Goal: Task Accomplishment & Management: Manage account settings

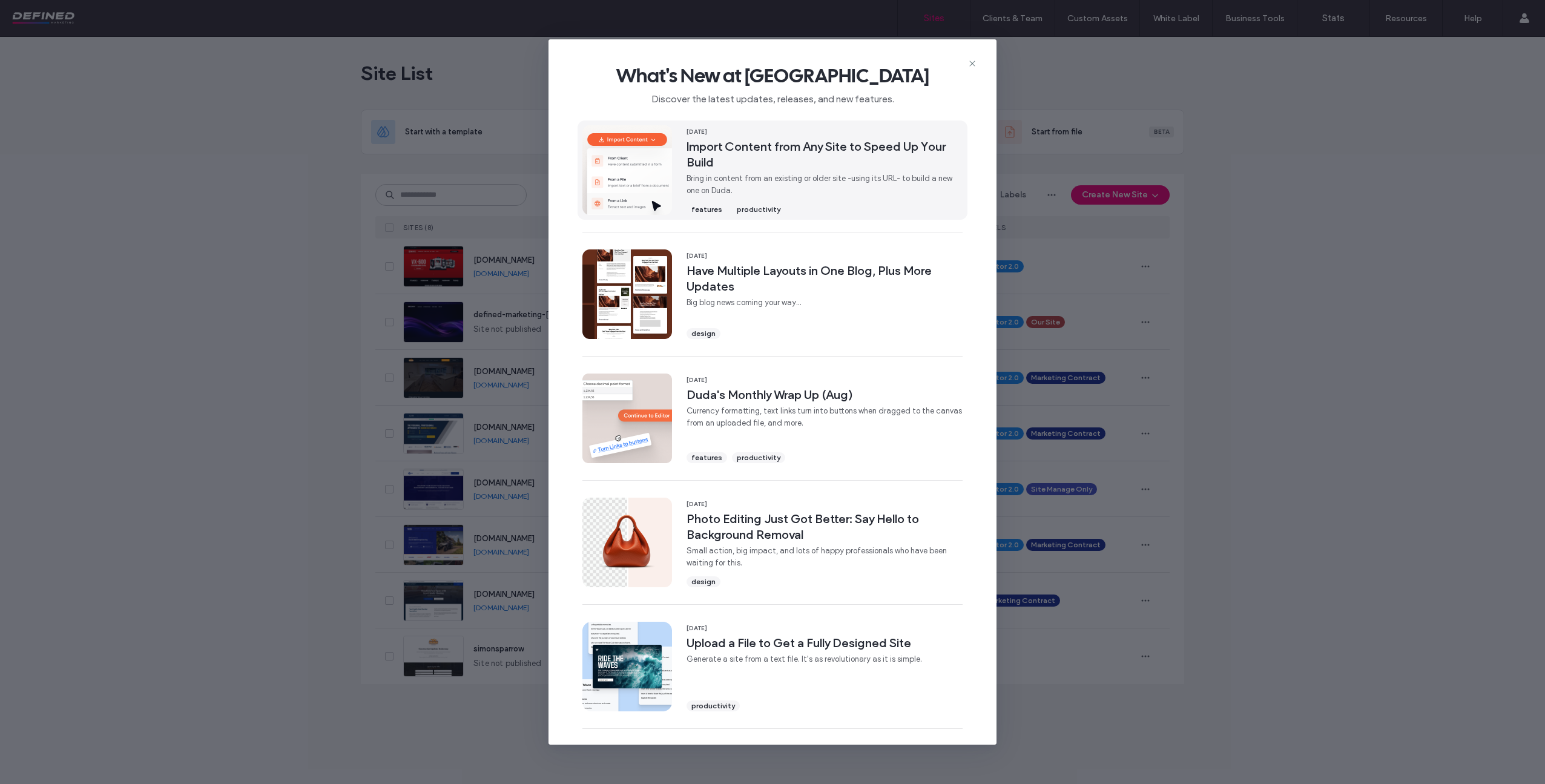
click at [745, 179] on span "Bring in content from an existing or older site -using its URL- to build a new …" at bounding box center [825, 185] width 276 height 24
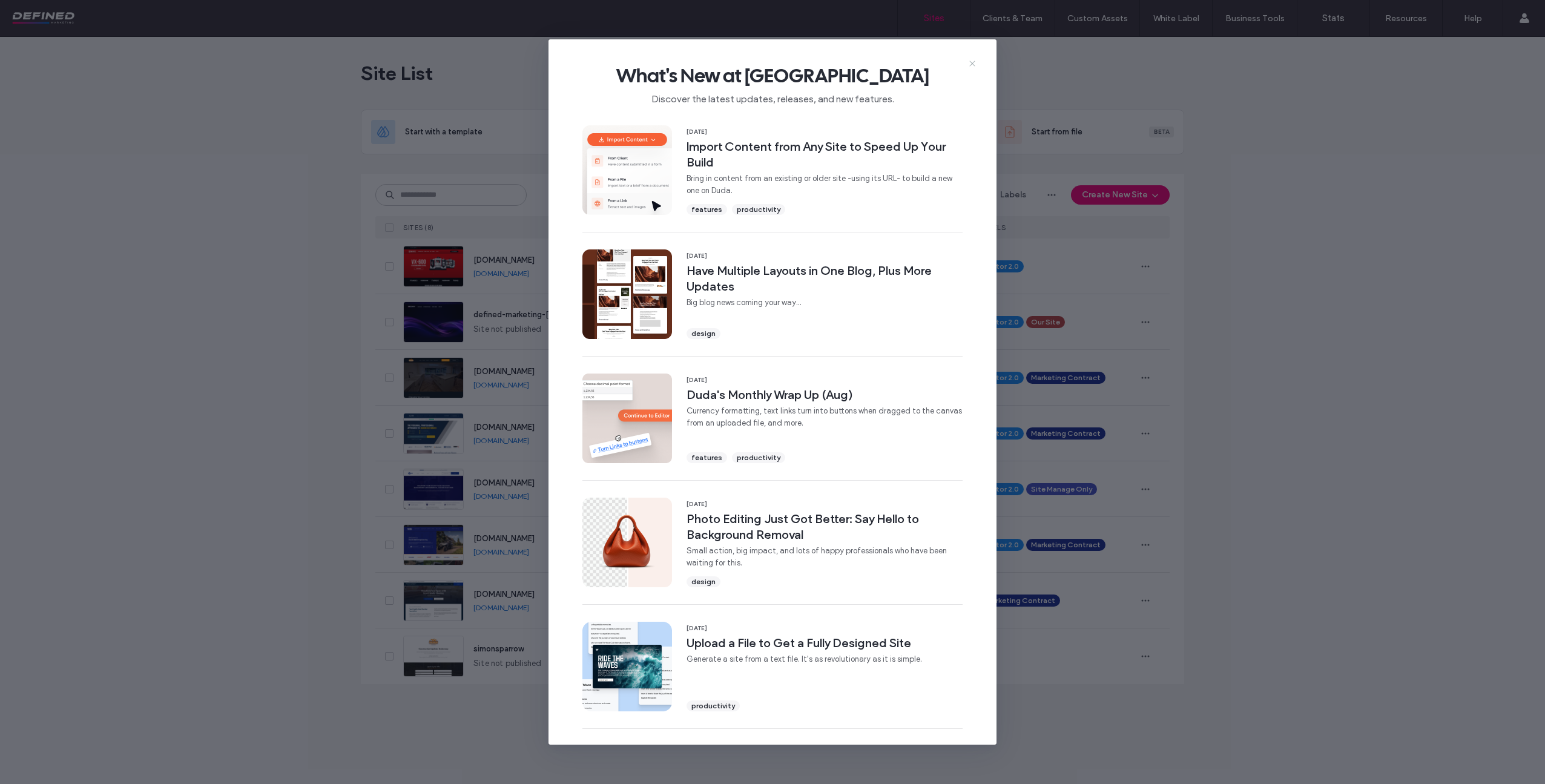
click at [974, 62] on use at bounding box center [972, 63] width 5 height 5
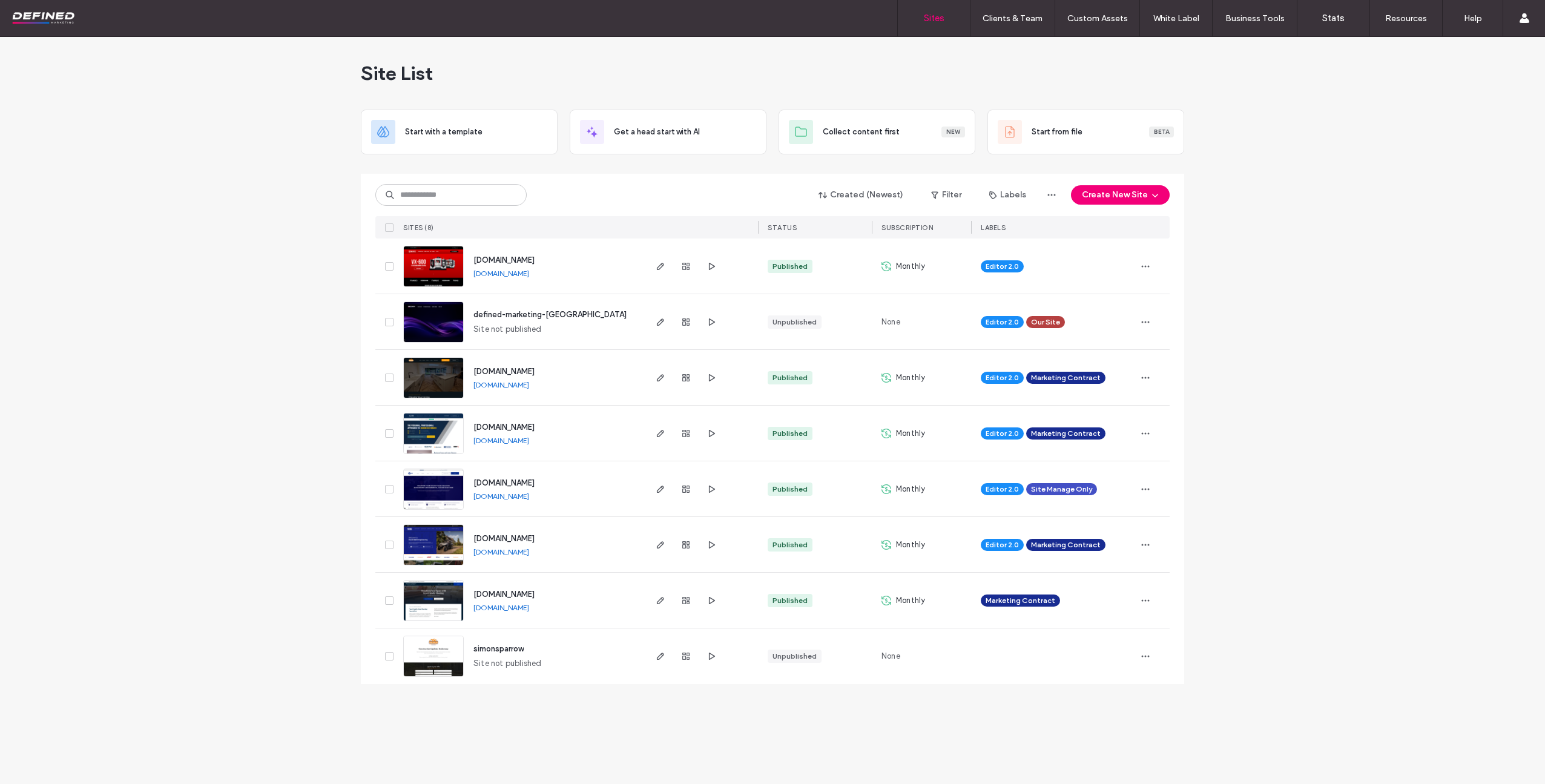
click at [488, 537] on span "[DOMAIN_NAME]" at bounding box center [503, 538] width 61 height 9
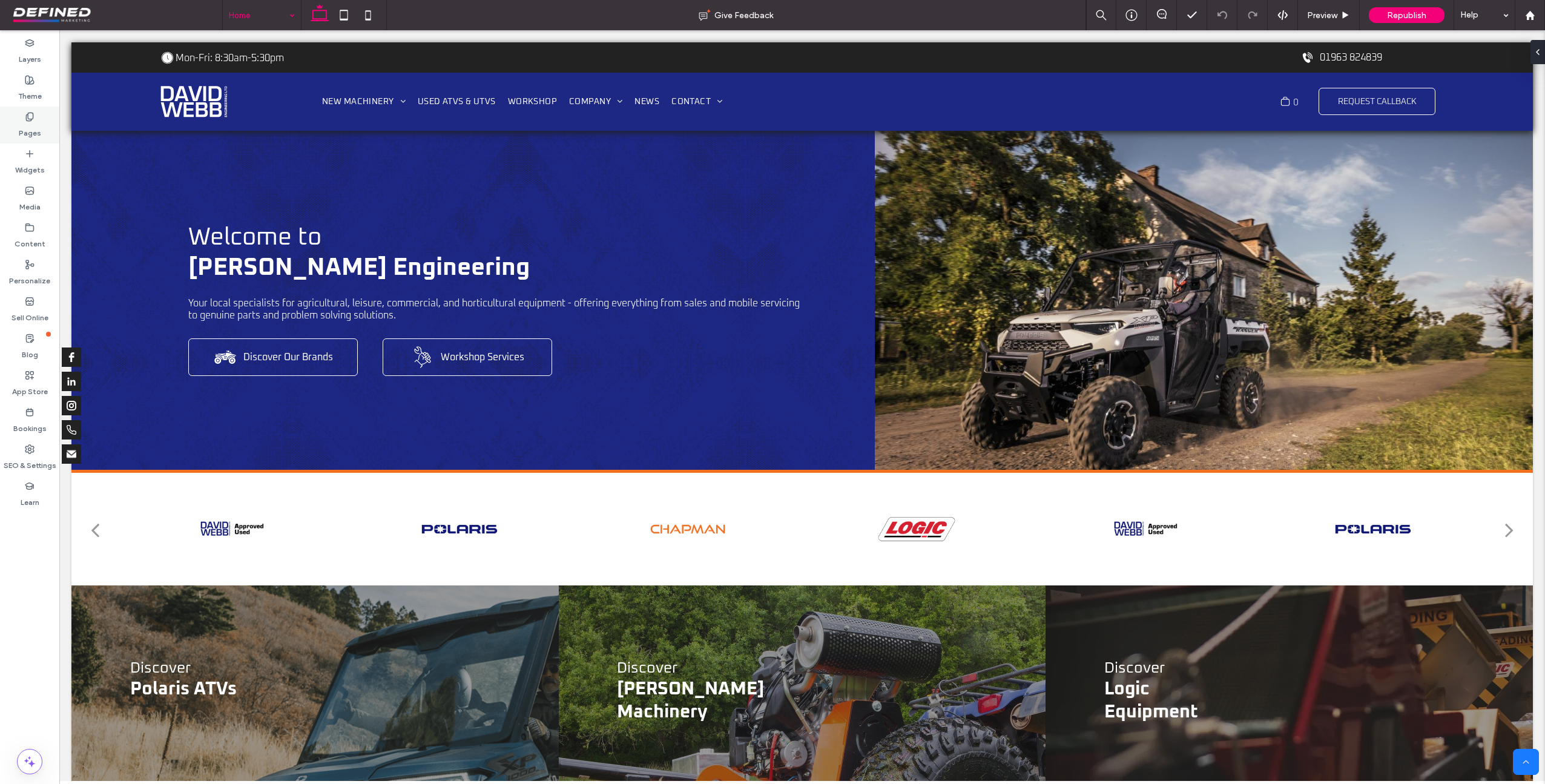
click at [35, 116] on div "Pages" at bounding box center [30, 125] width 60 height 37
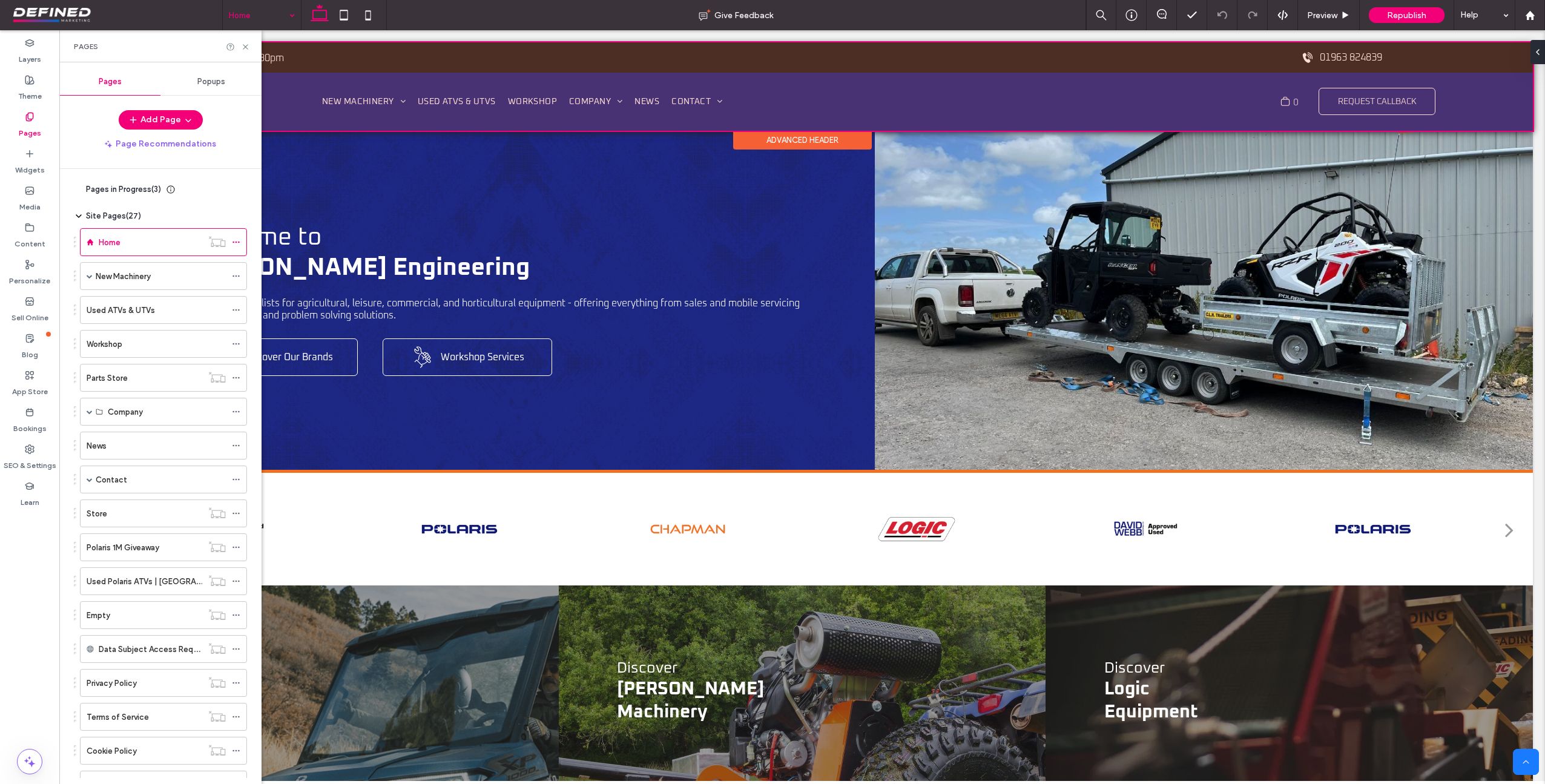
click at [348, 104] on div at bounding box center [802, 87] width 1462 height 88
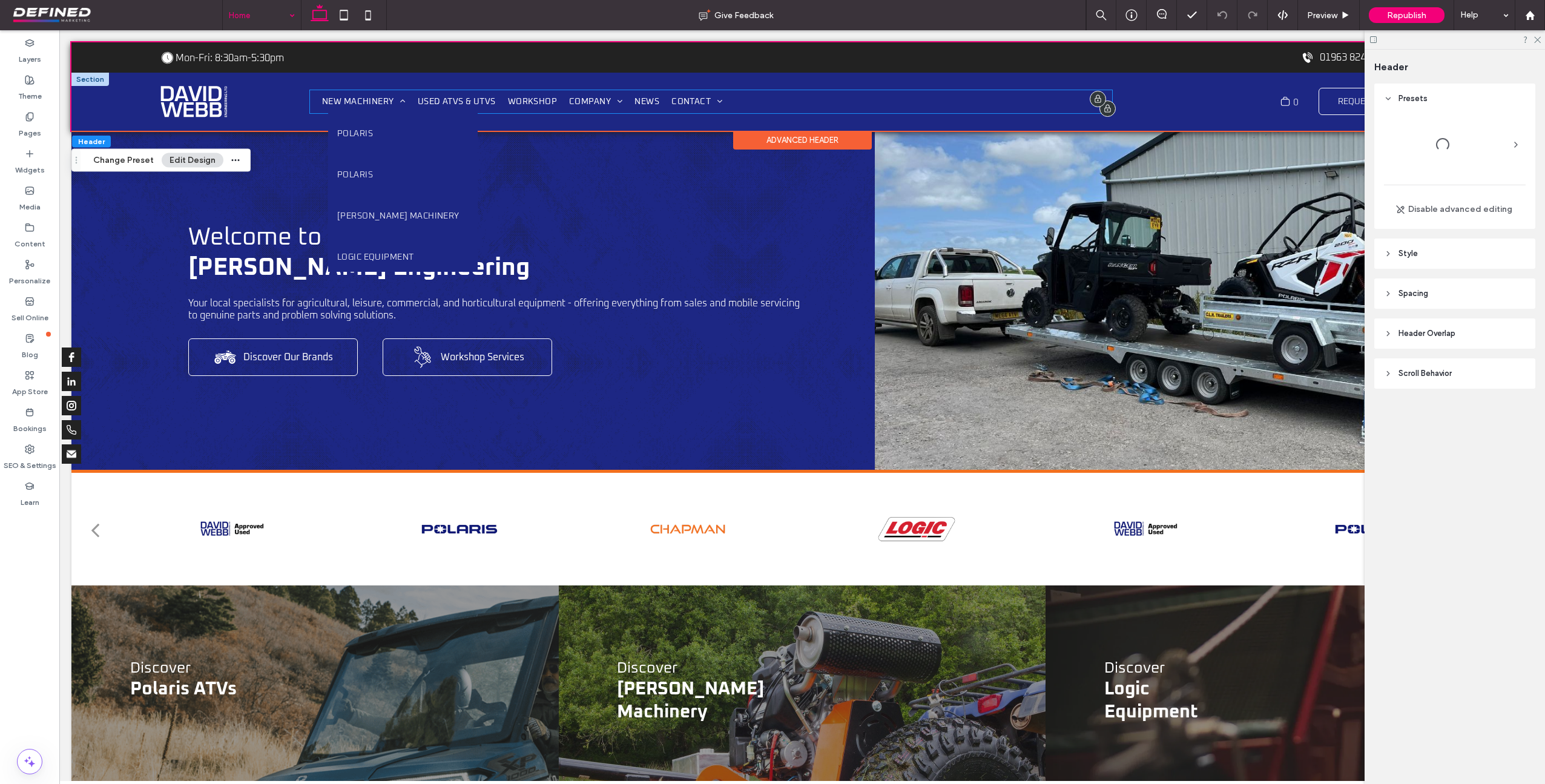
click at [348, 102] on span "New Machinery" at bounding box center [364, 101] width 83 height 11
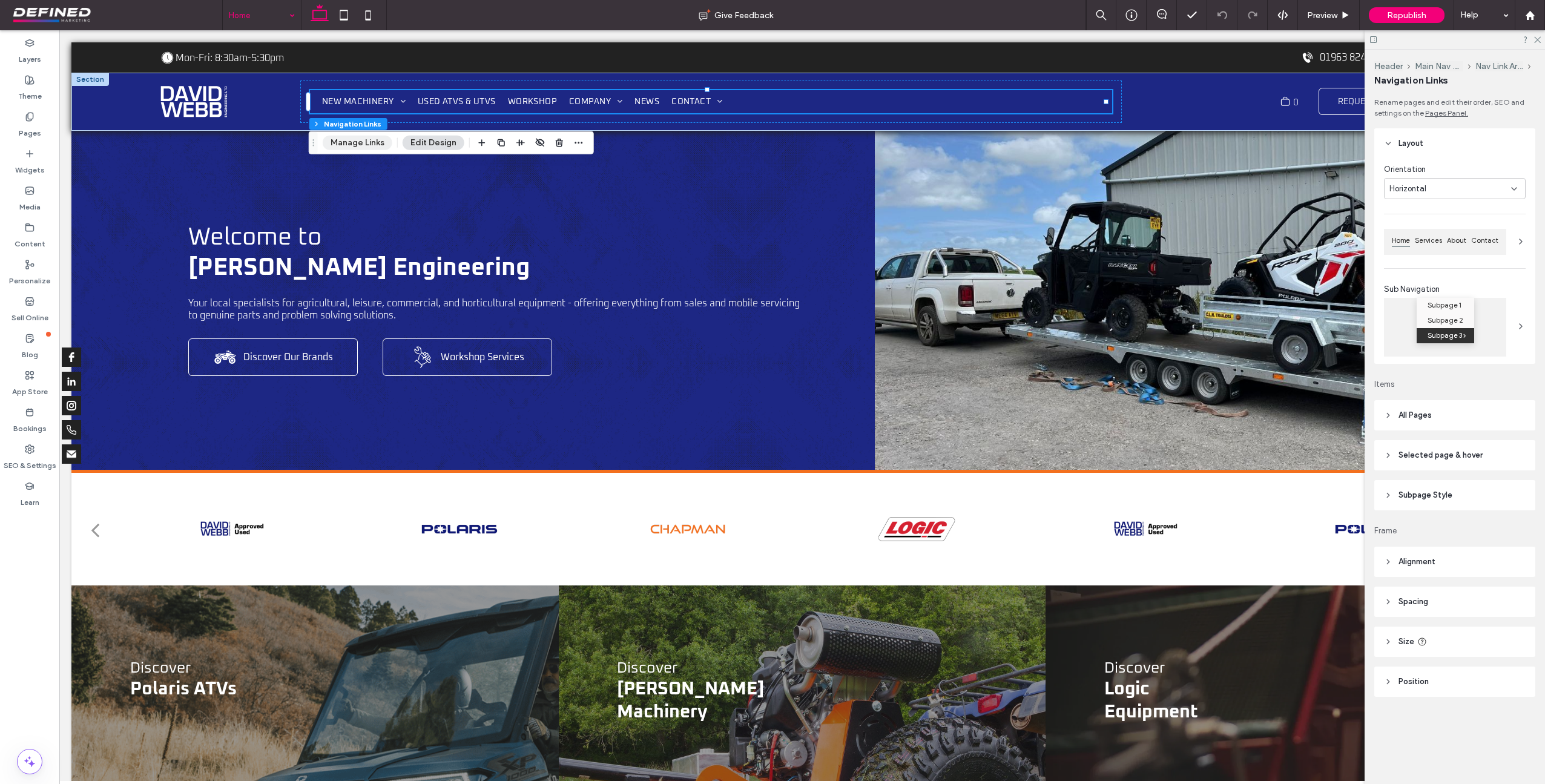
click at [342, 143] on button "Manage Links" at bounding box center [357, 142] width 70 height 15
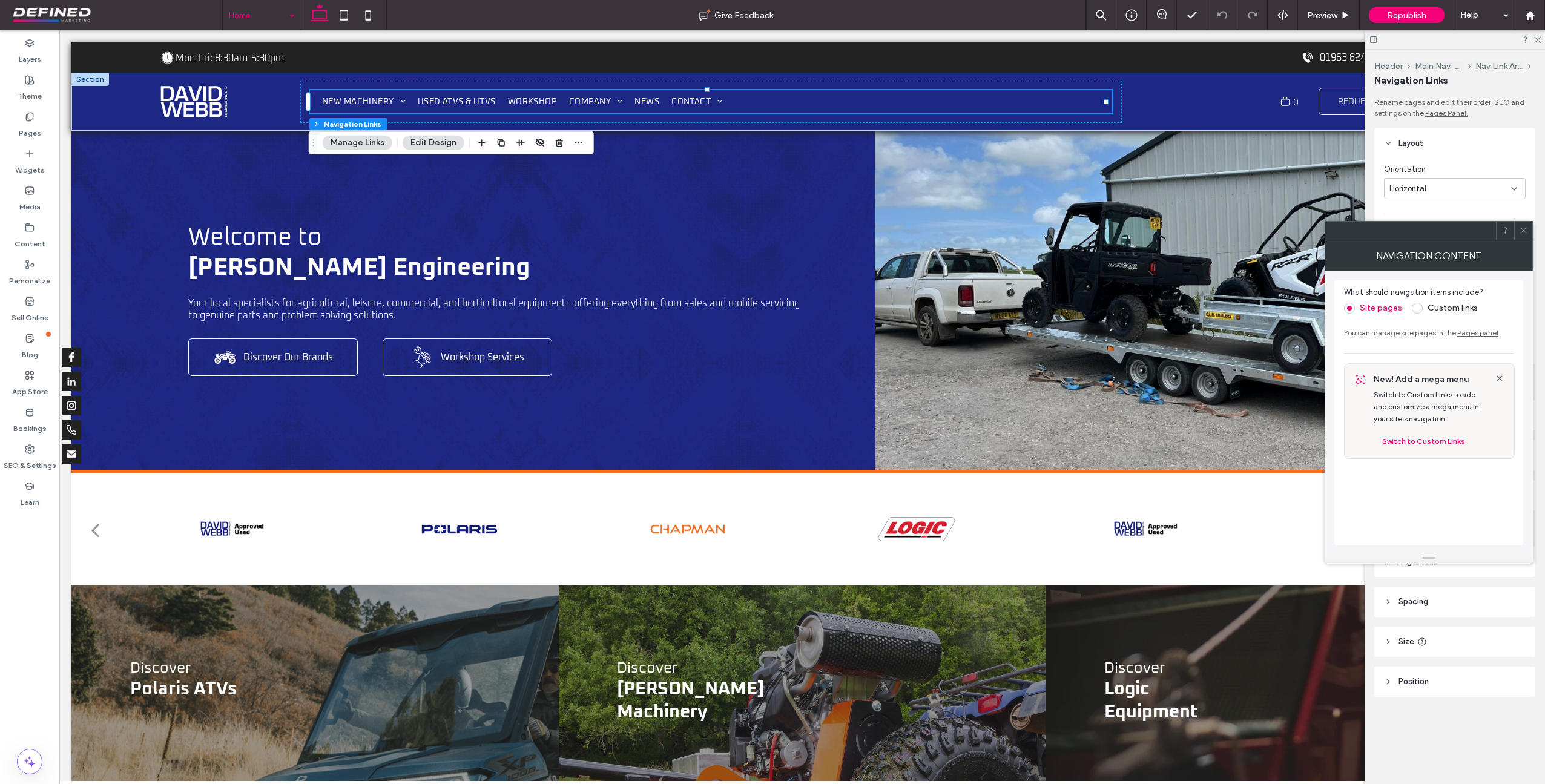
click at [1528, 232] on div at bounding box center [1523, 231] width 18 height 18
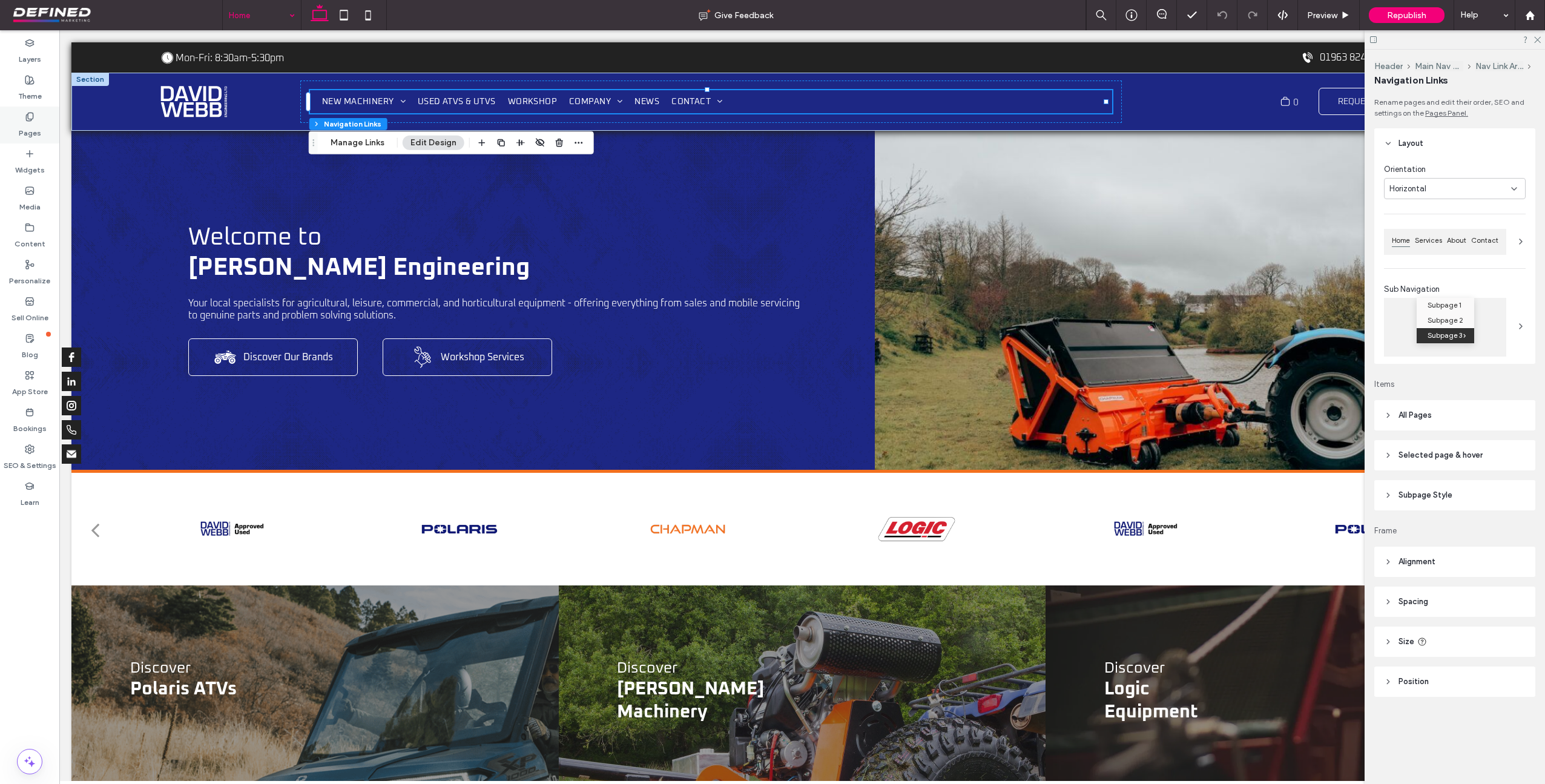
click at [41, 124] on div "Pages" at bounding box center [30, 125] width 60 height 37
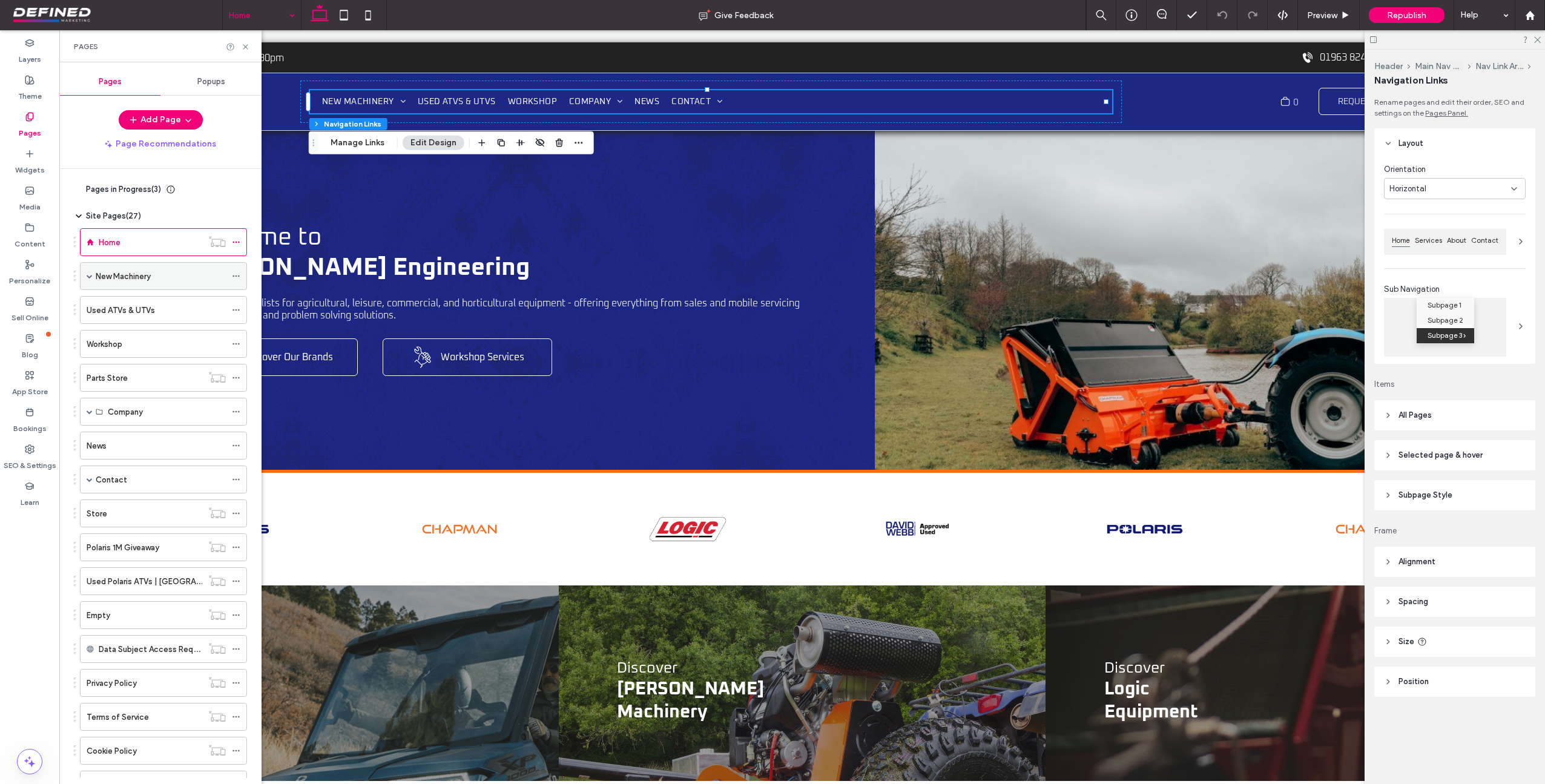
click at [89, 276] on span at bounding box center [89, 276] width 6 height 6
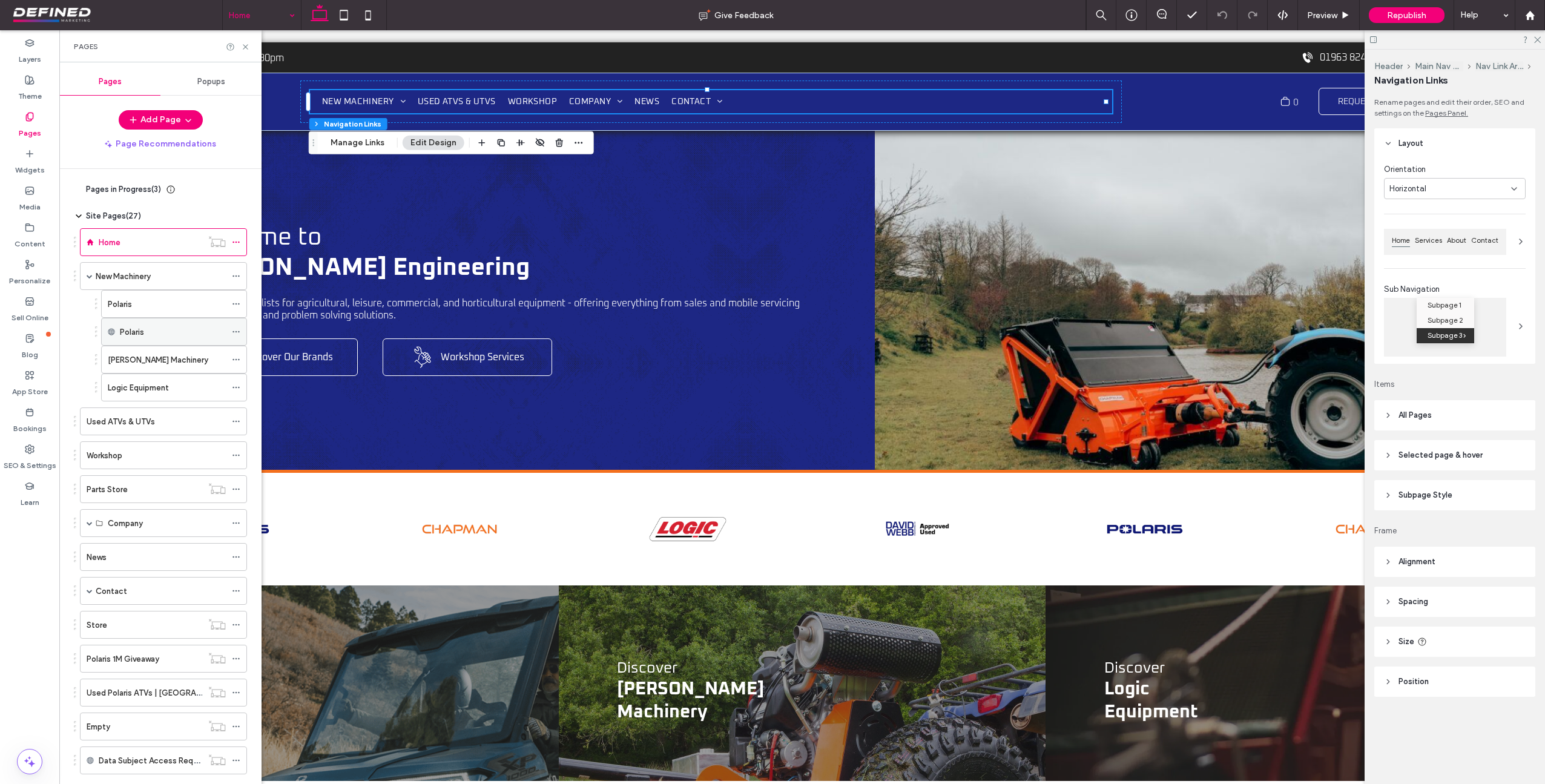
click at [237, 329] on icon at bounding box center [236, 331] width 8 height 8
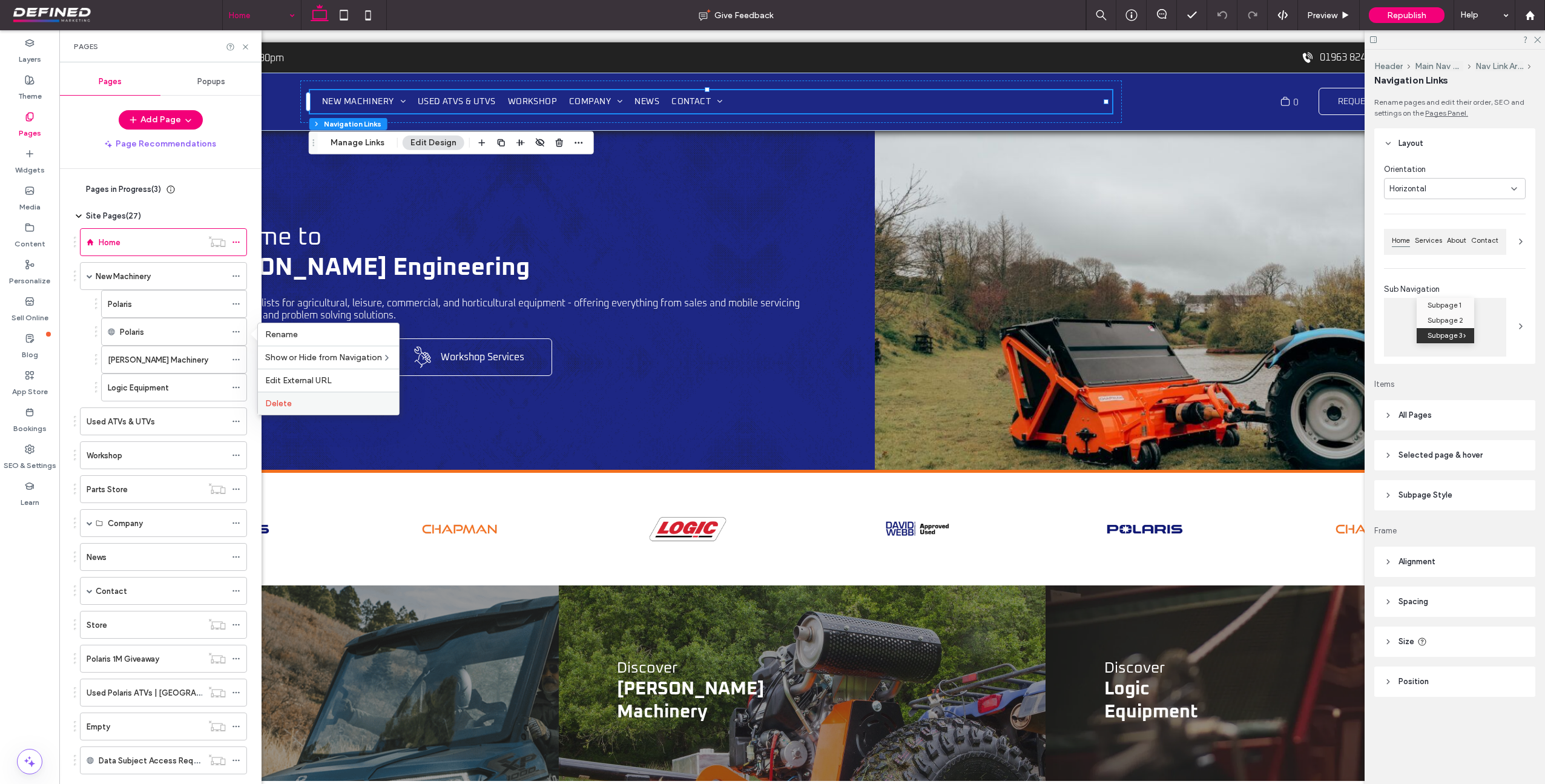
click at [280, 399] on span "Delete" at bounding box center [279, 403] width 27 height 10
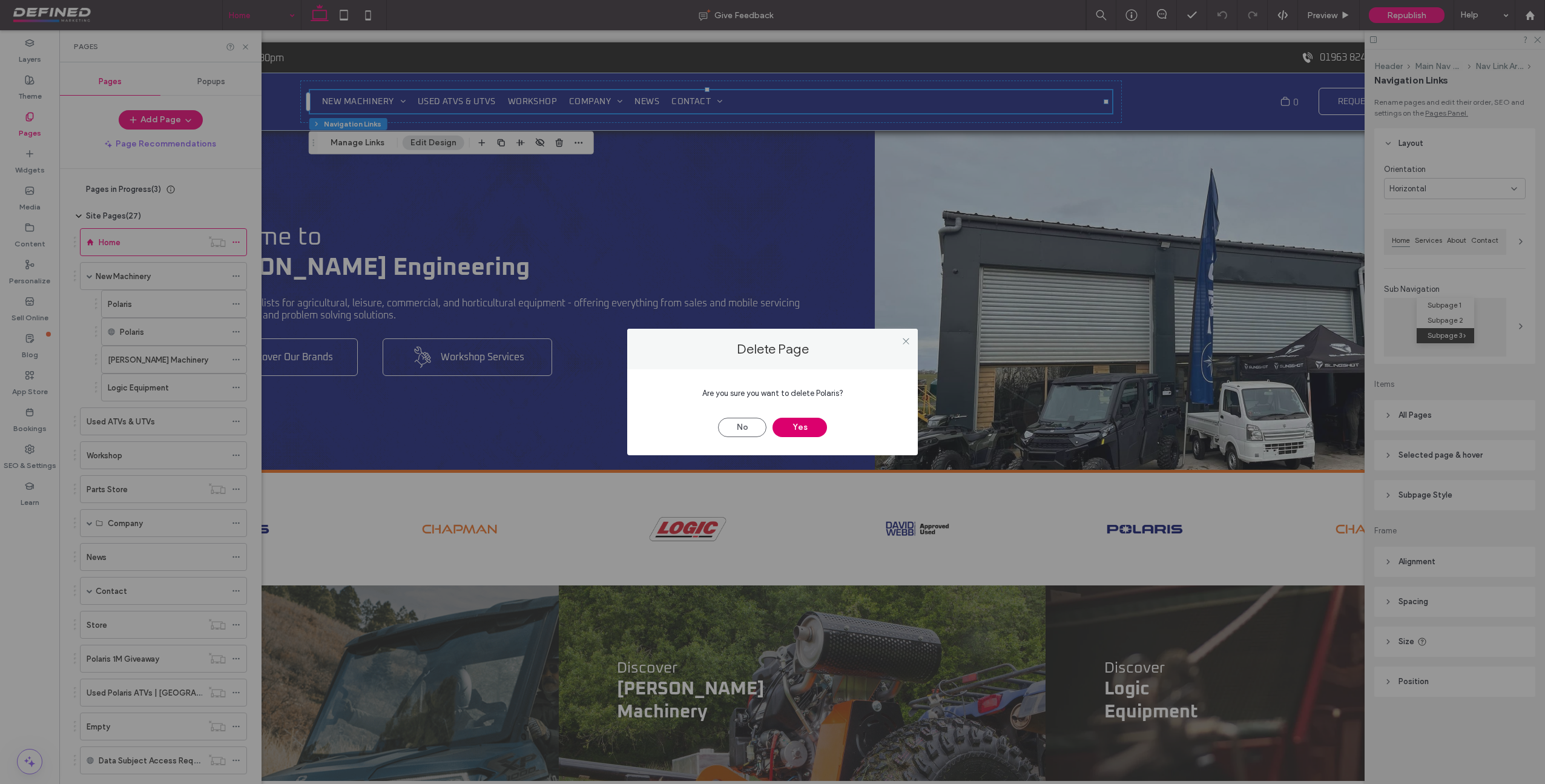
click at [798, 421] on button "Yes" at bounding box center [800, 427] width 55 height 19
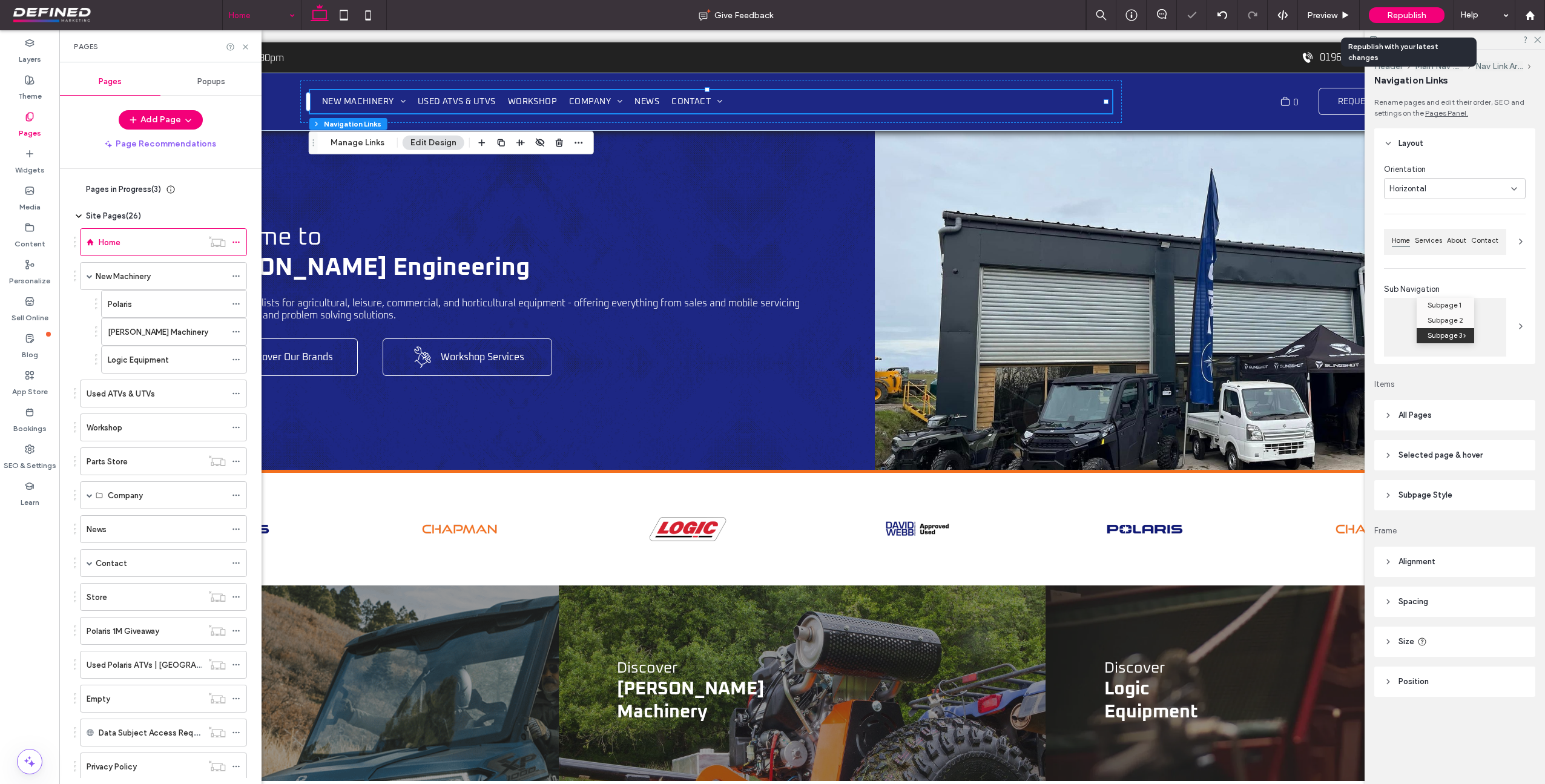
click at [1402, 16] on span "Republish" at bounding box center [1406, 15] width 39 height 10
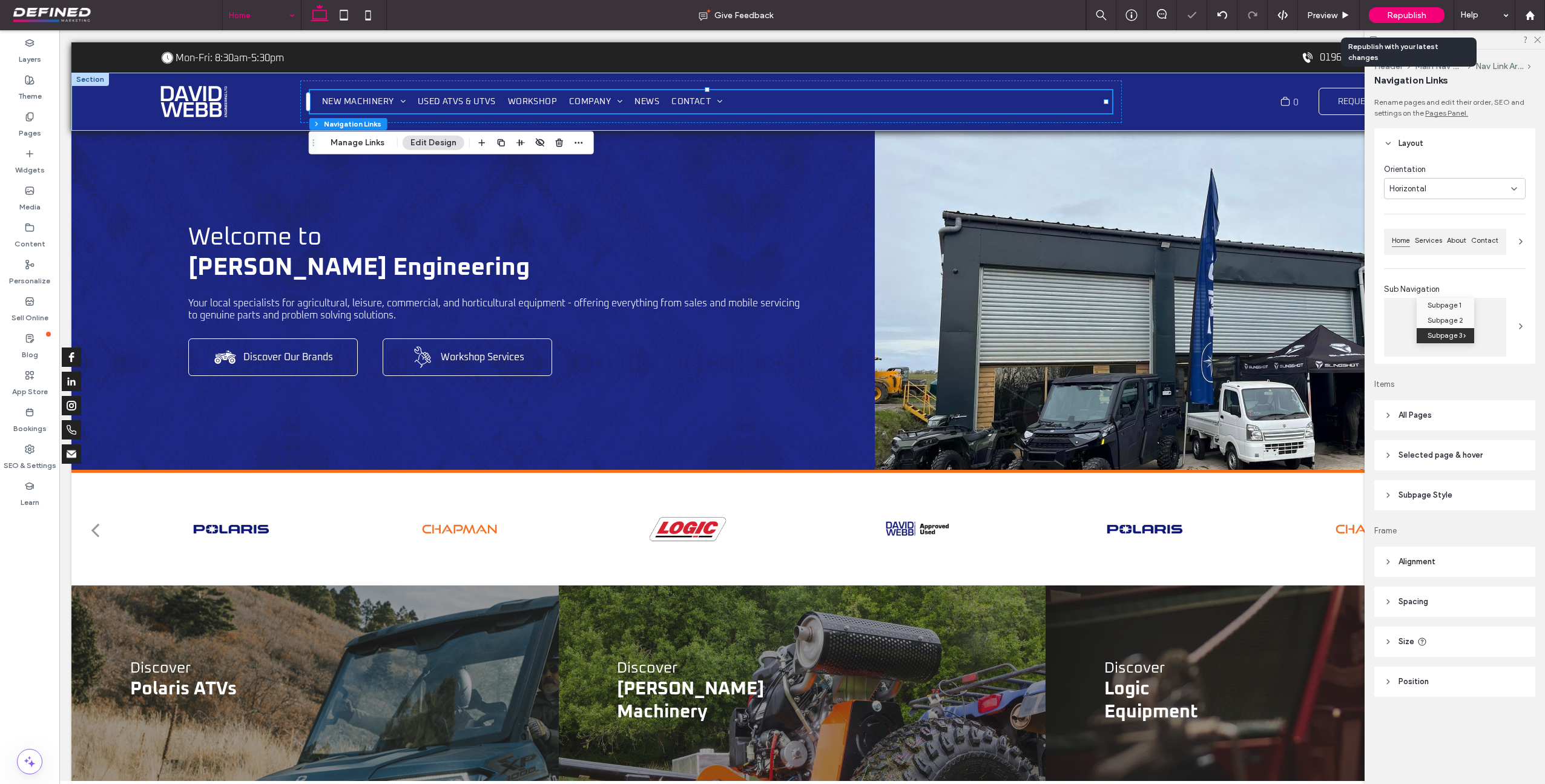
click at [1399, 13] on span "Republish" at bounding box center [1406, 15] width 39 height 10
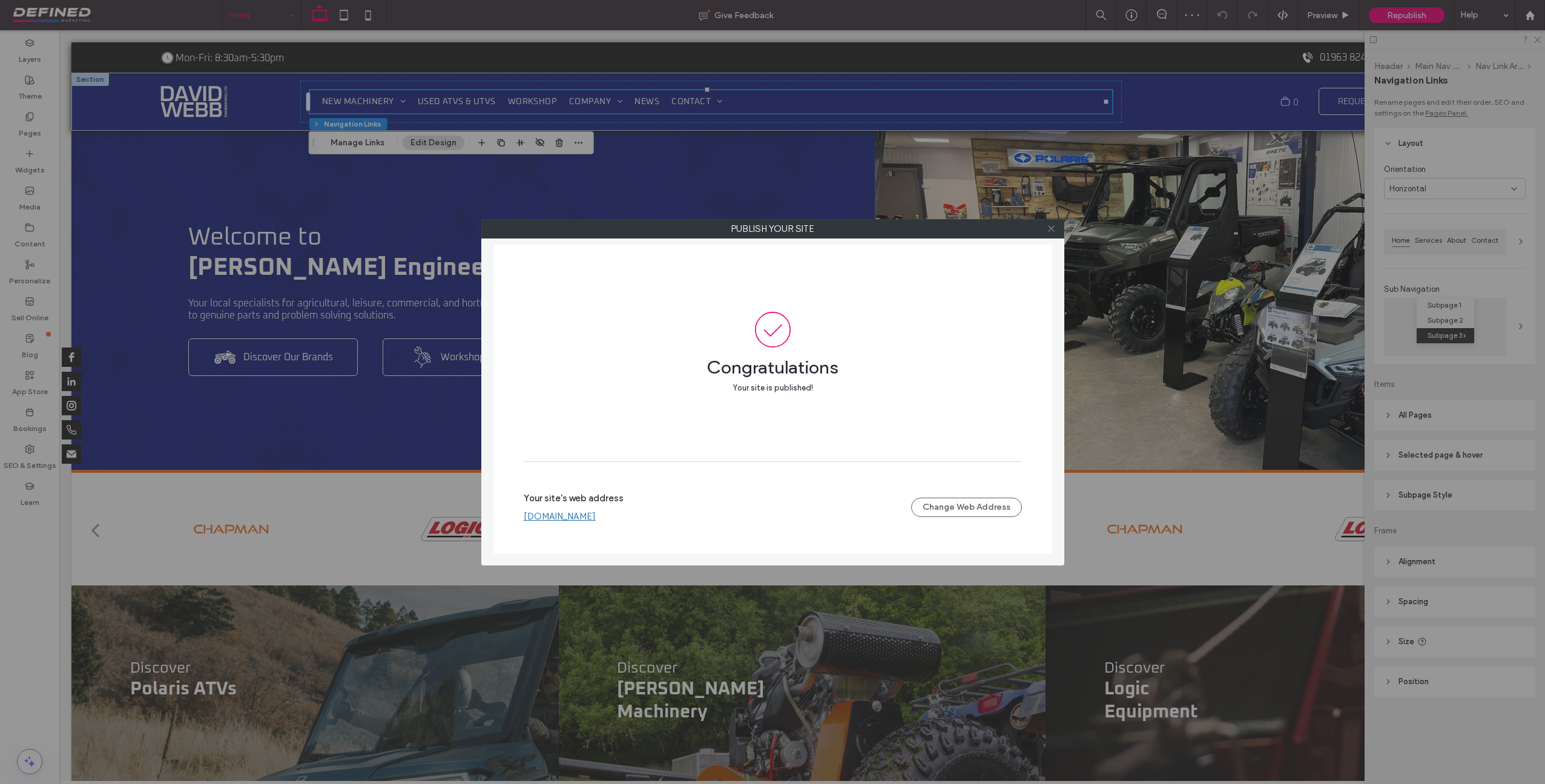
click at [1047, 229] on icon at bounding box center [1051, 228] width 9 height 9
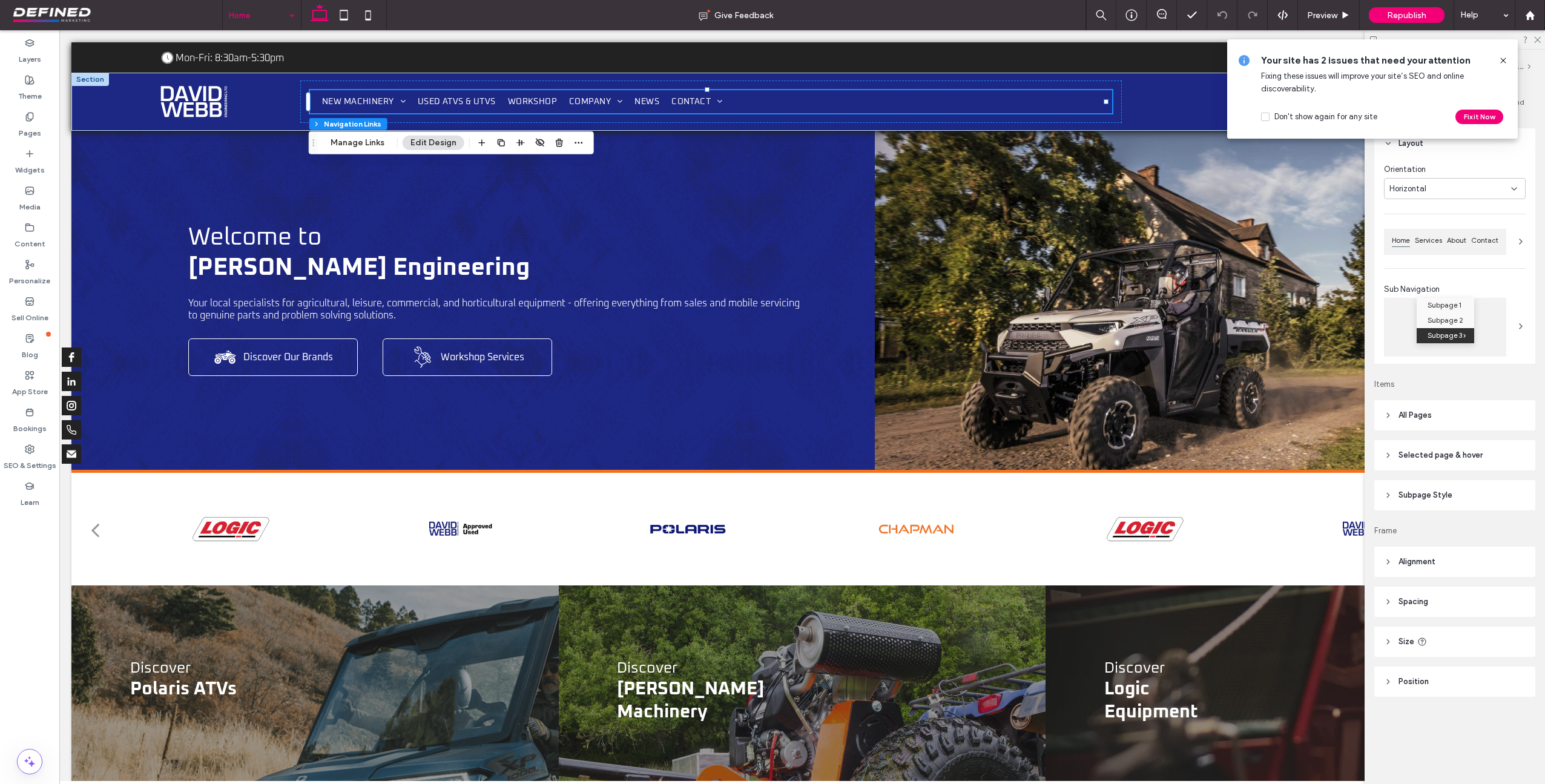
click at [1507, 60] on icon at bounding box center [1503, 60] width 10 height 10
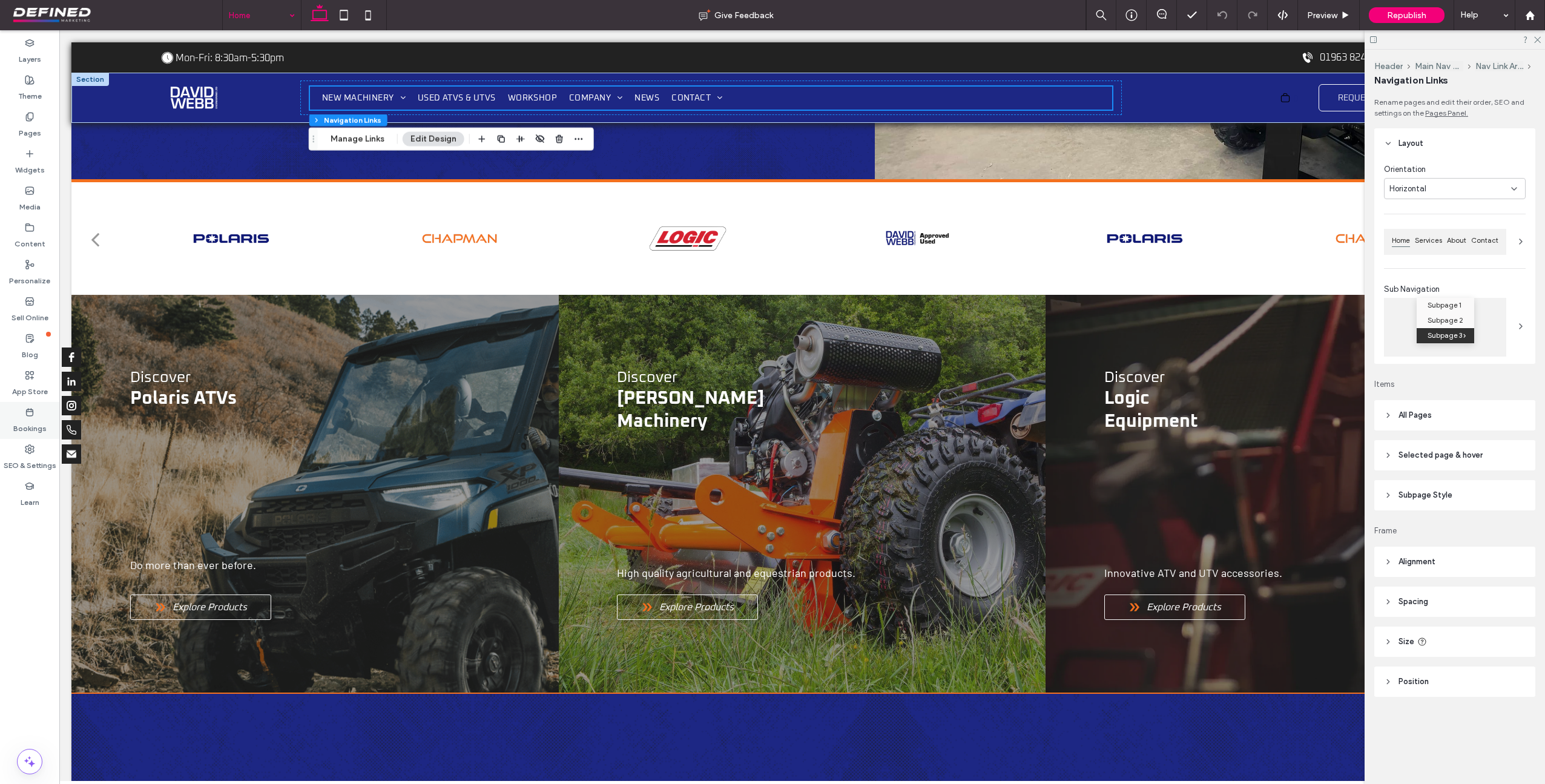
scroll to position [307, 0]
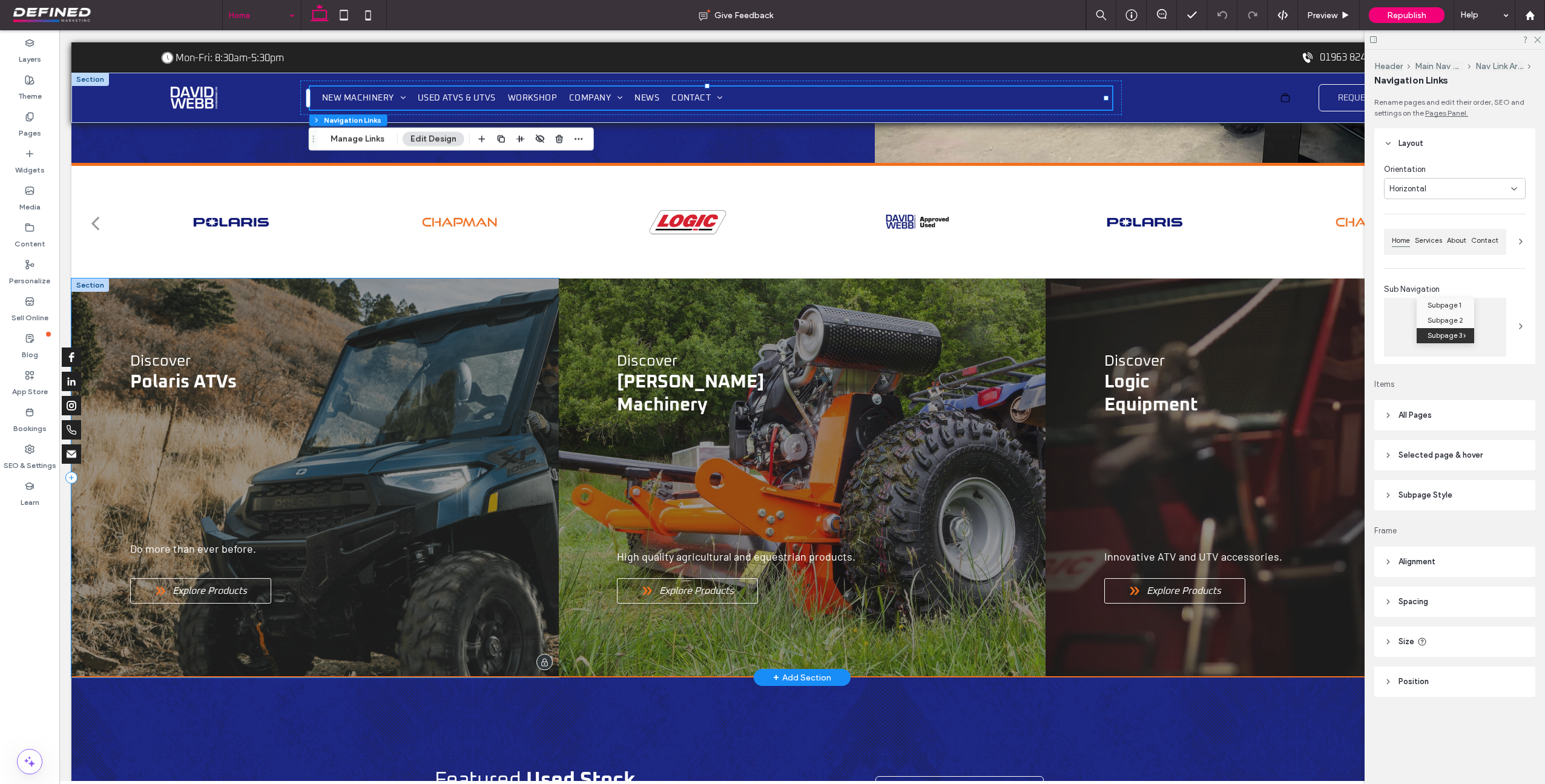
click at [248, 319] on div "Discover Polaris ATVs Do more than ever before. Explore Products" at bounding box center [315, 478] width 487 height 399
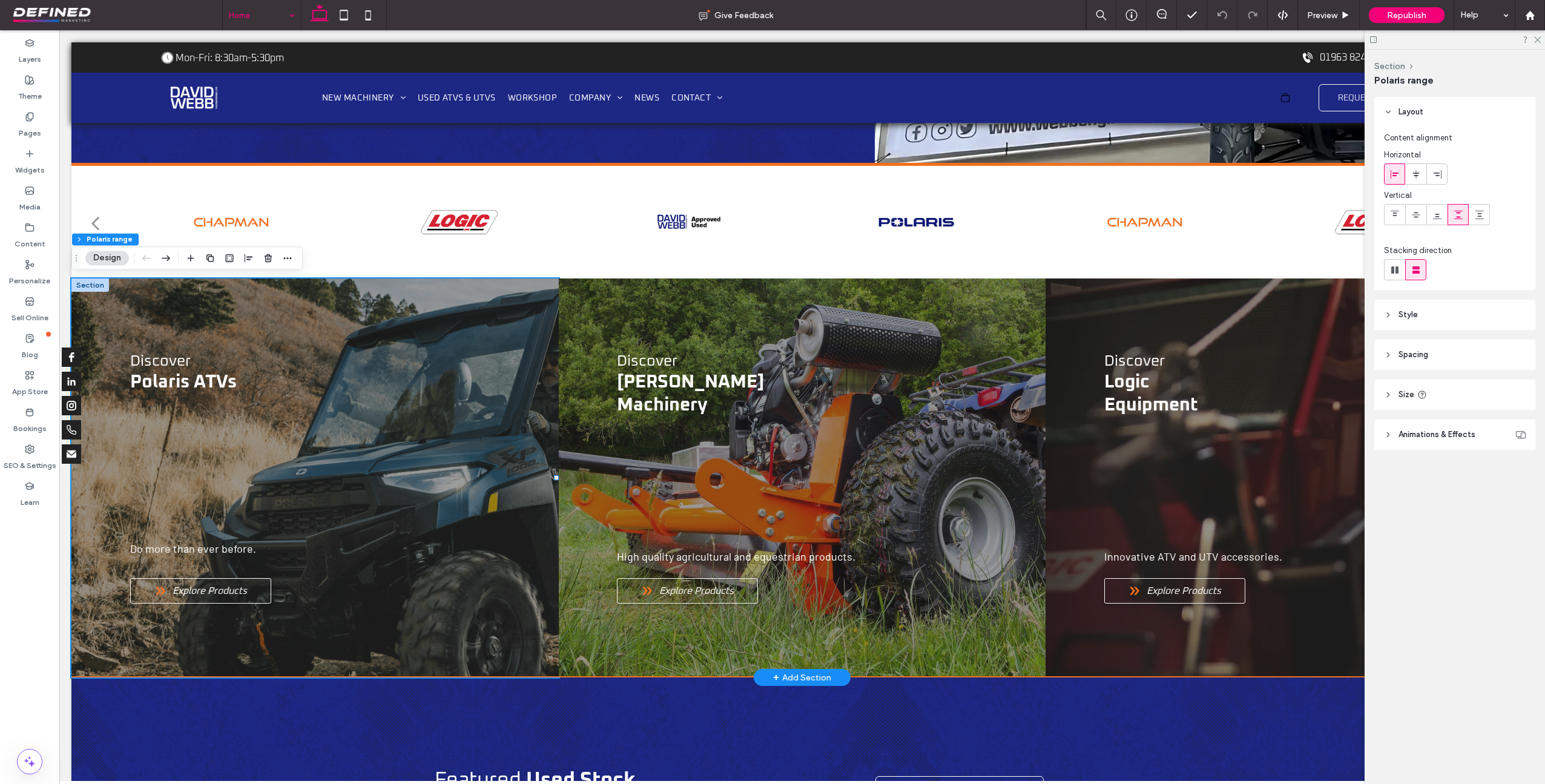
click at [105, 287] on div at bounding box center [90, 285] width 38 height 13
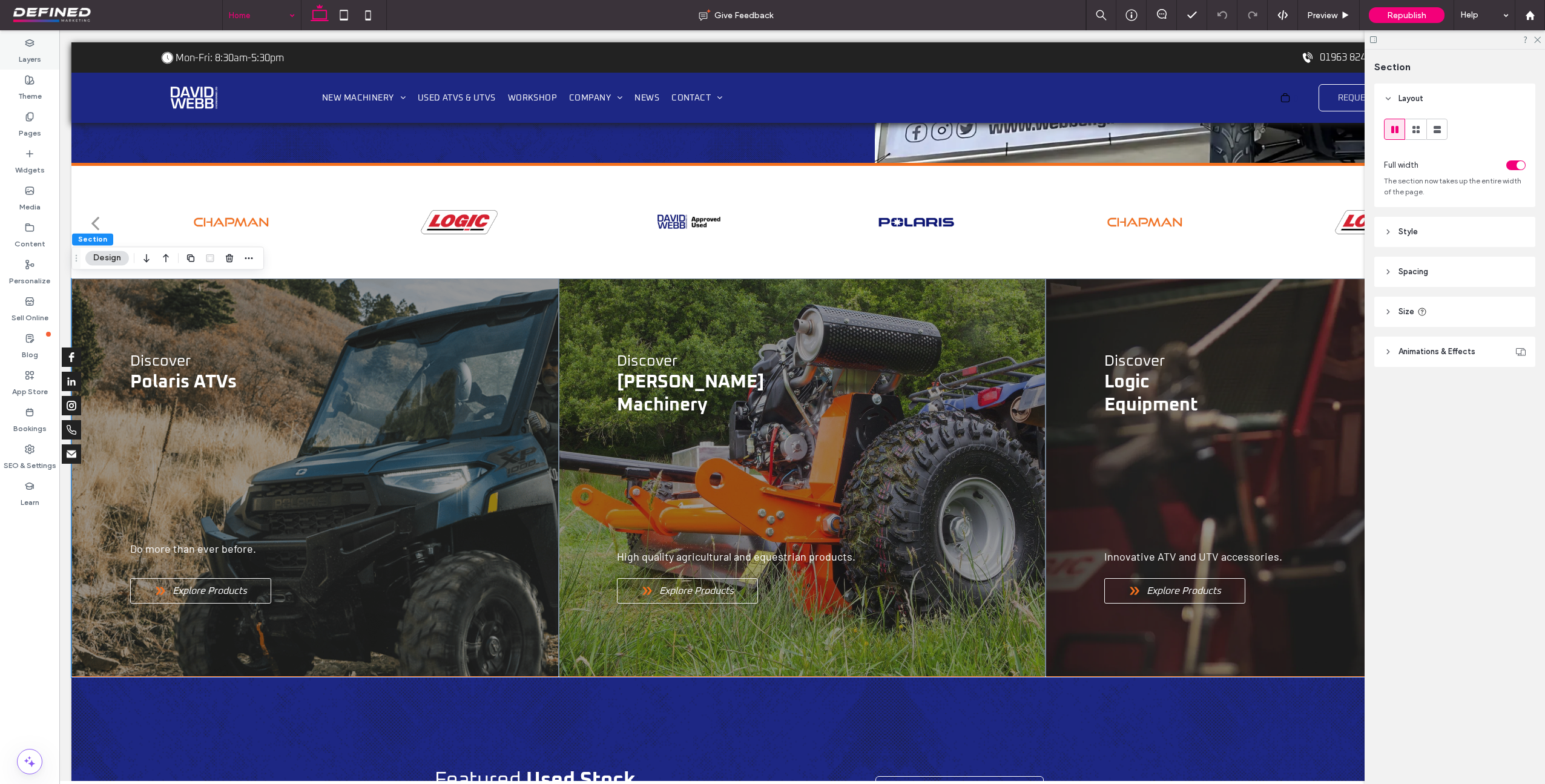
click at [27, 67] on div "Layers" at bounding box center [30, 51] width 60 height 37
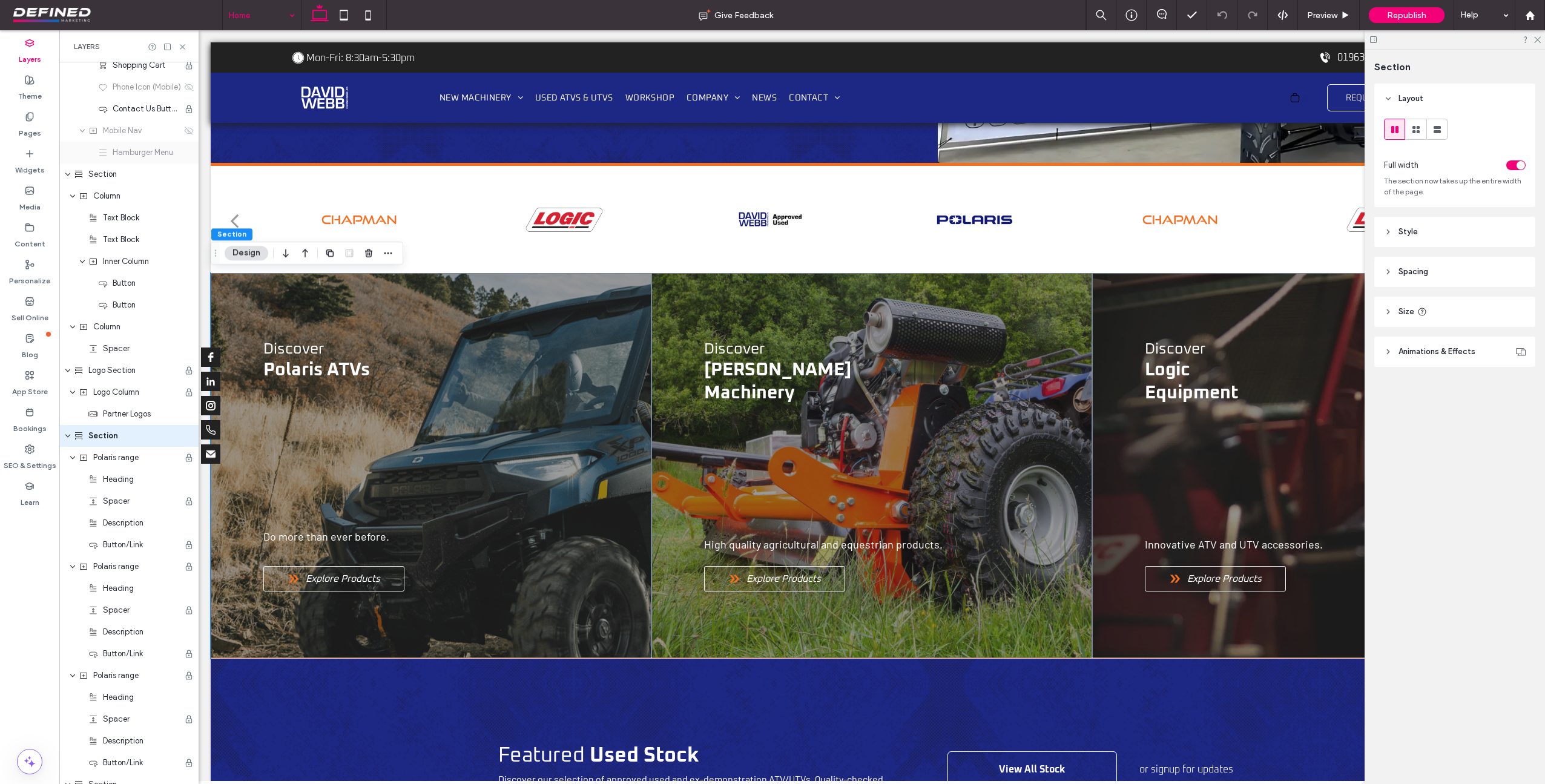
scroll to position [326, 0]
click at [117, 444] on span "Polaris range" at bounding box center [115, 444] width 46 height 12
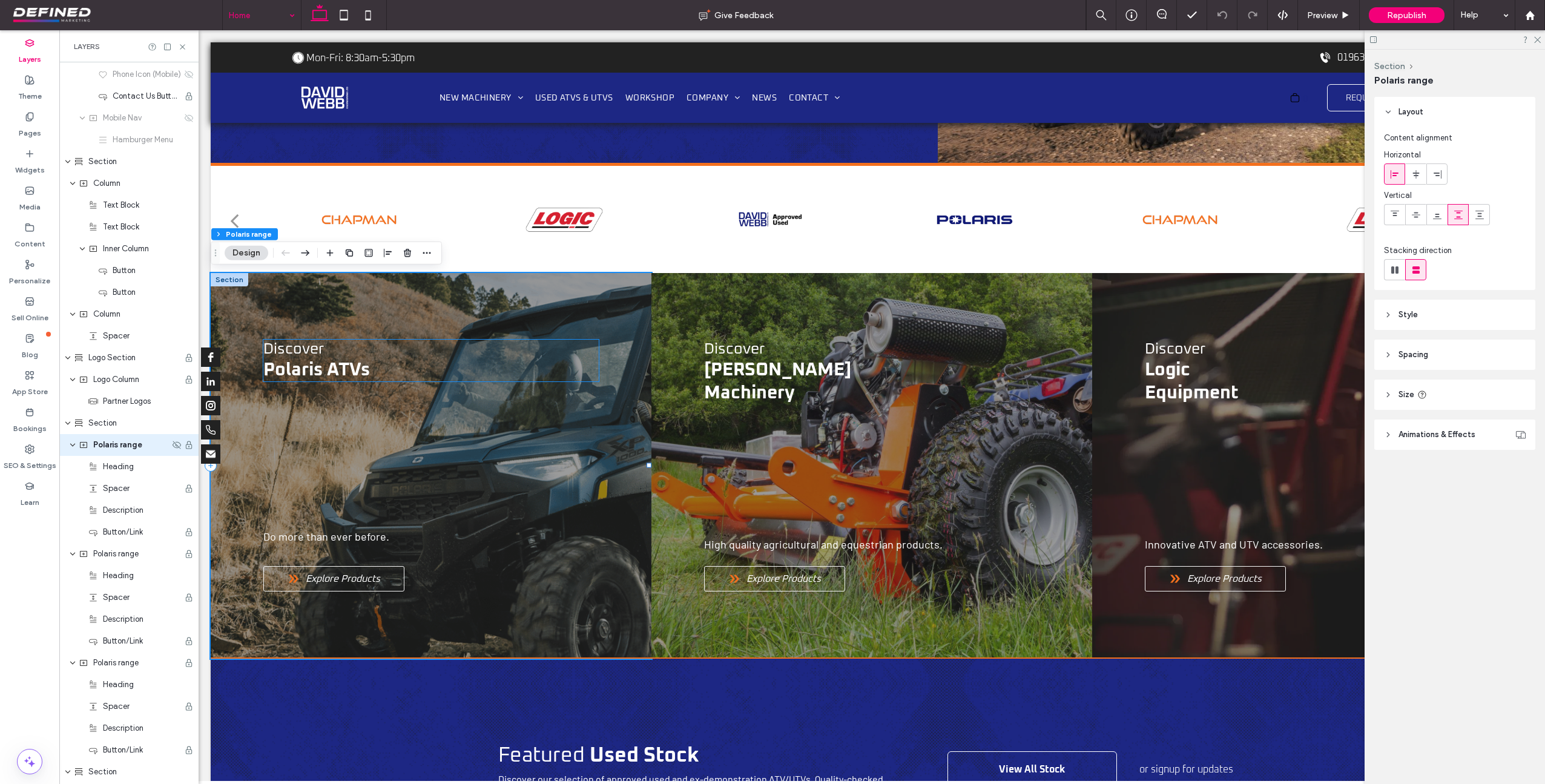
scroll to position [347, 0]
click at [1430, 433] on span "Animations & Effects" at bounding box center [1437, 434] width 77 height 12
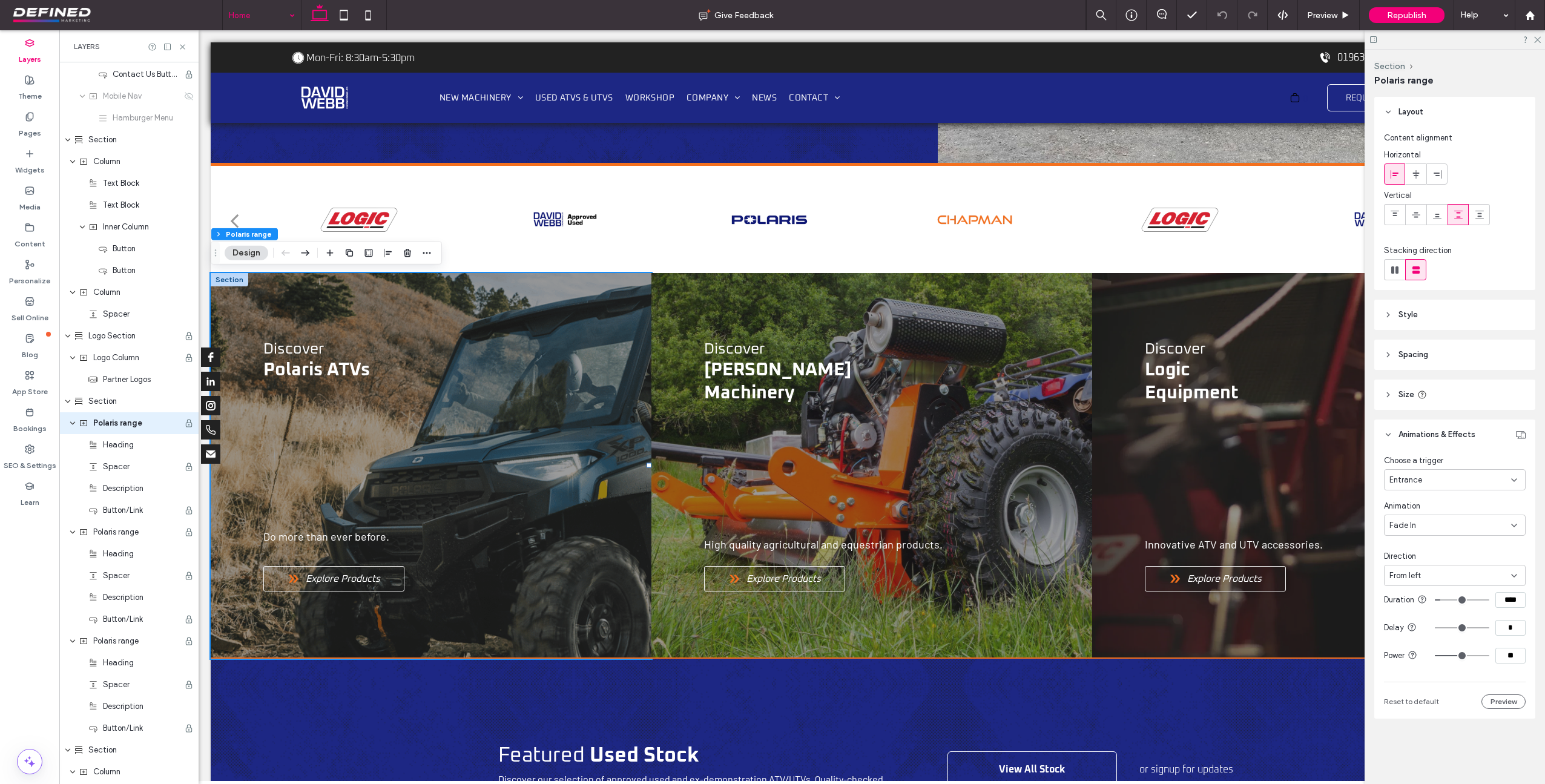
click at [1440, 474] on div "Entrance" at bounding box center [1451, 480] width 122 height 12
click at [1437, 524] on div "Hover" at bounding box center [1455, 522] width 140 height 21
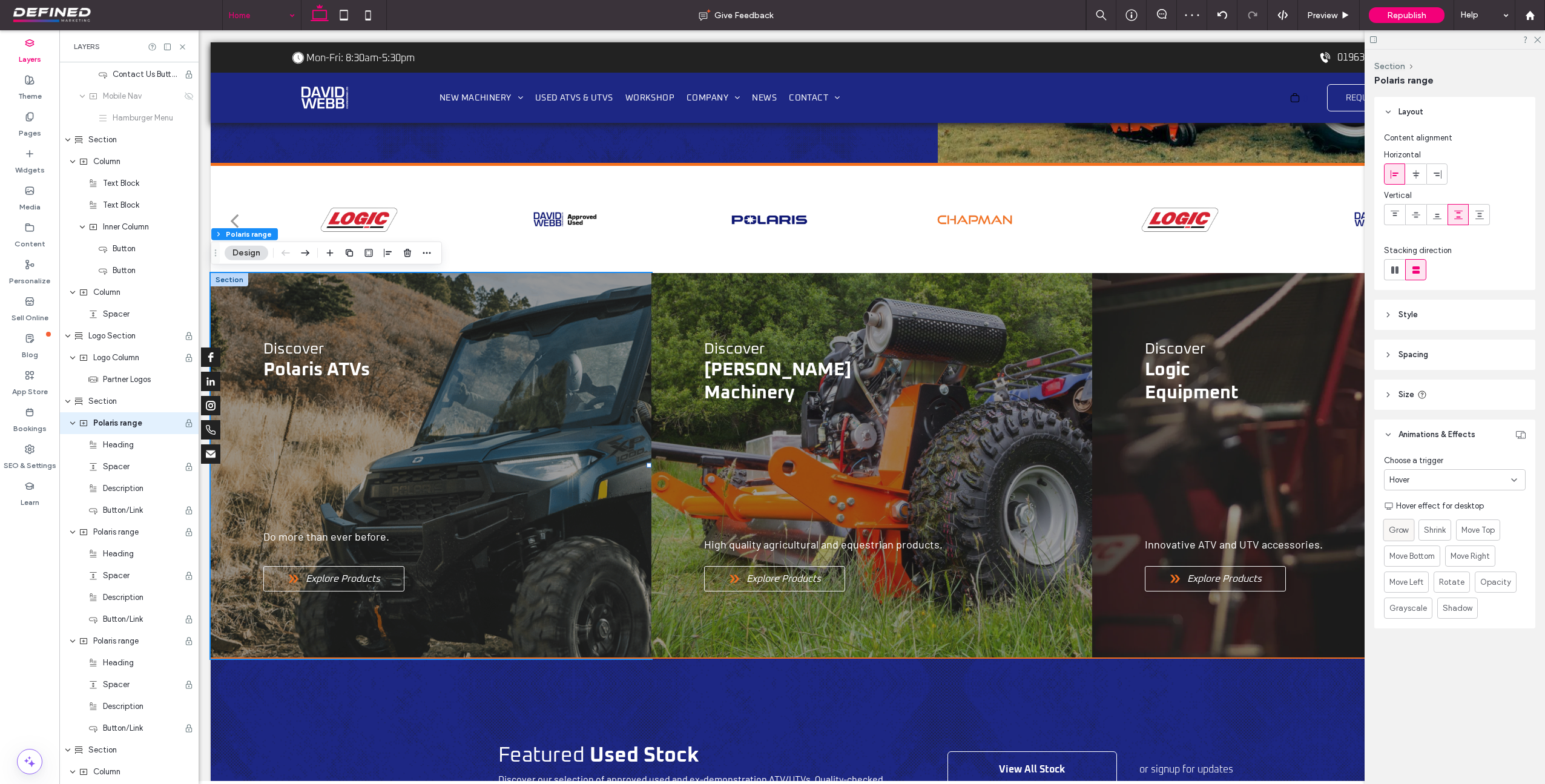
click at [1412, 528] on label "Grow" at bounding box center [1399, 530] width 31 height 22
click at [1505, 586] on span "Opacity" at bounding box center [1496, 582] width 31 height 12
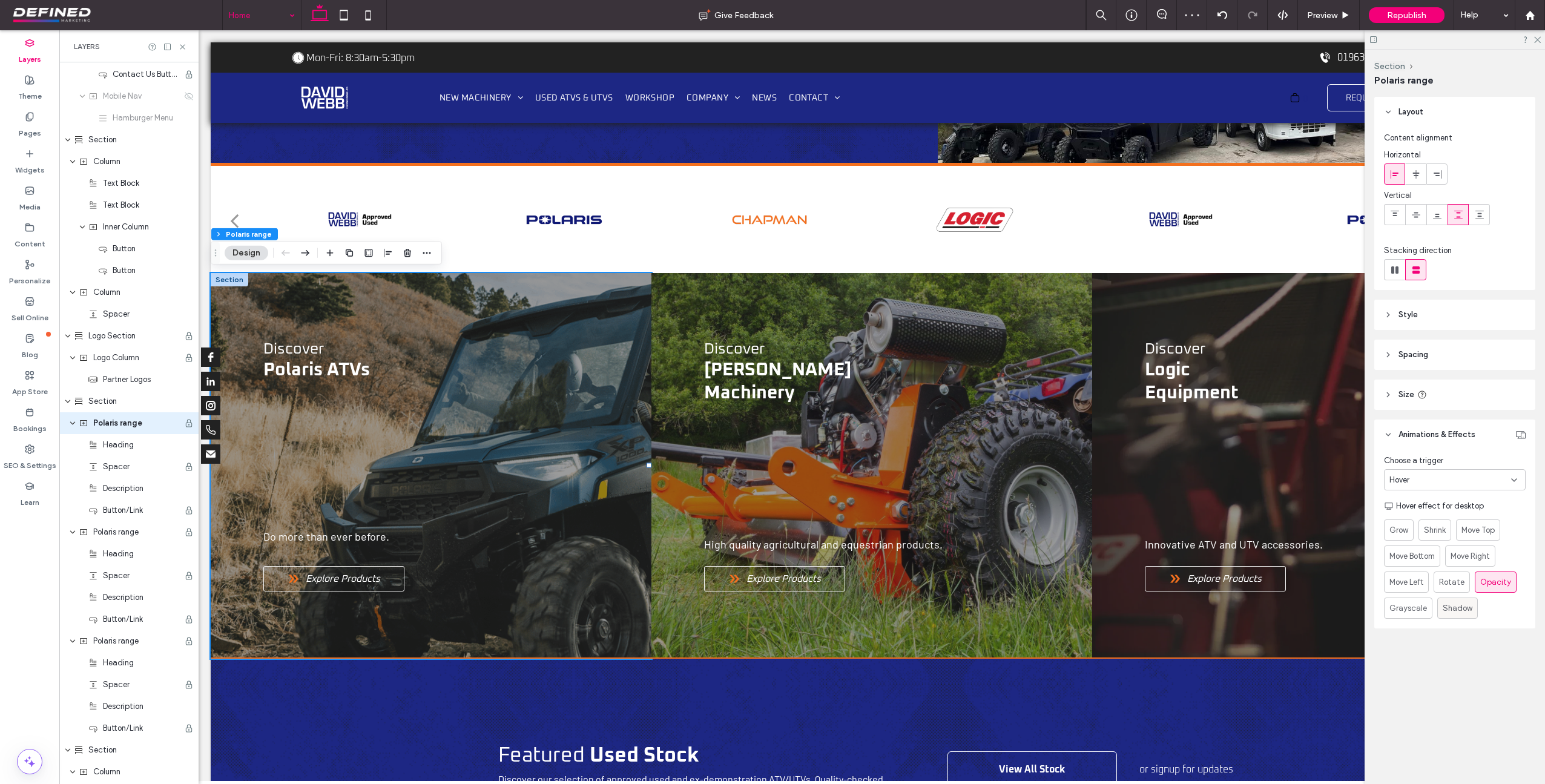
click at [1460, 606] on span "Shadow" at bounding box center [1458, 608] width 30 height 12
click at [1406, 609] on span "Grayscale" at bounding box center [1408, 608] width 38 height 12
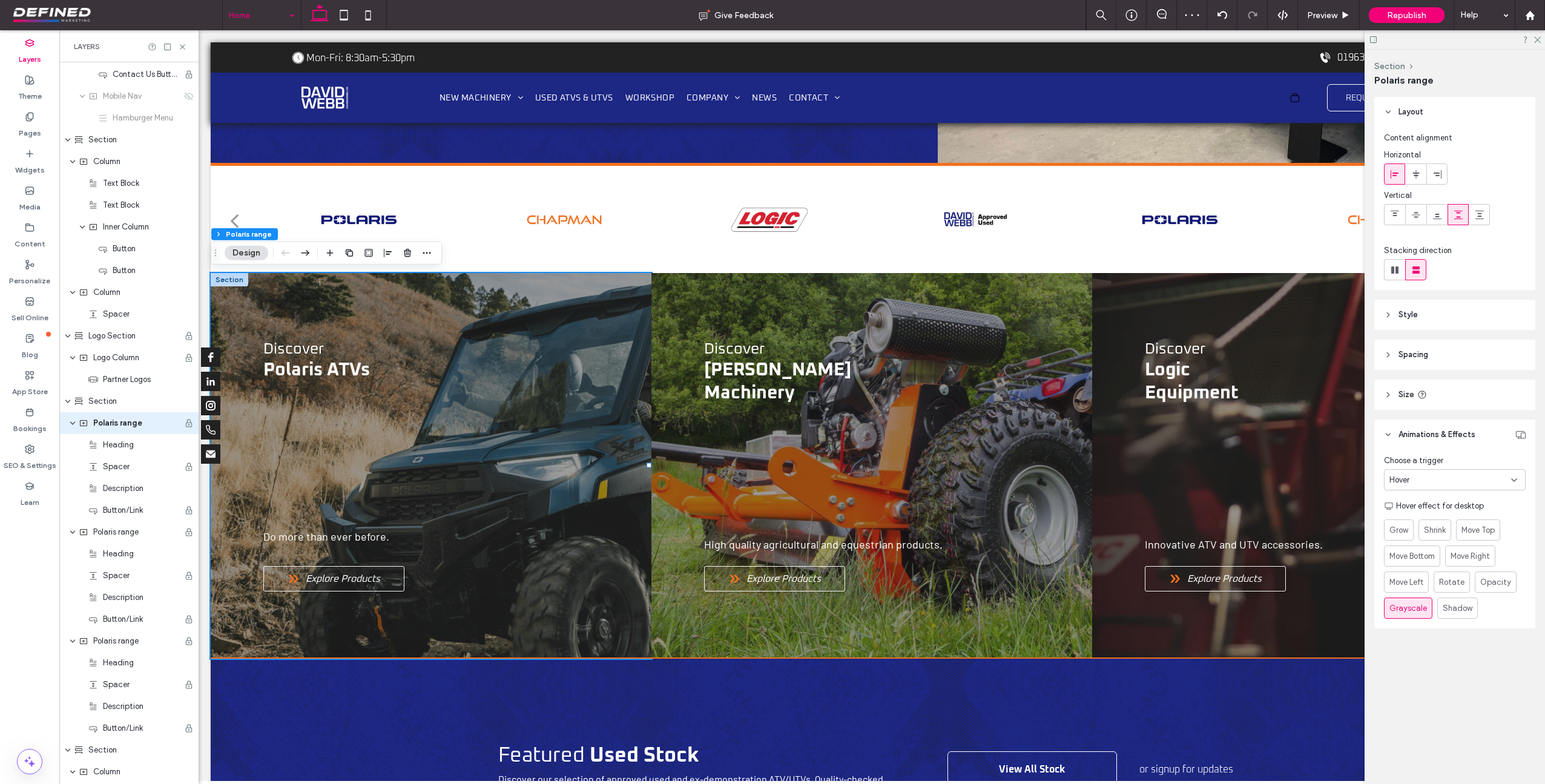
click at [1442, 480] on div "Hover" at bounding box center [1451, 480] width 122 height 12
click at [1432, 504] on div "None" at bounding box center [1455, 501] width 140 height 21
click at [71, 426] on icon "expand Polaris range" at bounding box center [72, 422] width 7 height 10
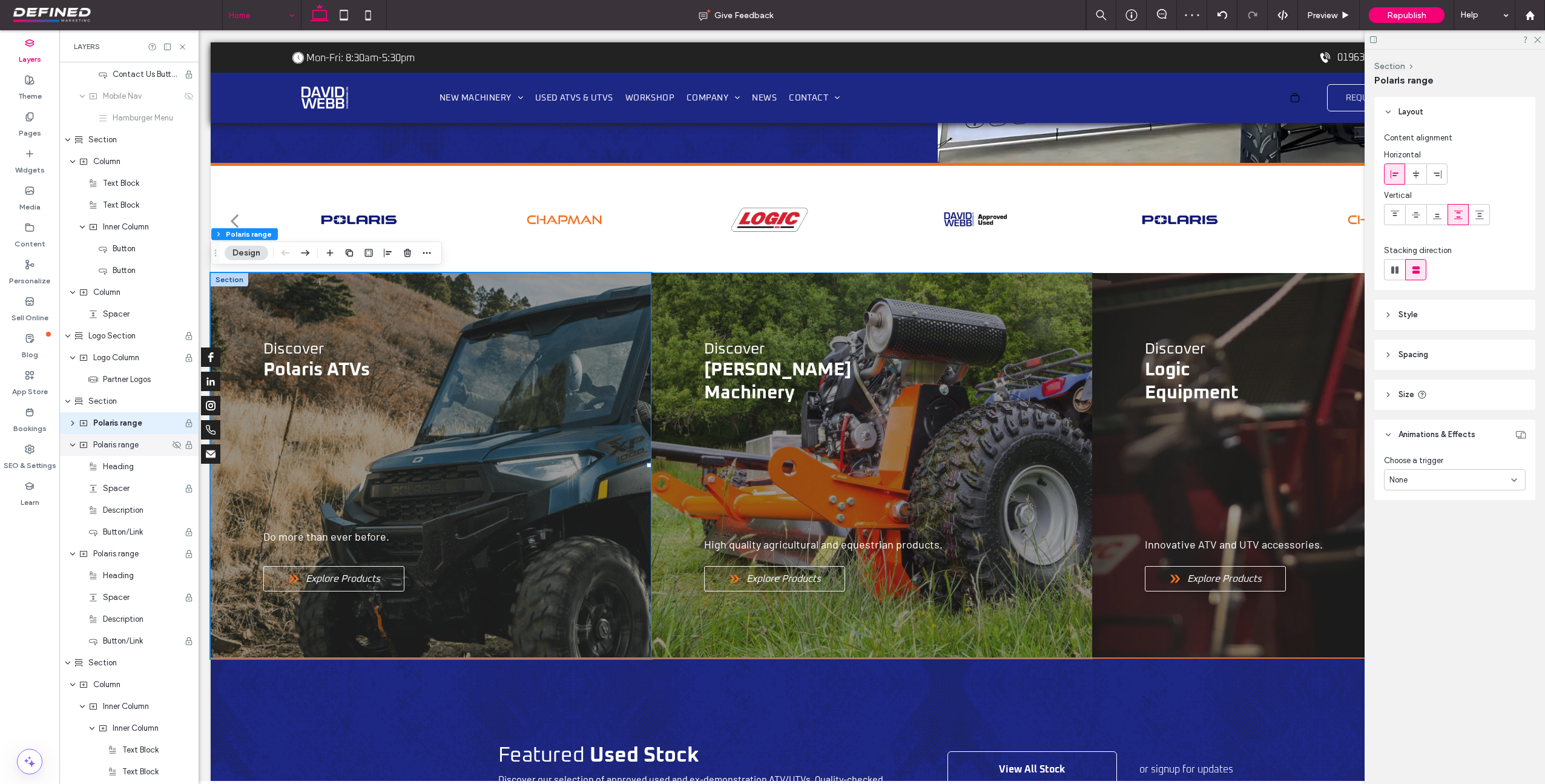
click at [103, 439] on span "Polaris range" at bounding box center [115, 444] width 46 height 12
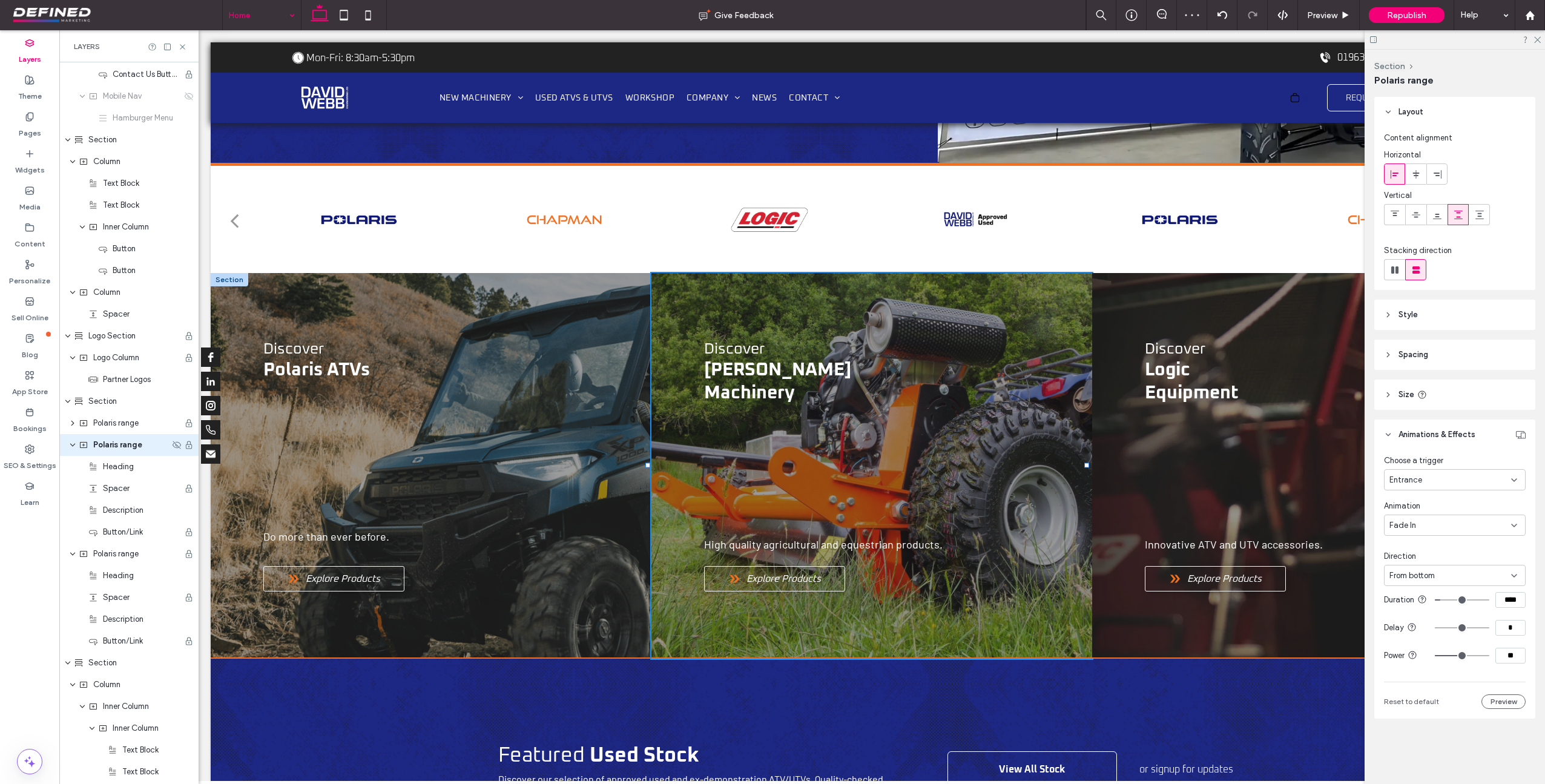
scroll to position [369, 0]
click at [128, 428] on span "Polaris range" at bounding box center [117, 422] width 49 height 12
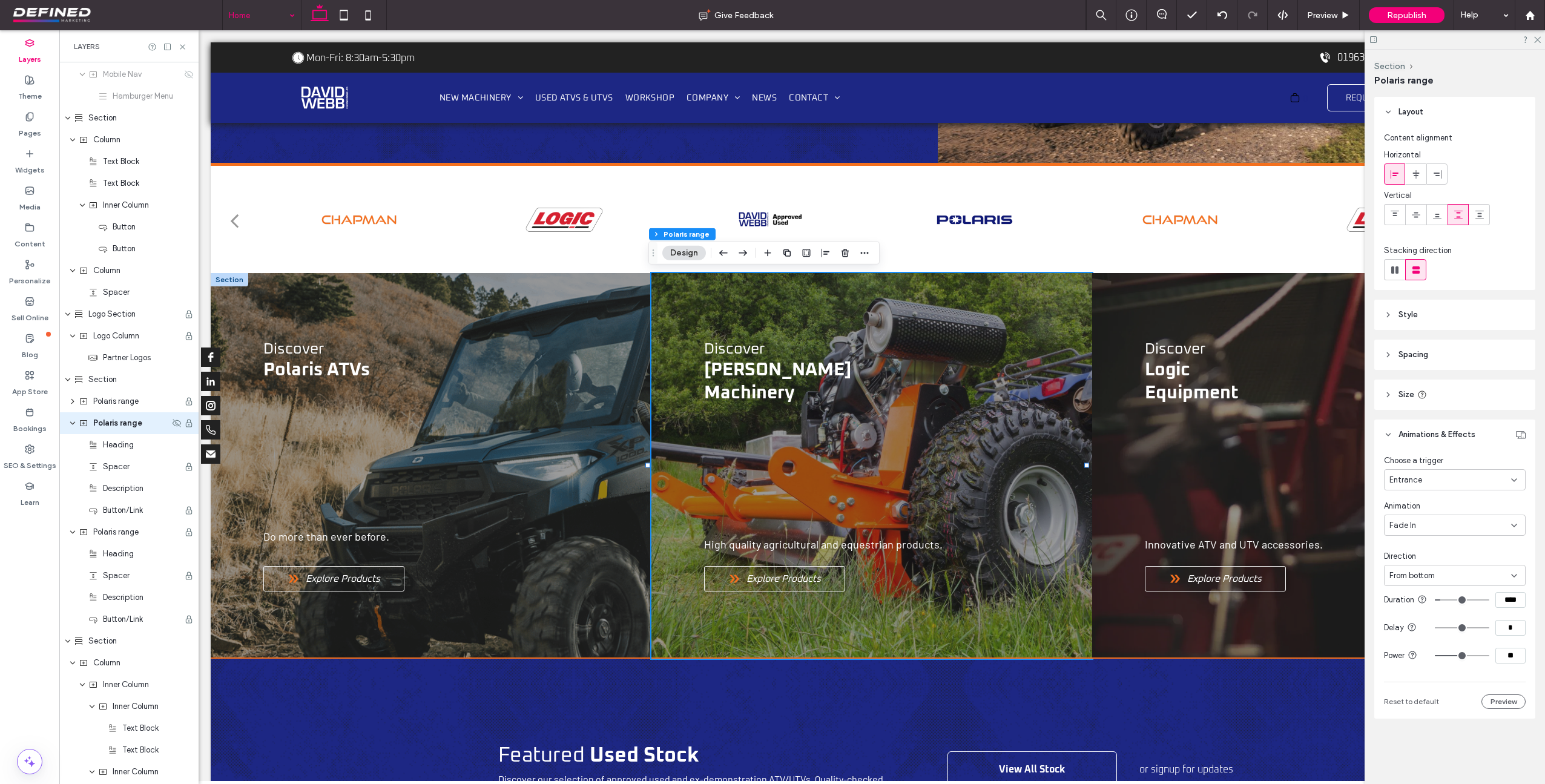
click at [108, 425] on span "Polaris range" at bounding box center [117, 422] width 49 height 12
drag, startPoint x: 146, startPoint y: 424, endPoint x: 97, endPoint y: 423, distance: 49.0
click at [97, 423] on input "**********" at bounding box center [131, 423] width 76 height 15
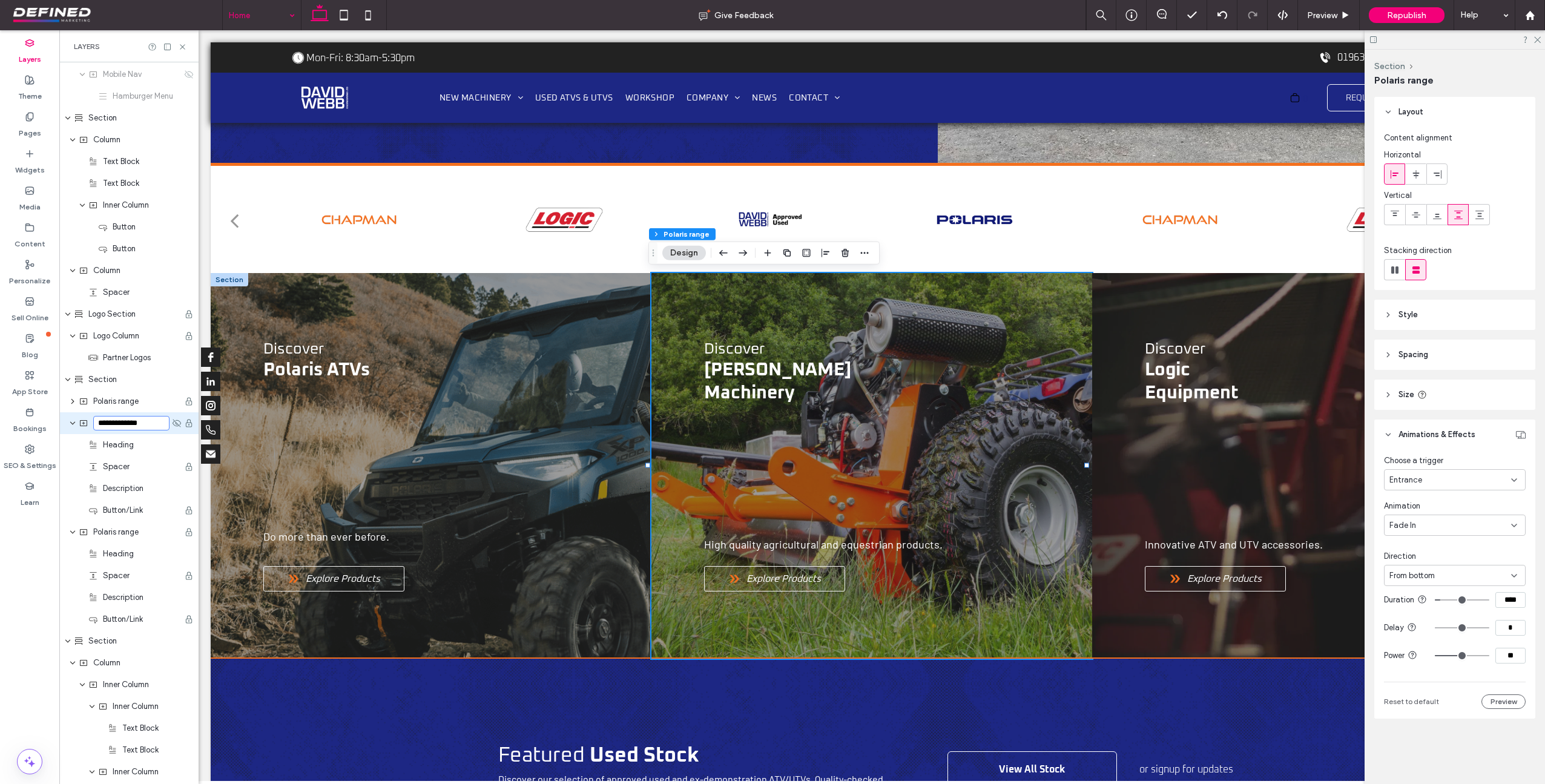
scroll to position [0, 1]
type input "**********"
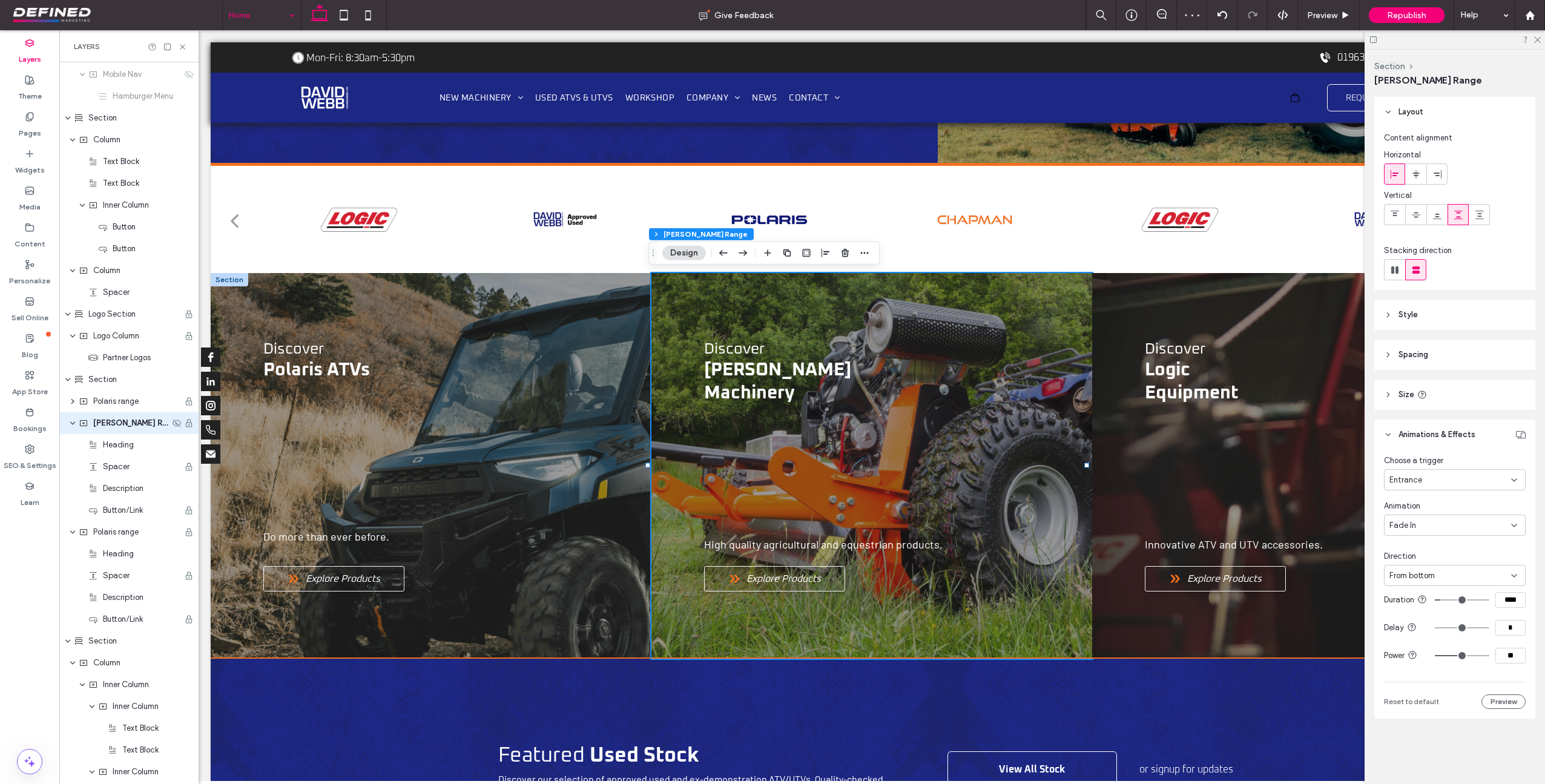
click at [1428, 476] on div "Entrance" at bounding box center [1451, 480] width 122 height 12
click at [1422, 505] on div "None" at bounding box center [1455, 501] width 140 height 21
click at [71, 421] on icon "expand Chapman Range" at bounding box center [72, 422] width 7 height 10
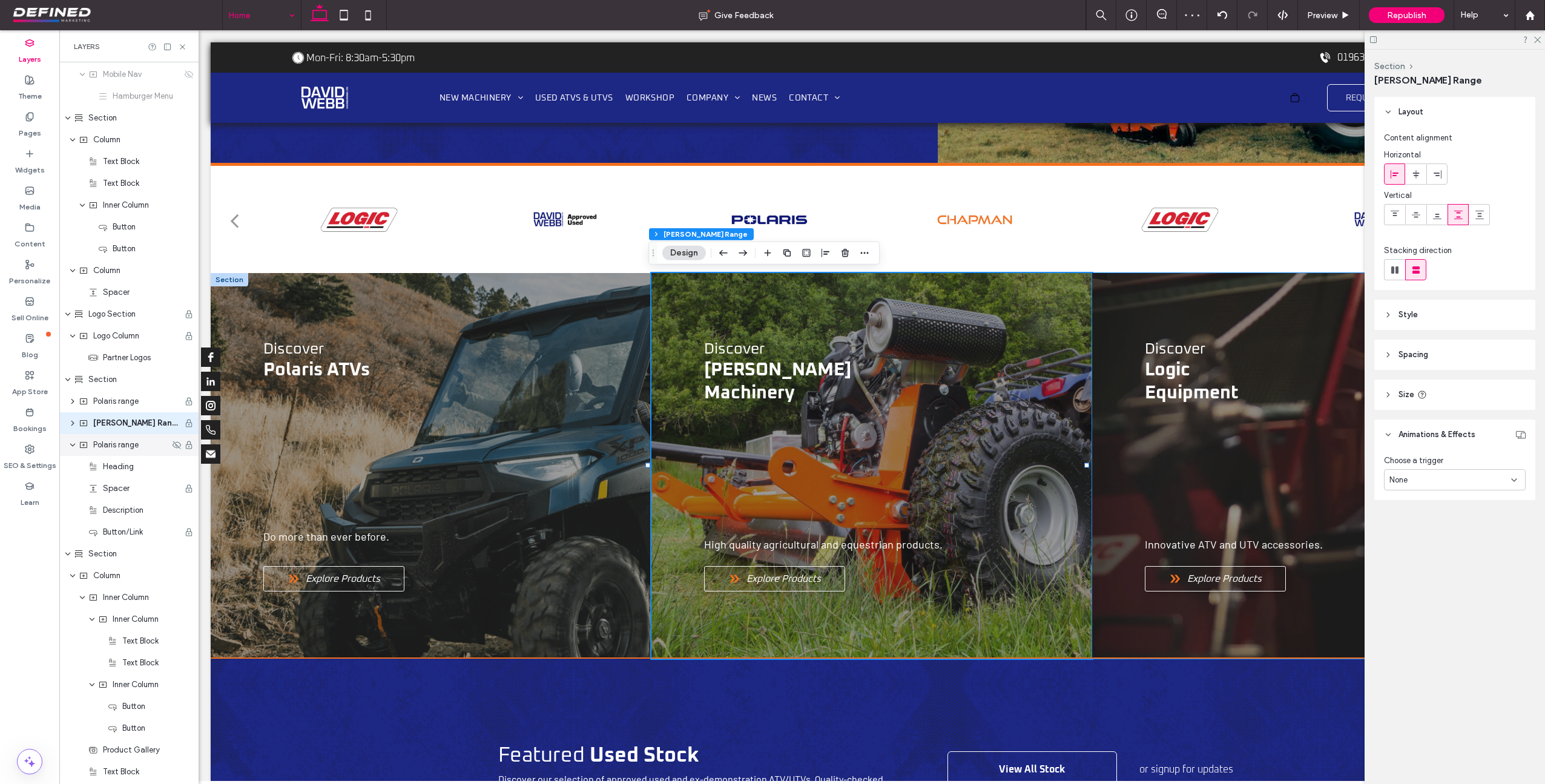
click at [101, 446] on span "Polaris range" at bounding box center [115, 444] width 46 height 12
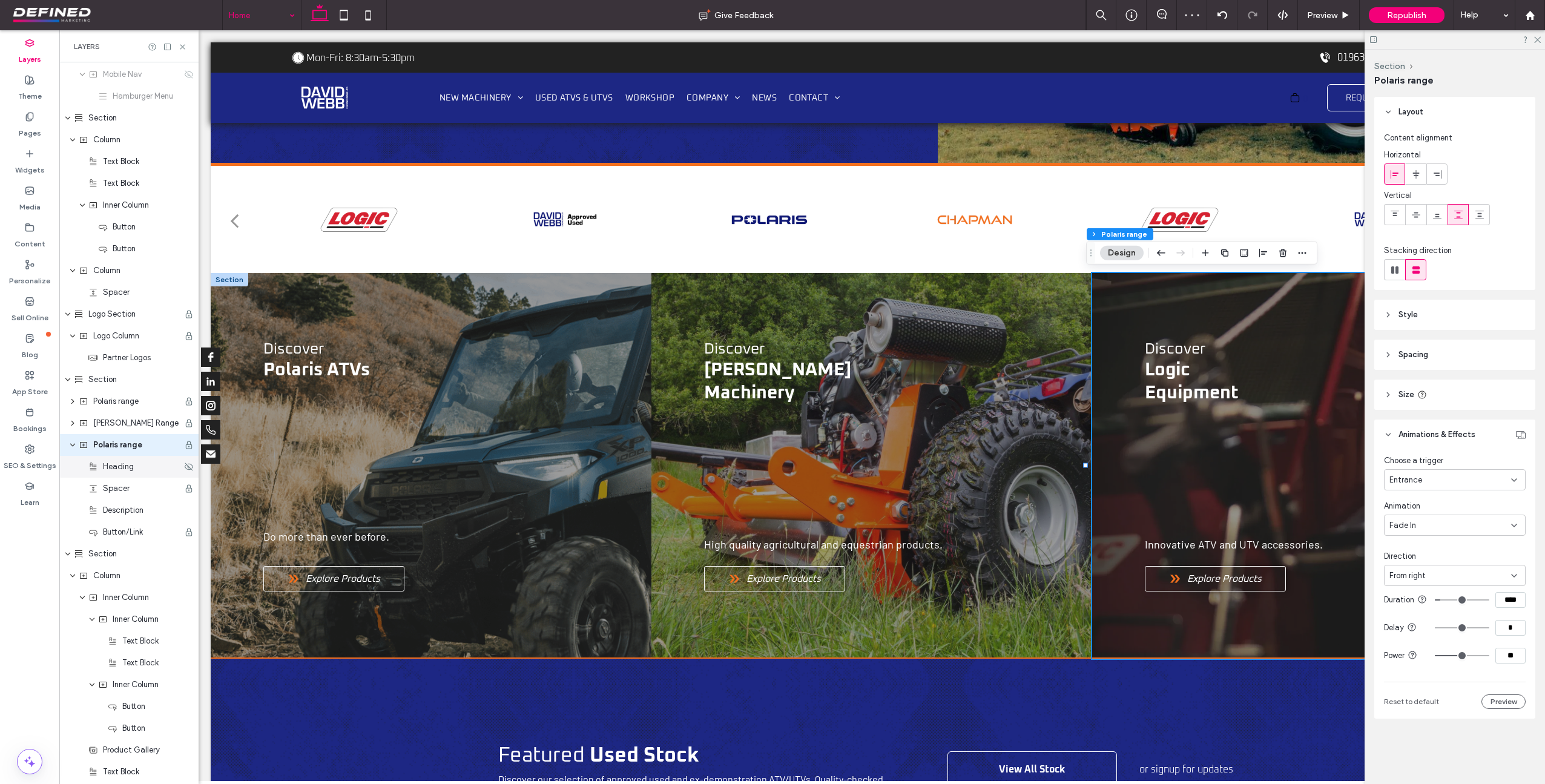
scroll to position [391, 0]
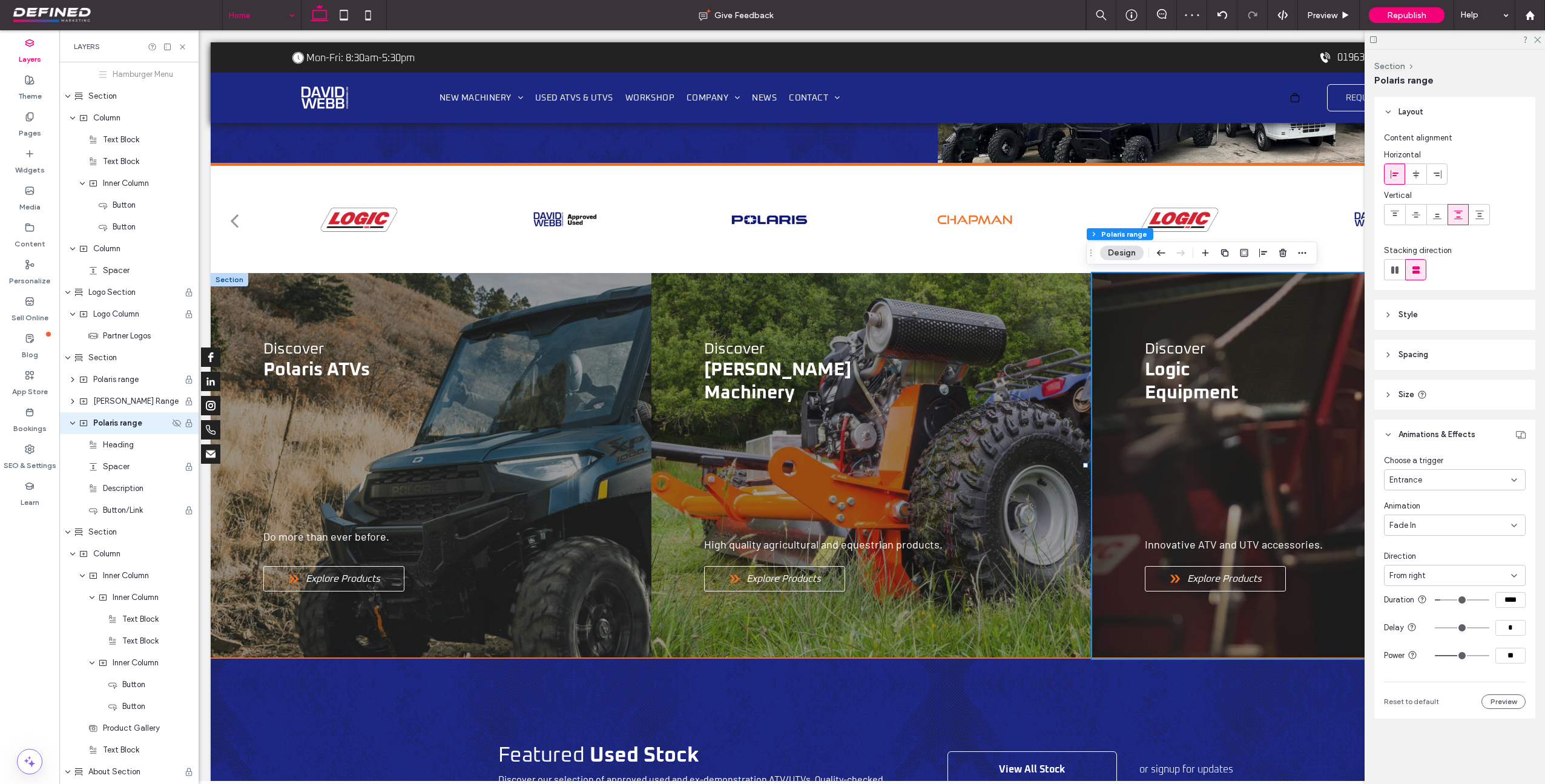
click at [108, 428] on span "Polaris range" at bounding box center [117, 422] width 49 height 12
drag, startPoint x: 150, startPoint y: 421, endPoint x: 97, endPoint y: 415, distance: 53.3
click at [82, 421] on div "**********" at bounding box center [124, 423] width 91 height 15
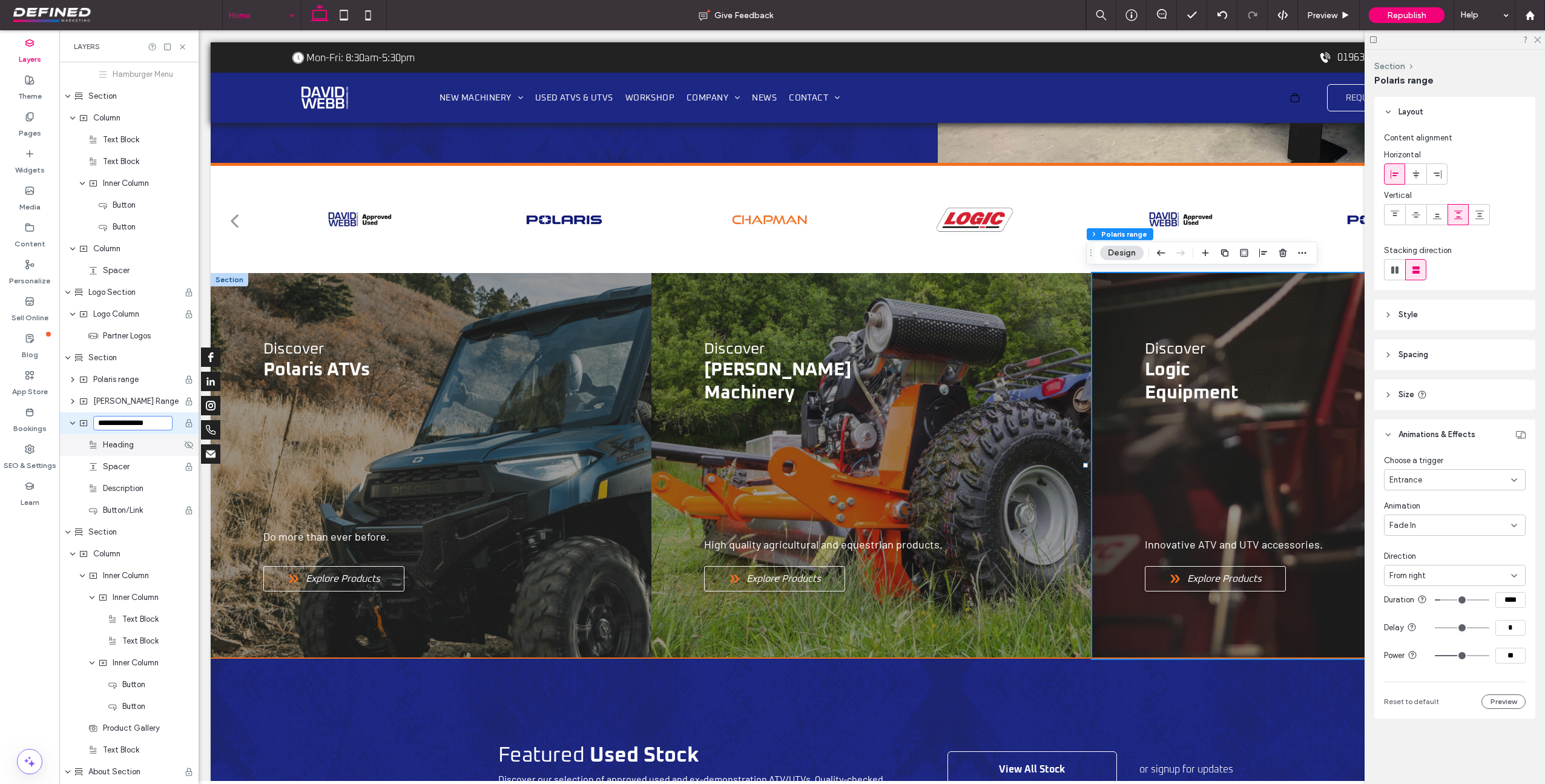
scroll to position [0, 0]
type input "**********"
click at [1401, 476] on span "Entrance" at bounding box center [1406, 480] width 33 height 12
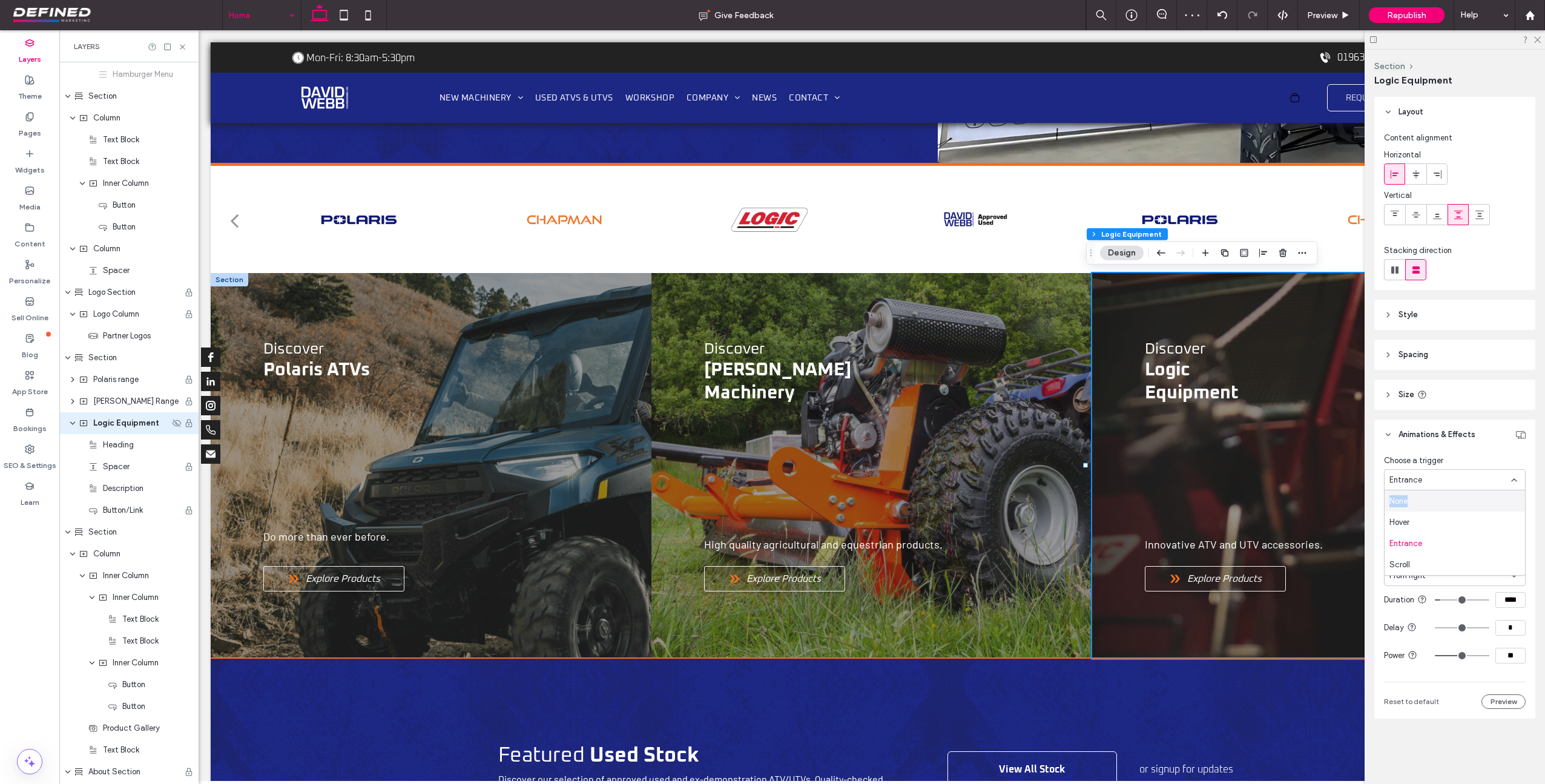
click at [1406, 496] on span "None" at bounding box center [1399, 501] width 18 height 12
click at [89, 356] on span "Section" at bounding box center [103, 358] width 28 height 12
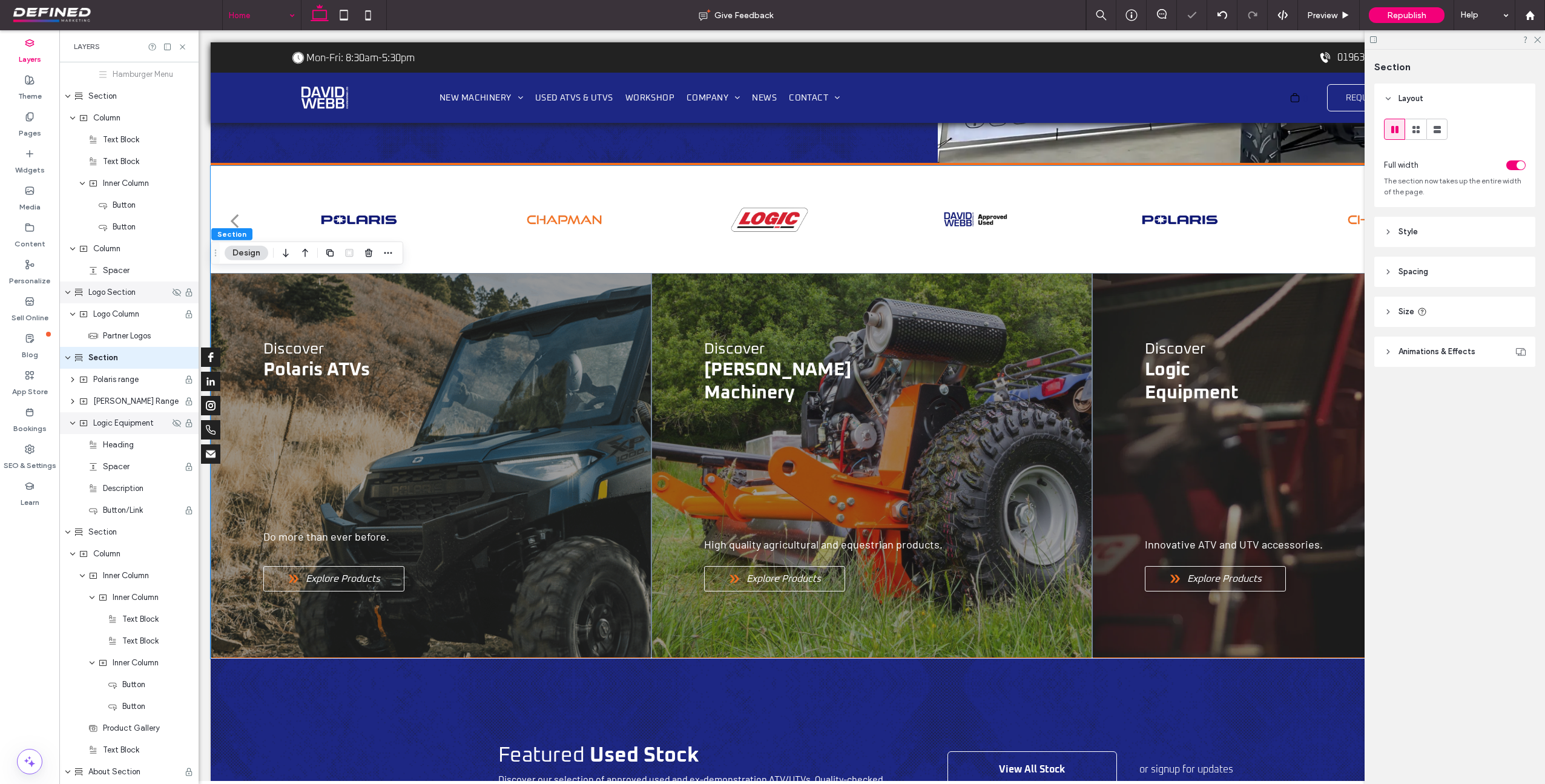
scroll to position [326, 0]
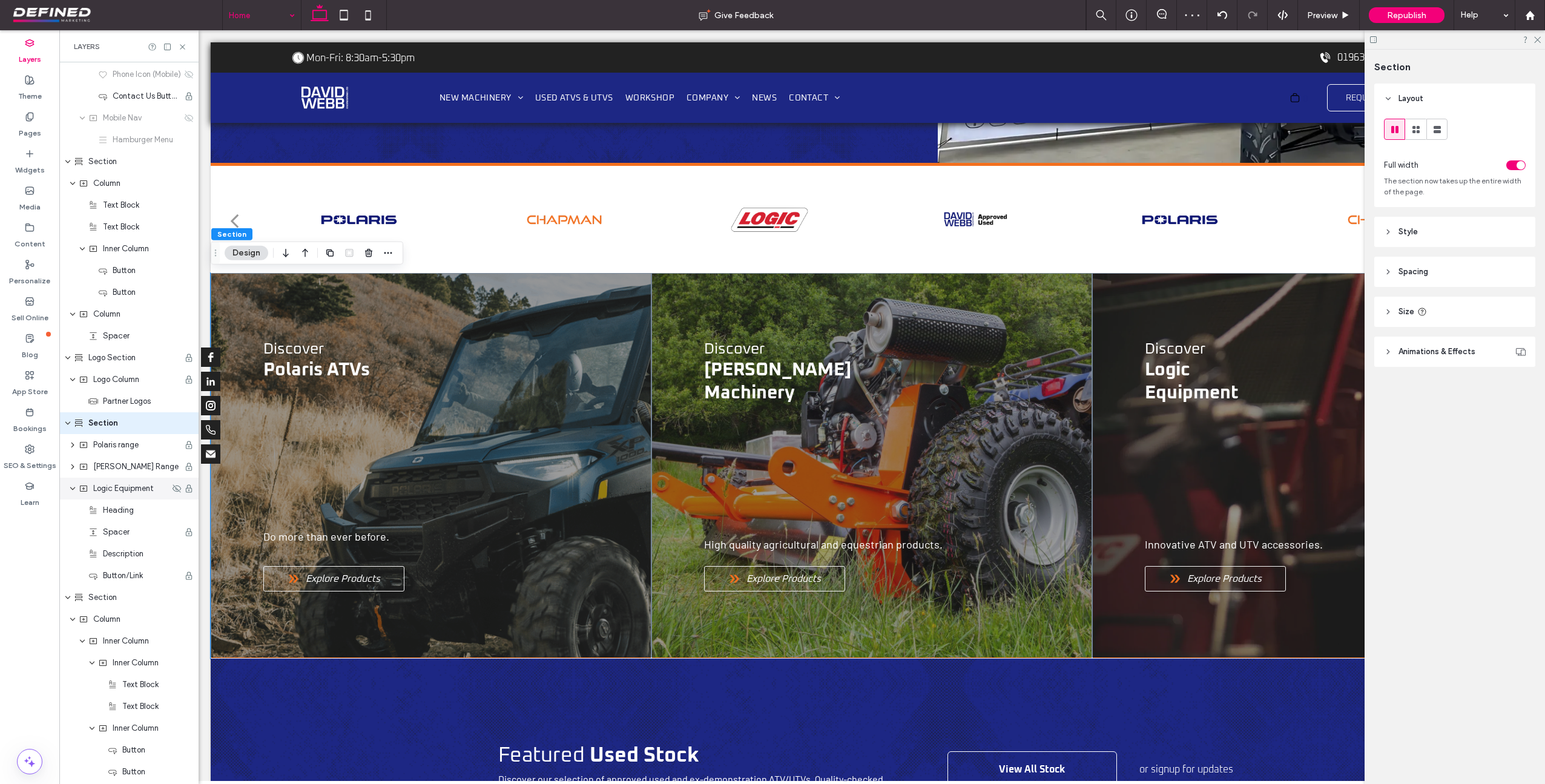
click at [1446, 352] on span "Animations & Effects" at bounding box center [1437, 351] width 77 height 12
click at [1440, 397] on div "None" at bounding box center [1451, 397] width 122 height 12
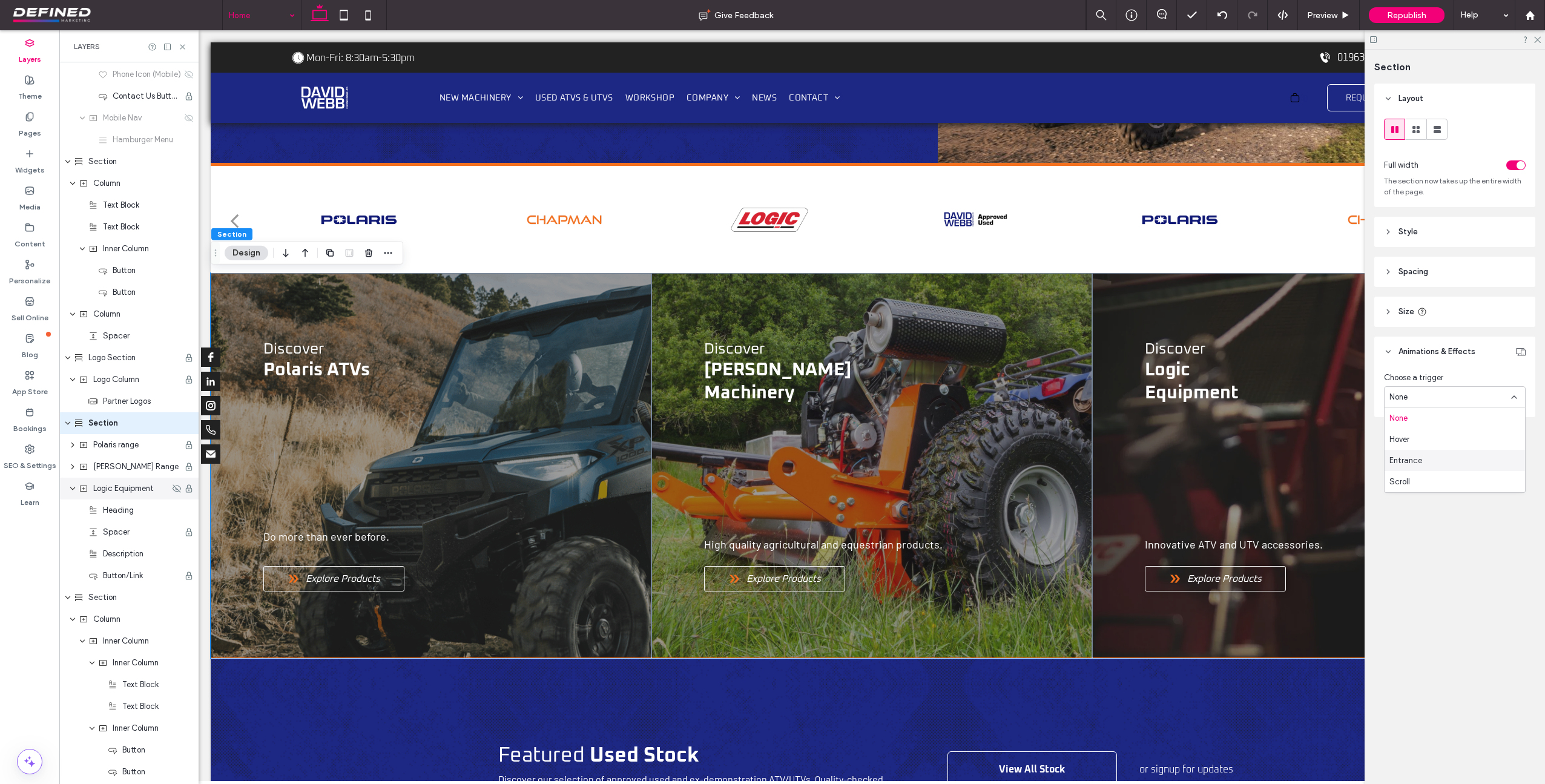
click at [1439, 456] on div "Entrance" at bounding box center [1455, 460] width 140 height 21
click at [1439, 447] on div "None" at bounding box center [1451, 442] width 122 height 12
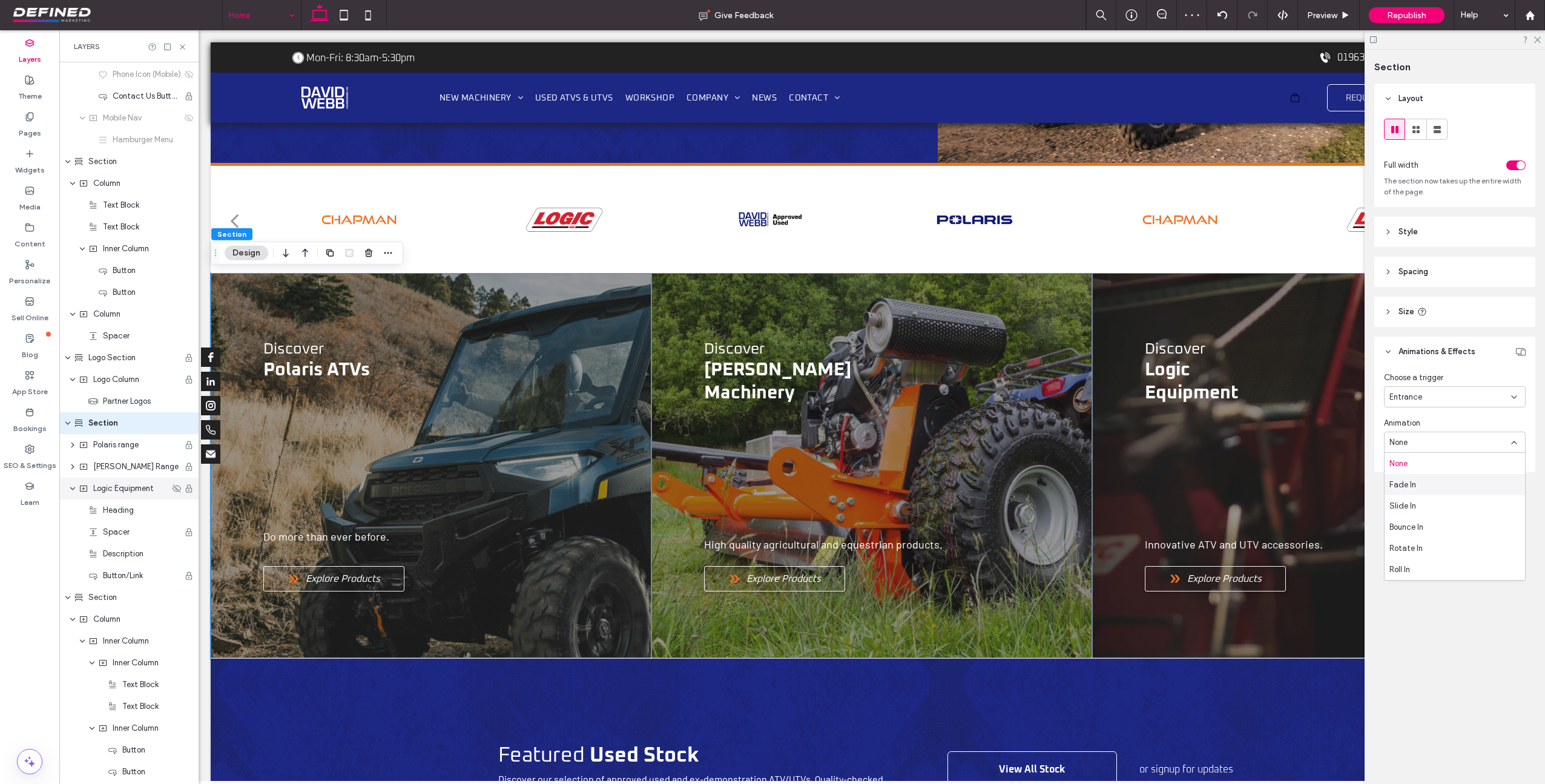
click at [1447, 487] on div "Fade In" at bounding box center [1455, 484] width 140 height 21
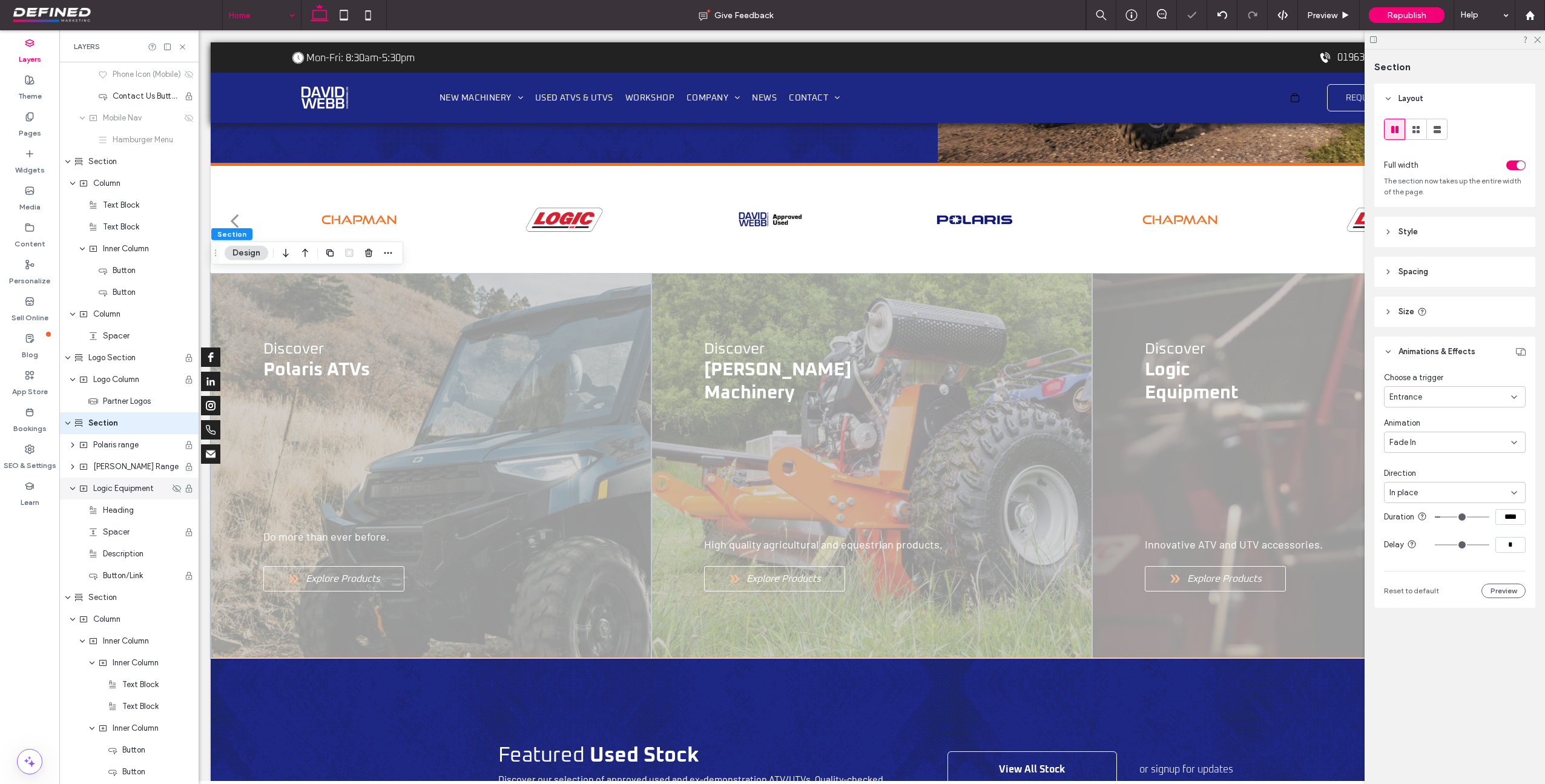
click at [1451, 493] on div "In place" at bounding box center [1451, 492] width 122 height 12
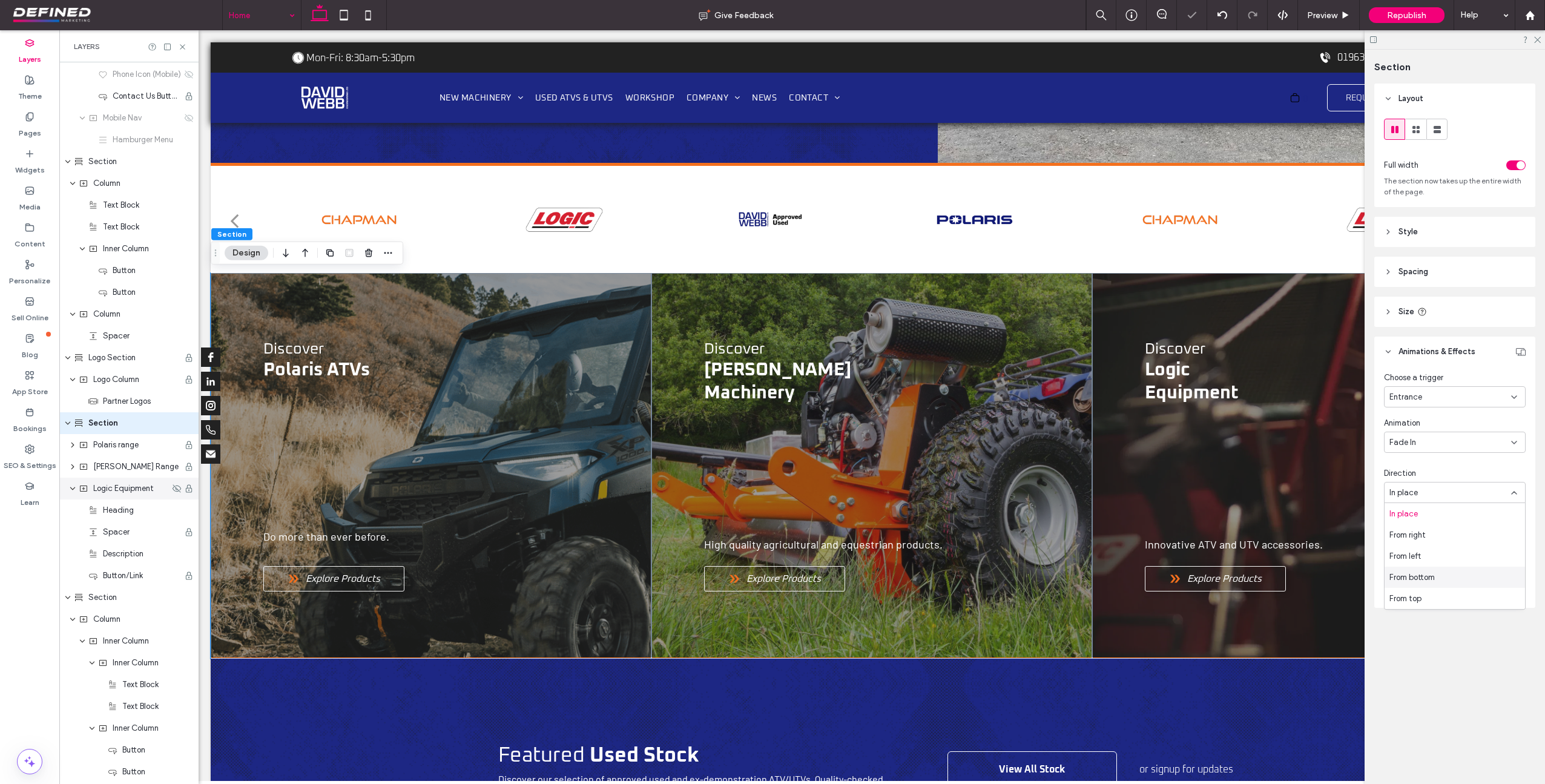
click at [1433, 574] on span "From bottom" at bounding box center [1412, 577] width 46 height 12
click at [1408, 15] on span "Republish" at bounding box center [1406, 15] width 39 height 10
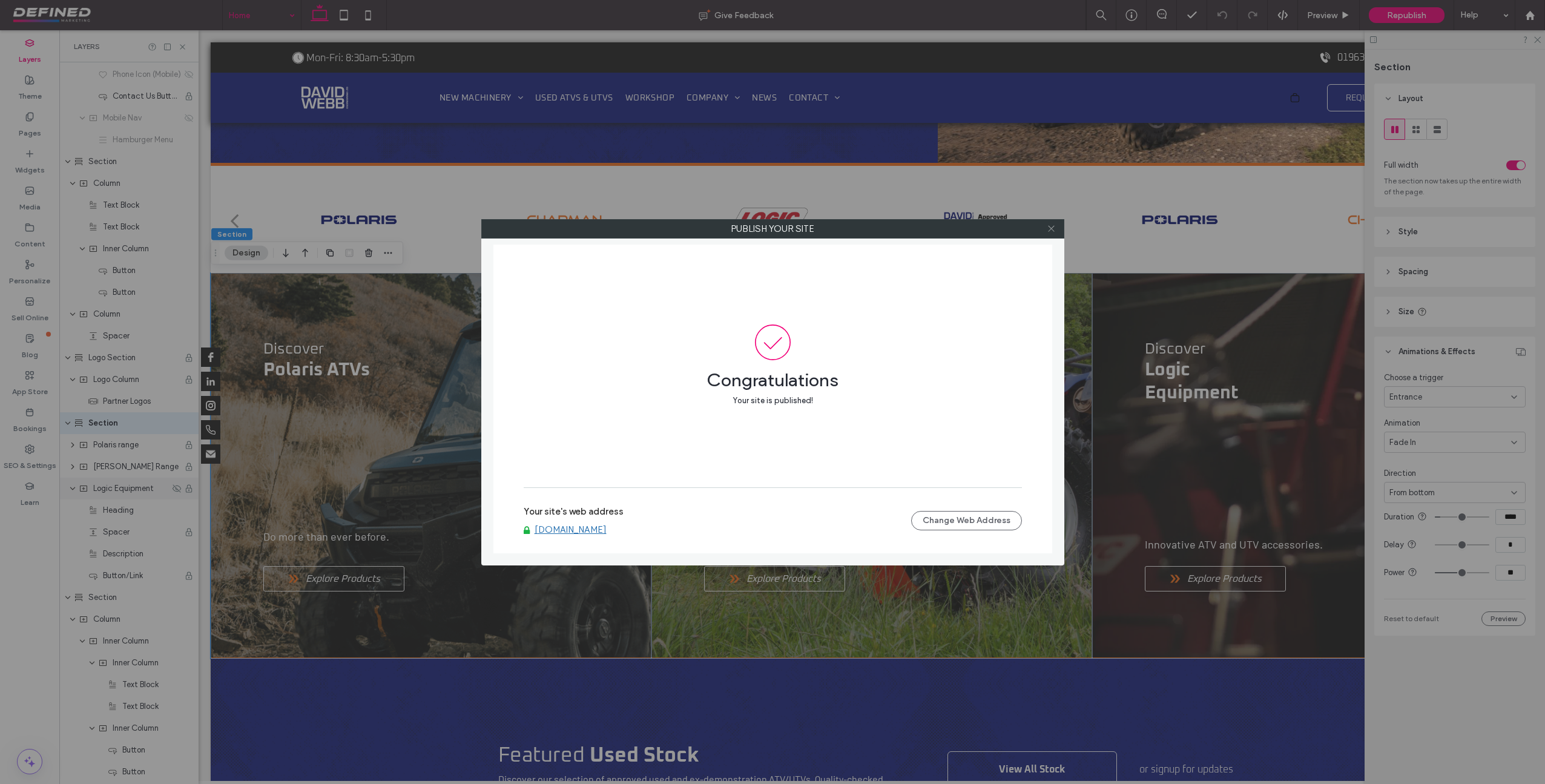
click at [1053, 230] on use at bounding box center [1051, 228] width 6 height 6
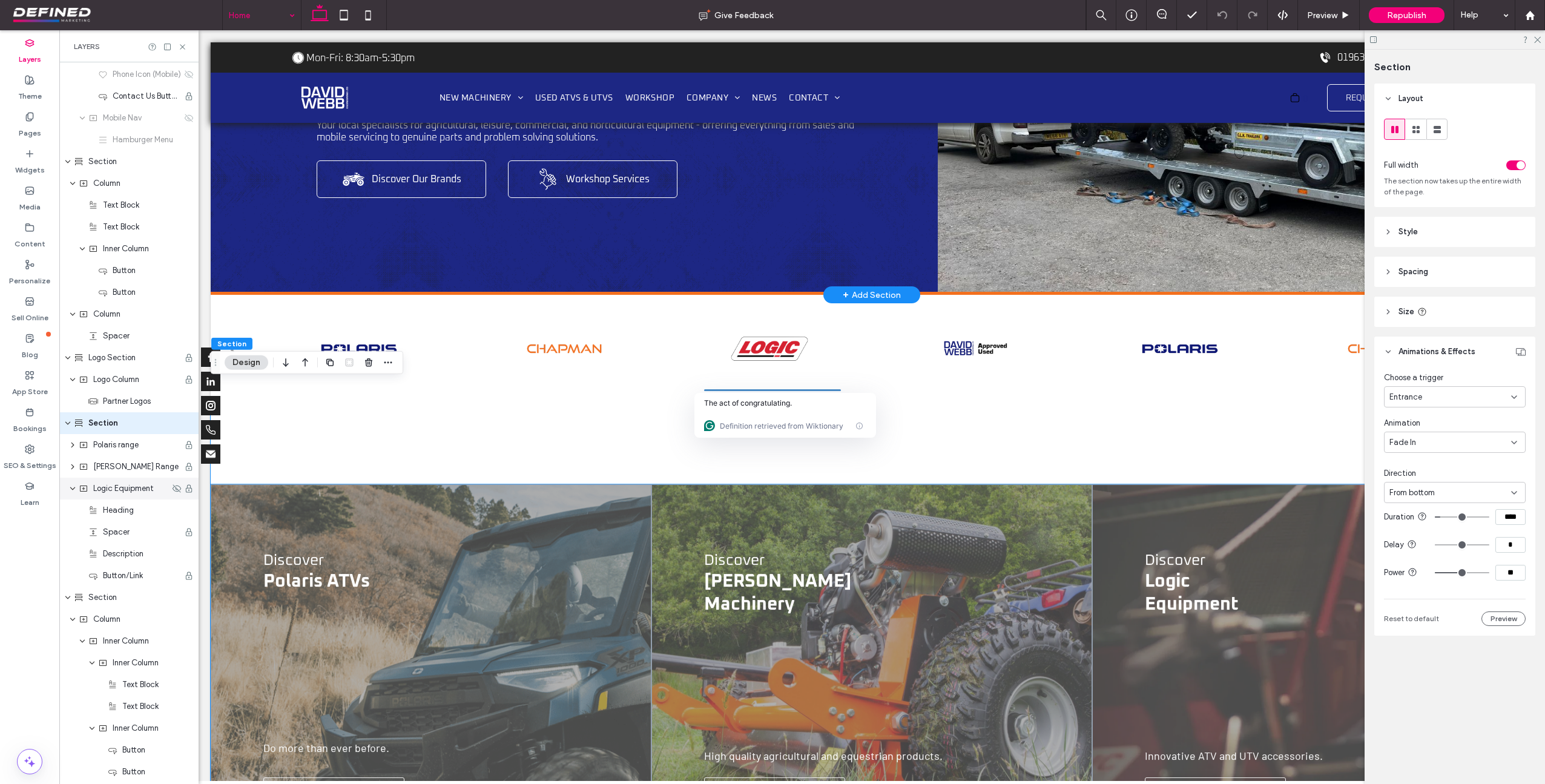
scroll to position [0, 0]
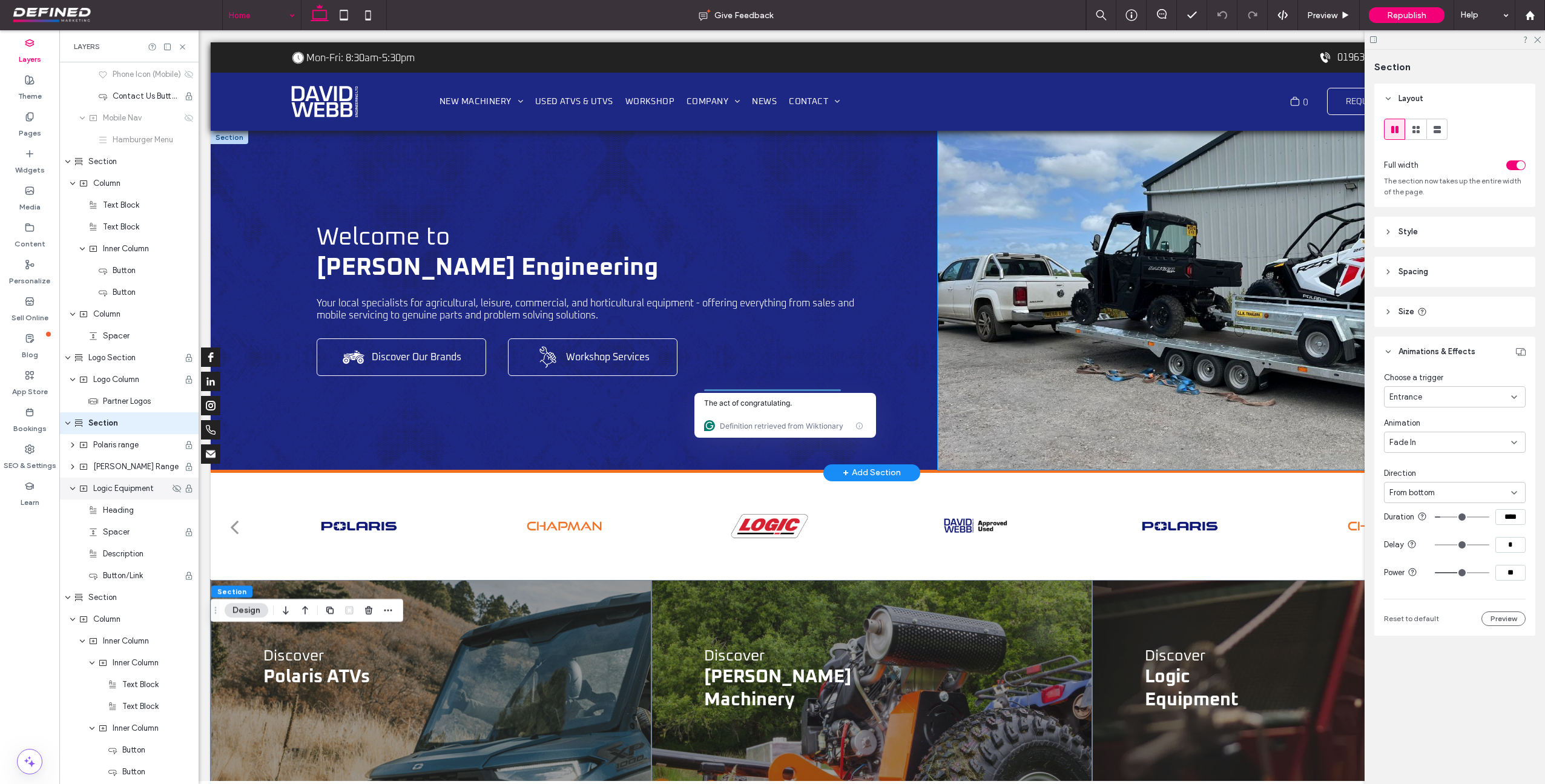
click at [1052, 306] on div at bounding box center [1233, 307] width 592 height 189
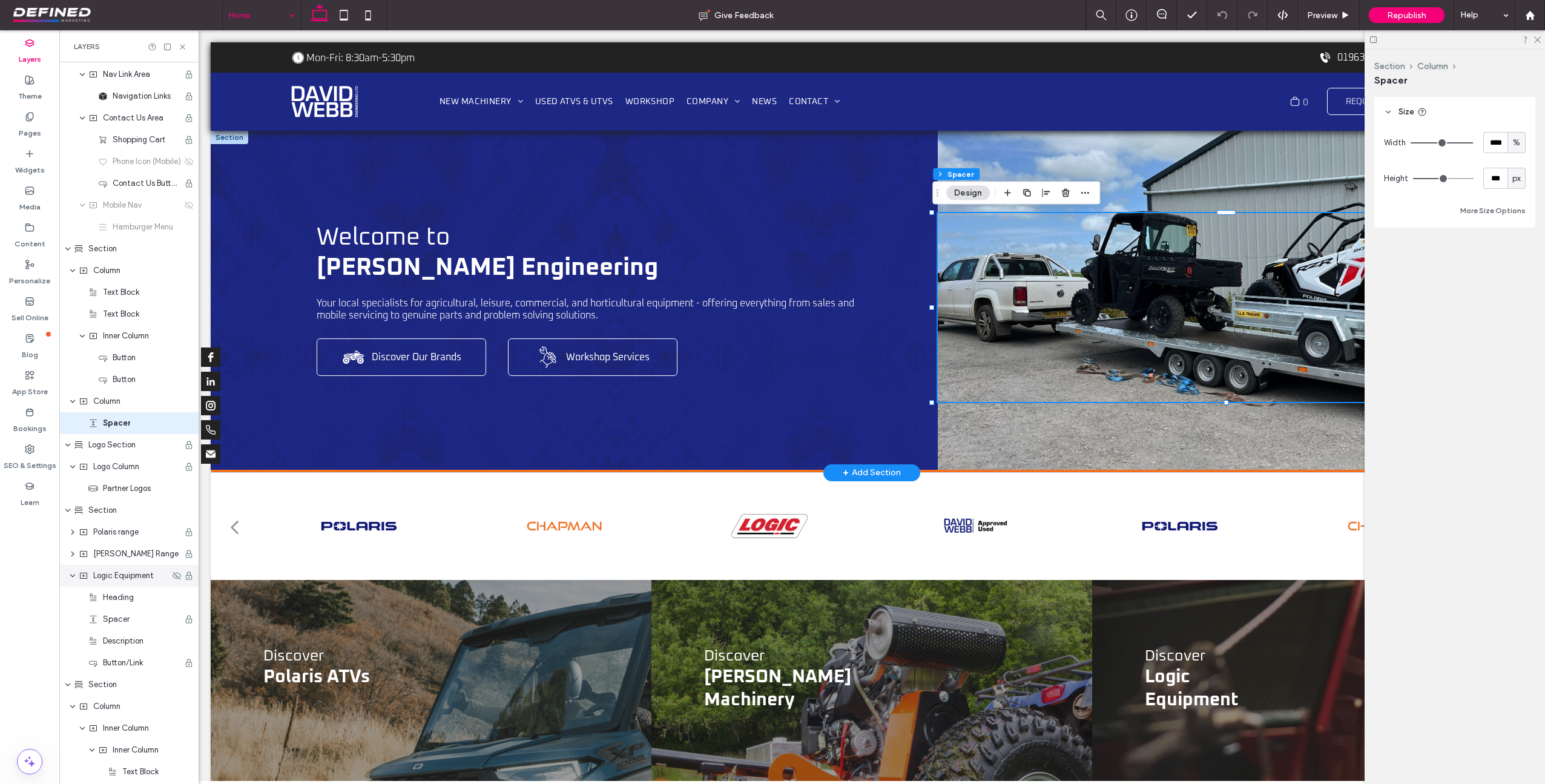
click at [1016, 426] on div at bounding box center [1235, 300] width 595 height 339
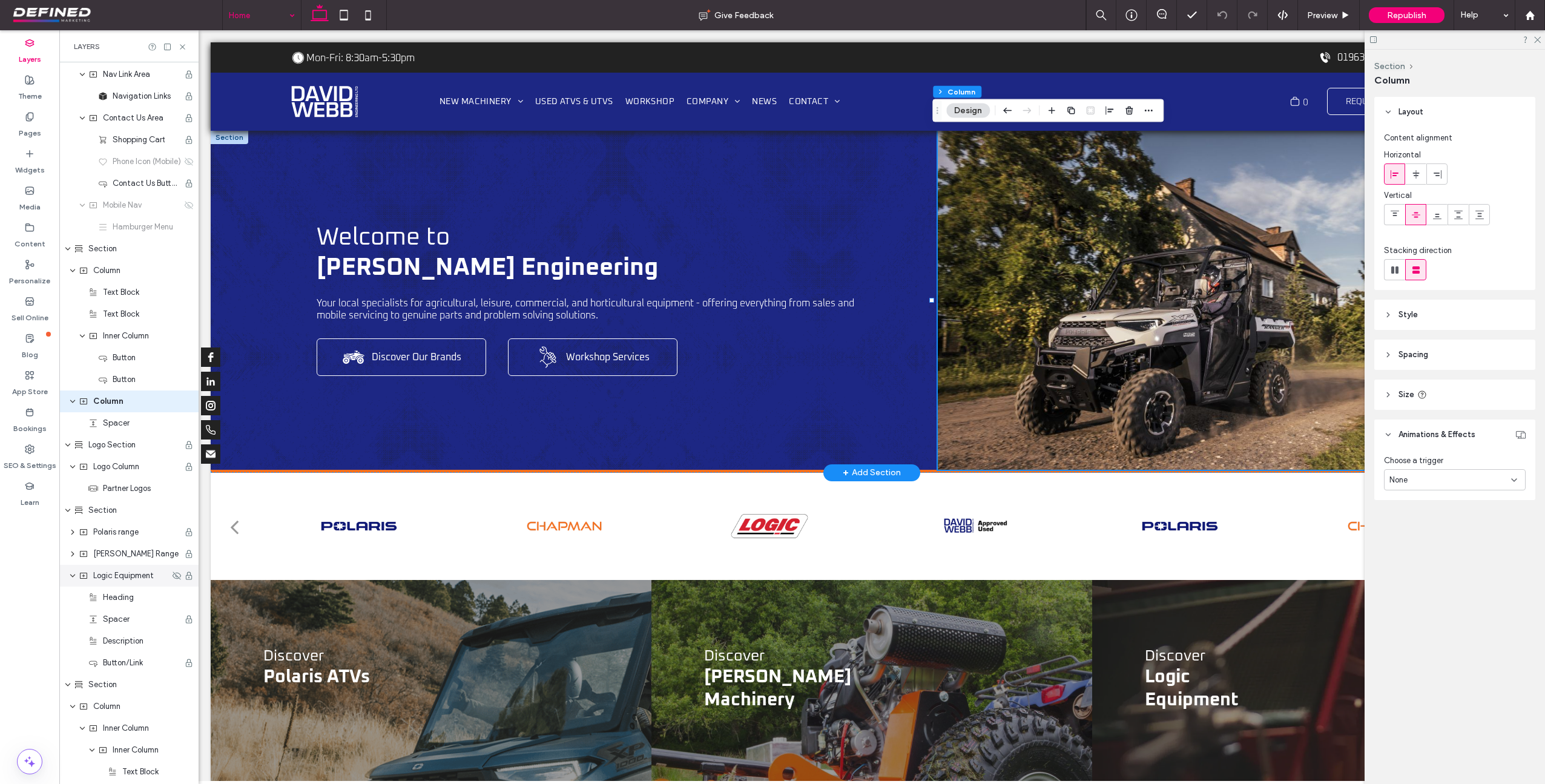
scroll to position [217, 0]
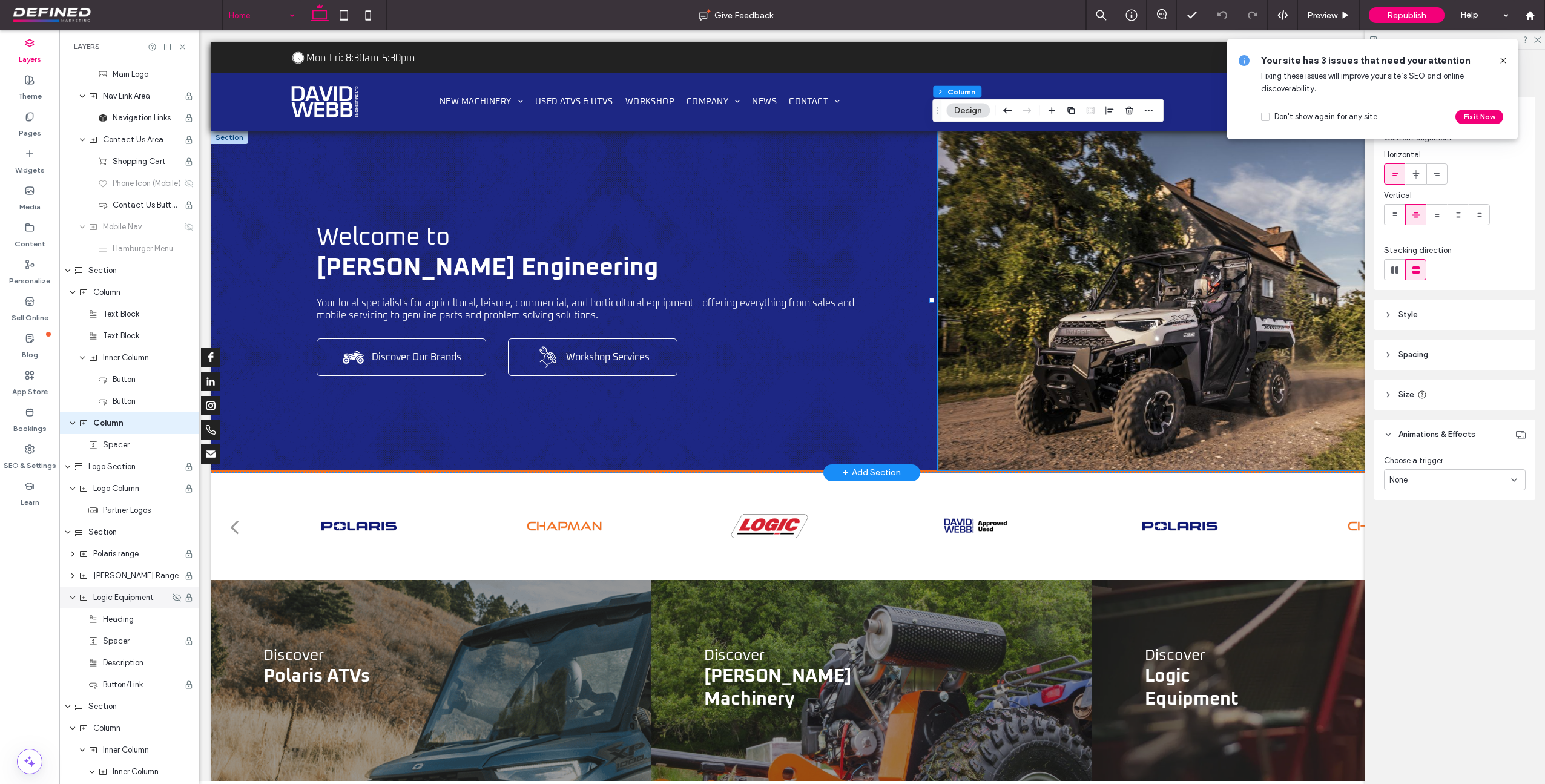
click at [1504, 60] on use at bounding box center [1503, 60] width 5 height 5
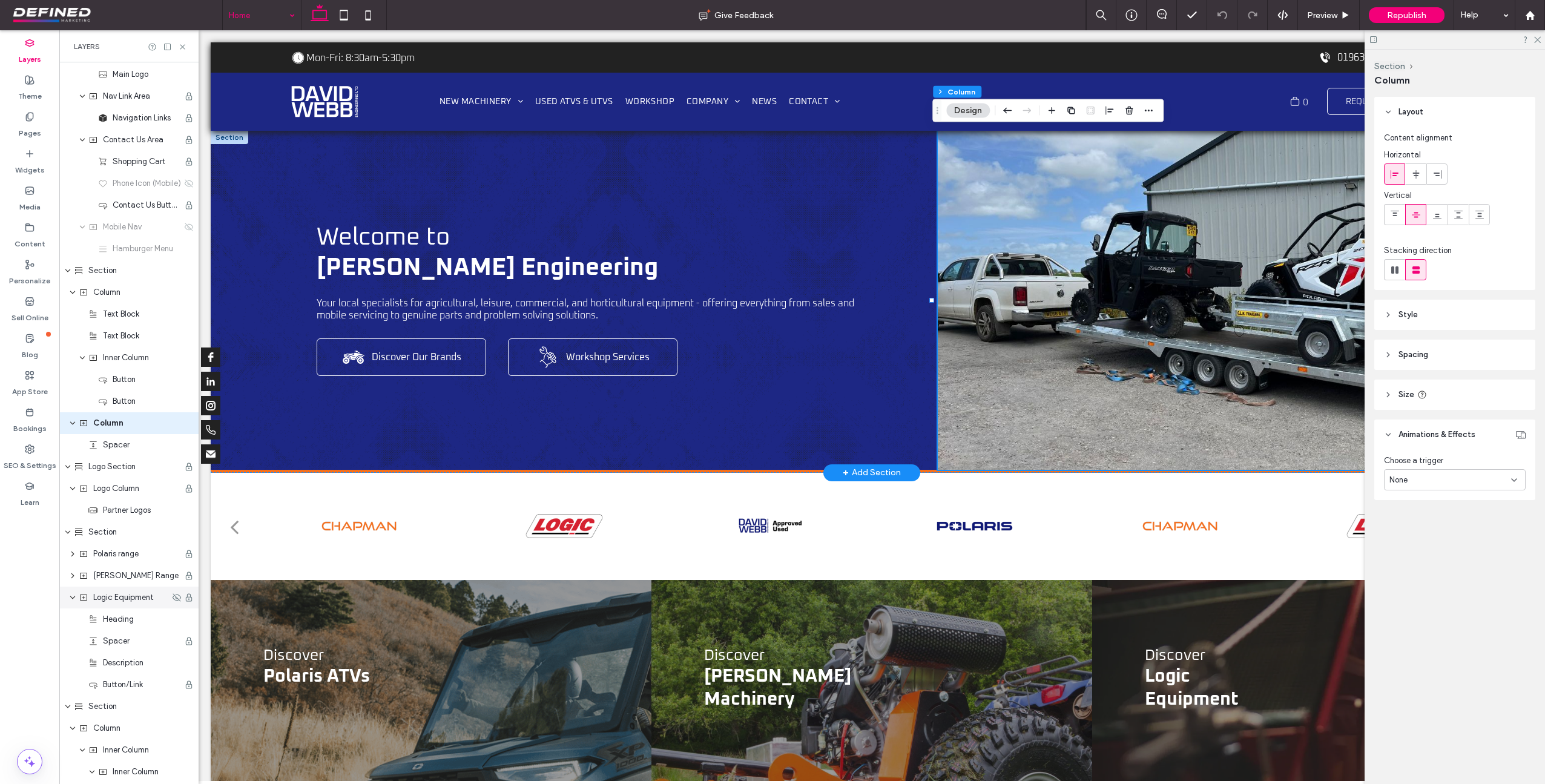
click at [1415, 314] on span "Style" at bounding box center [1408, 314] width 19 height 12
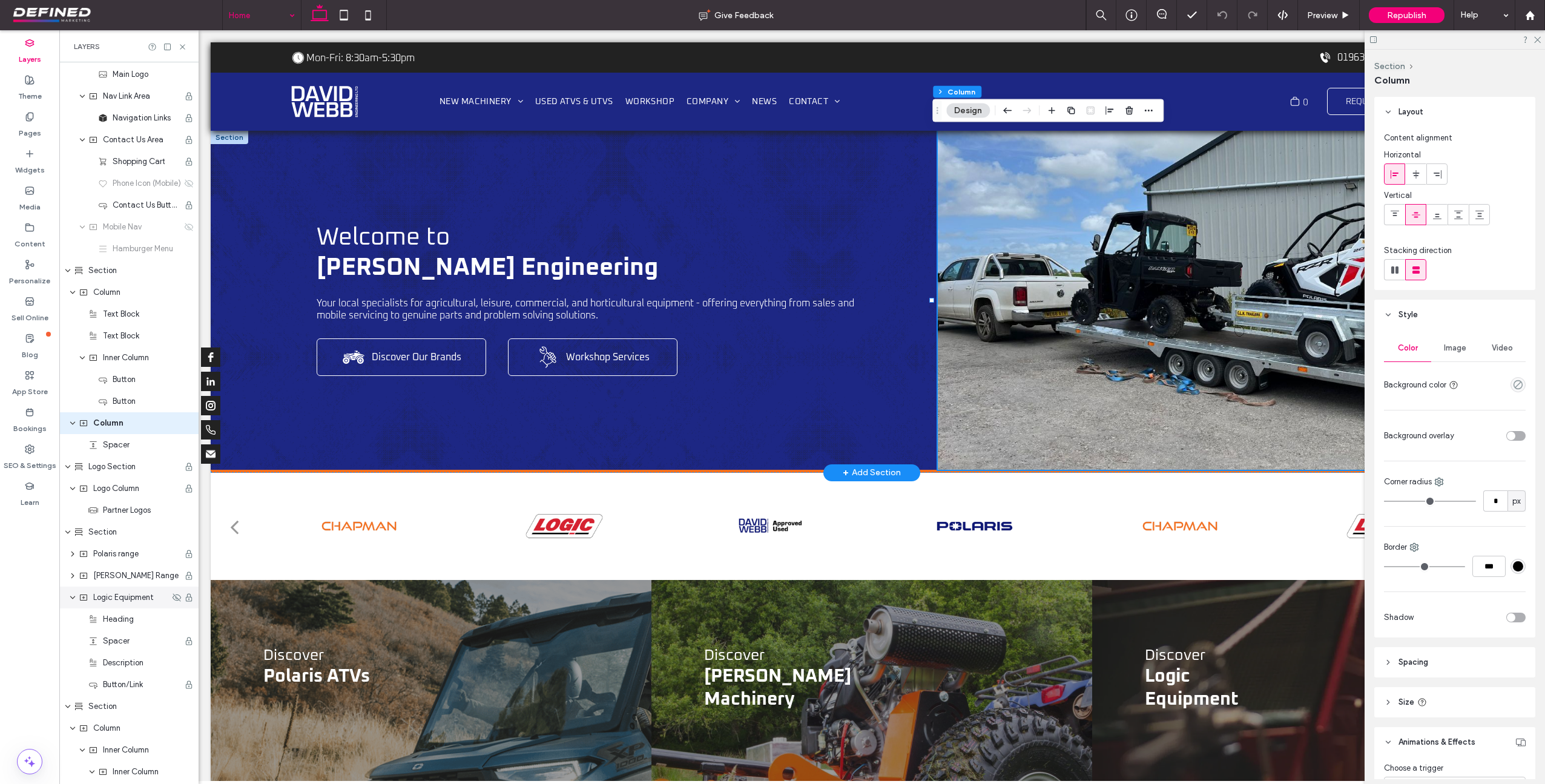
click at [1455, 347] on span "Image" at bounding box center [1455, 347] width 22 height 10
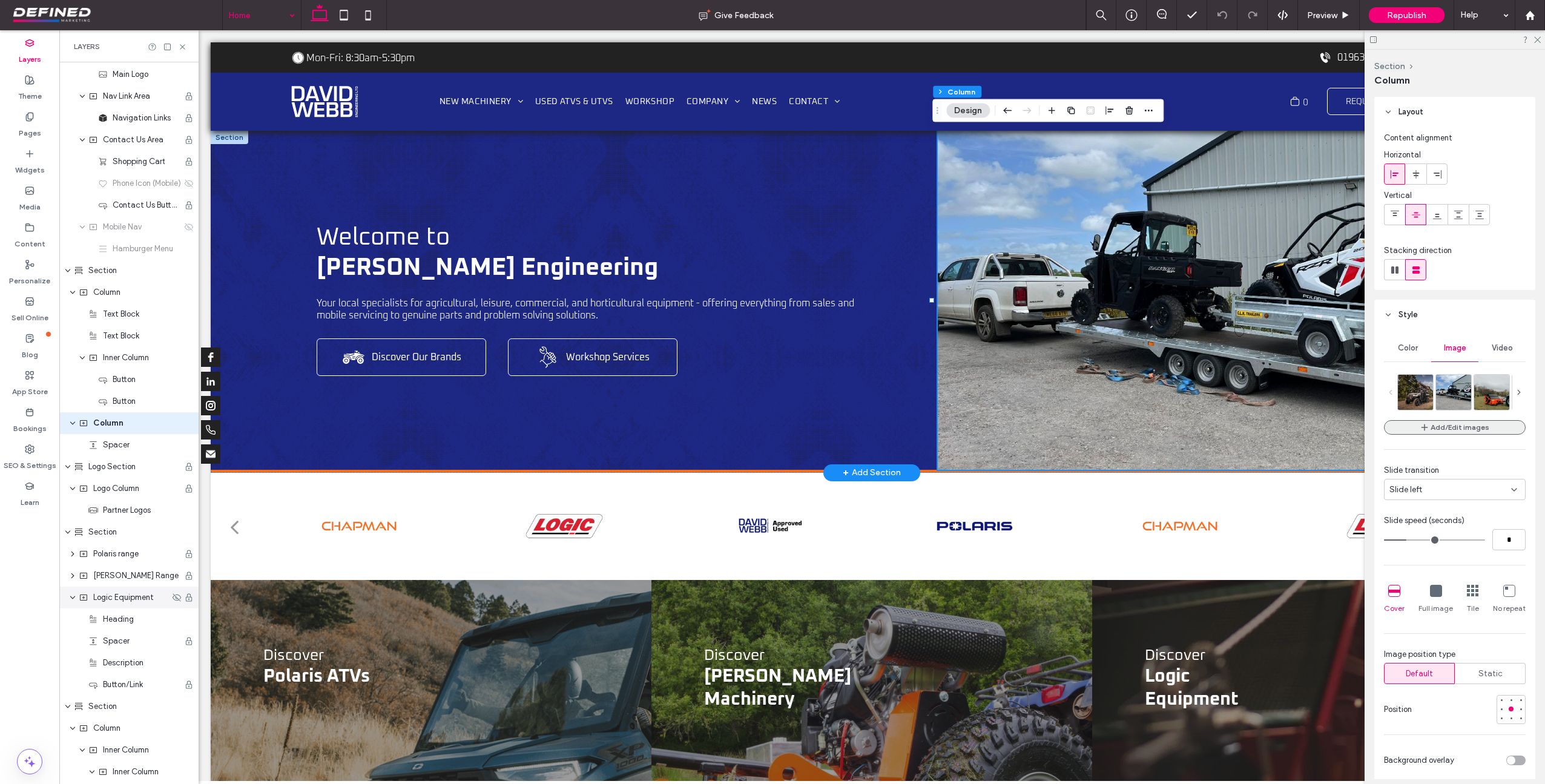
click at [1483, 427] on button "Add/Edit images" at bounding box center [1455, 427] width 142 height 15
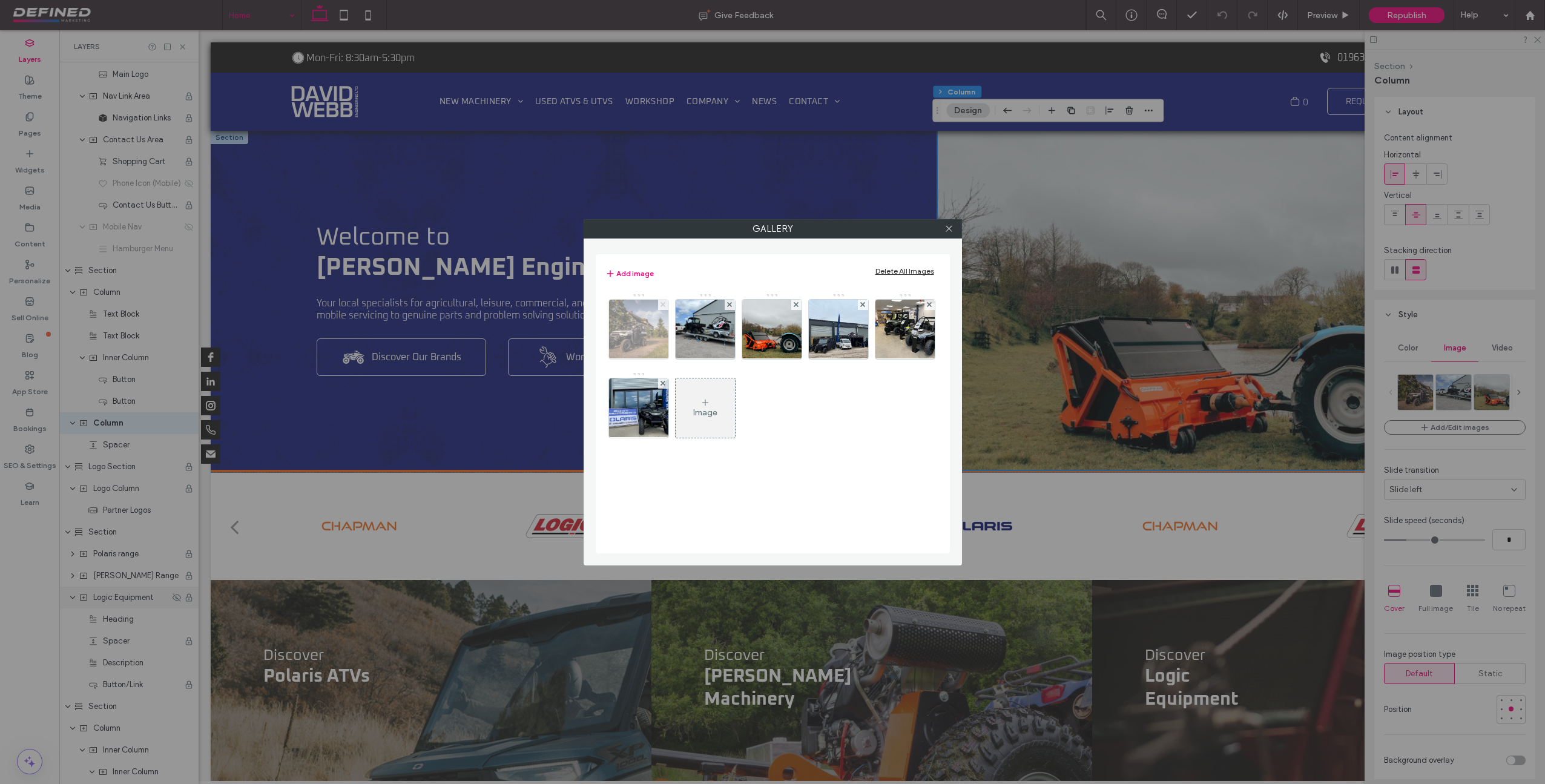
click at [664, 304] on icon at bounding box center [663, 304] width 5 height 5
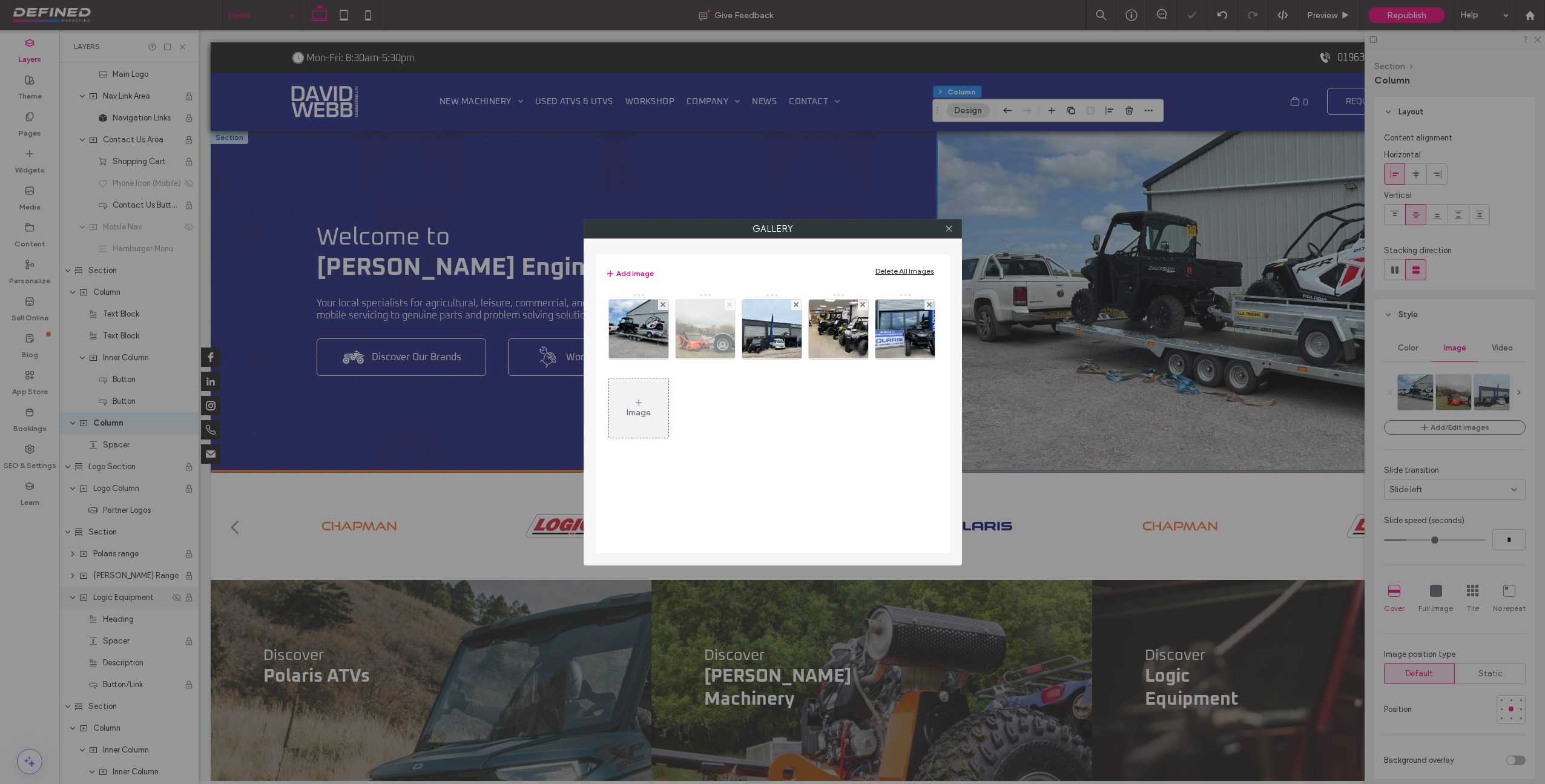
click at [729, 304] on use at bounding box center [730, 304] width 5 height 5
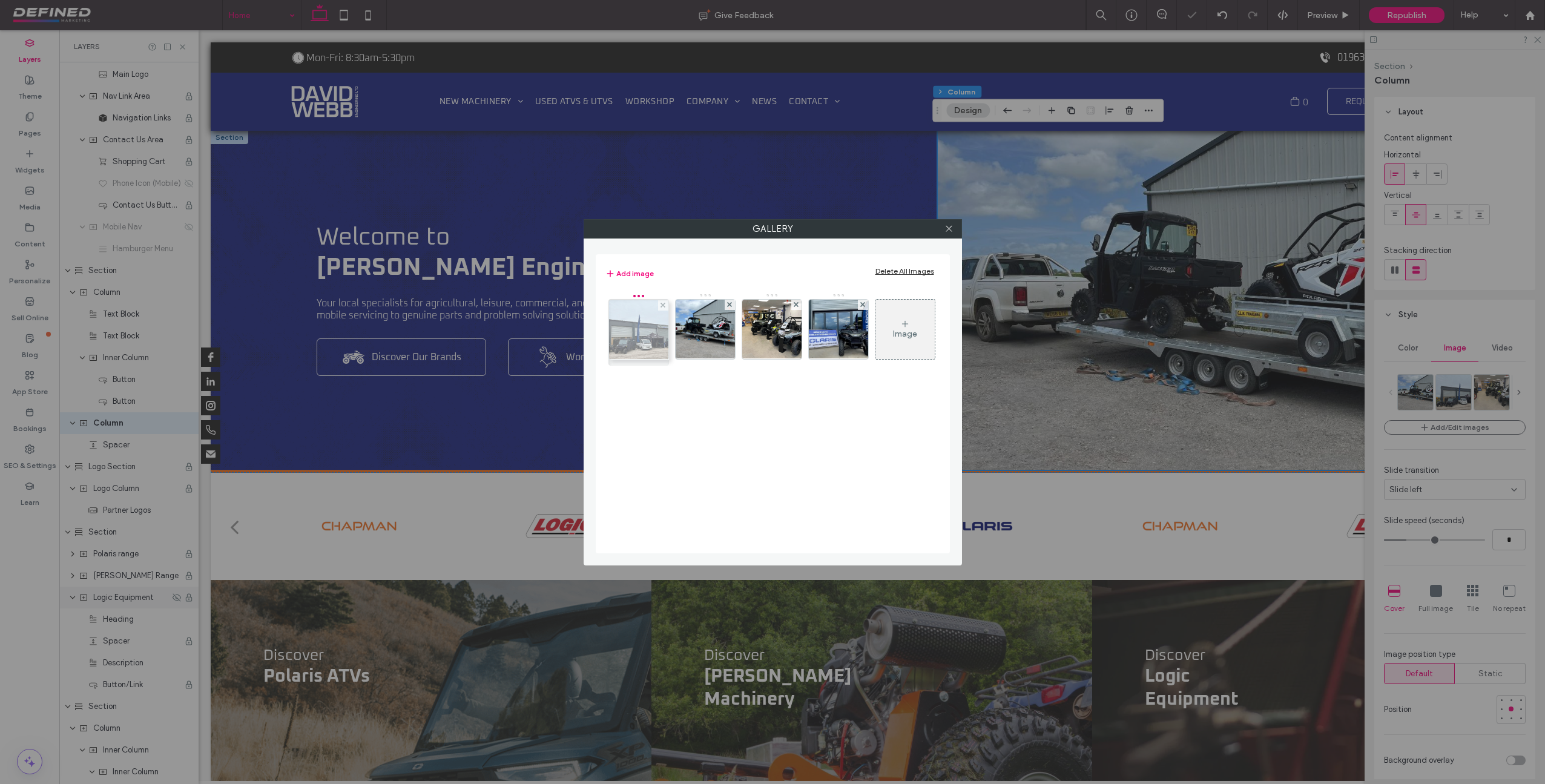
drag, startPoint x: 710, startPoint y: 324, endPoint x: 640, endPoint y: 325, distance: 70.0
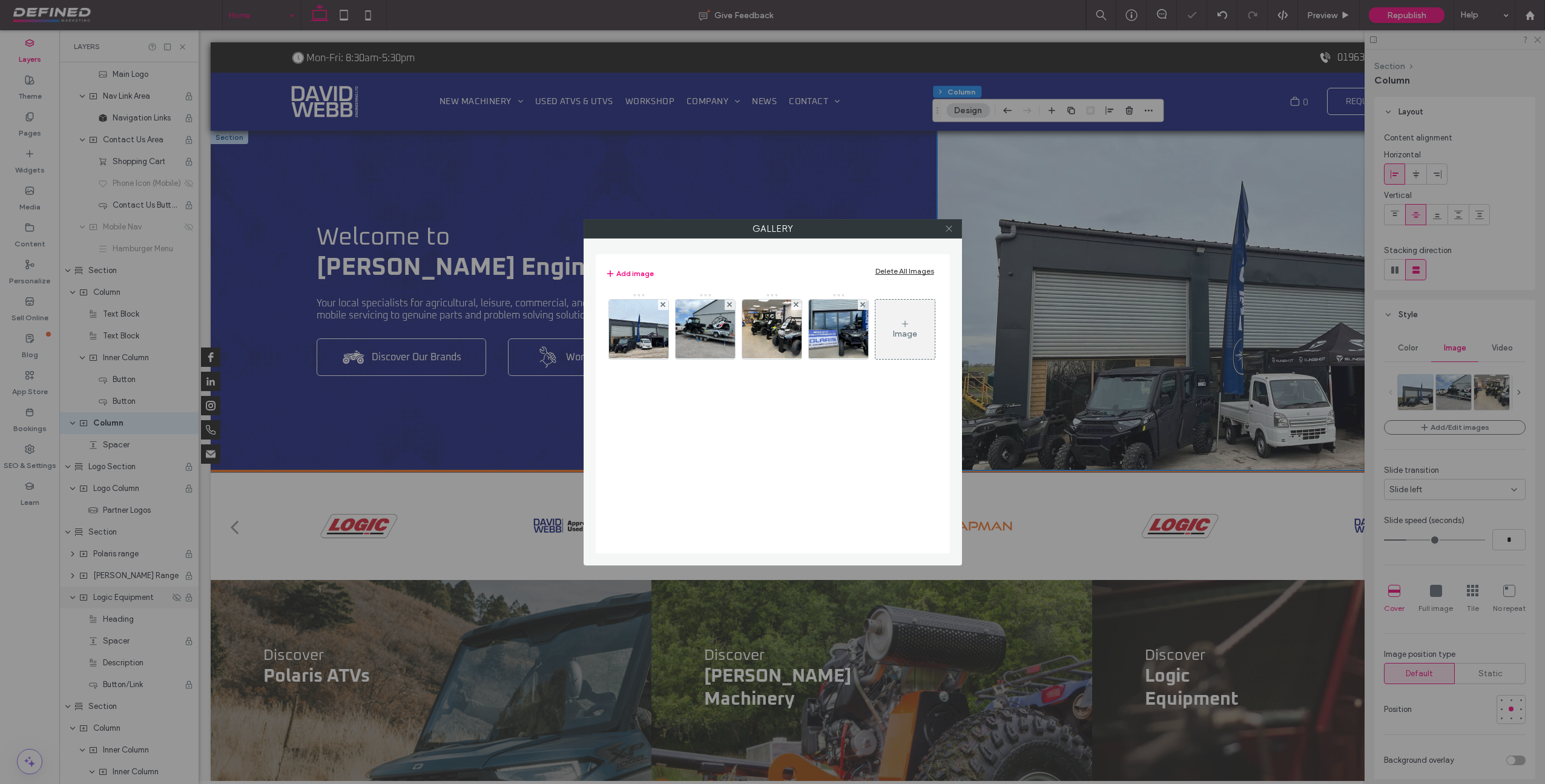
click at [949, 230] on icon at bounding box center [949, 228] width 9 height 9
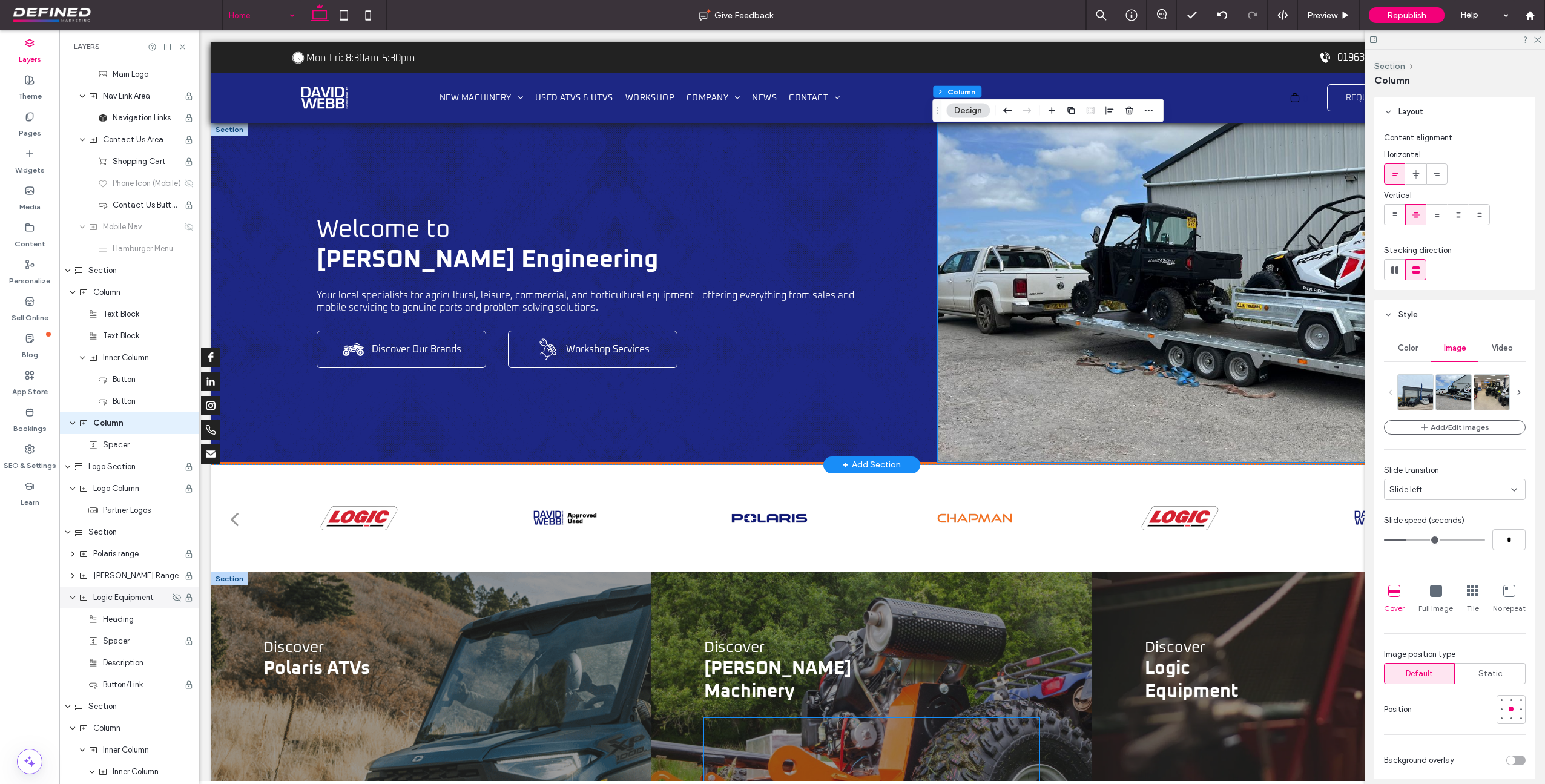
scroll to position [0, 0]
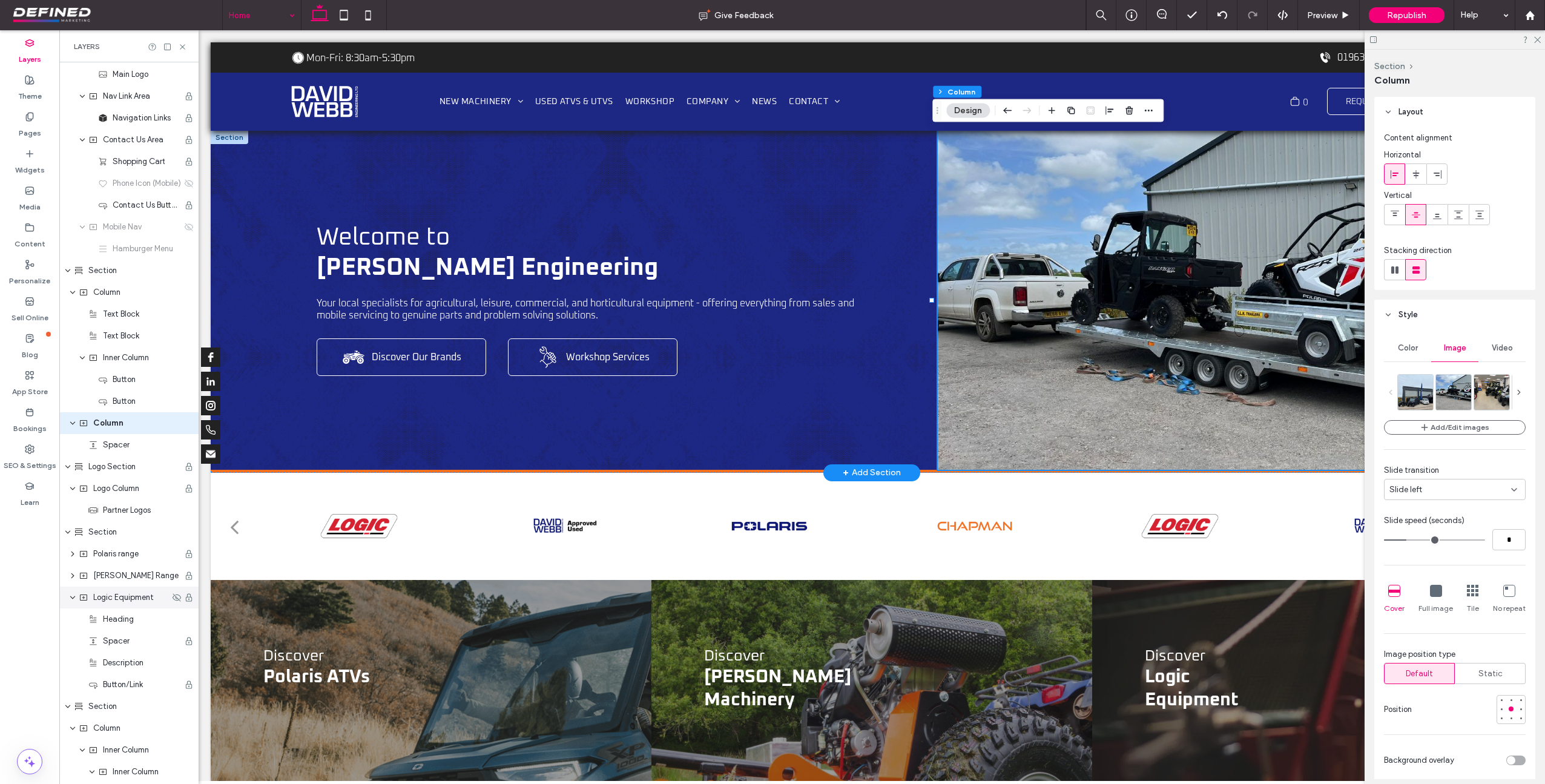
click at [1435, 488] on div "Slide left" at bounding box center [1451, 489] width 122 height 12
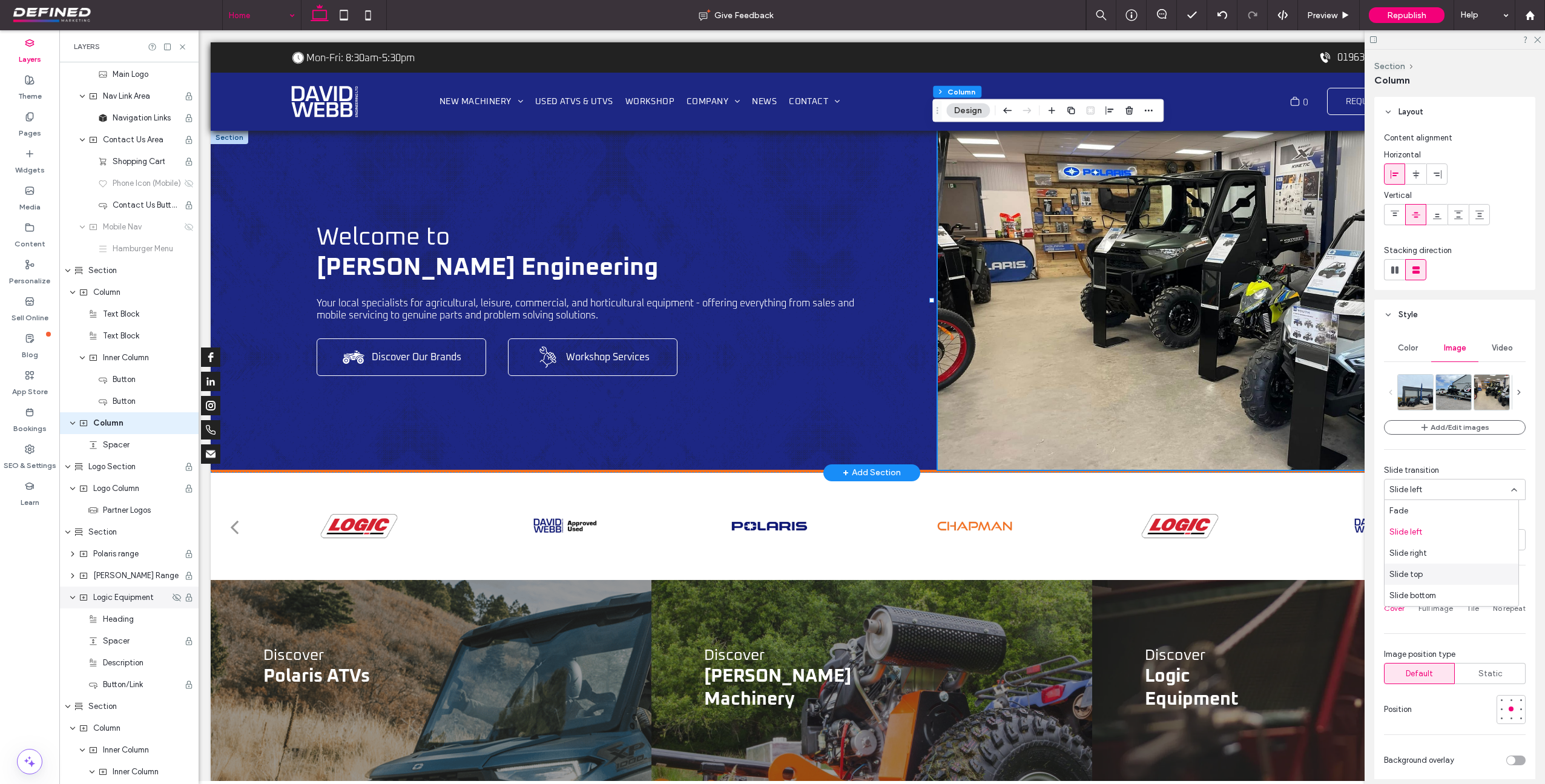
click at [1442, 580] on div "Slide top" at bounding box center [1451, 574] width 134 height 21
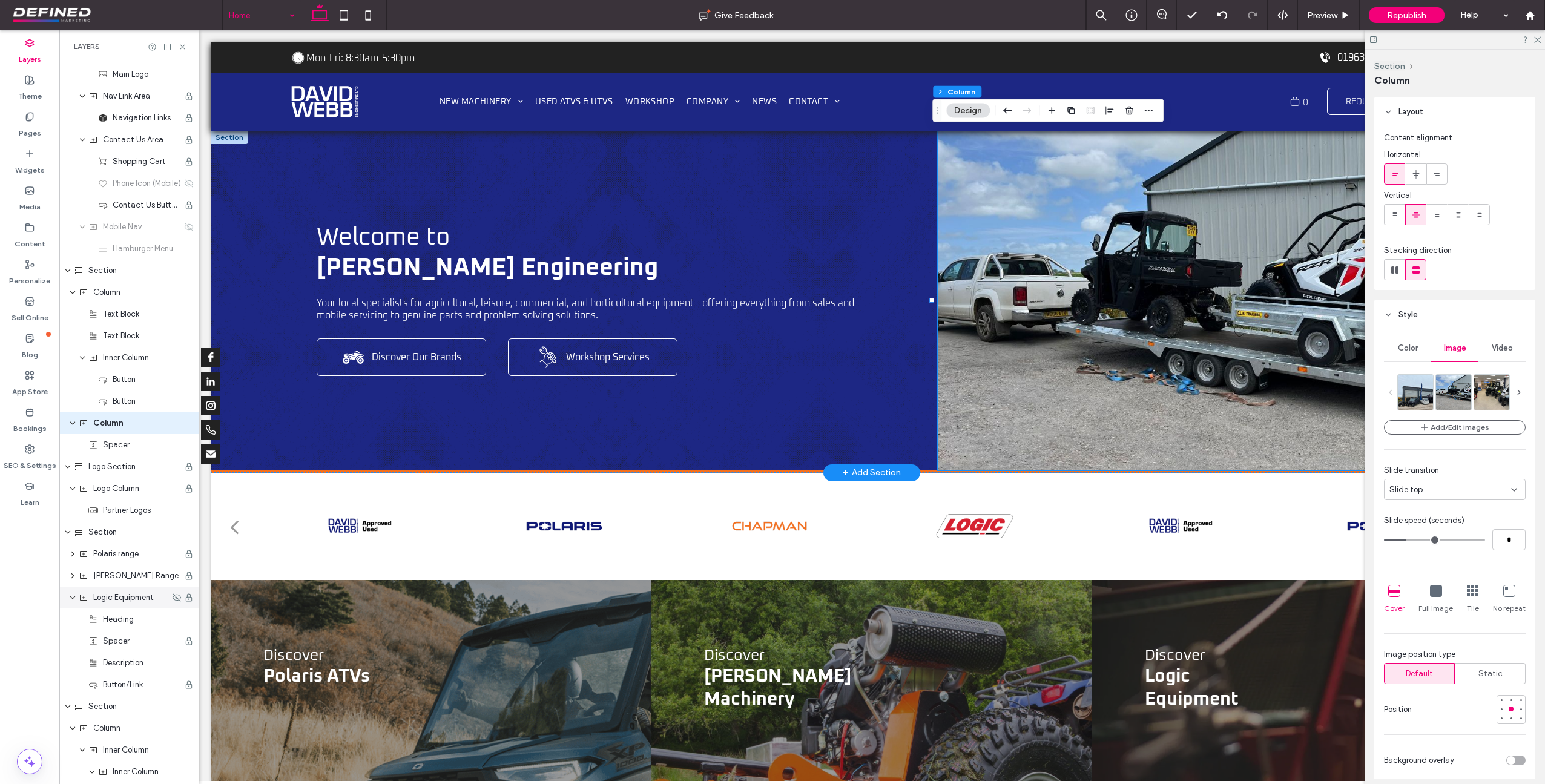
click at [1446, 485] on div "Slide top" at bounding box center [1451, 489] width 122 height 12
click at [1431, 514] on div "Fade" at bounding box center [1451, 510] width 134 height 21
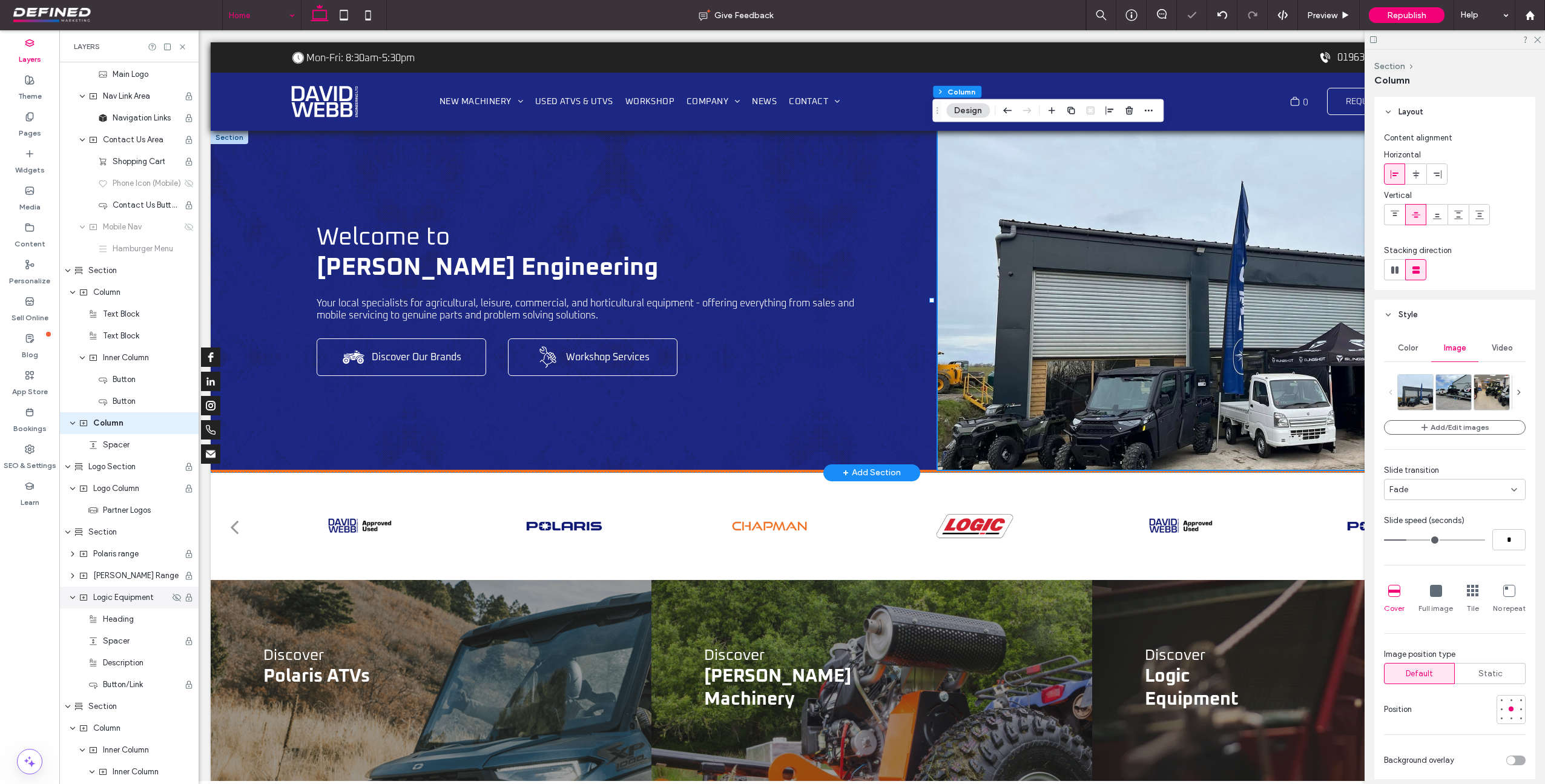
click at [1439, 495] on div "Fade" at bounding box center [1455, 489] width 142 height 21
click at [1454, 485] on div "Fade" at bounding box center [1451, 489] width 122 height 12
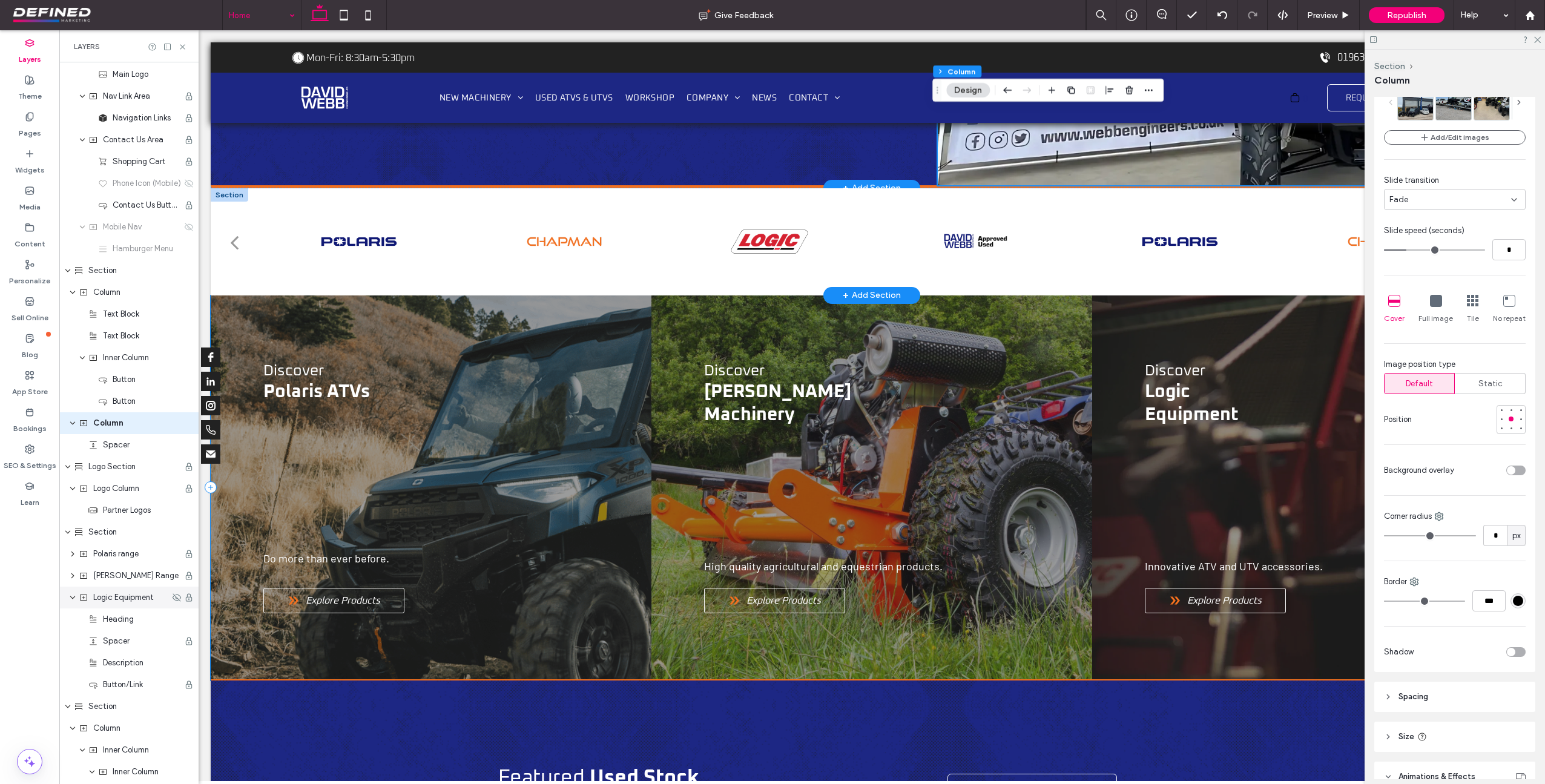
scroll to position [285, 0]
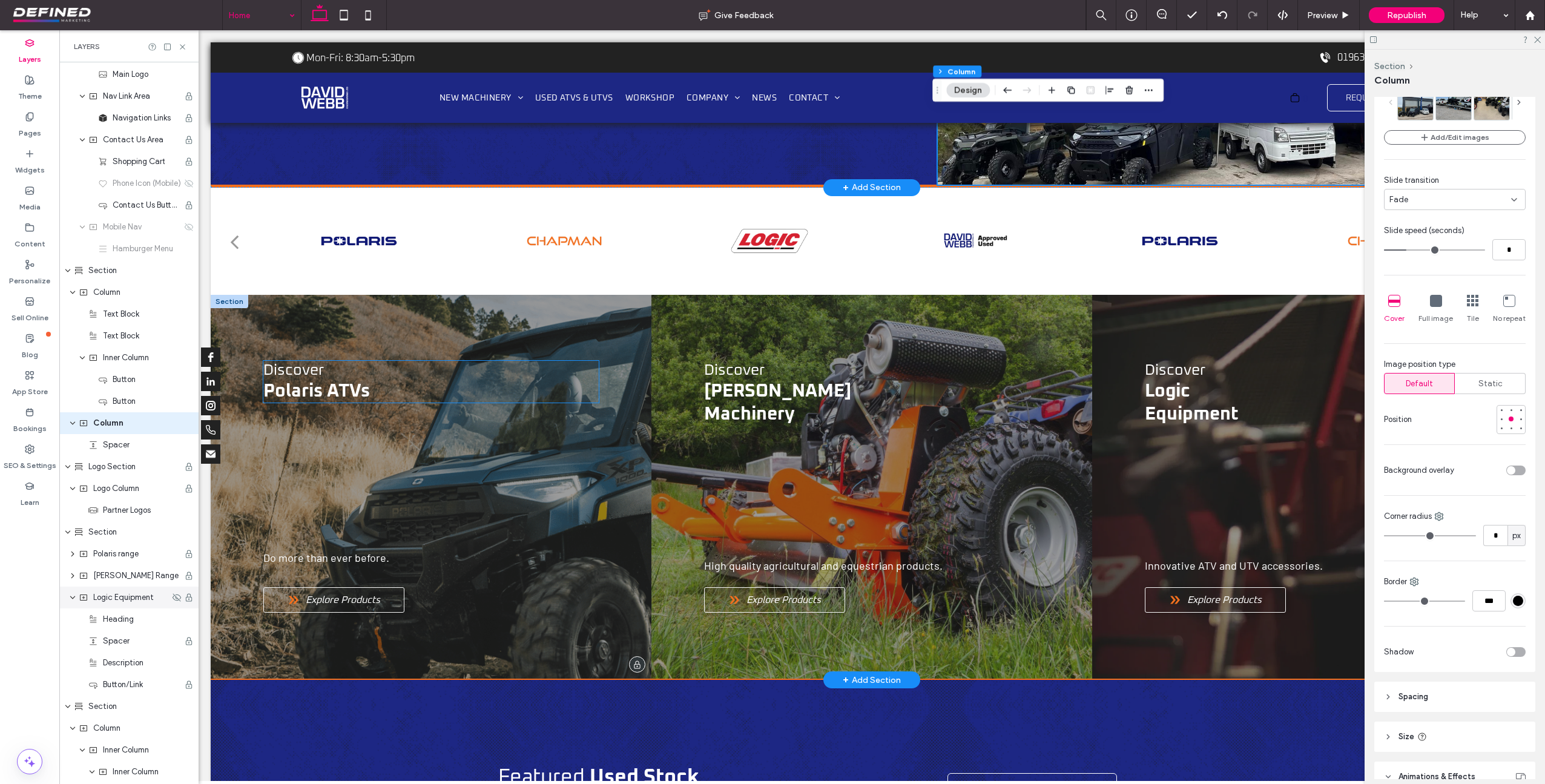
click at [358, 394] on span "Polaris ATVs" at bounding box center [317, 391] width 106 height 18
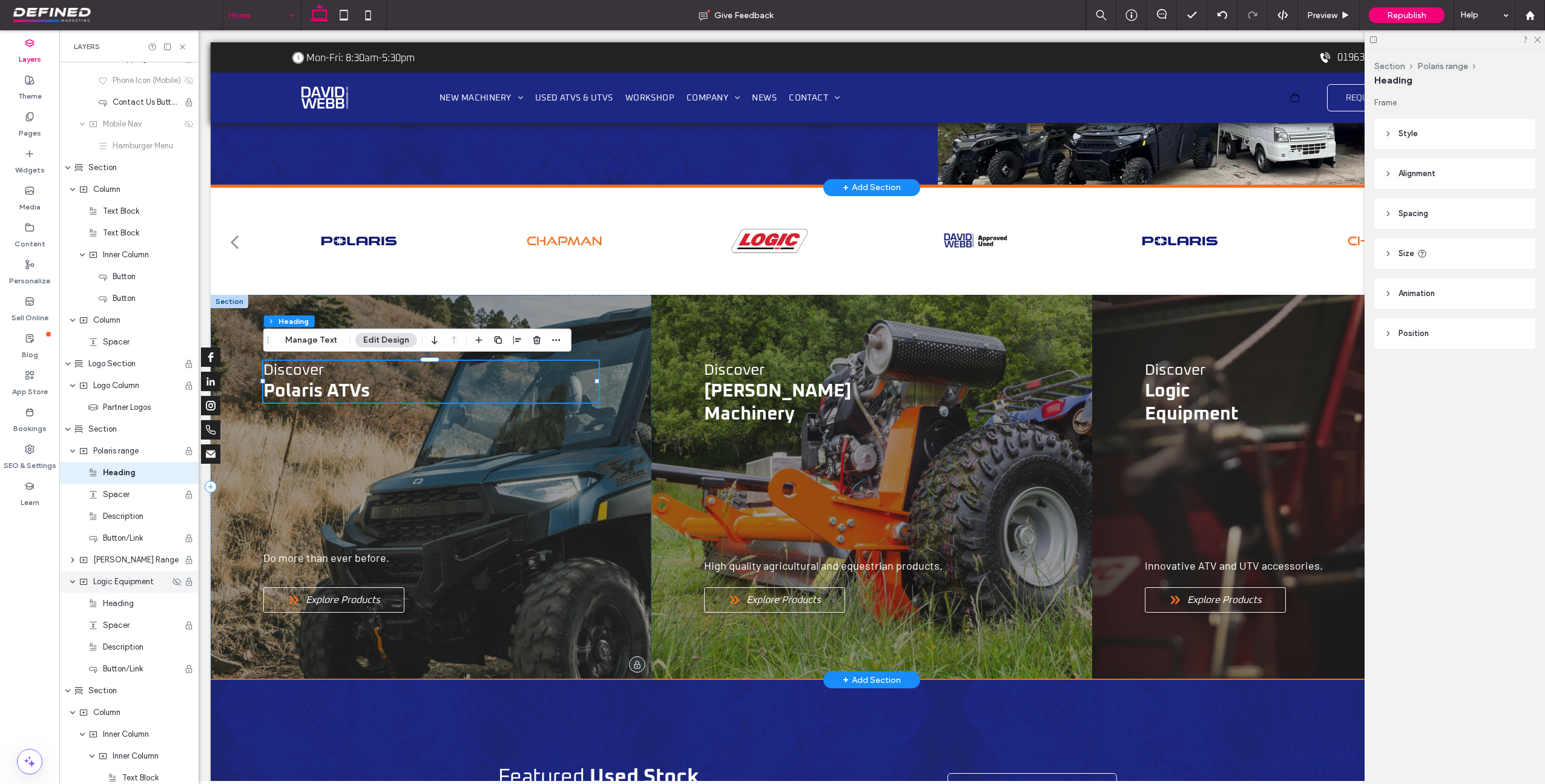
scroll to position [369, 0]
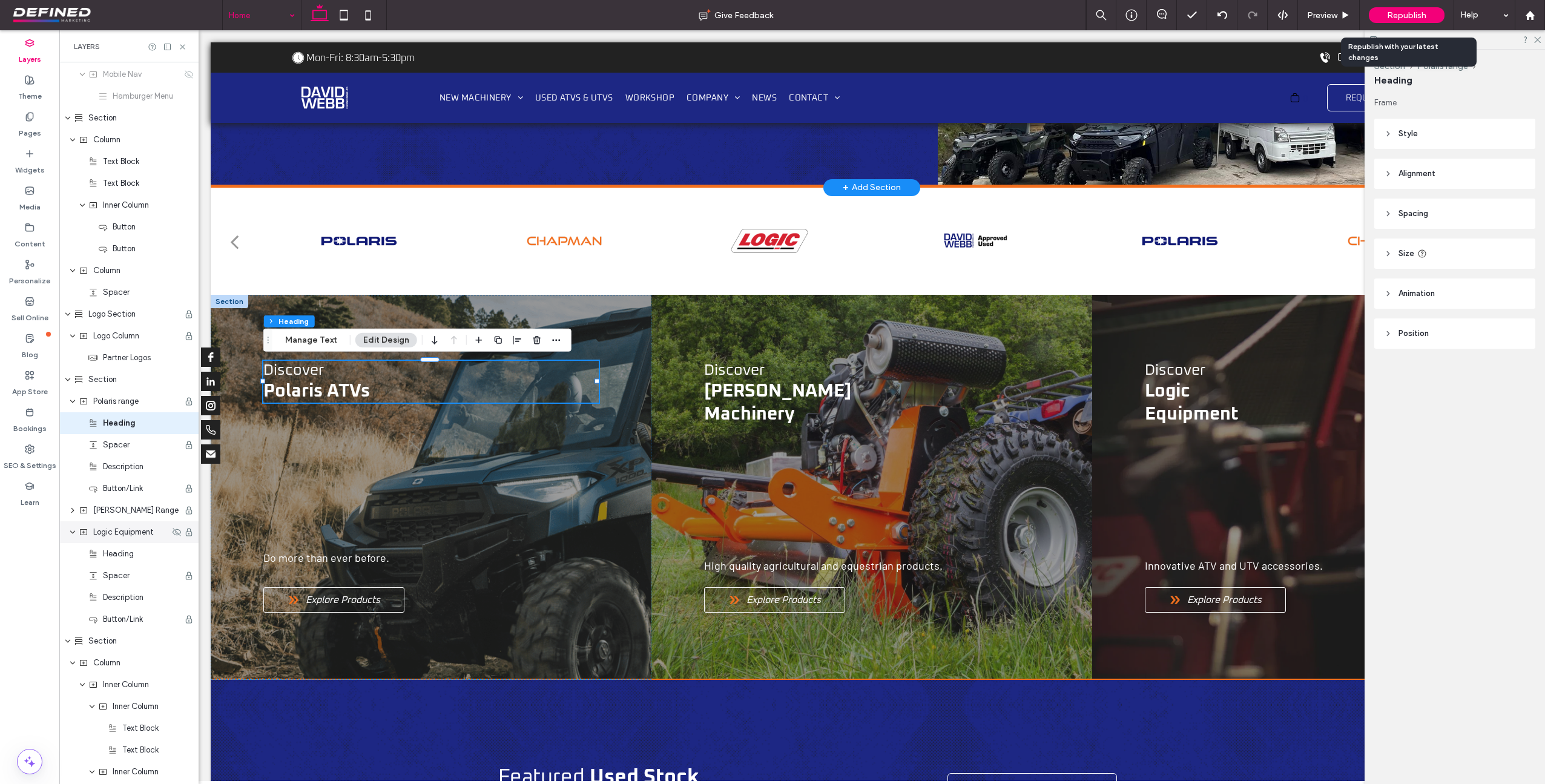
click at [1408, 9] on div "Republish" at bounding box center [1407, 15] width 76 height 16
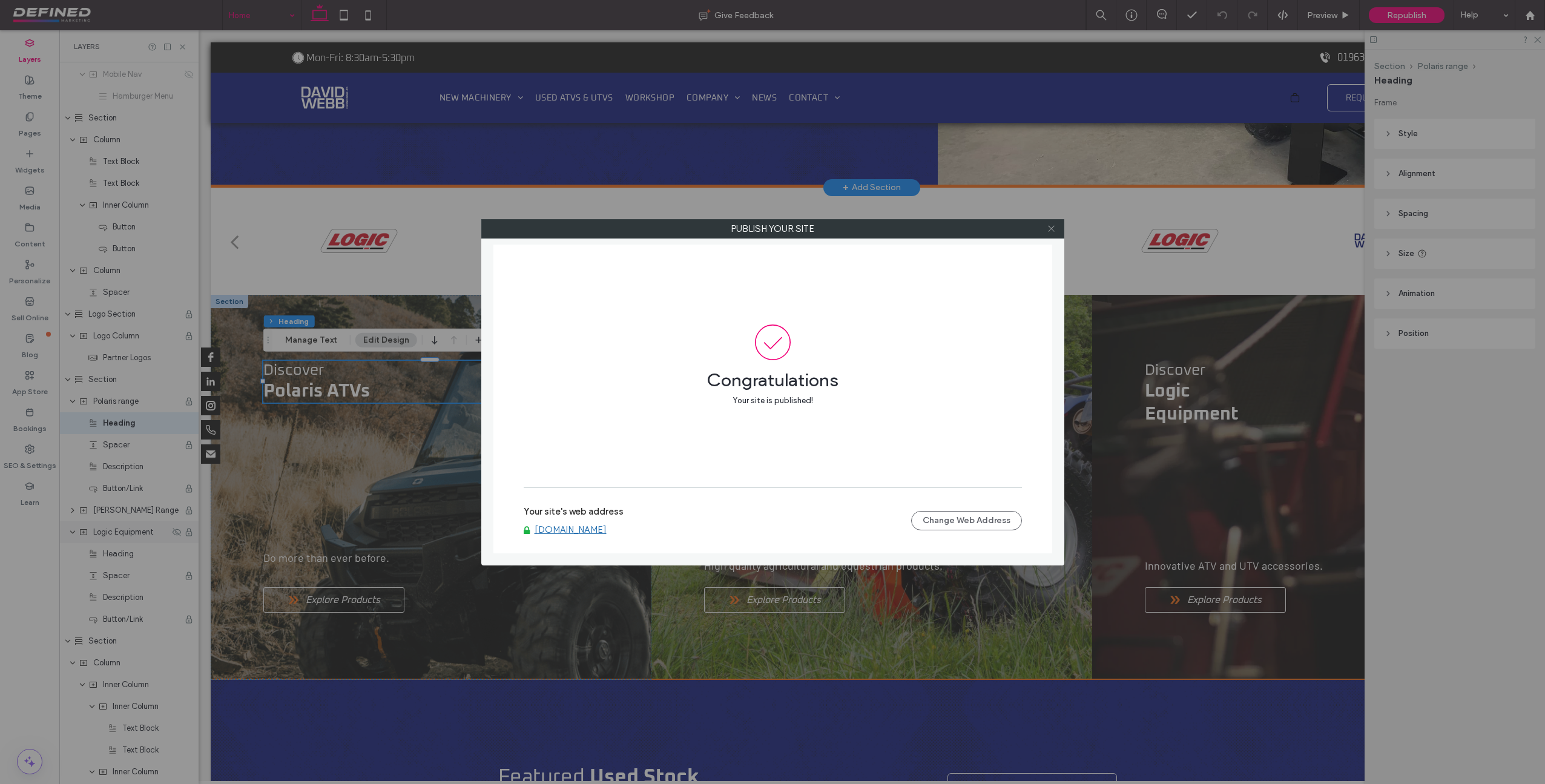
click at [1052, 229] on icon at bounding box center [1051, 228] width 9 height 9
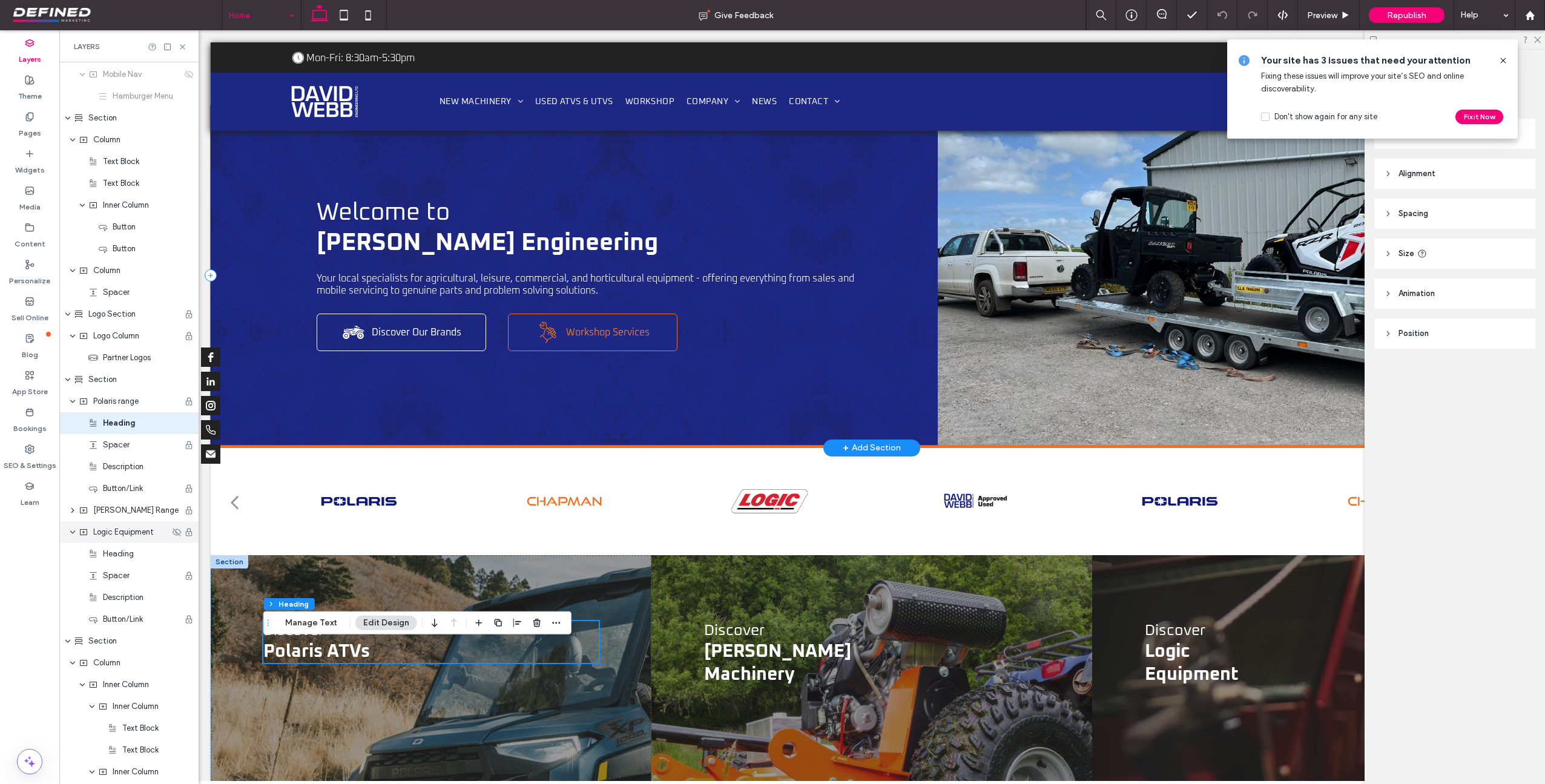
scroll to position [0, 0]
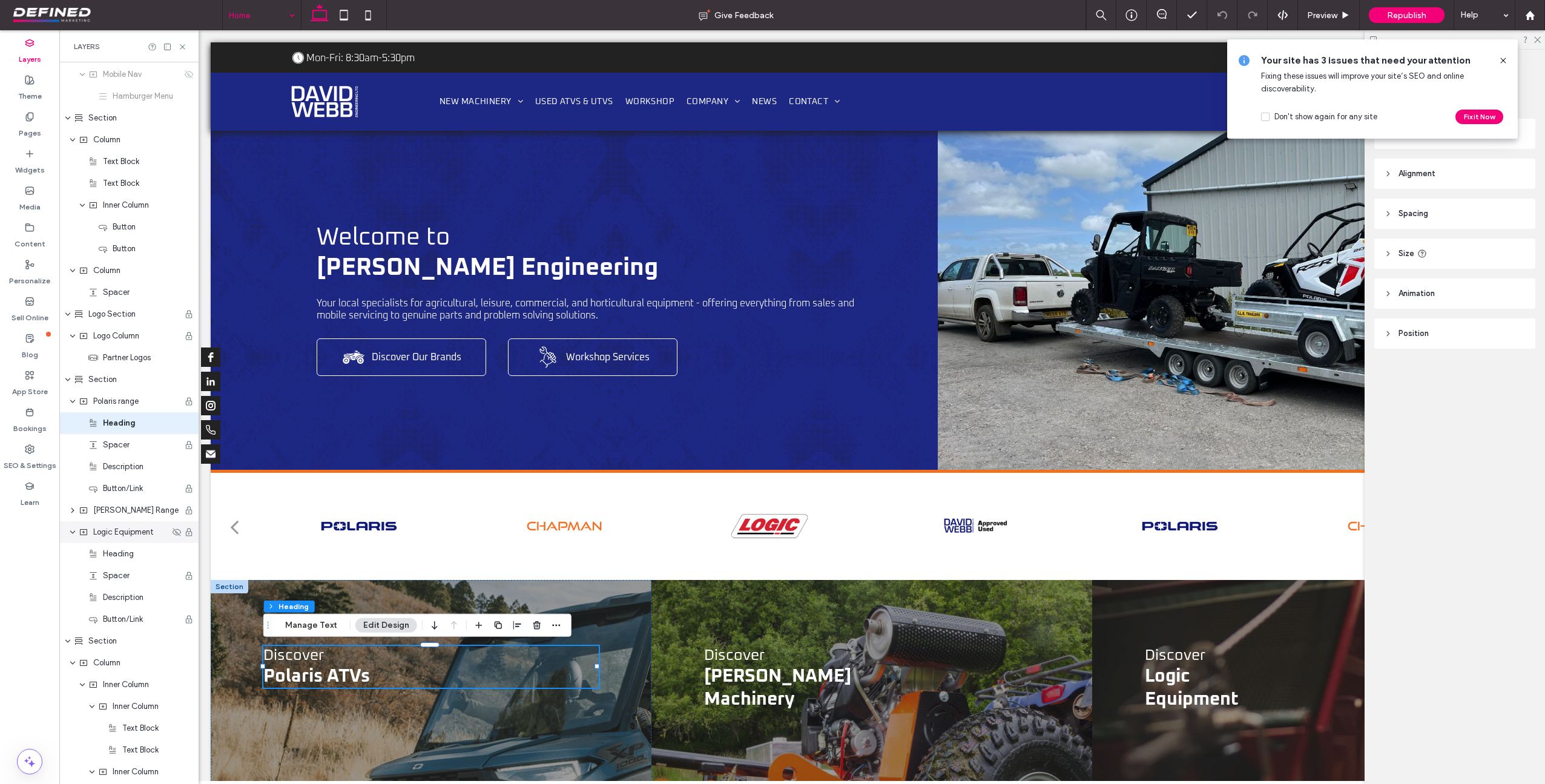
click at [1502, 60] on icon at bounding box center [1503, 60] width 10 height 10
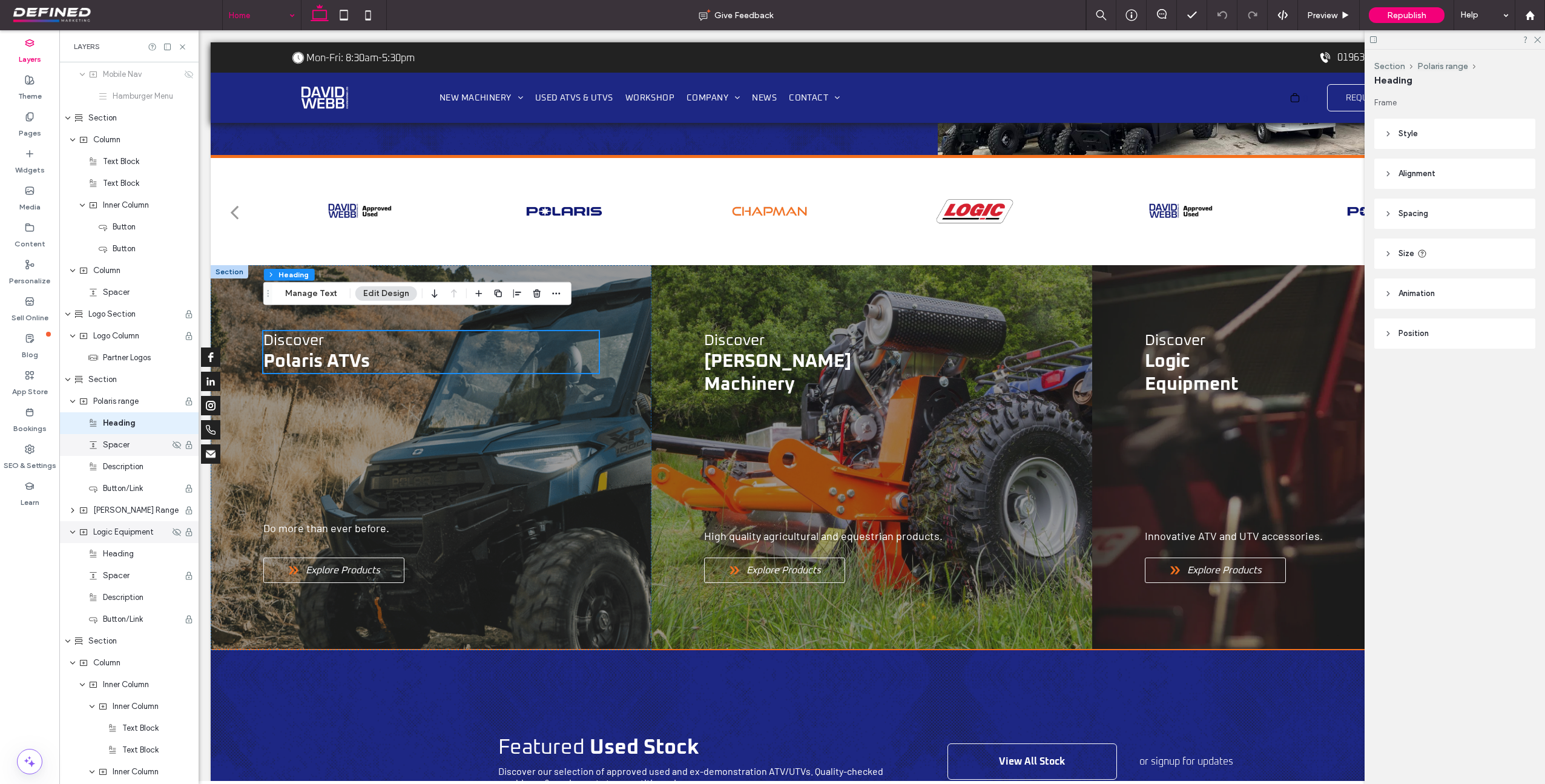
scroll to position [332, 0]
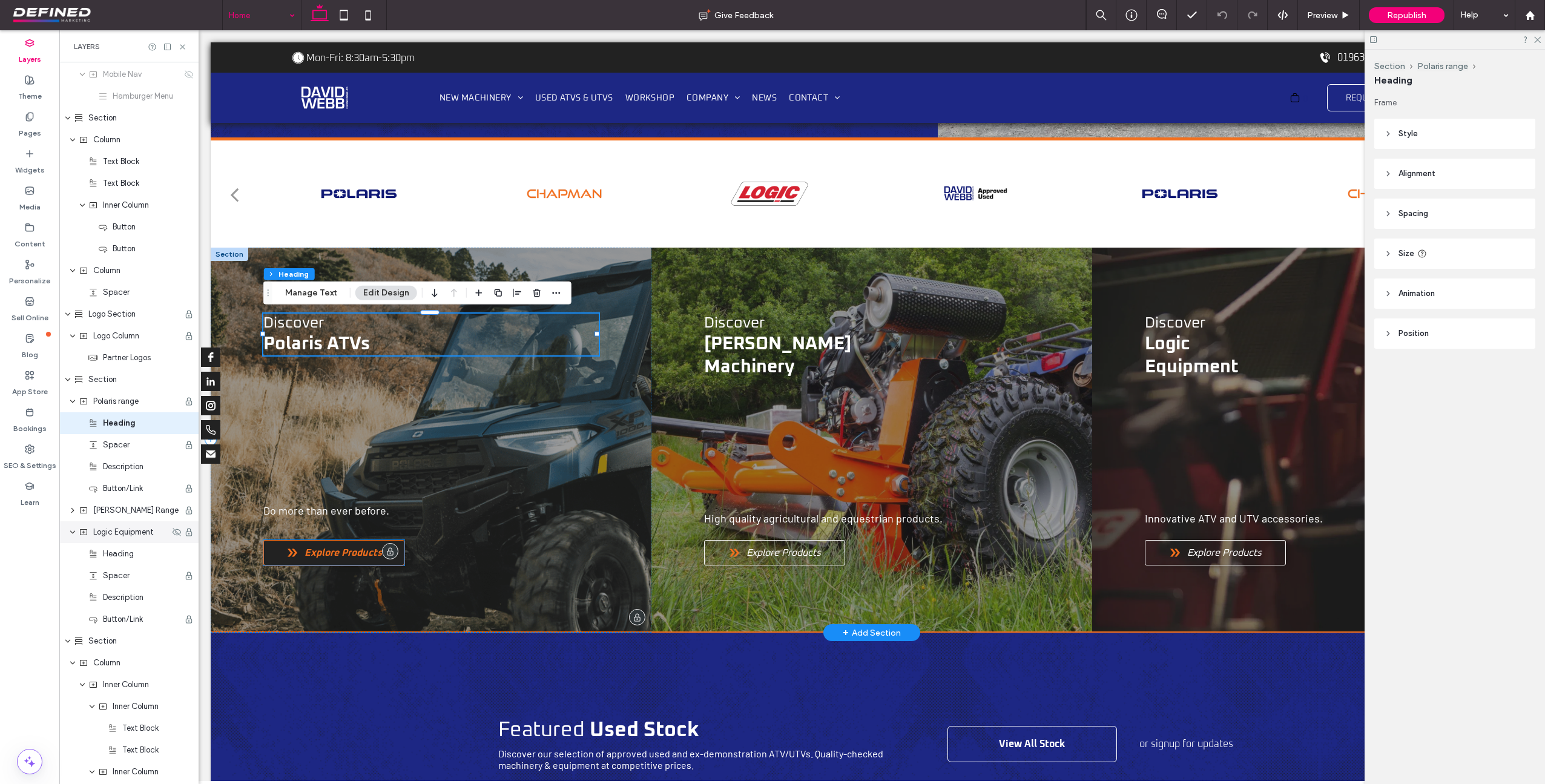
click at [354, 558] on span "Explore Products" at bounding box center [343, 553] width 78 height 12
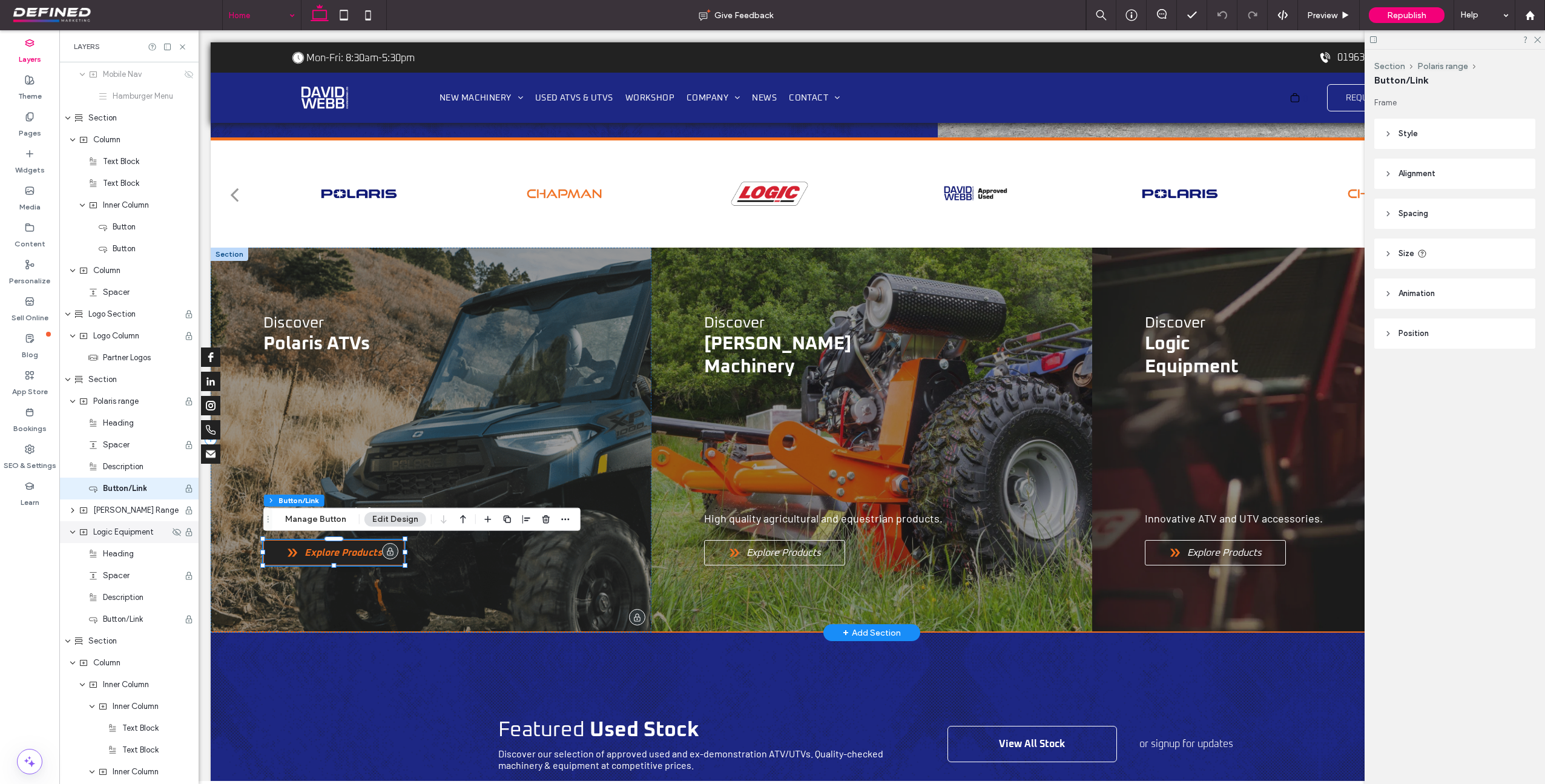
type input "**"
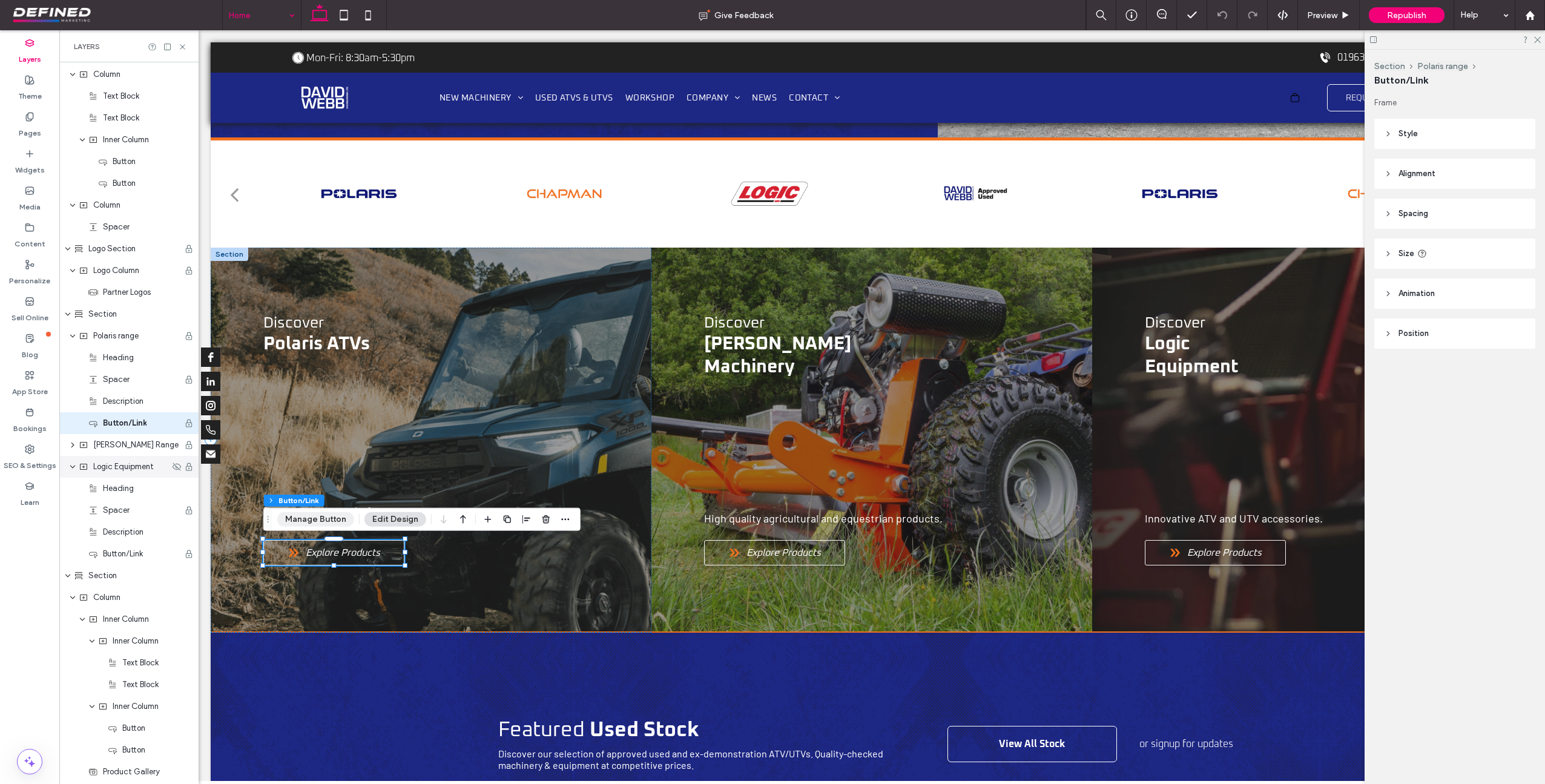
click at [316, 514] on button "Manage Button" at bounding box center [316, 519] width 77 height 15
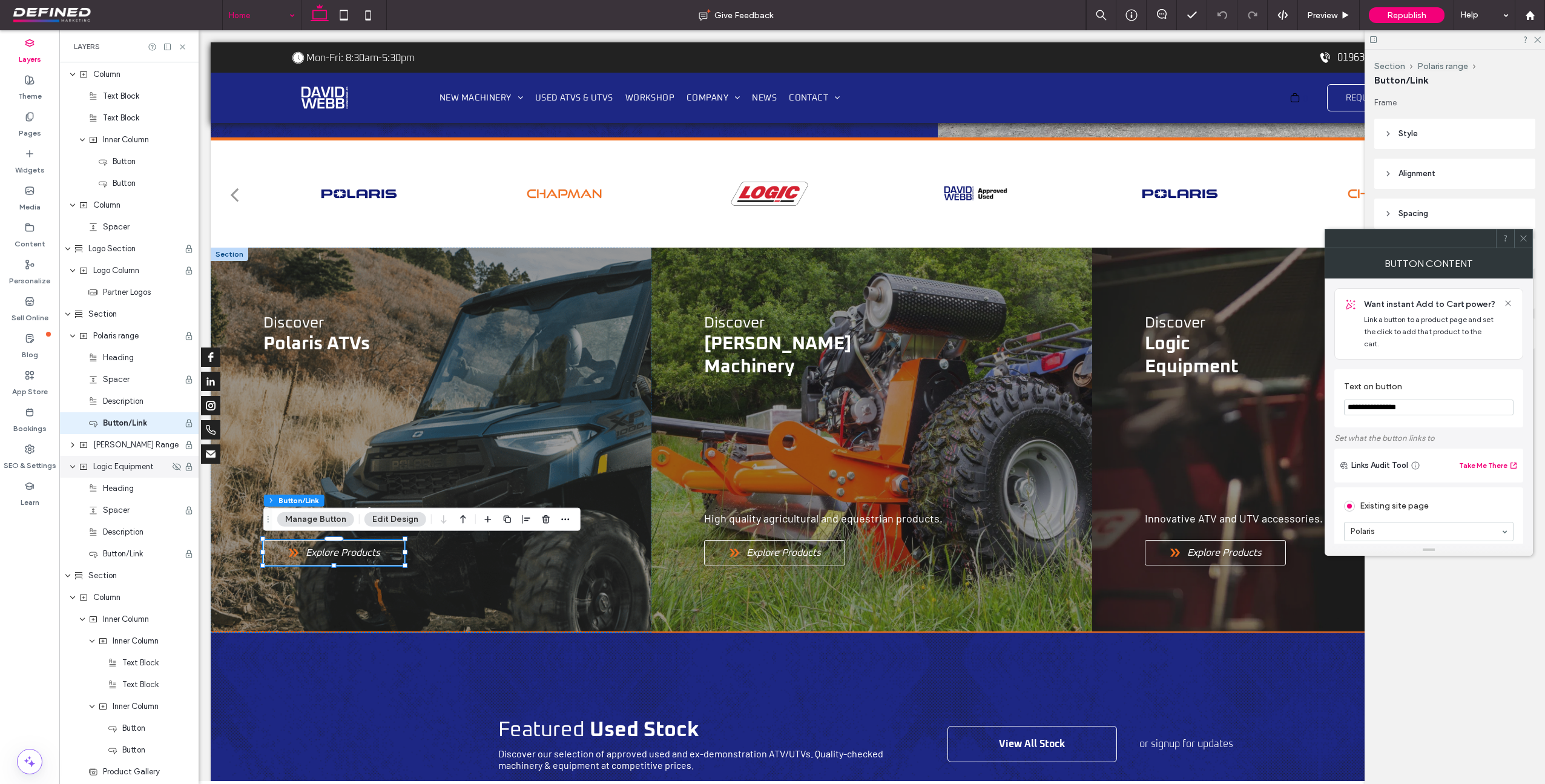
click at [1526, 238] on icon at bounding box center [1524, 238] width 9 height 9
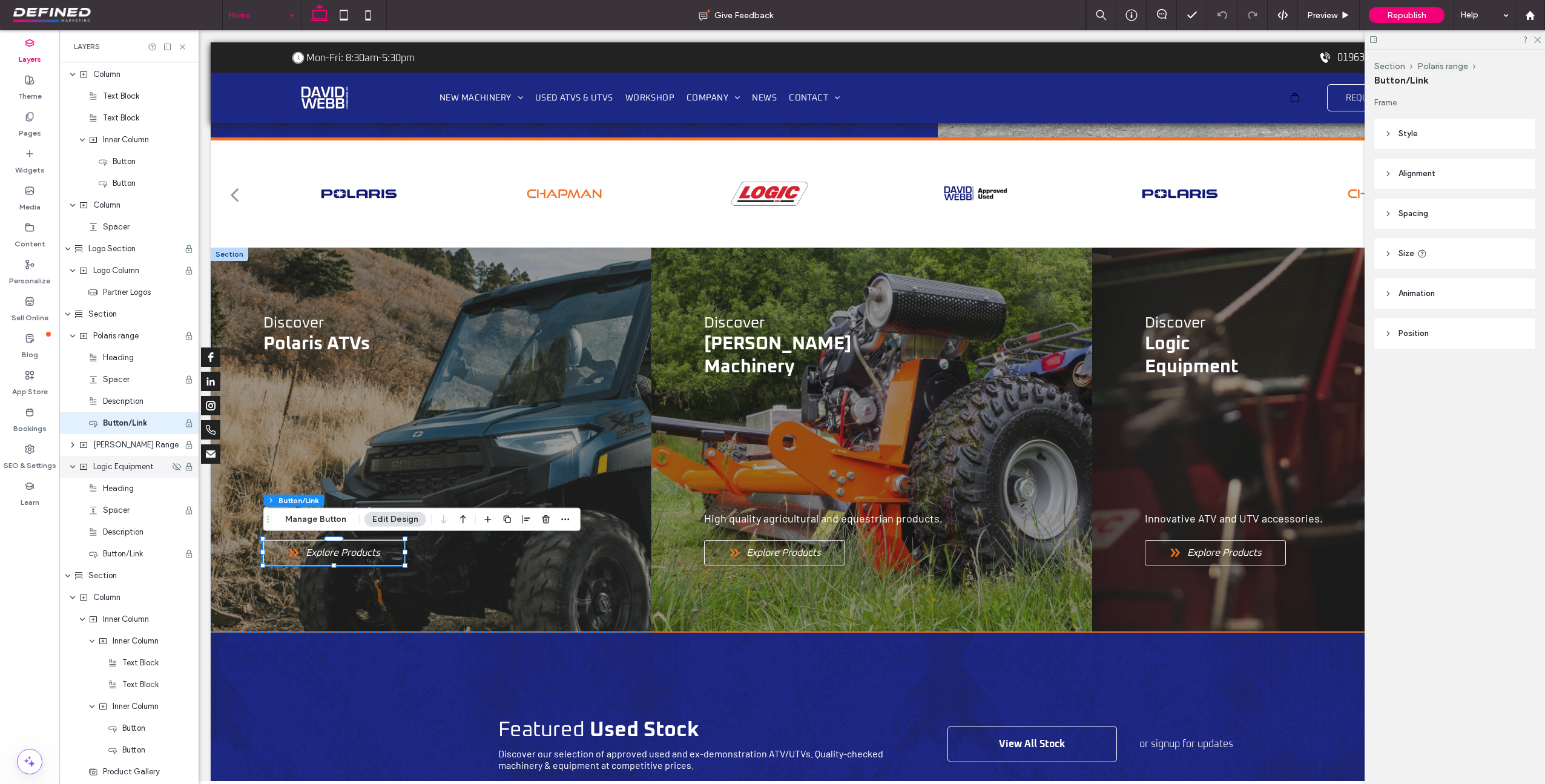
click at [1396, 131] on header "Style" at bounding box center [1455, 133] width 161 height 30
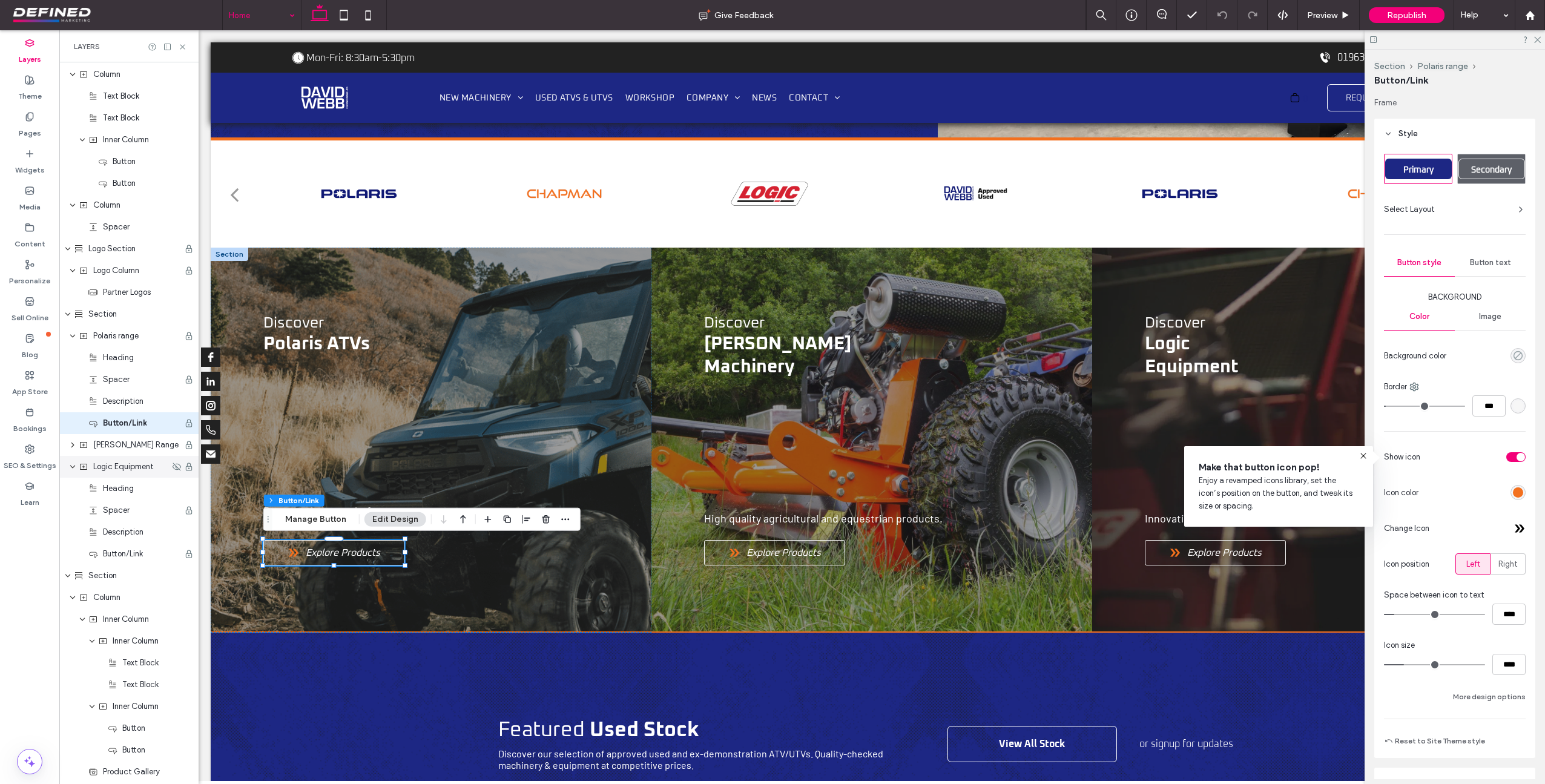
click at [1514, 360] on use "rgba(0, 0, 238, 0)" at bounding box center [1518, 356] width 9 height 9
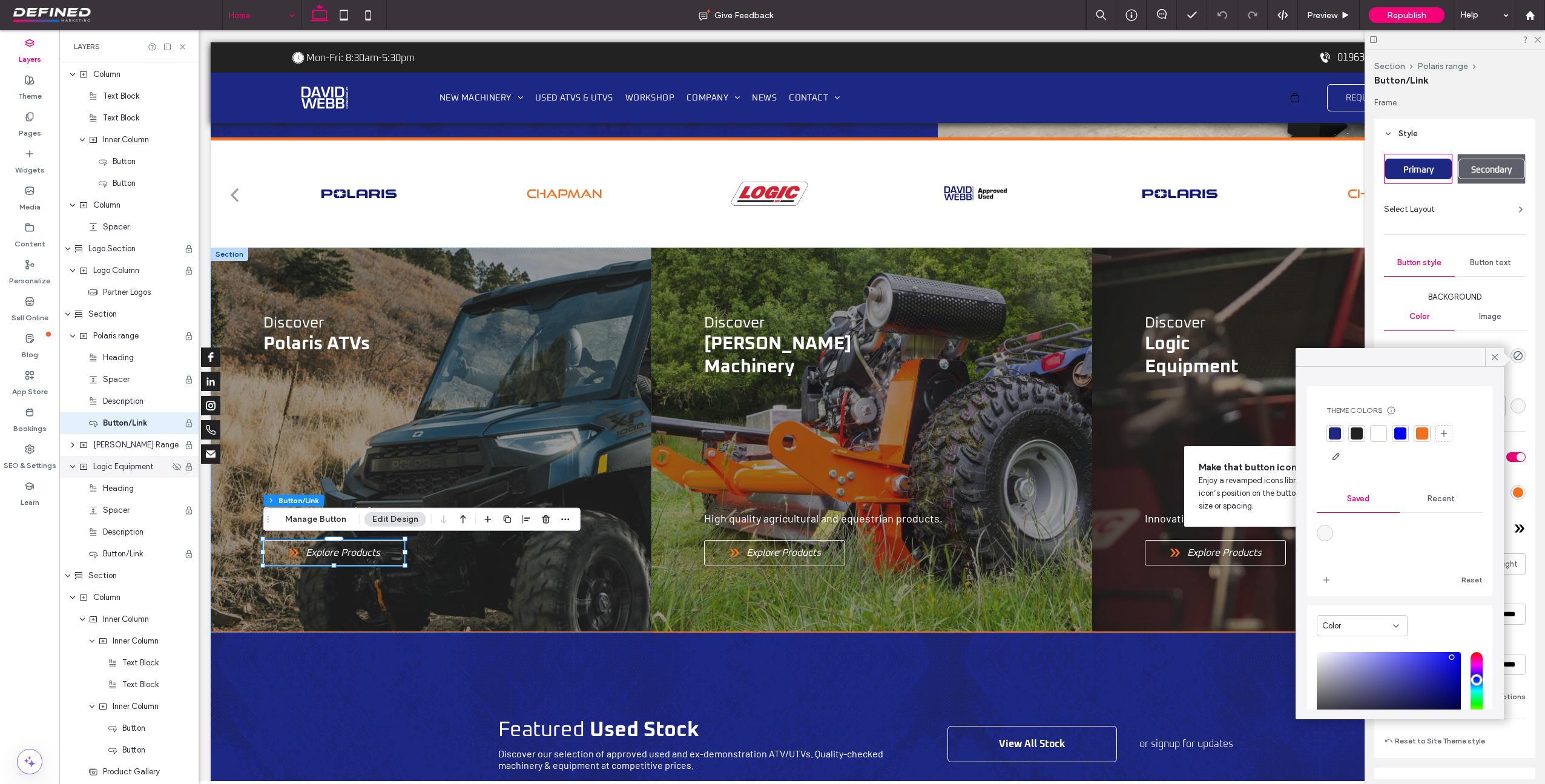
click at [1337, 430] on div at bounding box center [1335, 433] width 12 height 12
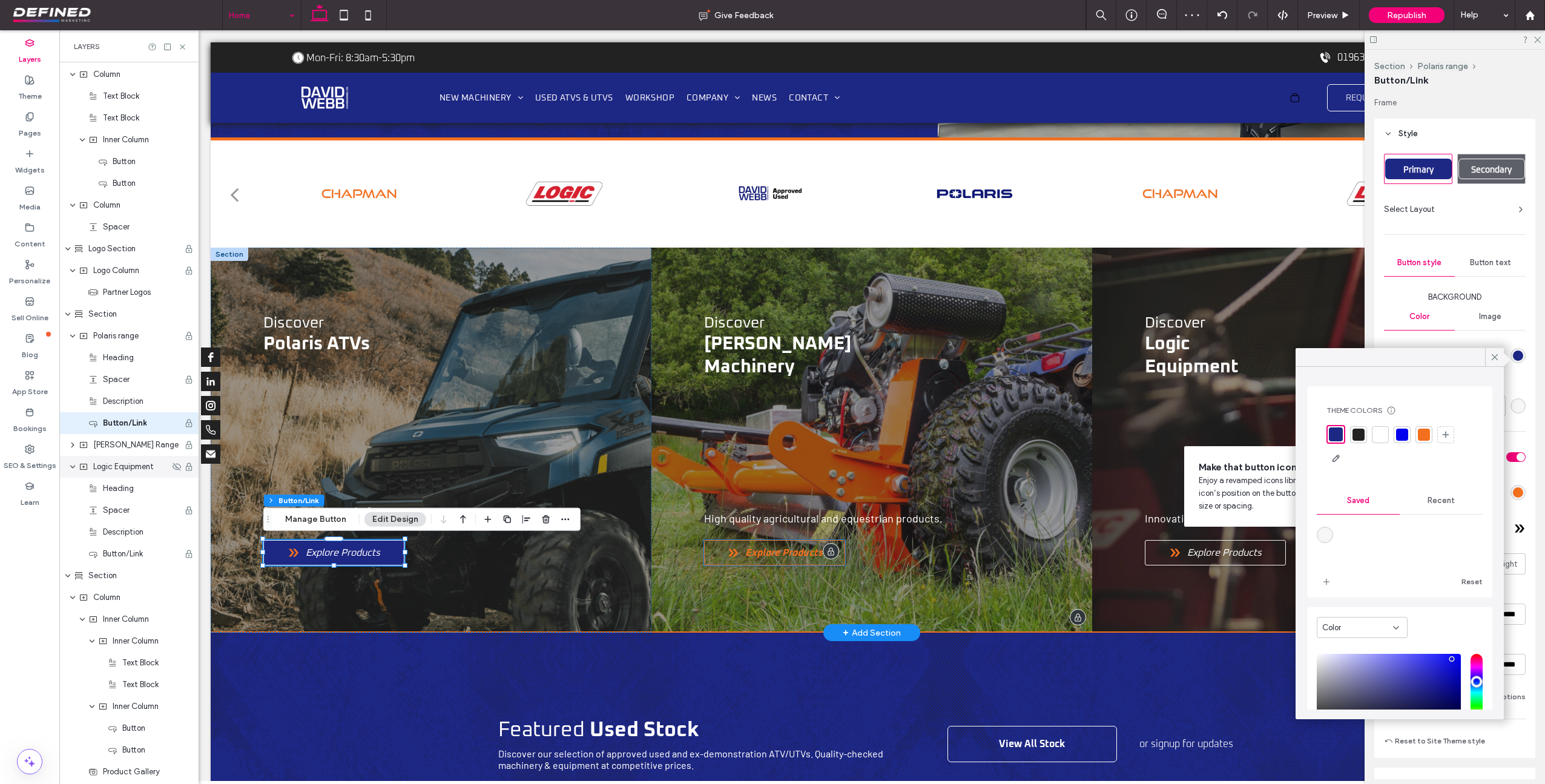
click at [809, 554] on span "Explore Products" at bounding box center [784, 553] width 78 height 12
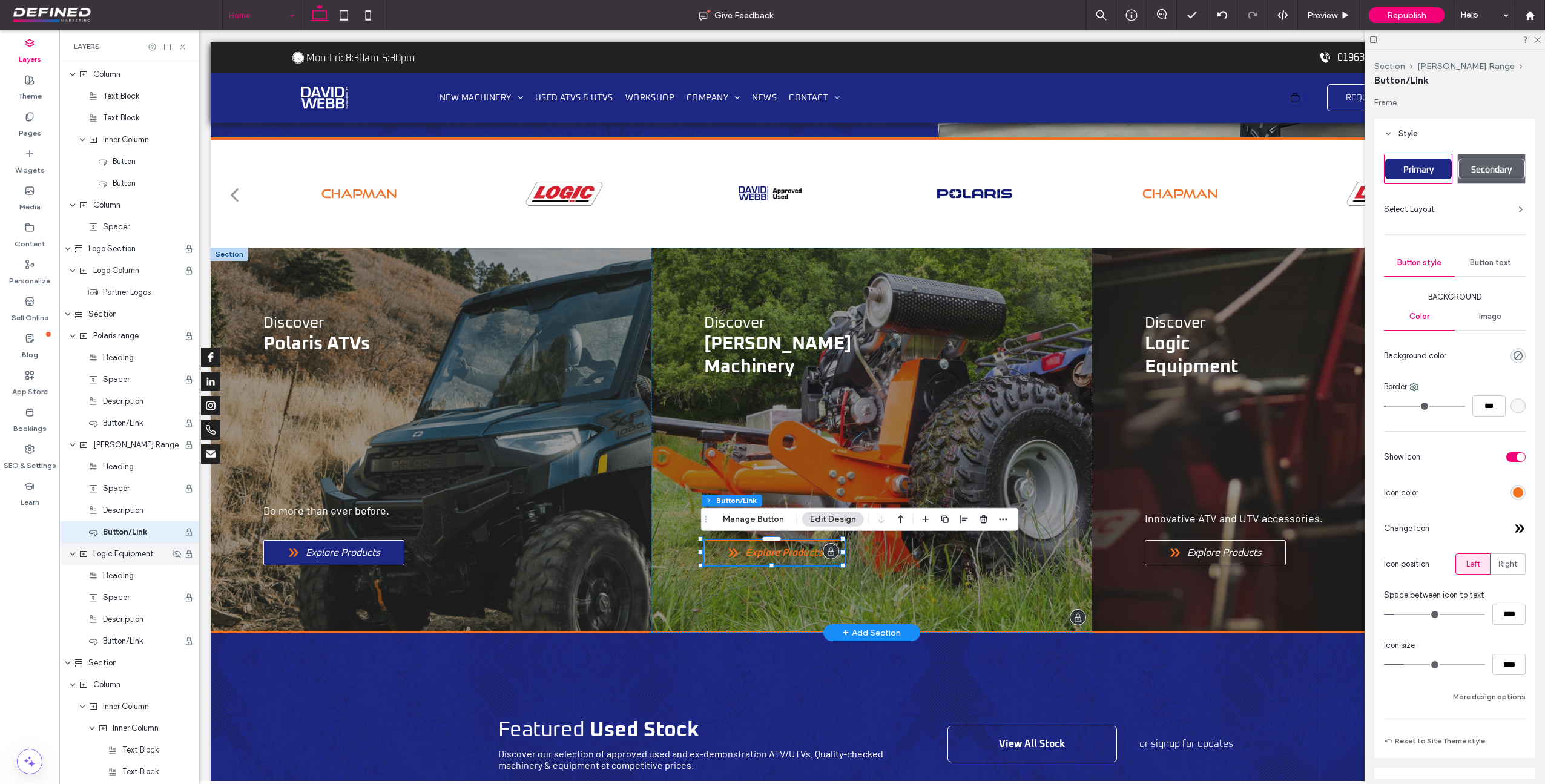
type input "**"
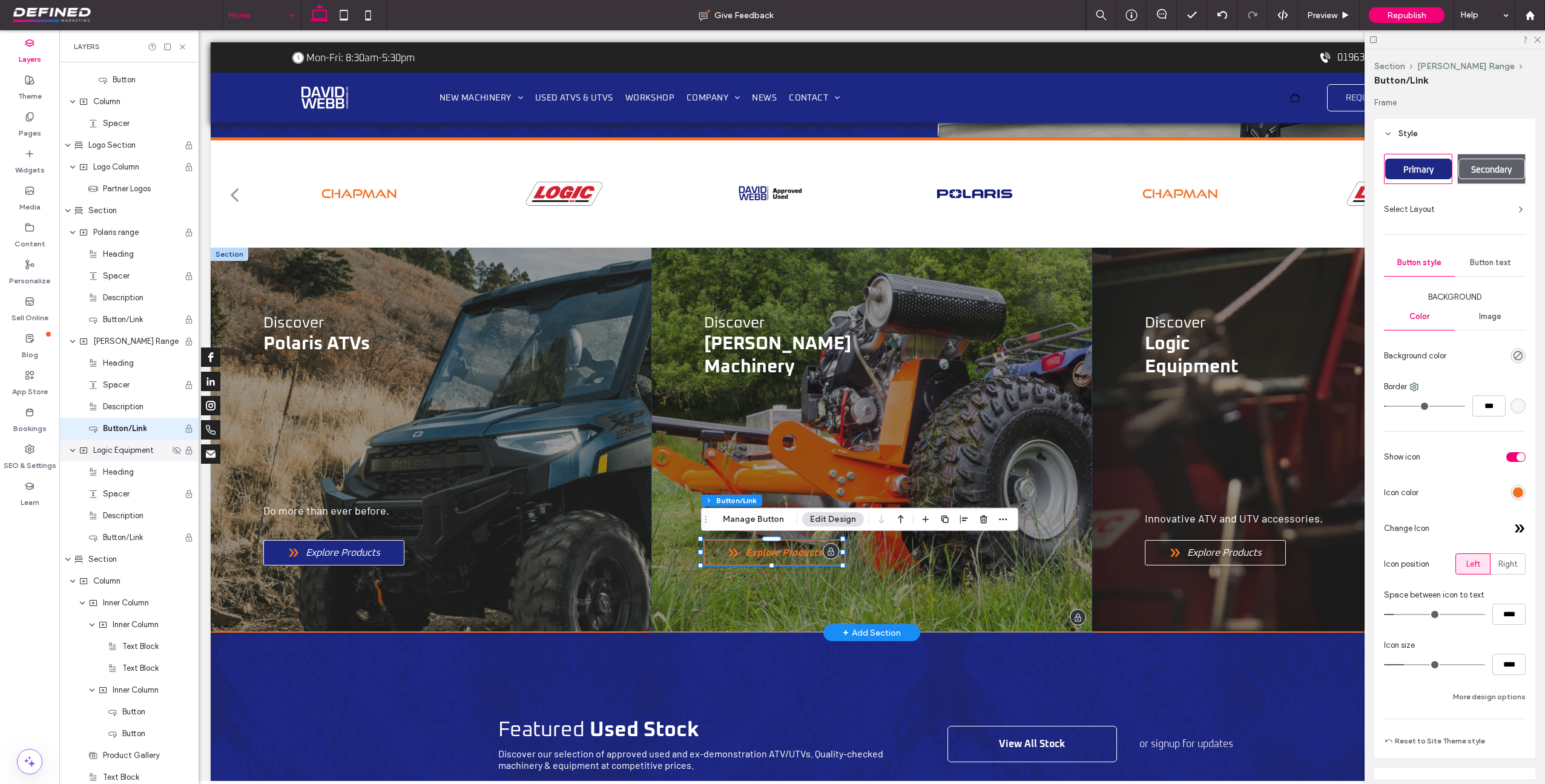
scroll to position [544, 0]
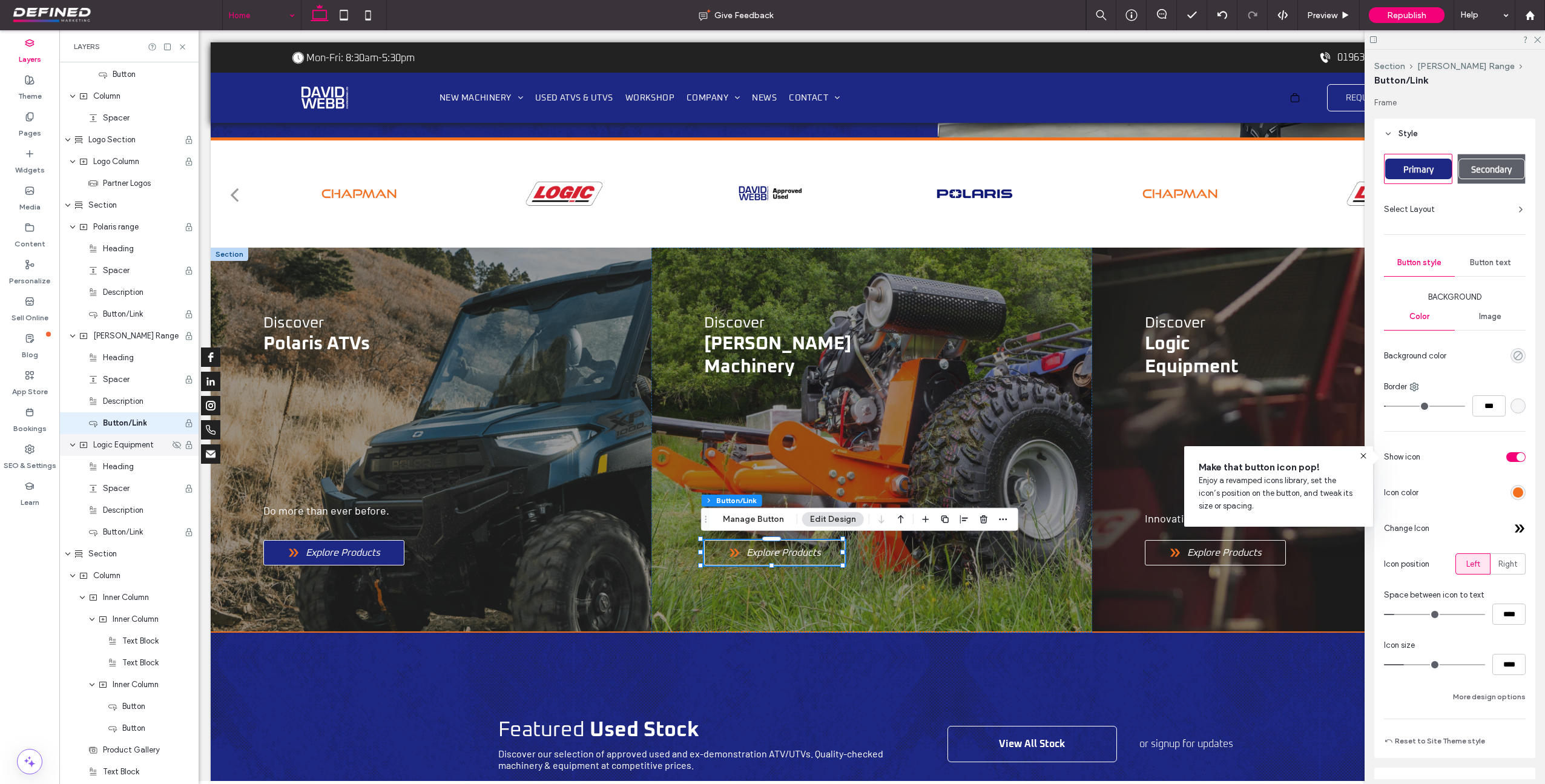
click at [1514, 352] on use "rgba(0, 0, 238, 0)" at bounding box center [1518, 356] width 9 height 9
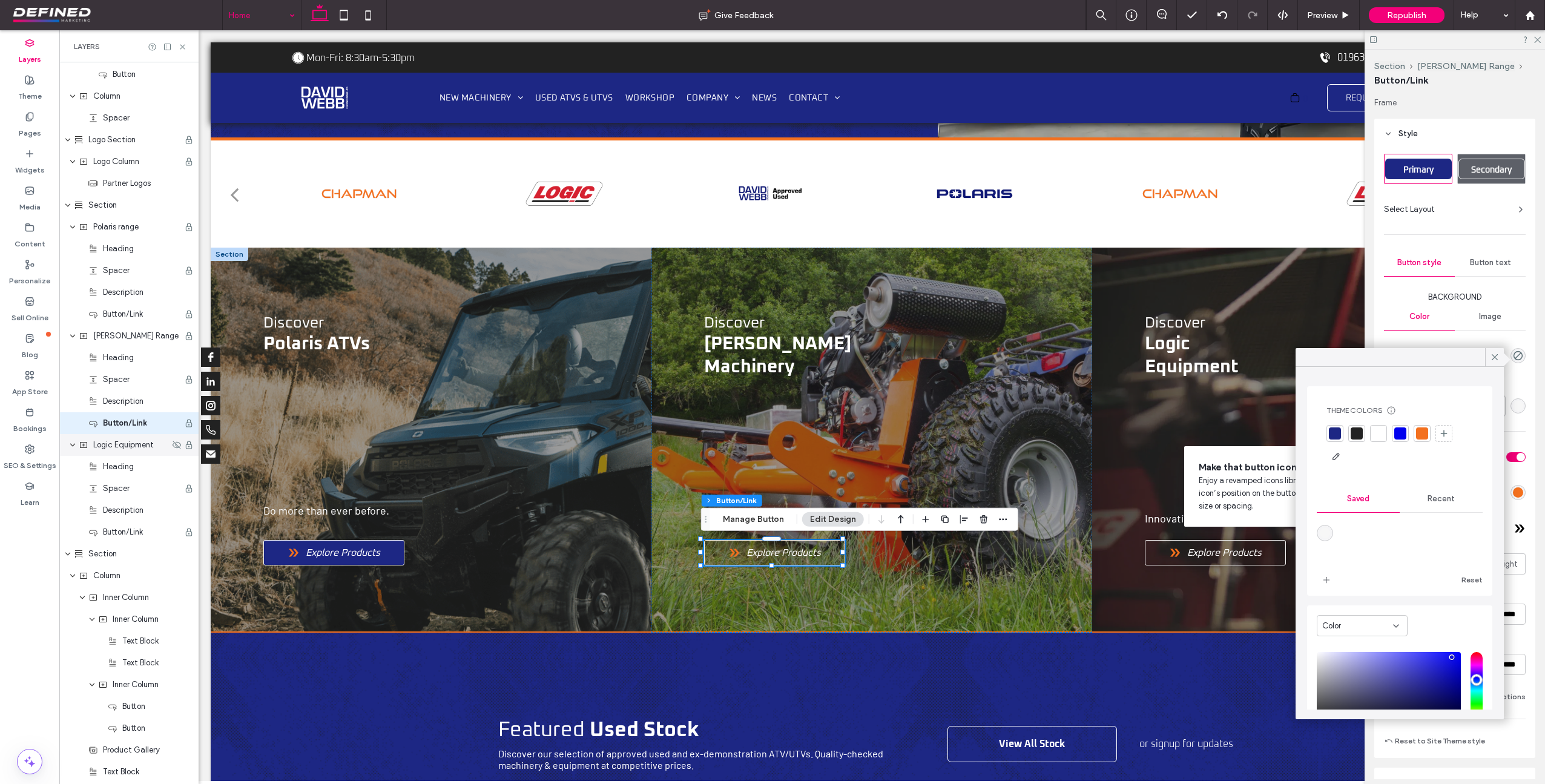
click at [1335, 428] on div at bounding box center [1335, 433] width 12 height 12
click at [1229, 556] on span "Explore Products" at bounding box center [1225, 553] width 78 height 12
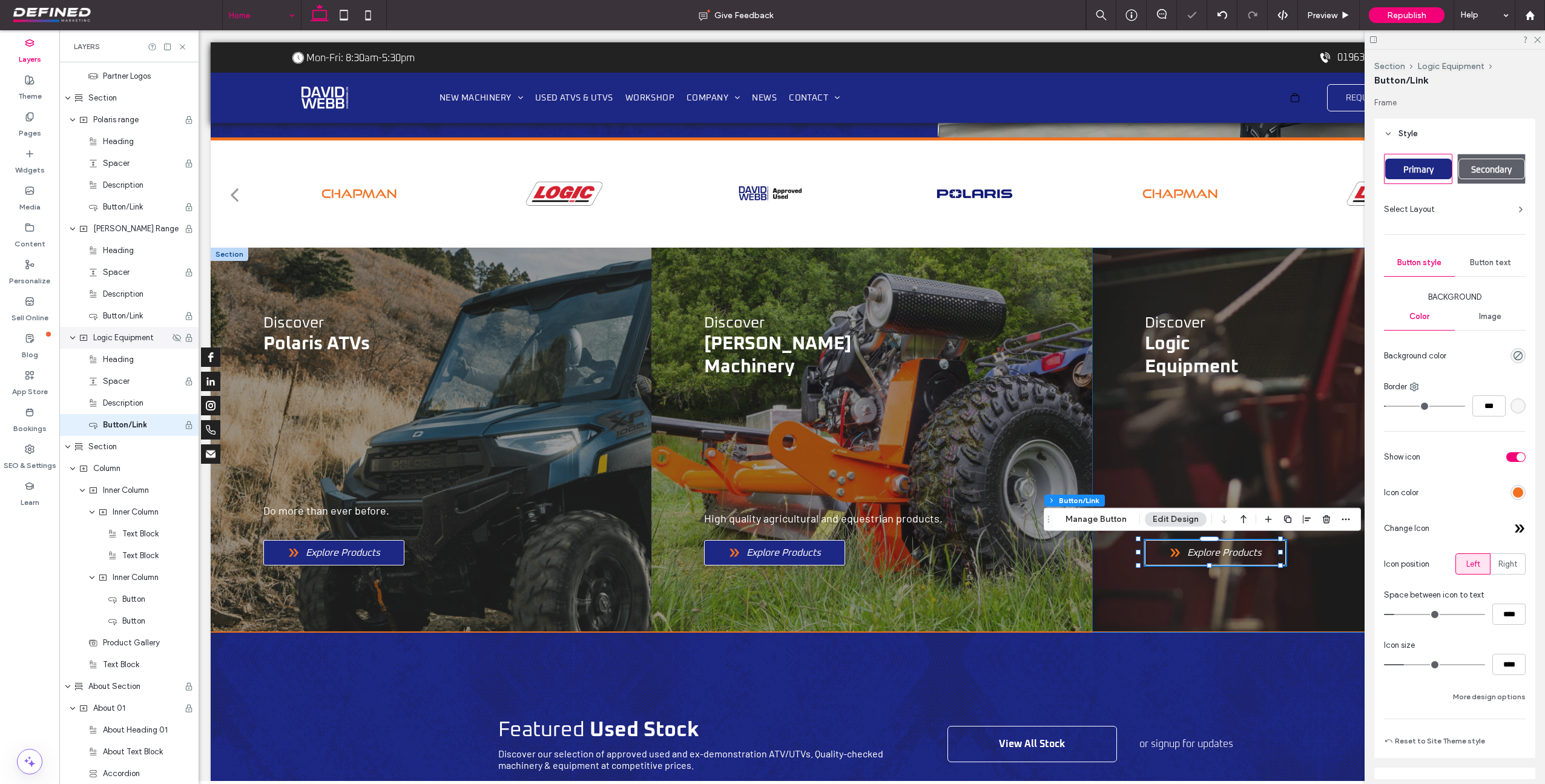
scroll to position [653, 0]
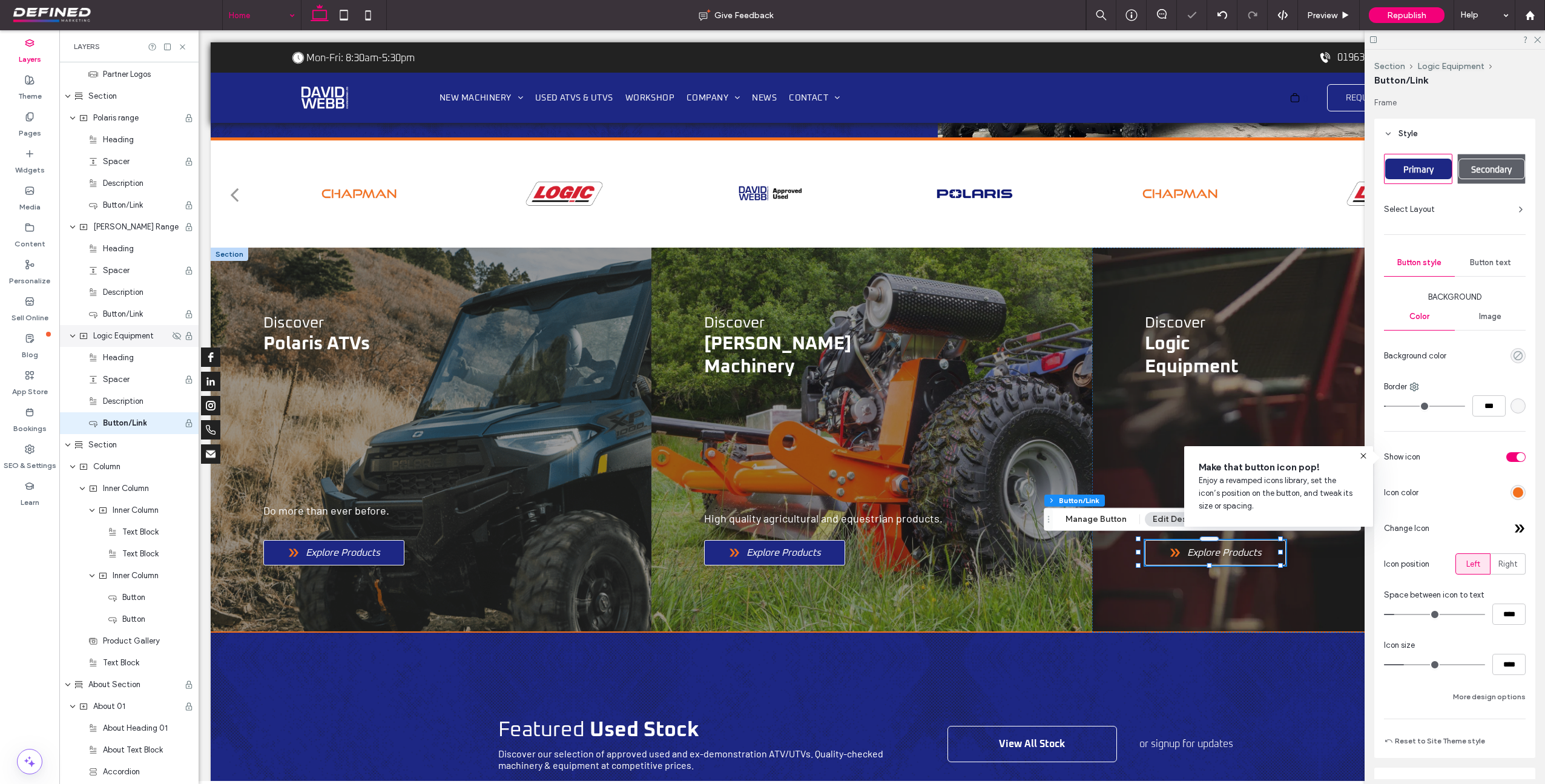
click at [1513, 353] on icon "rgba(0, 0, 238, 0)" at bounding box center [1518, 356] width 10 height 10
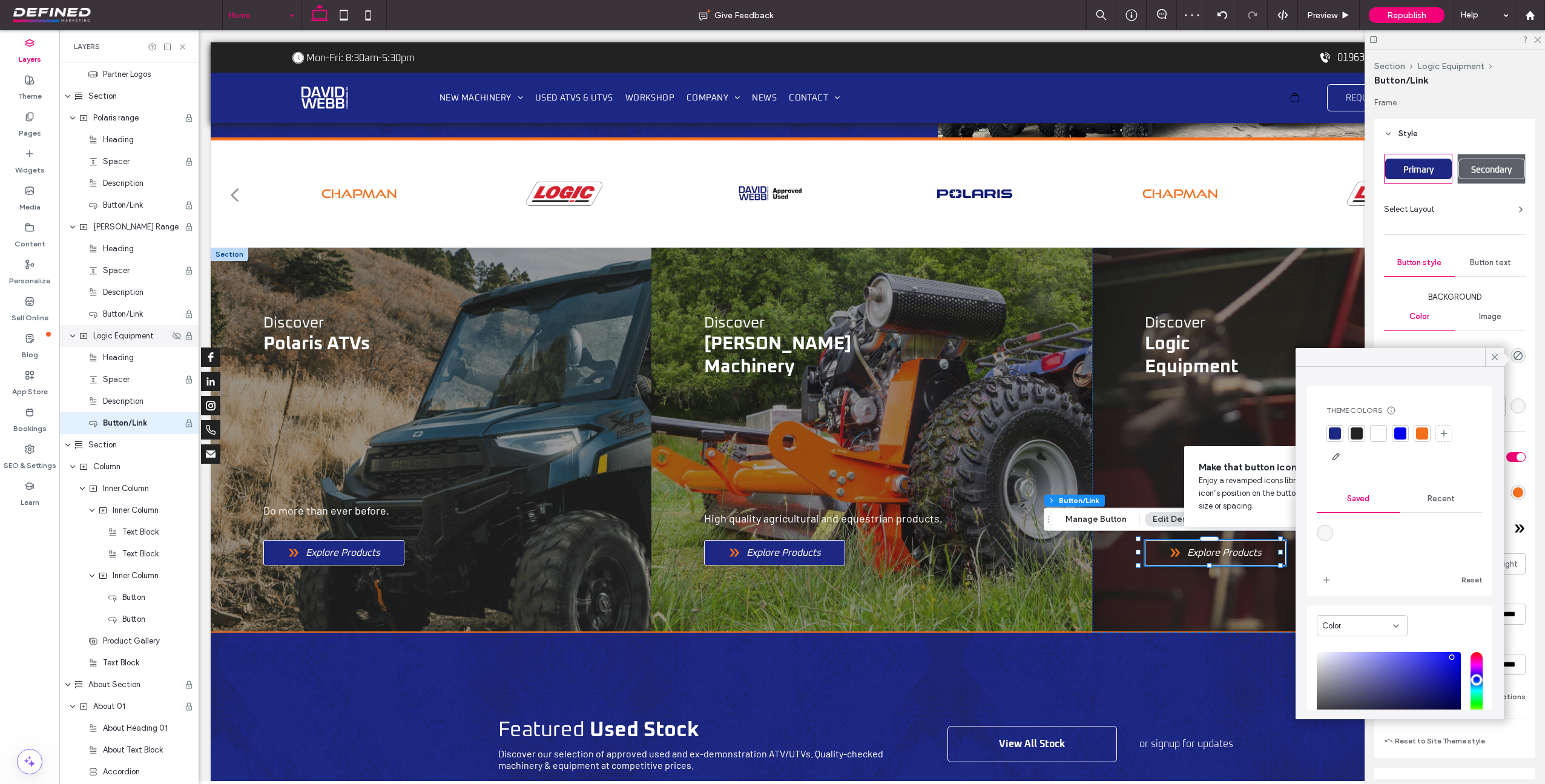
click at [1329, 431] on div at bounding box center [1335, 433] width 12 height 12
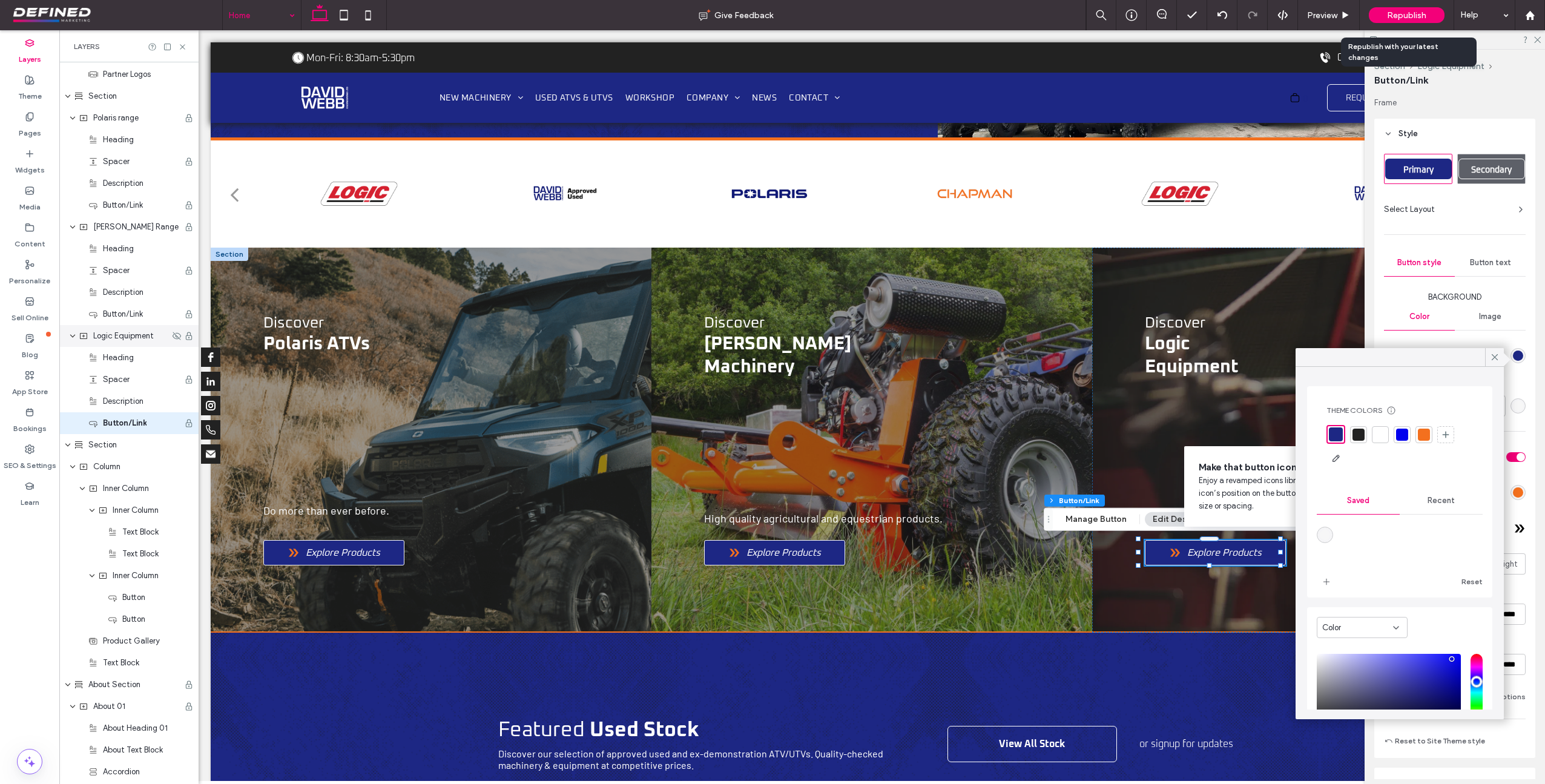
click at [1403, 8] on div "Republish" at bounding box center [1407, 15] width 76 height 16
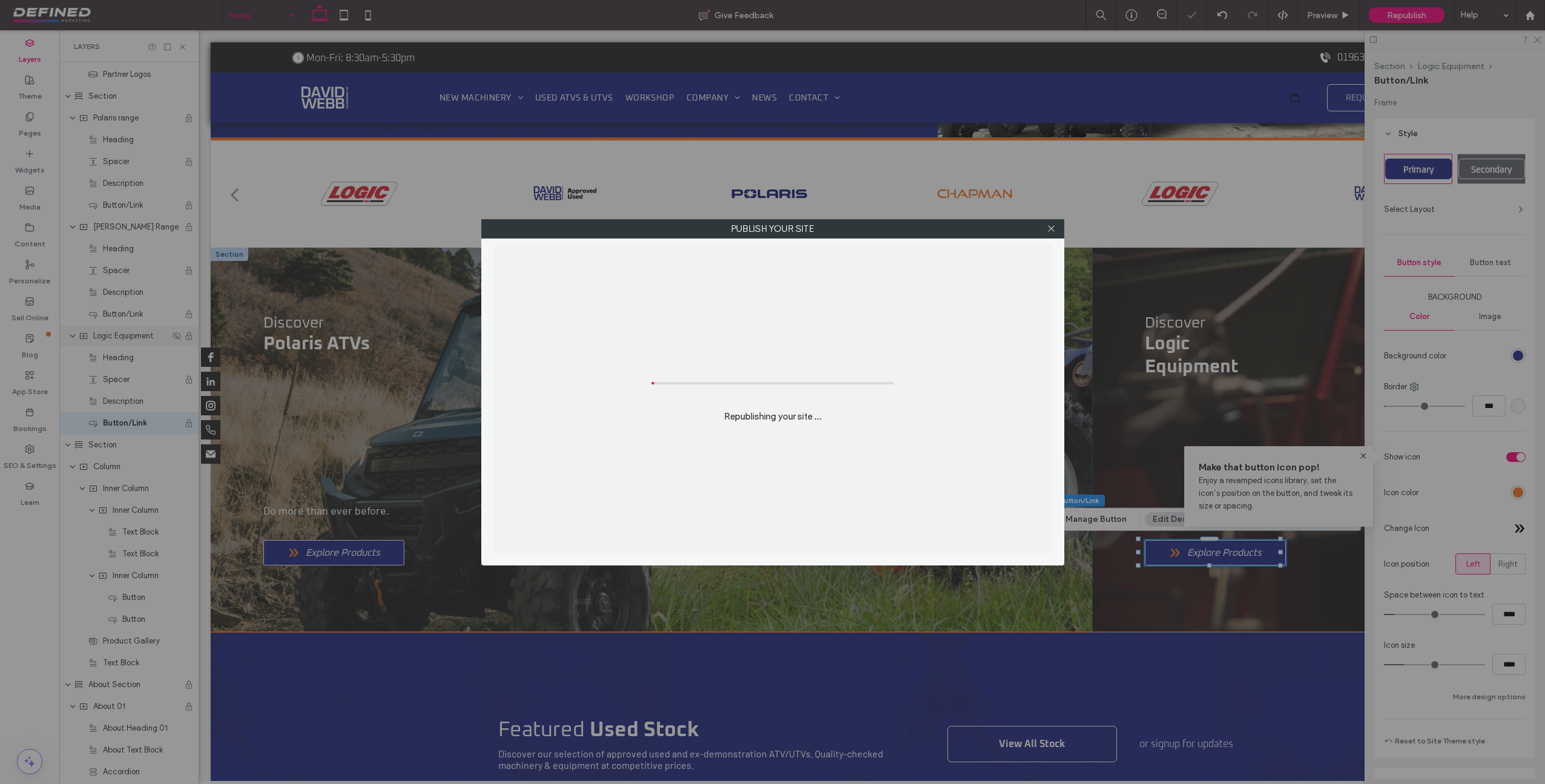
click at [1397, 16] on div "Publish your site Republishing your site ..." at bounding box center [772, 392] width 1545 height 784
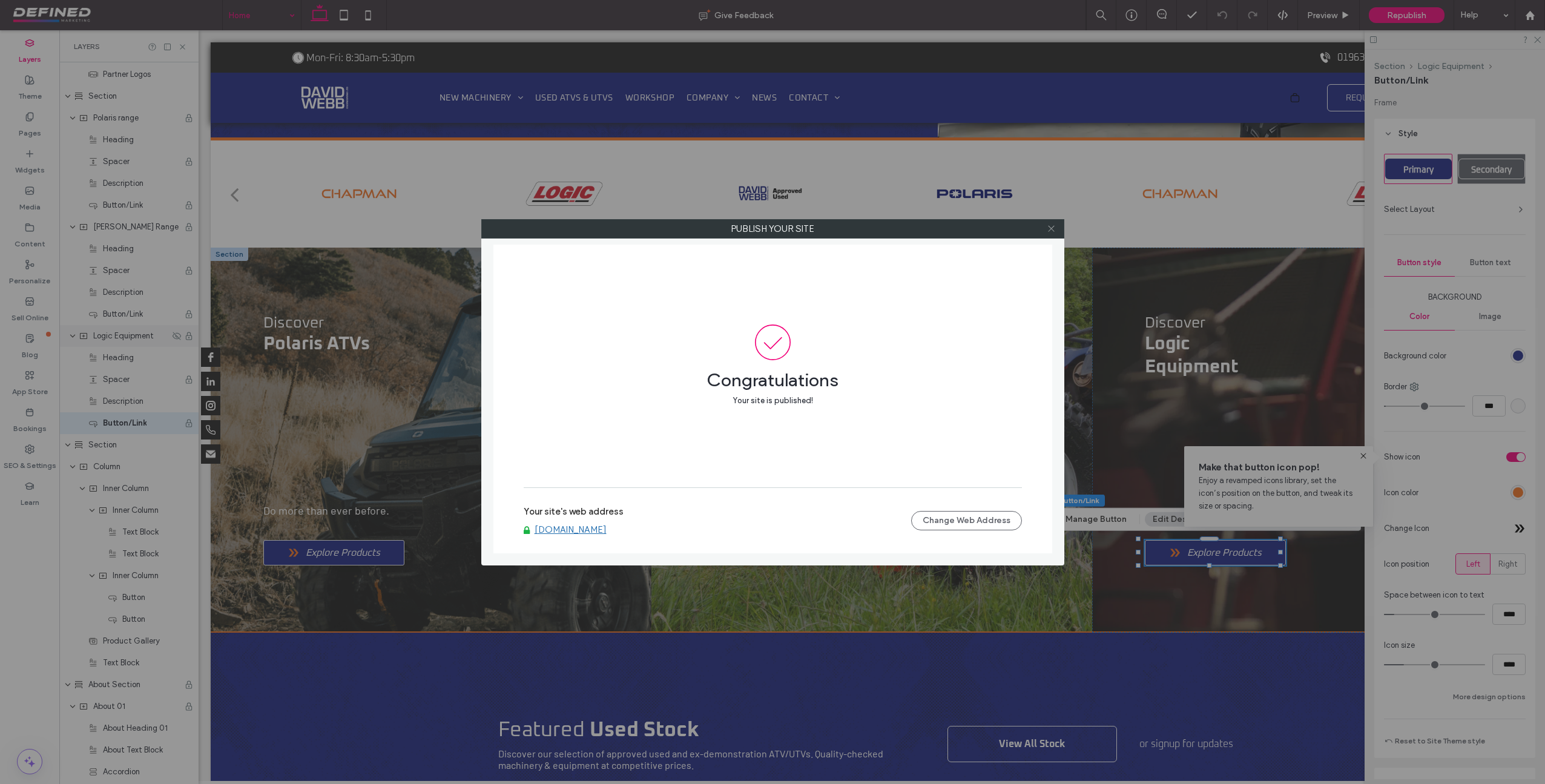
click at [1054, 228] on icon at bounding box center [1051, 228] width 9 height 9
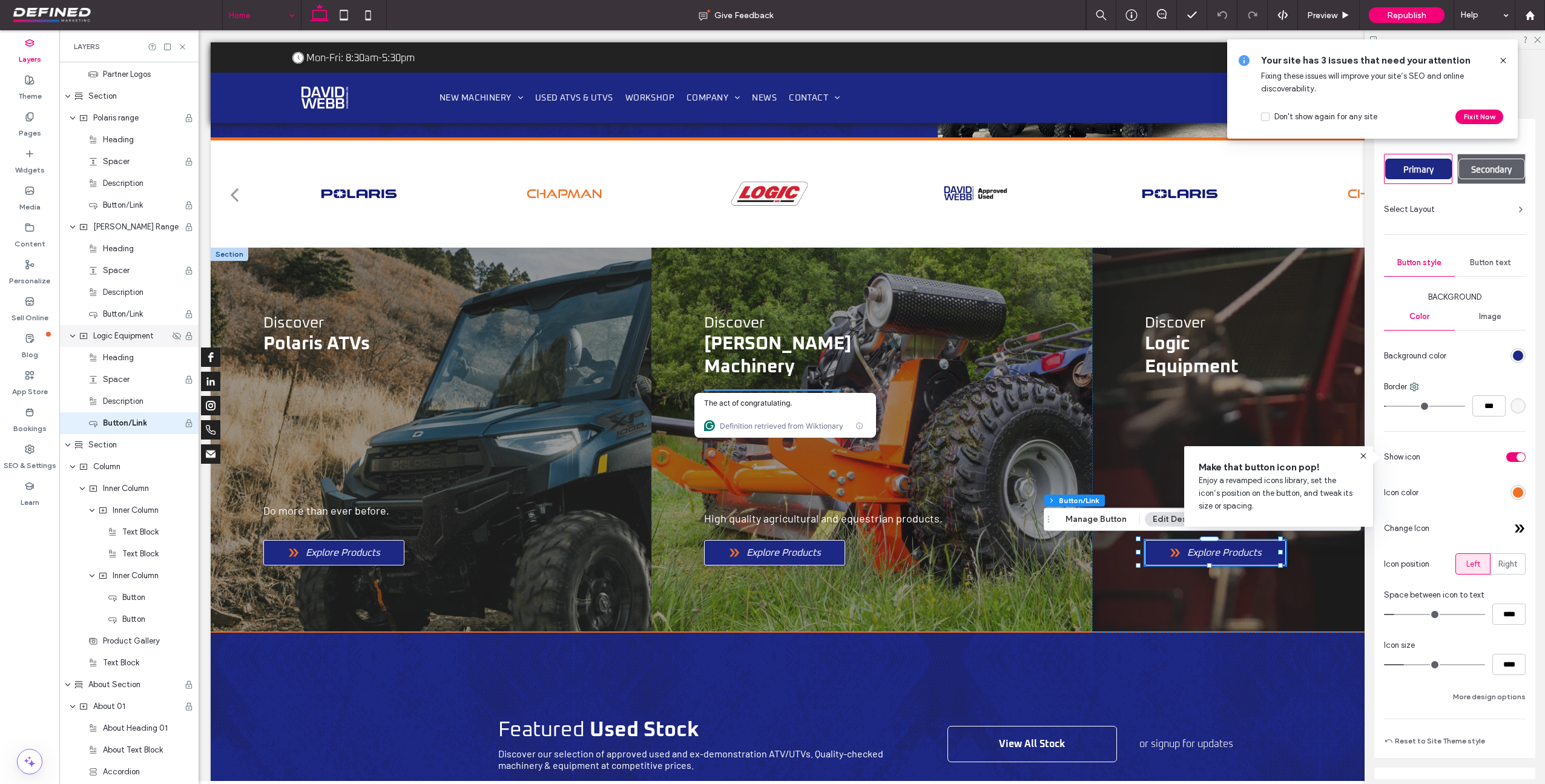
click at [1502, 58] on icon at bounding box center [1503, 60] width 10 height 10
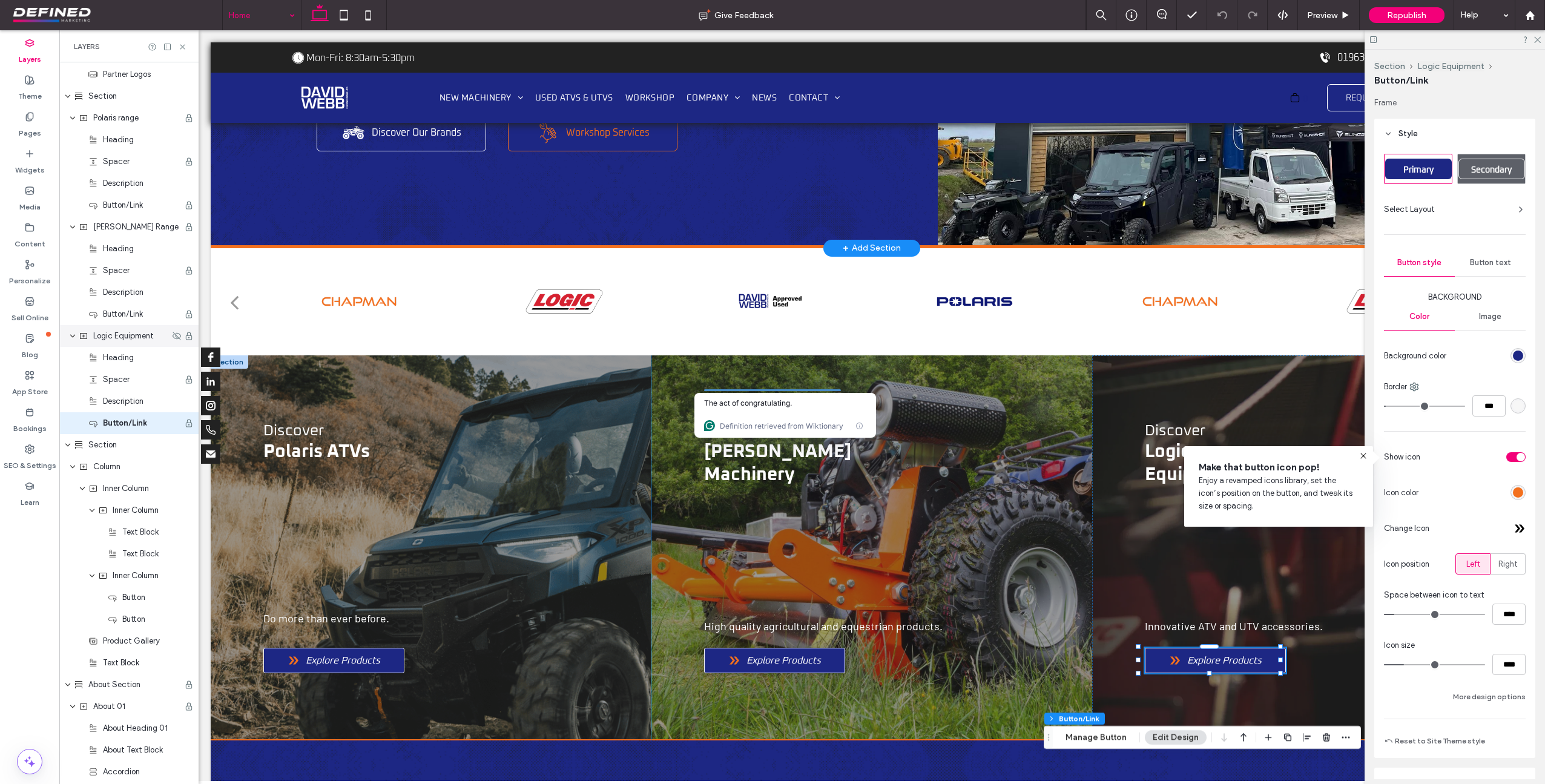
scroll to position [0, 0]
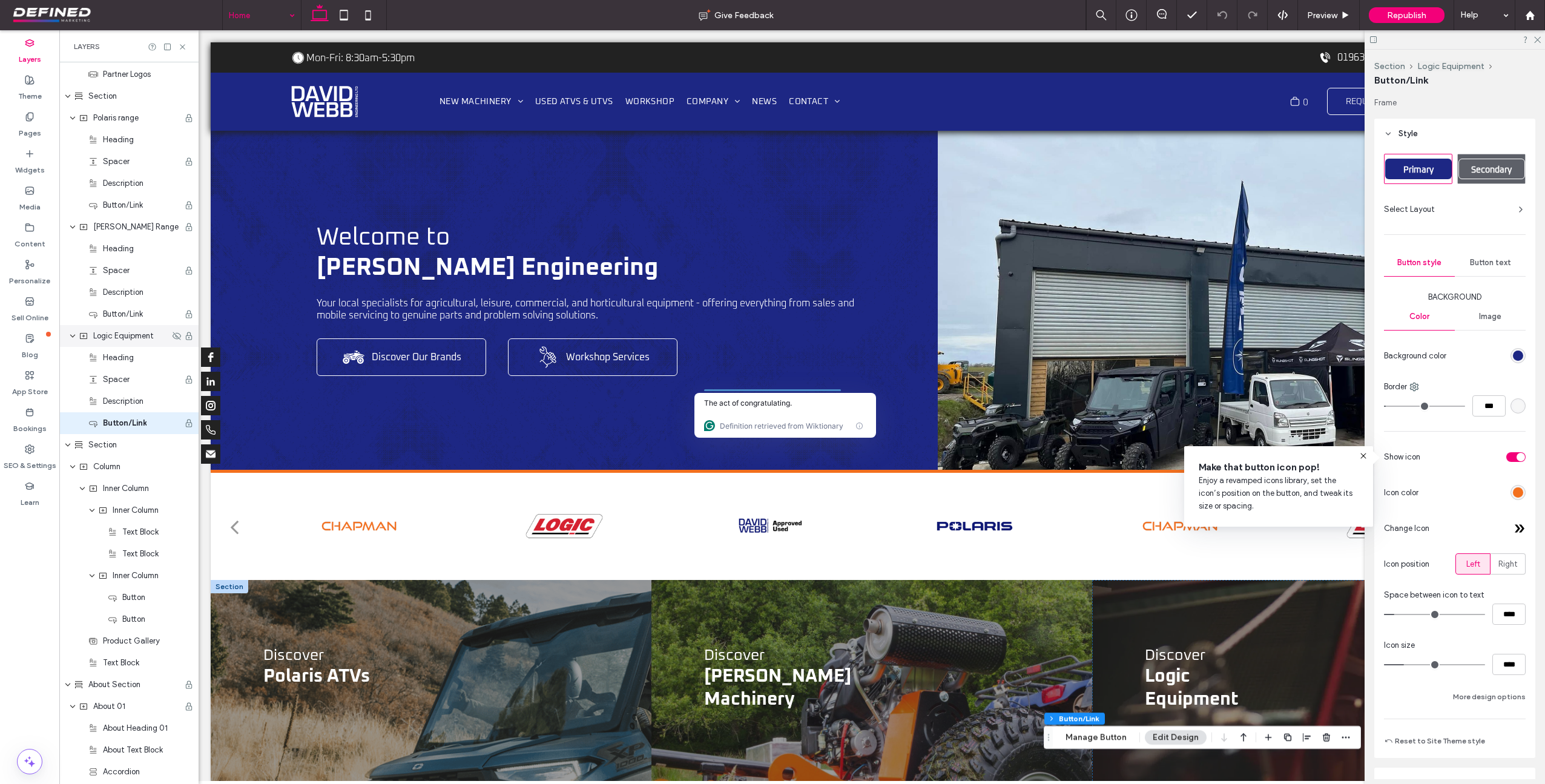
click at [766, 413] on div "Definition retrieved from Wiktionary" at bounding box center [785, 426] width 182 height 24
click at [861, 426] on icon at bounding box center [859, 426] width 8 height 8
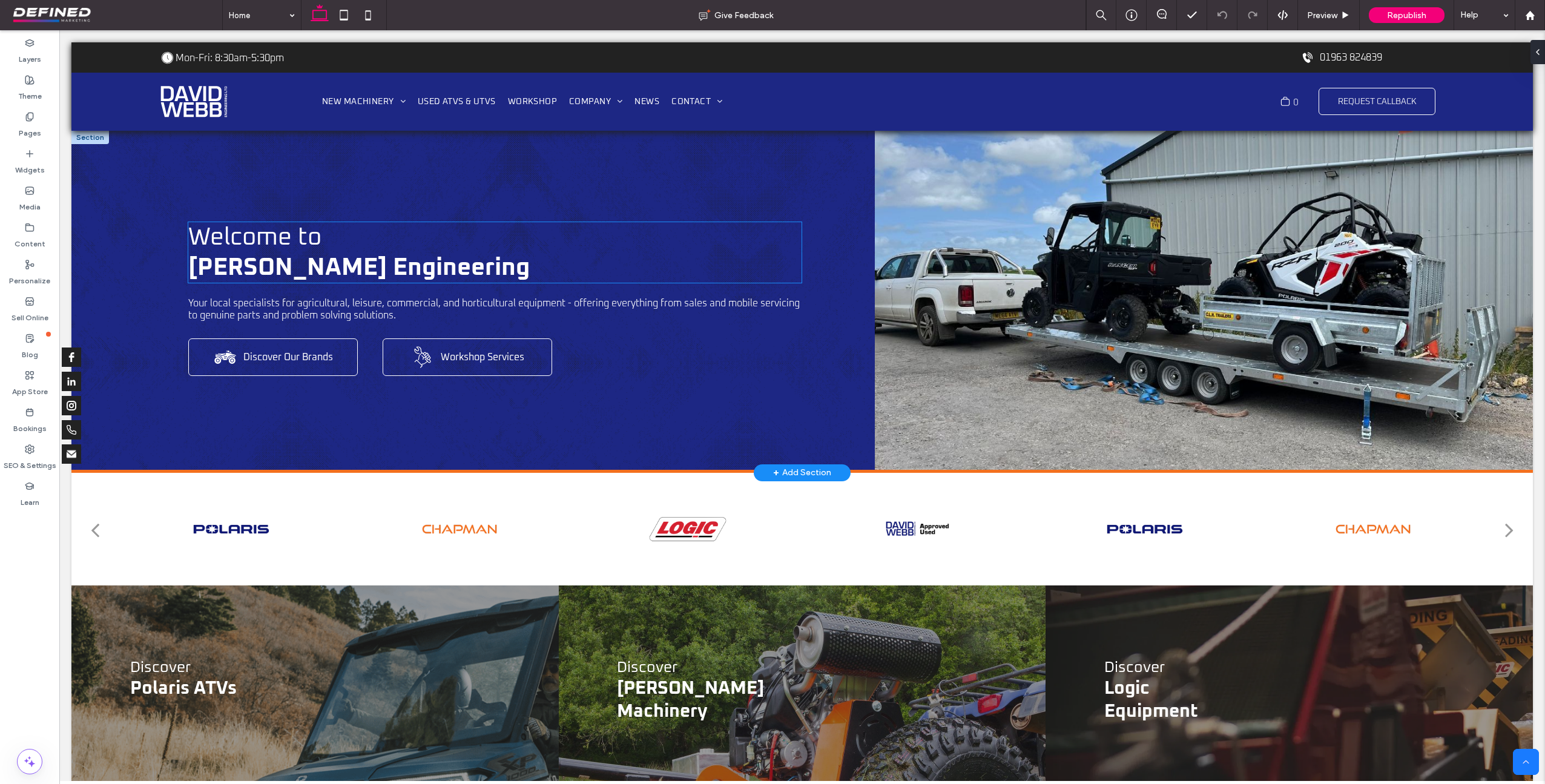
click at [450, 271] on span "[PERSON_NAME] Engineering" at bounding box center [359, 267] width 341 height 24
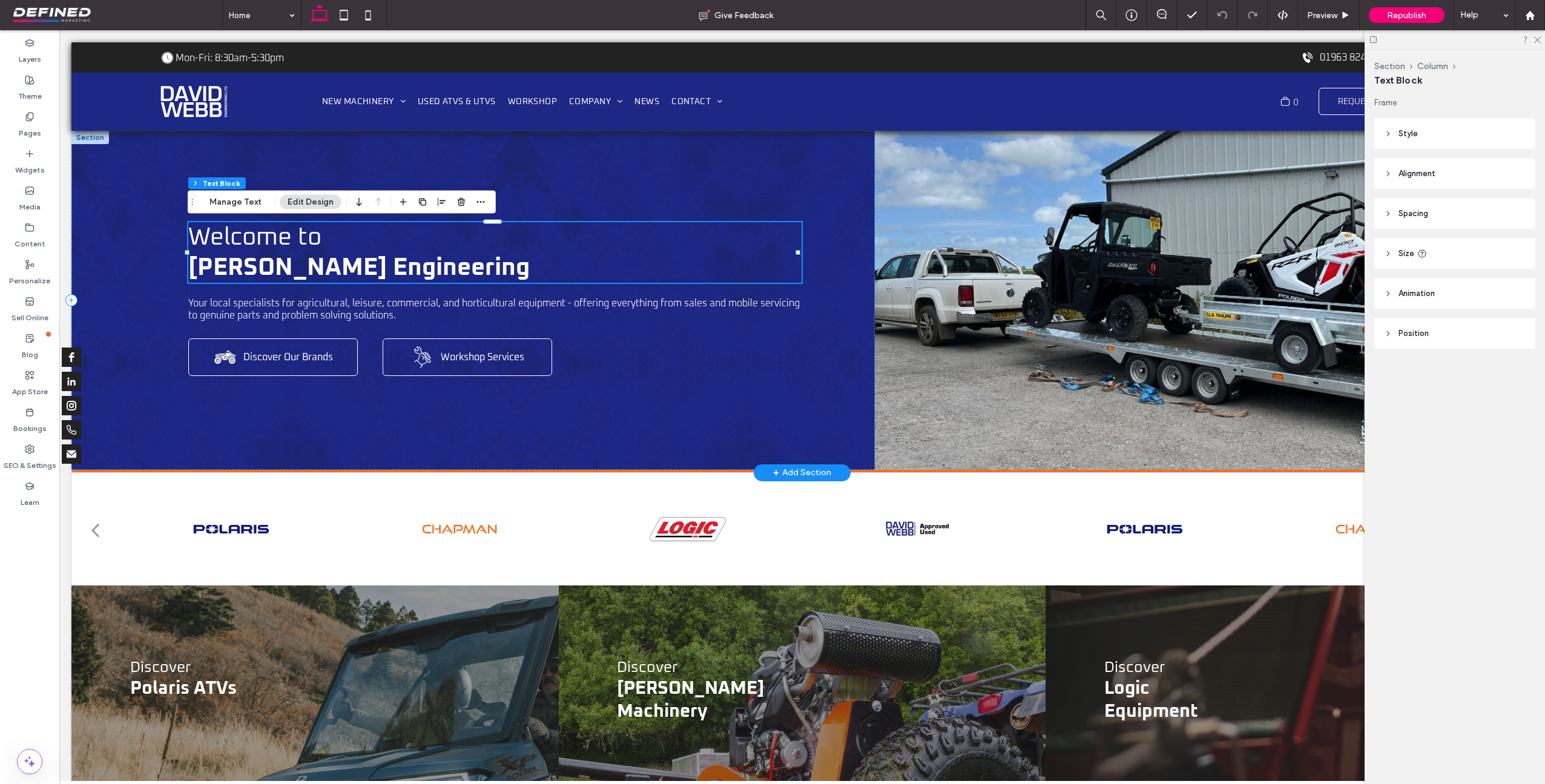
click at [477, 268] on h1 "[PERSON_NAME] Engineering" at bounding box center [495, 267] width 613 height 30
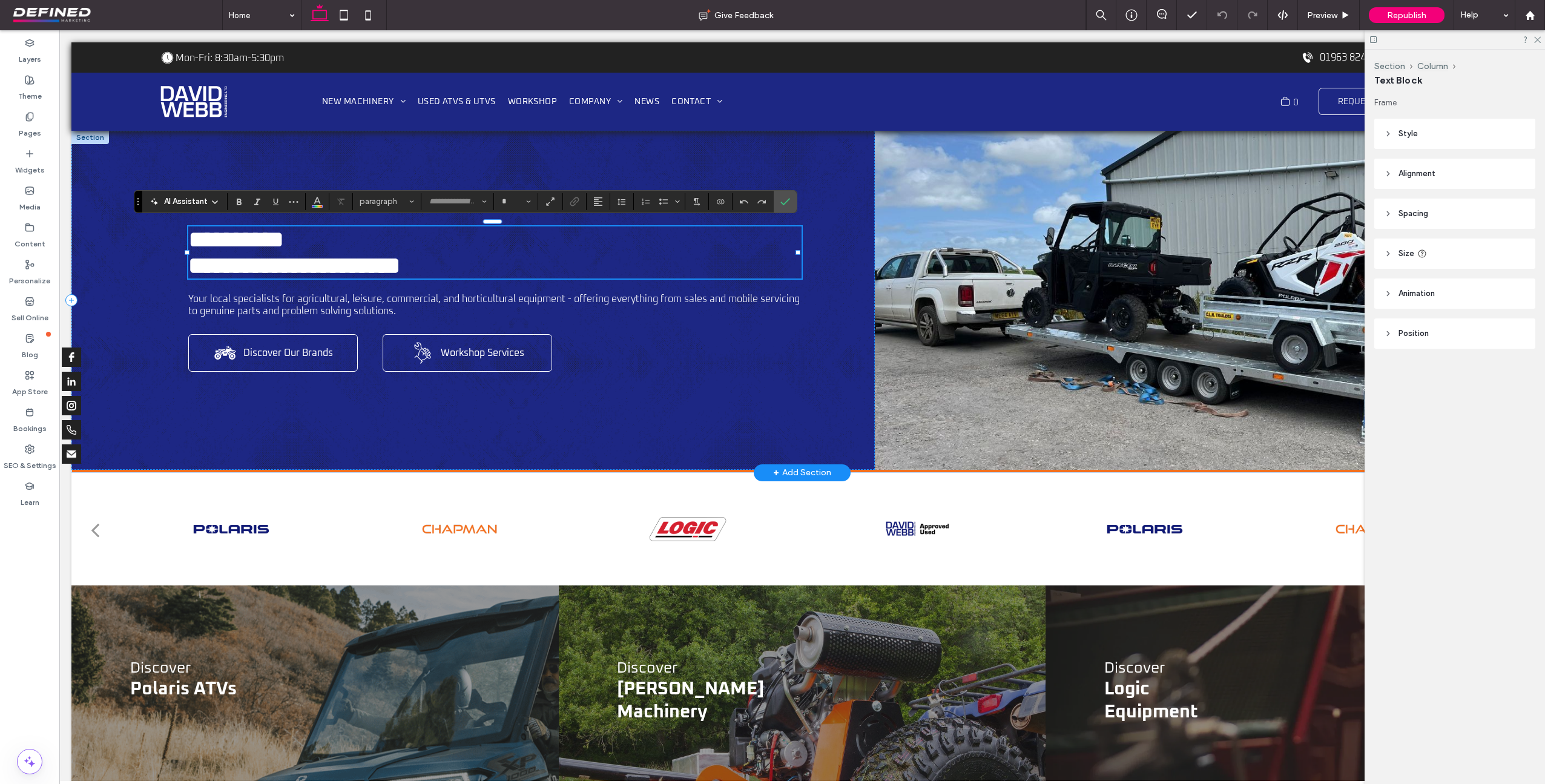
type input "*******"
type input "**"
click at [468, 269] on h1 "**********" at bounding box center [495, 265] width 613 height 26
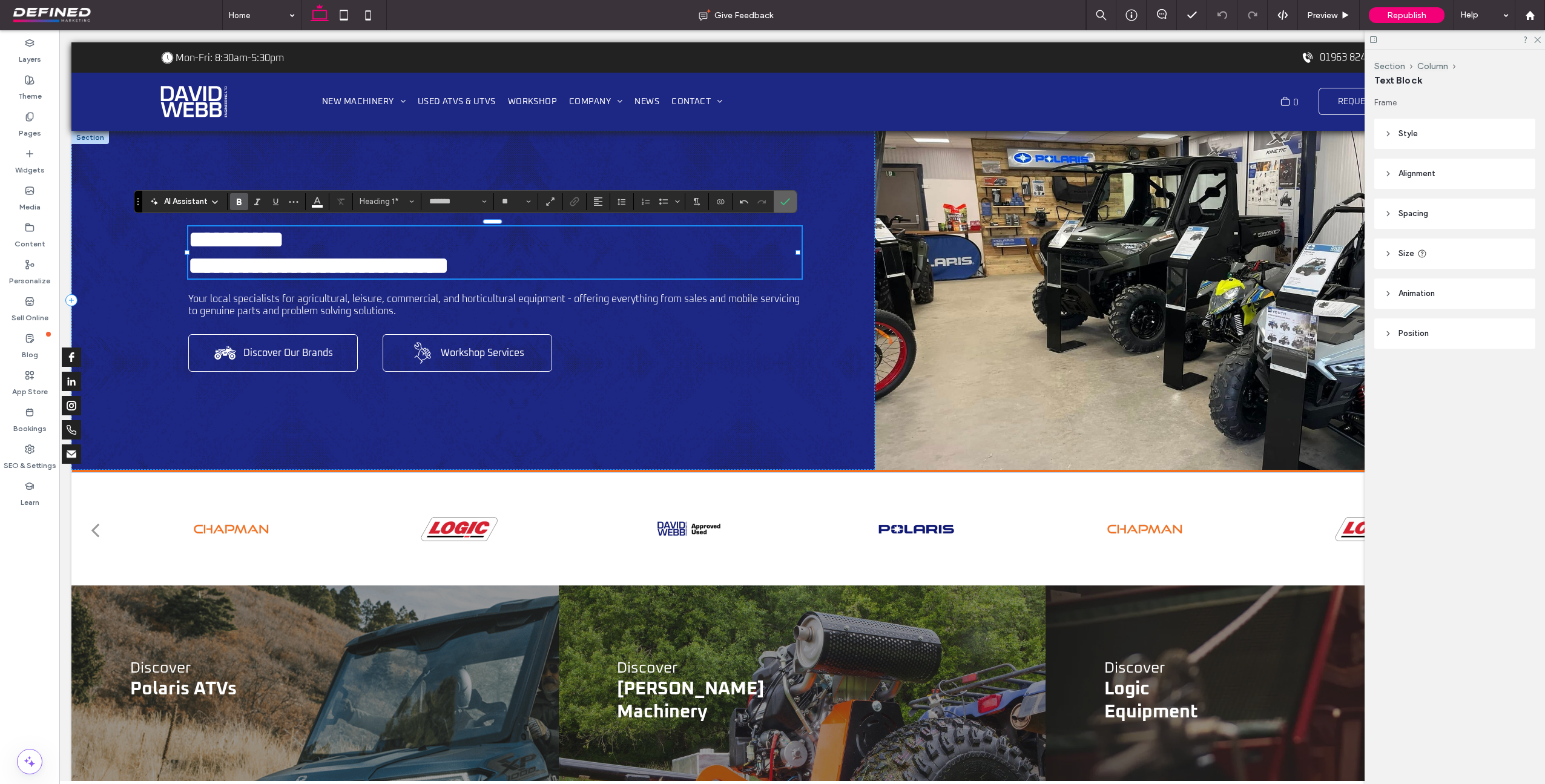
click at [786, 197] on icon "Confirm" at bounding box center [785, 201] width 10 height 10
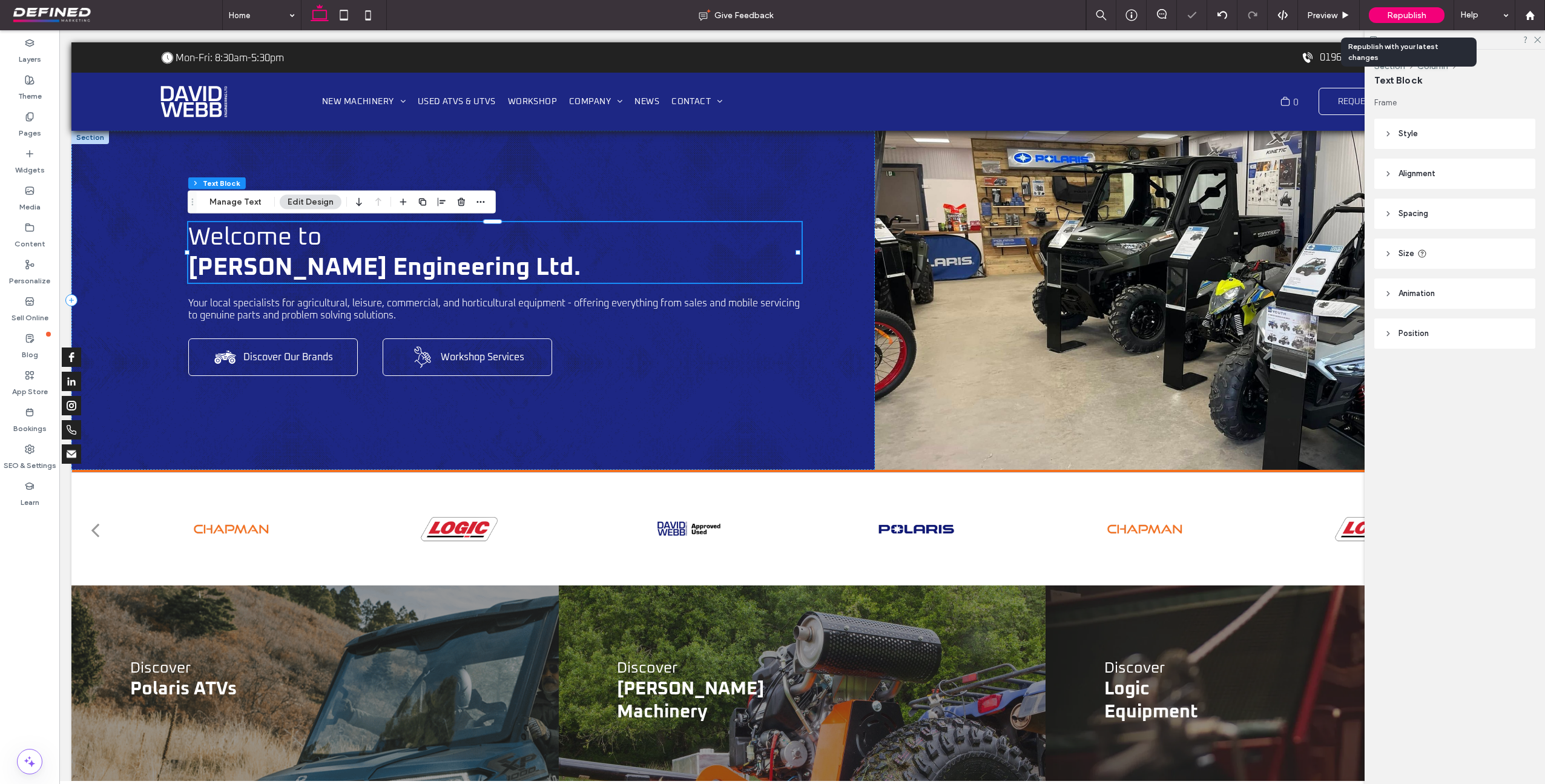
click at [1434, 19] on div "Republish" at bounding box center [1407, 15] width 76 height 16
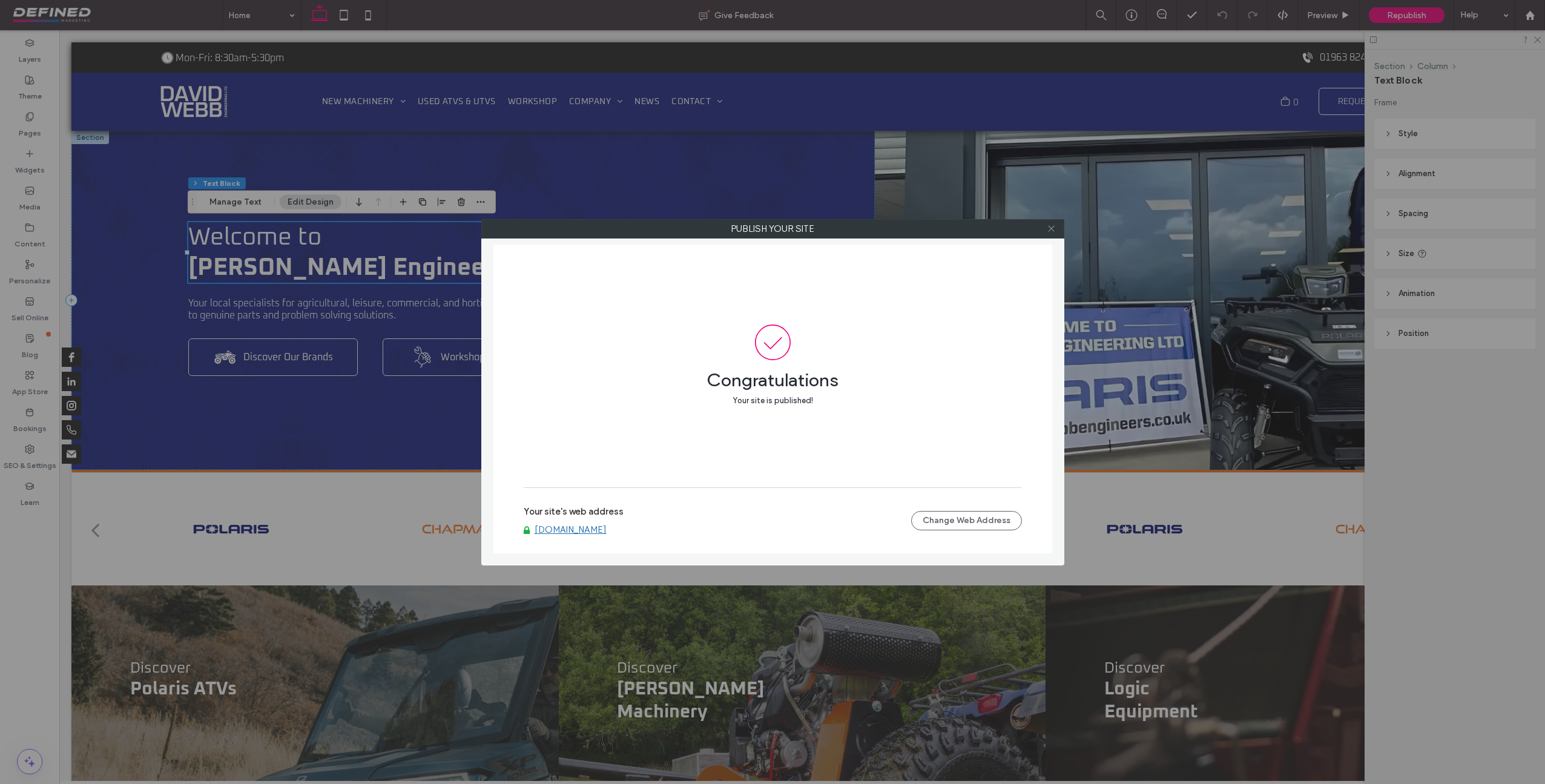
click at [1052, 229] on use at bounding box center [1051, 228] width 6 height 6
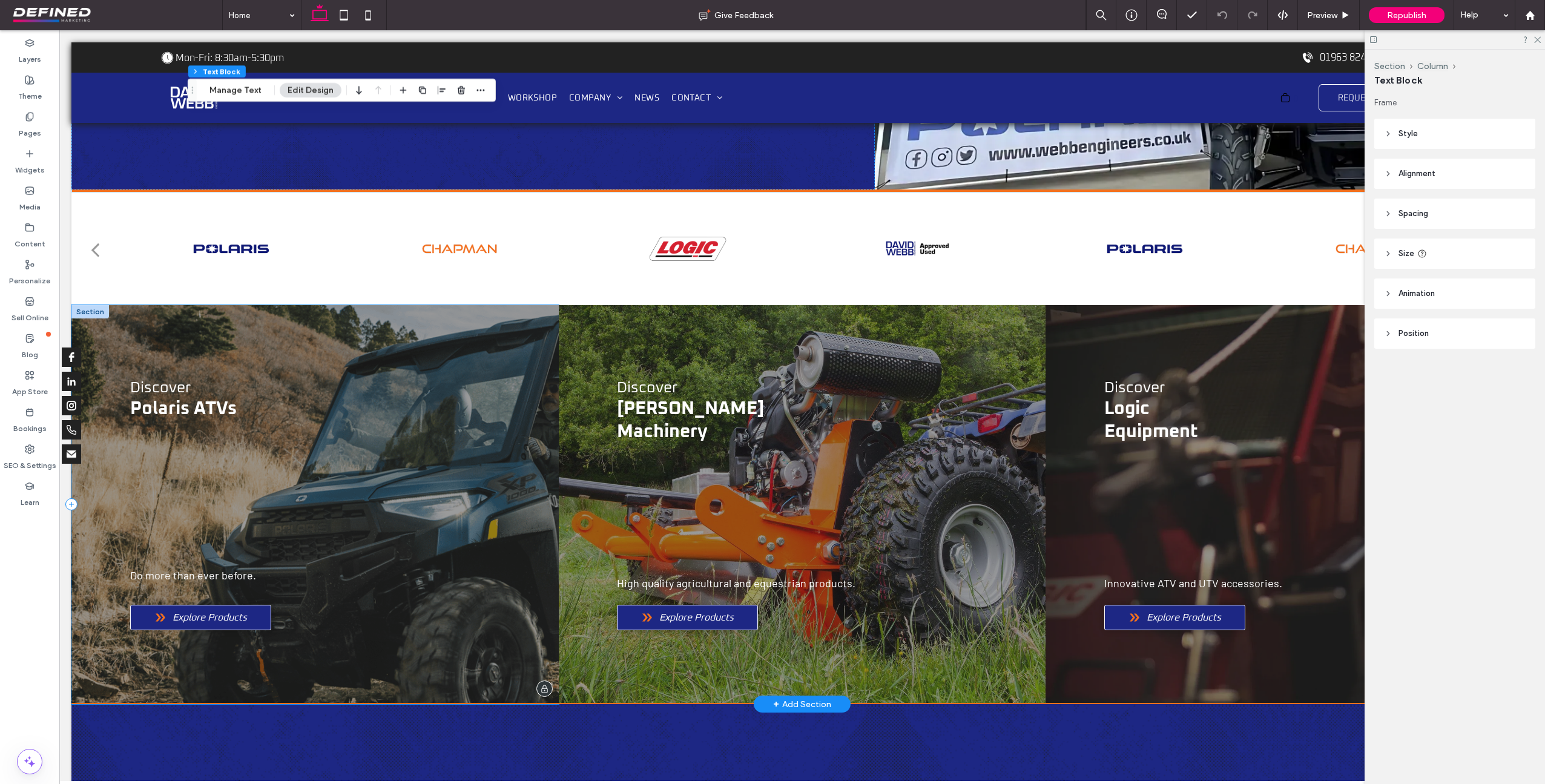
scroll to position [297, 0]
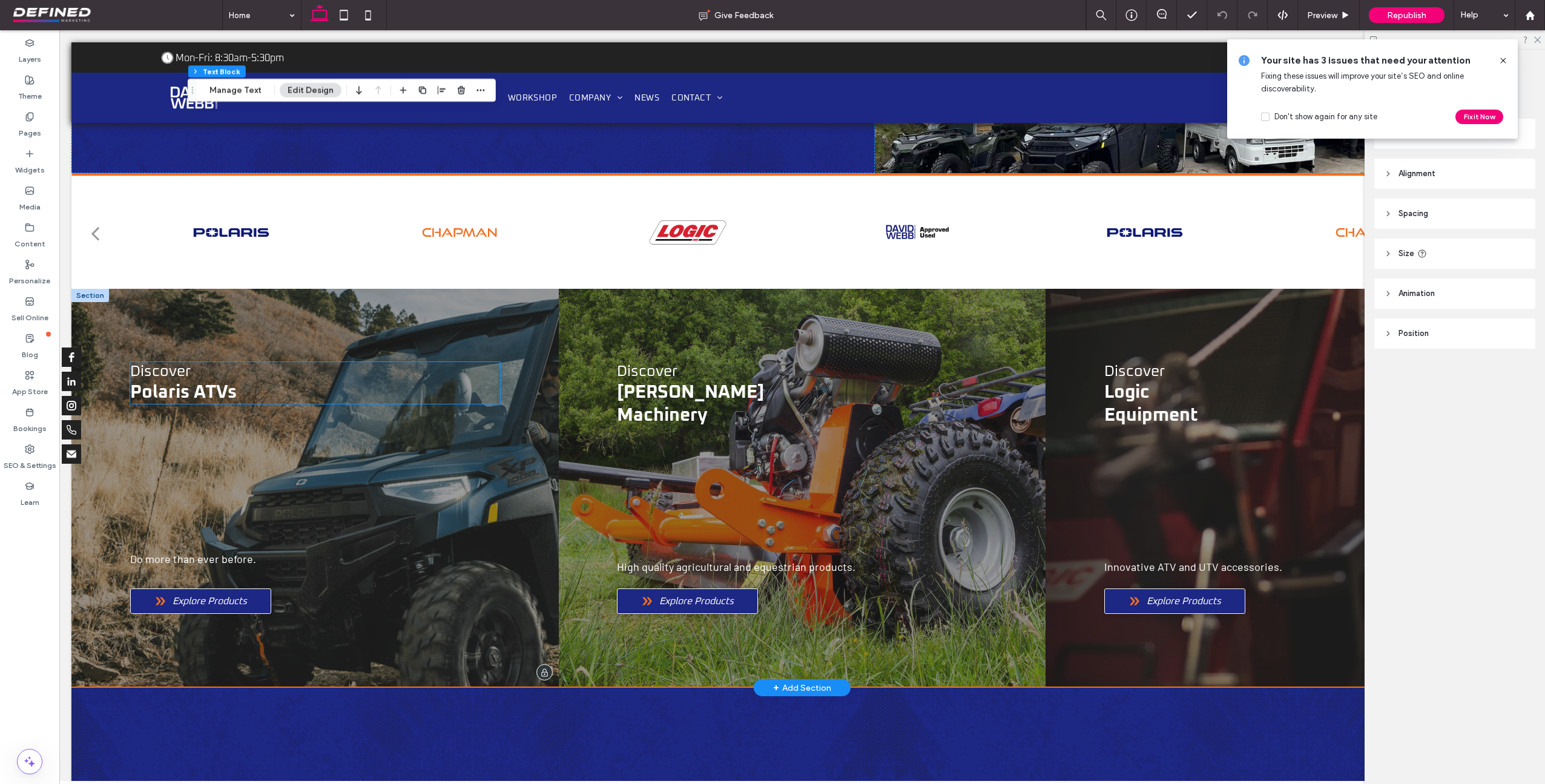
click at [193, 388] on span "Polaris ATVs" at bounding box center [183, 392] width 106 height 18
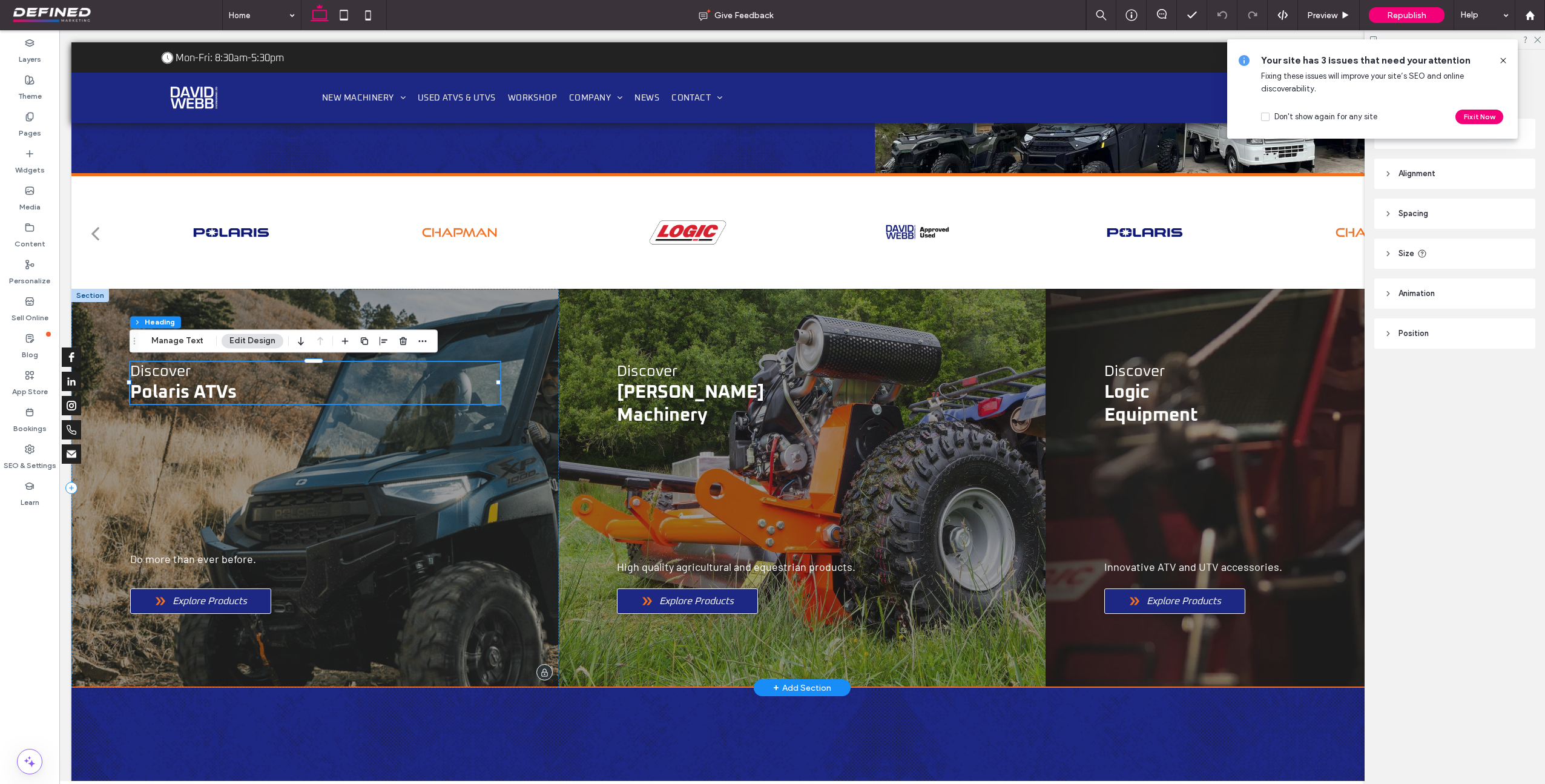
click at [192, 389] on span "Polaris ATVs" at bounding box center [183, 392] width 106 height 18
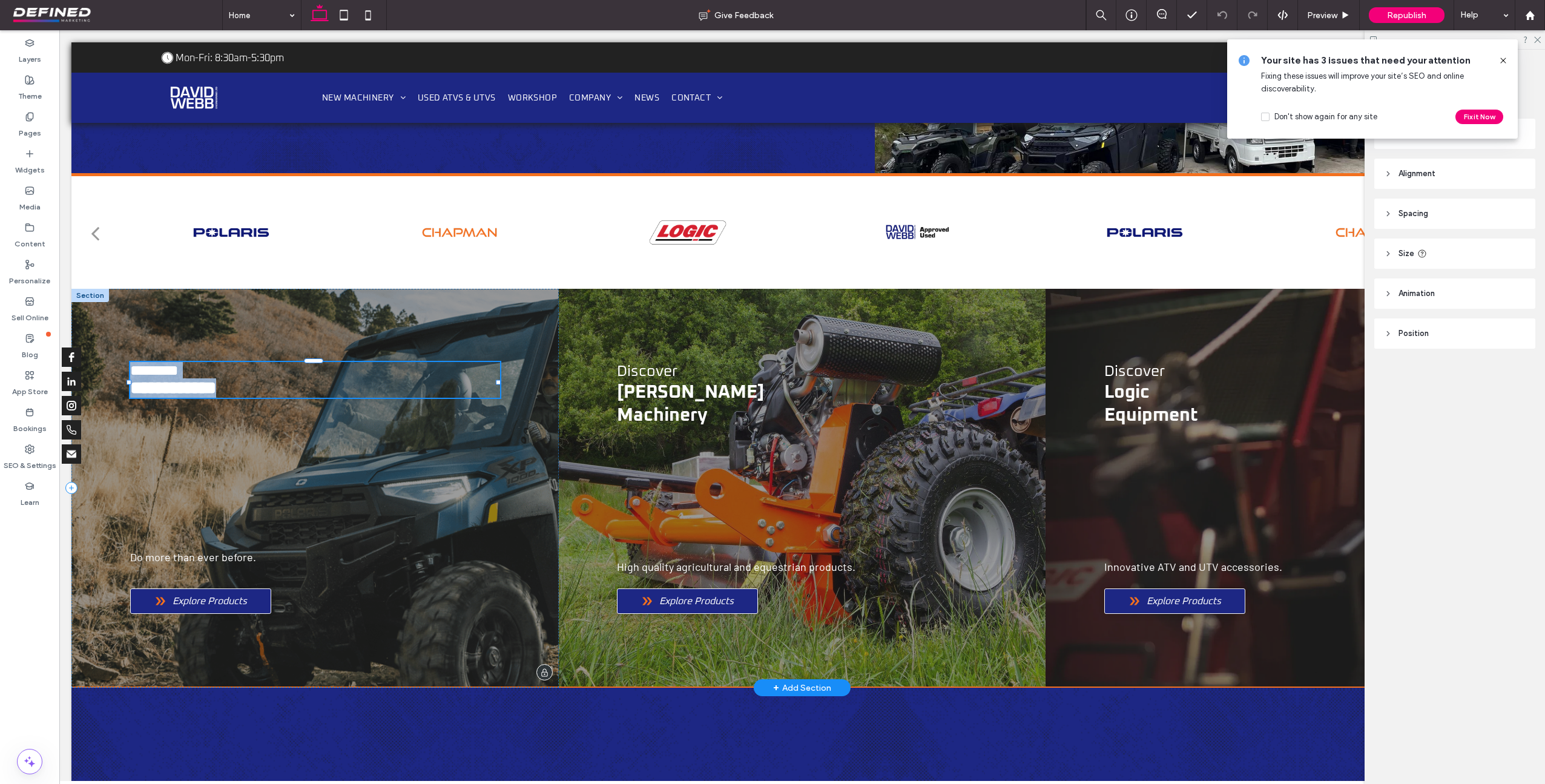
type input "*******"
click at [200, 390] on span "**********" at bounding box center [173, 387] width 86 height 17
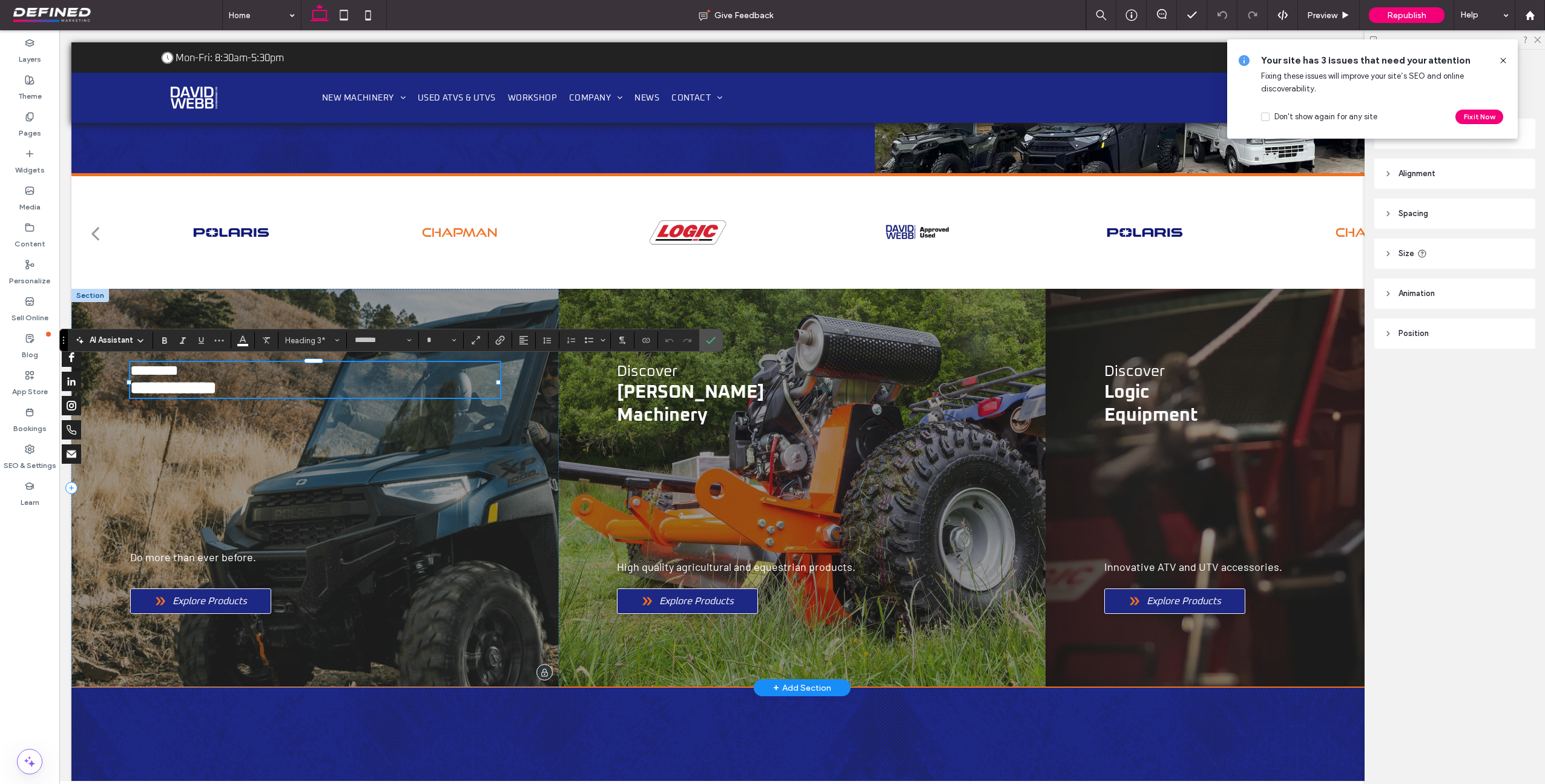
type input "**"
drag, startPoint x: 244, startPoint y: 392, endPoint x: 131, endPoint y: 393, distance: 113.0
click at [131, 393] on h3 "**********" at bounding box center [316, 388] width 371 height 19
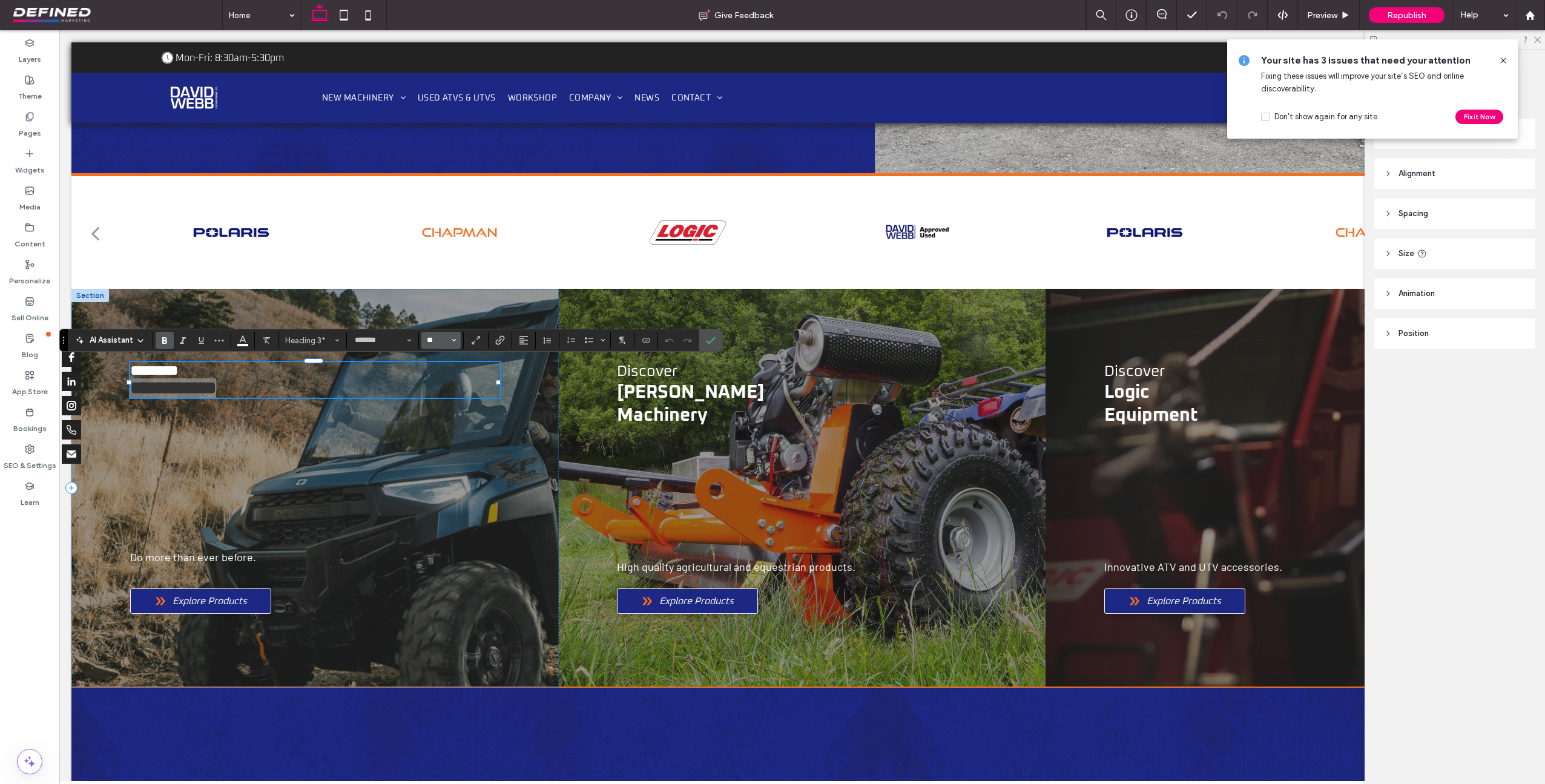
click at [441, 342] on input "**" at bounding box center [437, 340] width 24 height 10
type input "**"
click at [705, 340] on label "Confirm" at bounding box center [711, 340] width 18 height 22
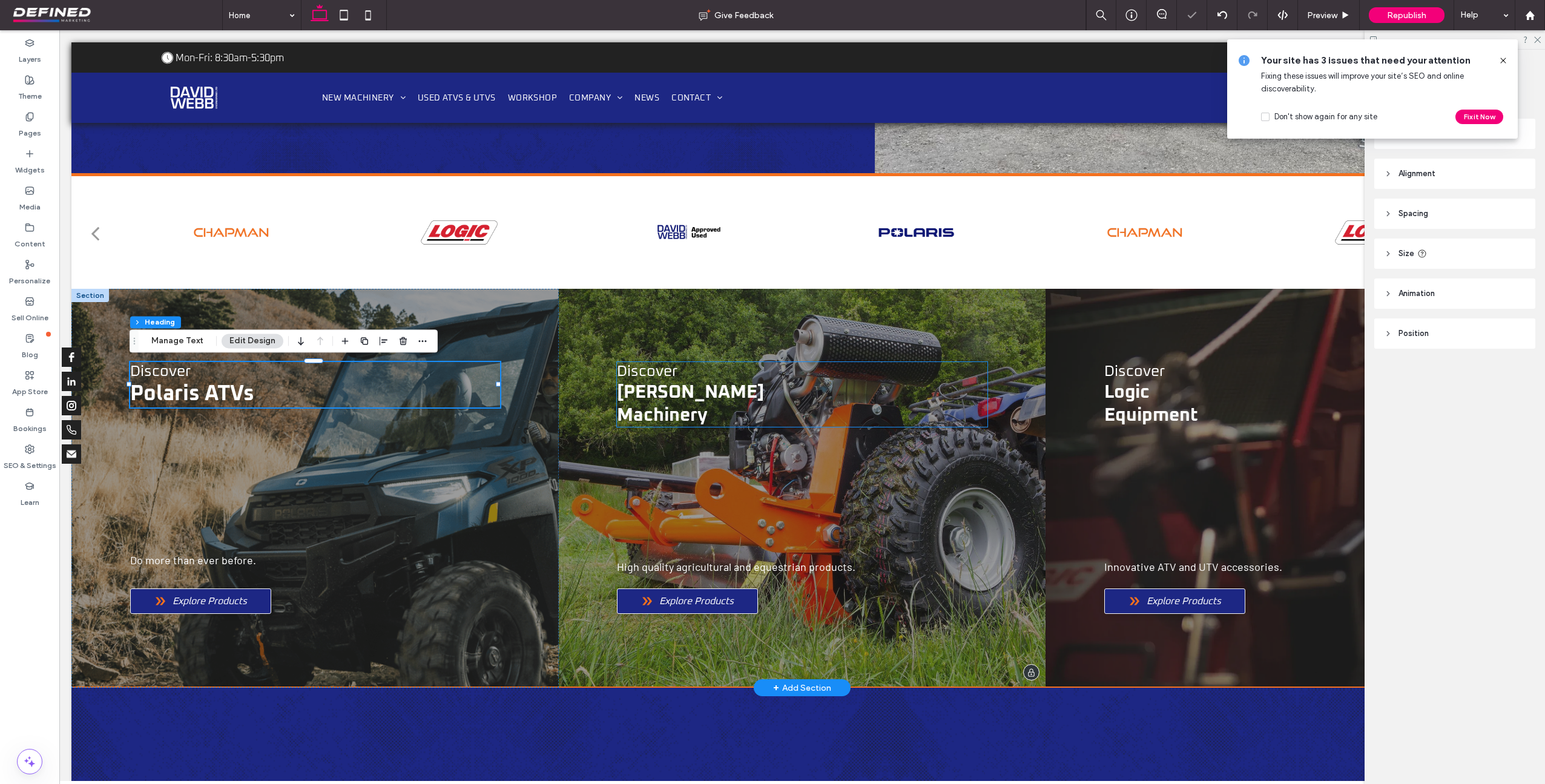
click at [702, 412] on span "﻿ Machinery" at bounding box center [663, 415] width 91 height 18
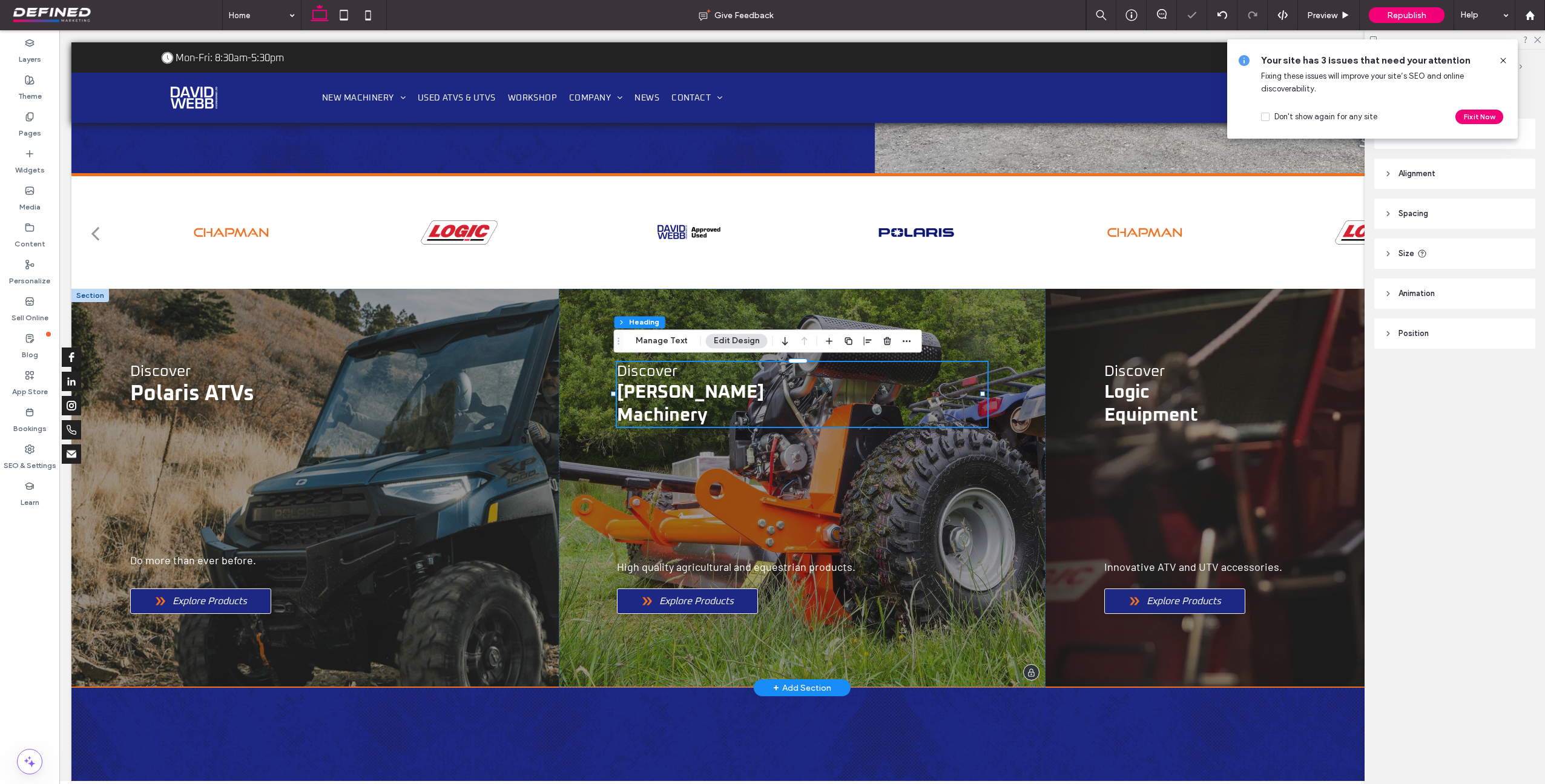
click at [702, 413] on span "﻿ Machinery" at bounding box center [663, 415] width 91 height 18
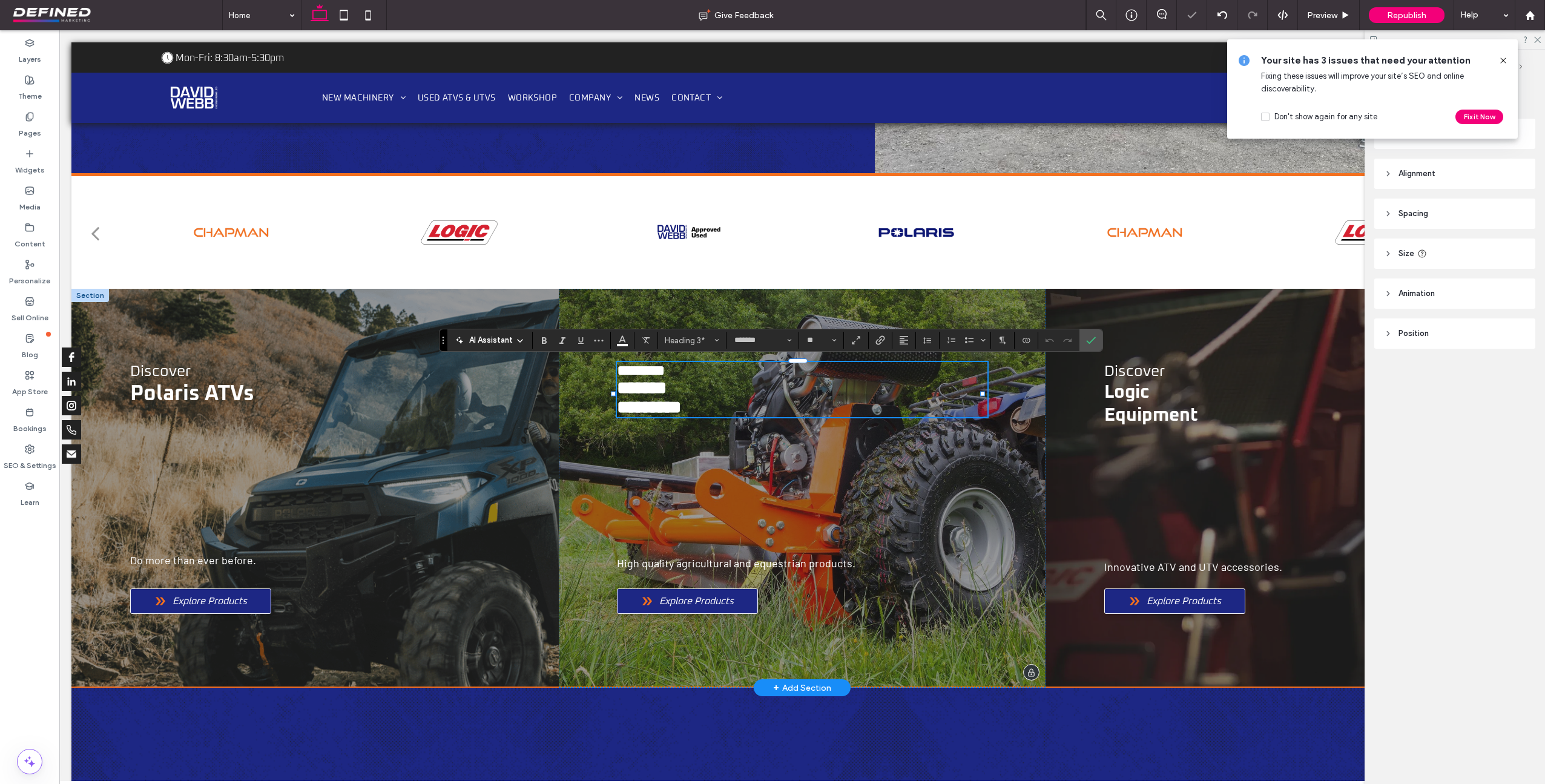
click at [681, 412] on span "*********" at bounding box center [649, 406] width 64 height 17
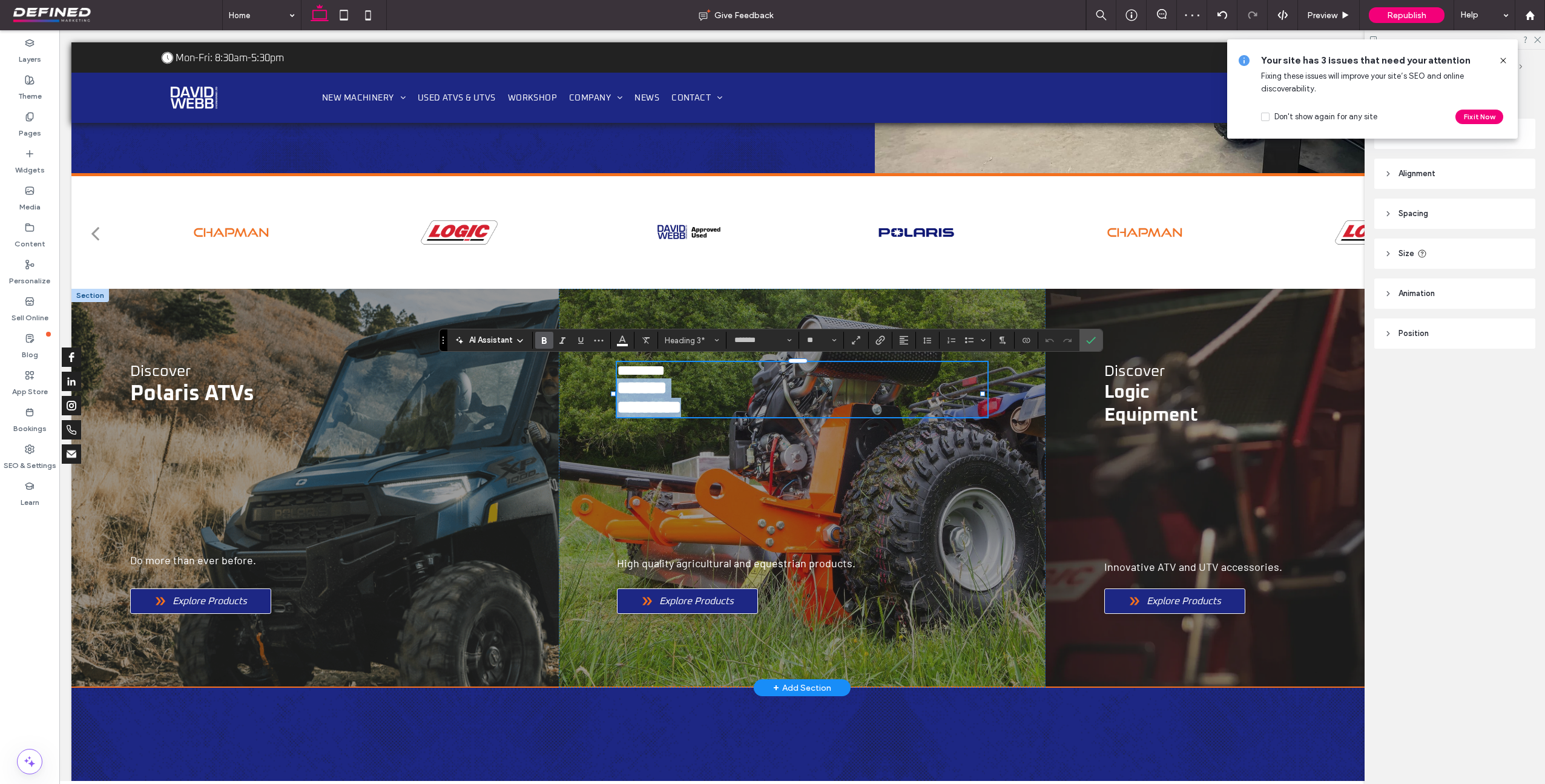
type input "*"
drag, startPoint x: 709, startPoint y: 413, endPoint x: 615, endPoint y: 391, distance: 96.5
click at [615, 391] on div "Discover Polaris ATVs Do more than ever before. Explore Products High quality a…" at bounding box center [802, 488] width 1462 height 399
click at [815, 342] on input "*" at bounding box center [818, 340] width 24 height 10
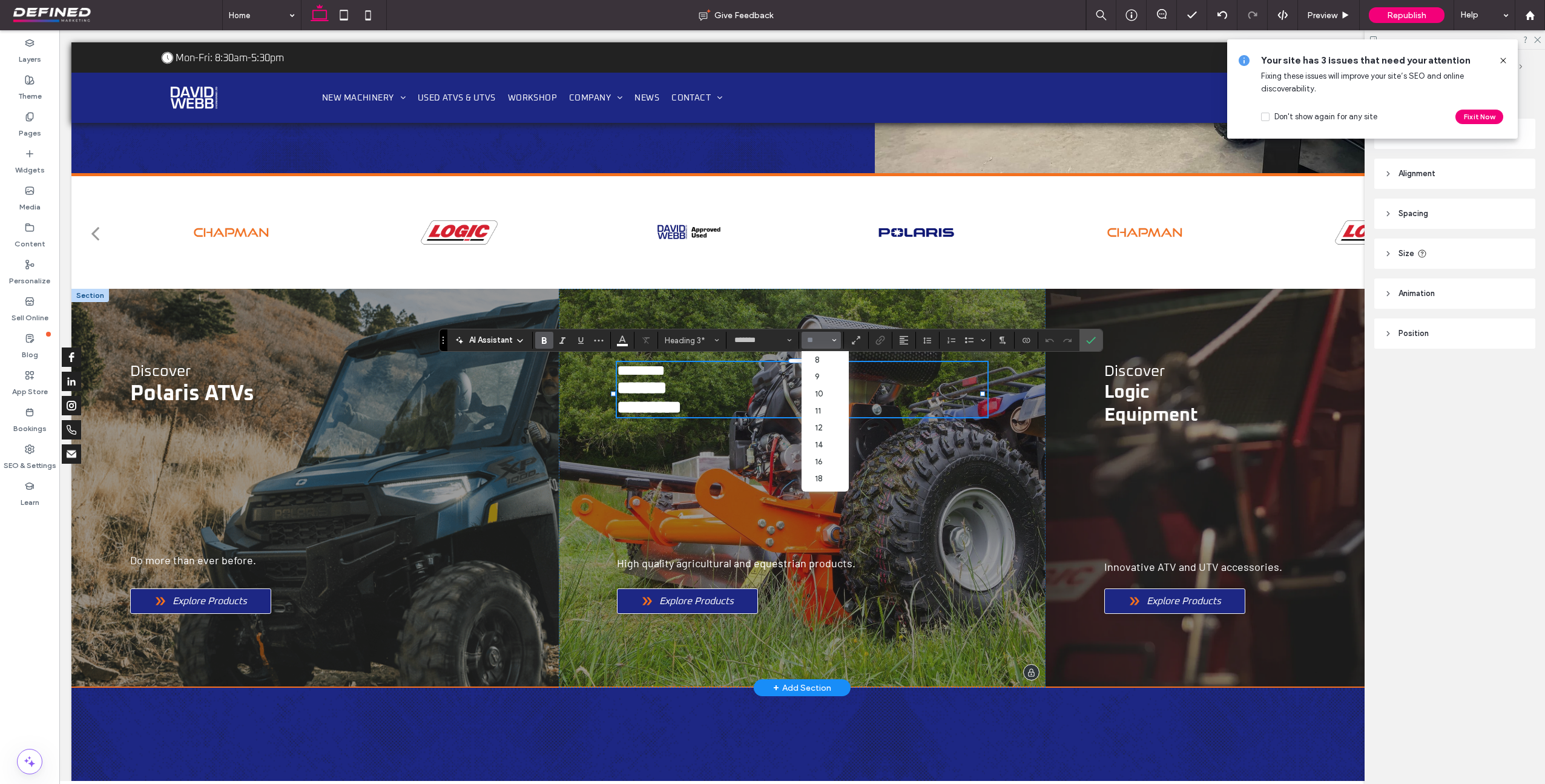
click at [666, 385] on span "*******" at bounding box center [641, 387] width 49 height 17
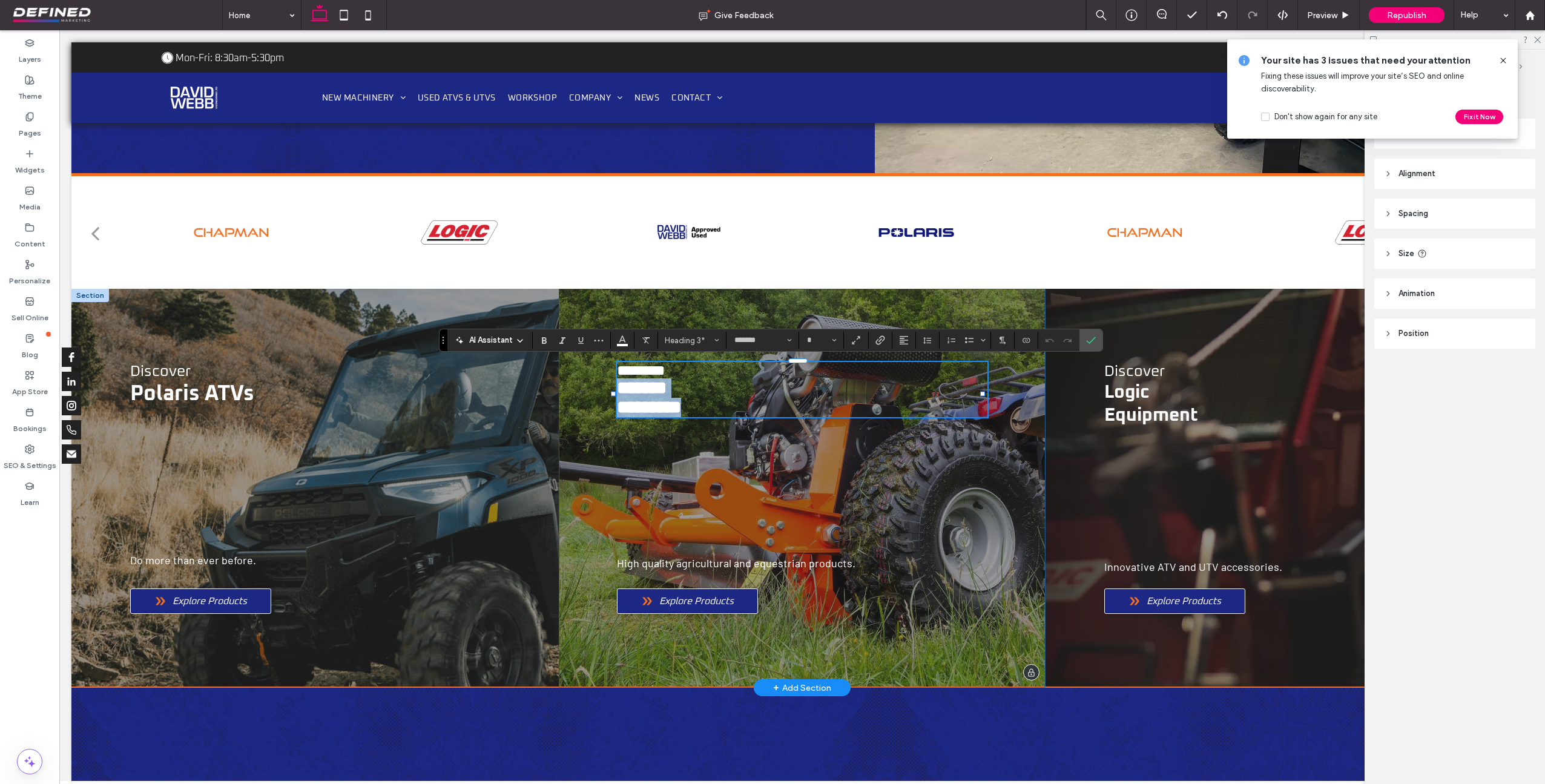
type input "**"
drag, startPoint x: 705, startPoint y: 411, endPoint x: 617, endPoint y: 392, distance: 90.0
click at [617, 392] on div "******** ******* *********" at bounding box center [802, 390] width 371 height 55
click at [814, 340] on input "**" at bounding box center [818, 340] width 24 height 10
type input "**"
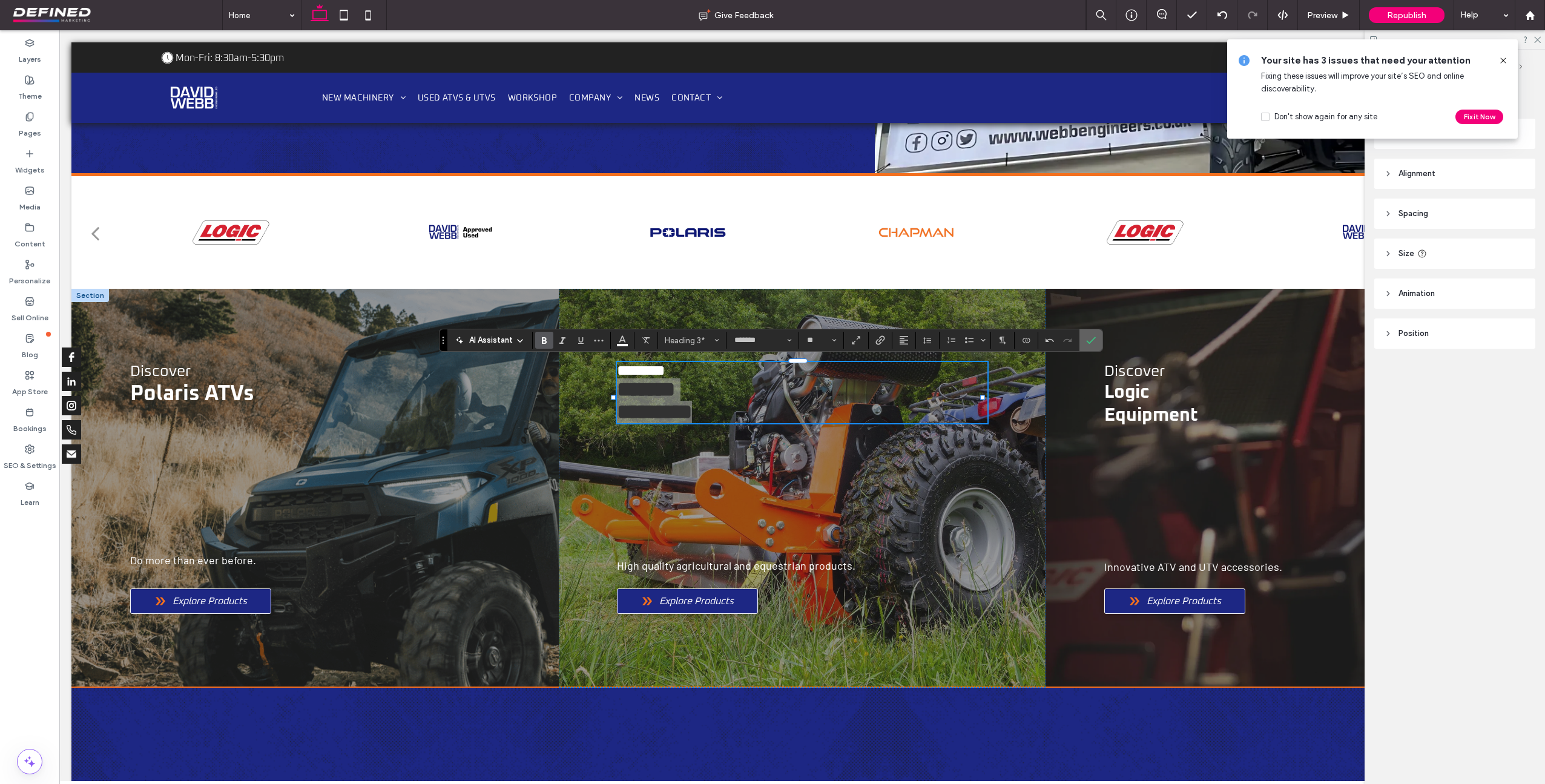
click at [1093, 341] on icon "Confirm" at bounding box center [1091, 340] width 10 height 10
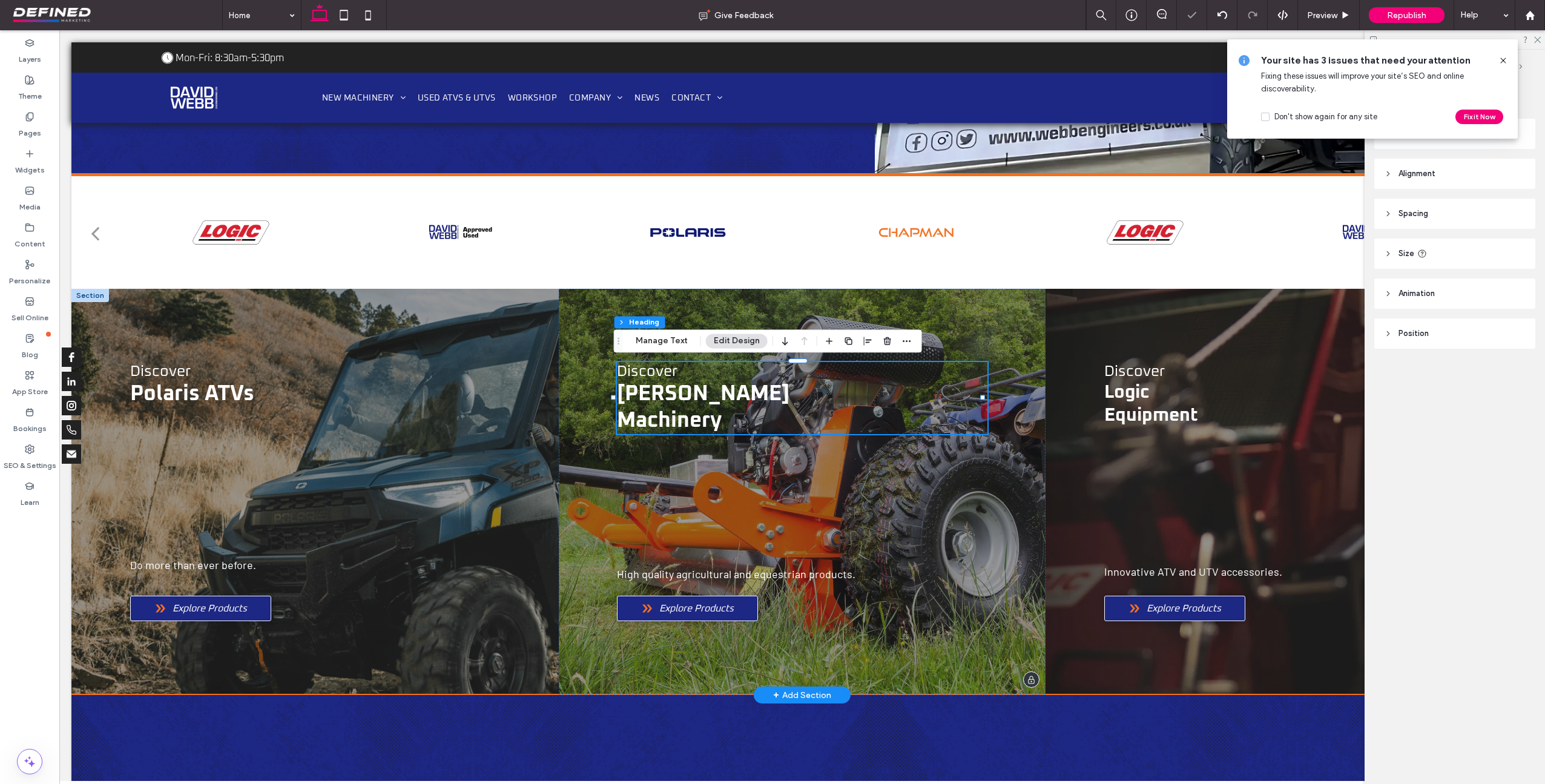
click at [628, 420] on span "Machinery" at bounding box center [669, 420] width 105 height 21
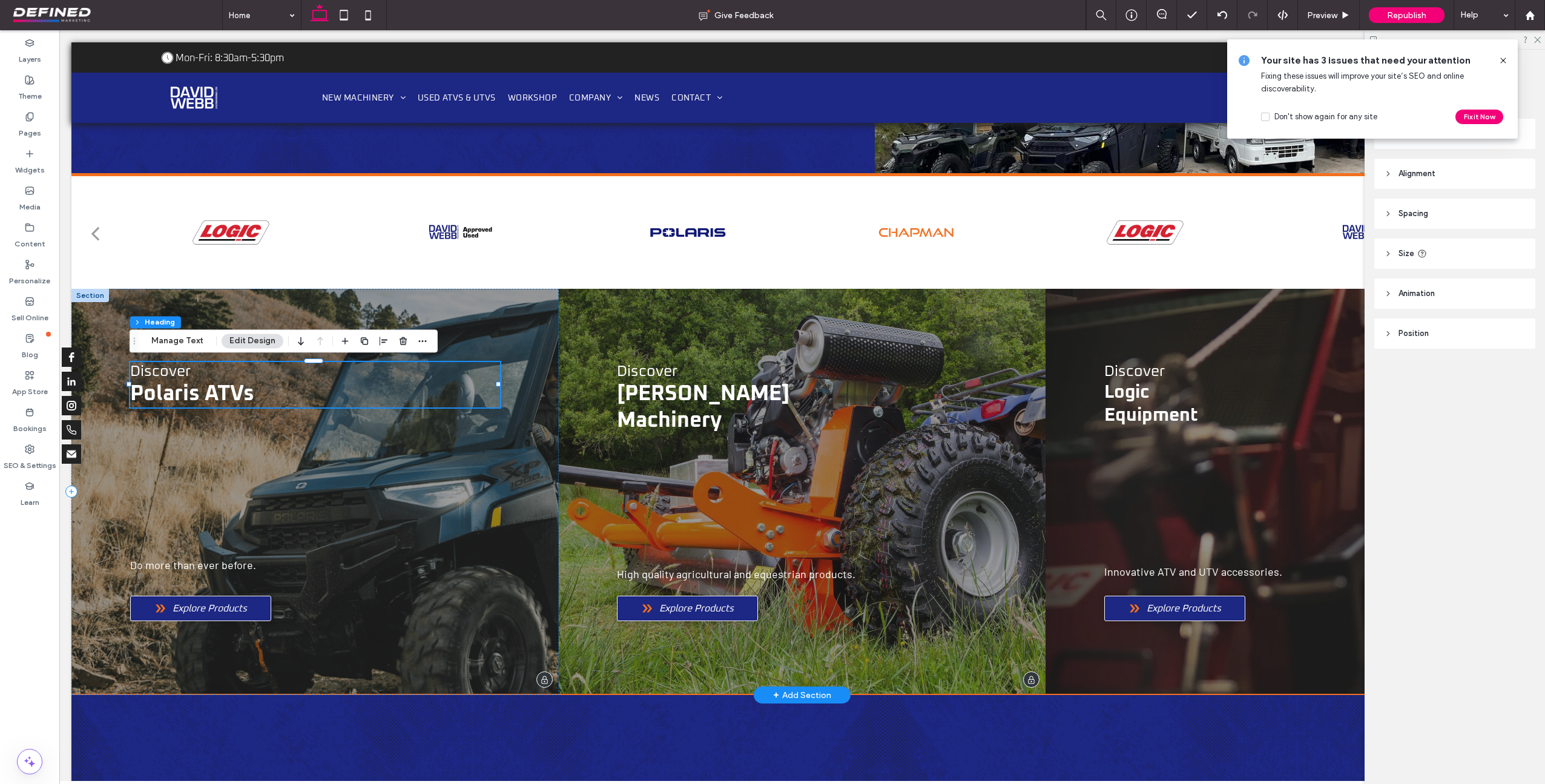
click at [205, 391] on span "Polaris ATVs" at bounding box center [192, 394] width 124 height 21
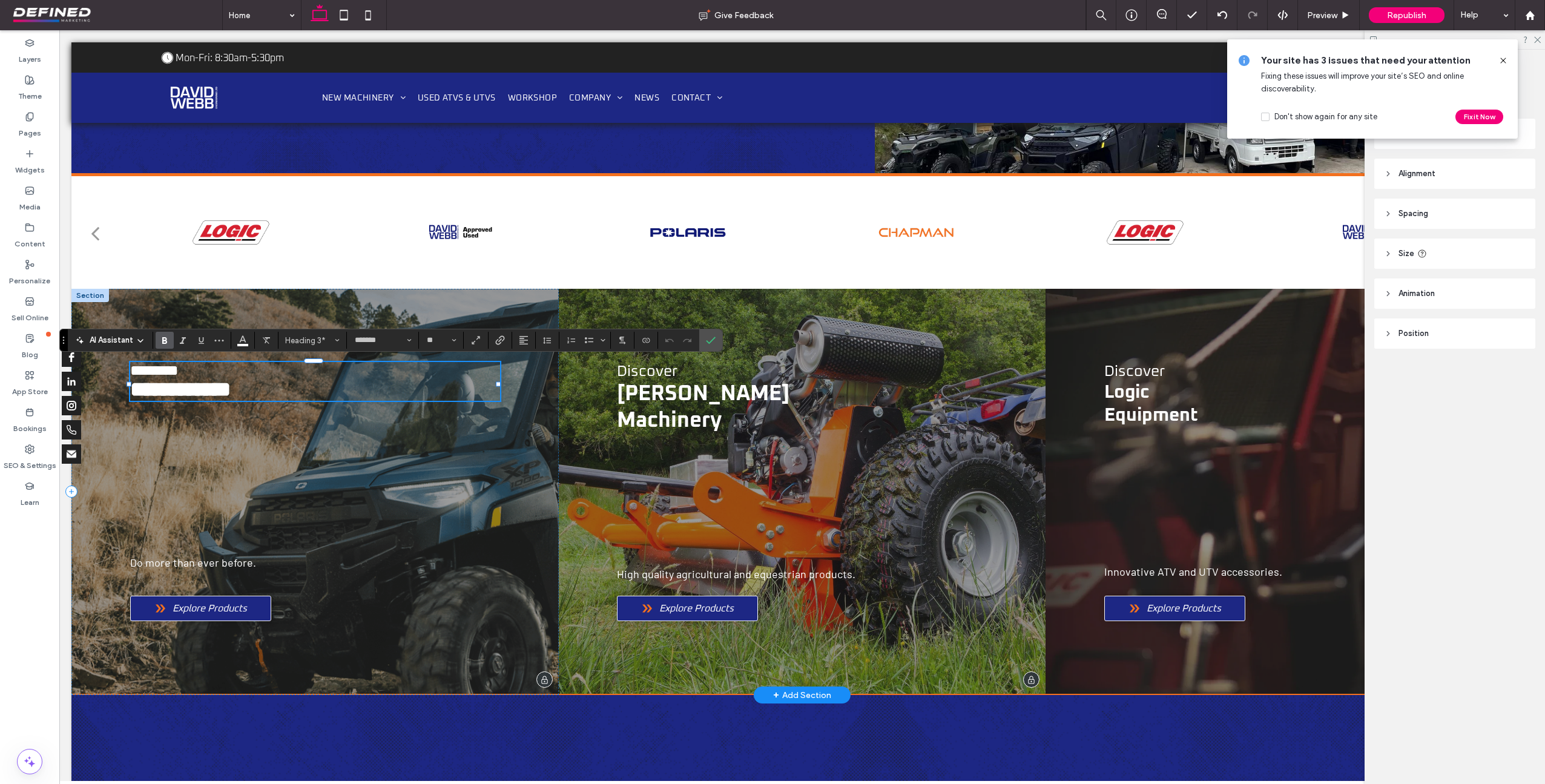
click at [205, 392] on span "**********" at bounding box center [180, 389] width 101 height 21
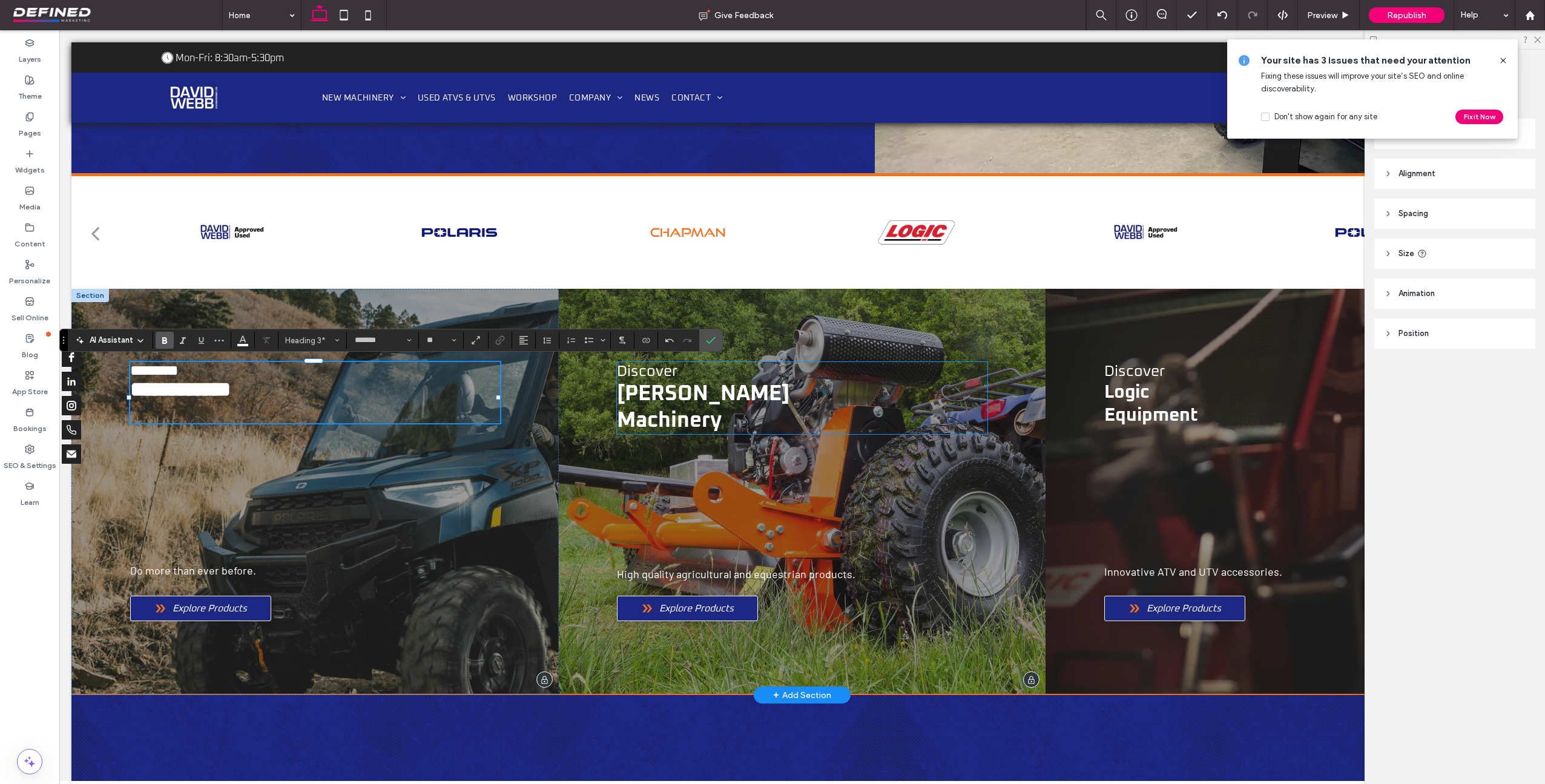
click at [637, 394] on span "[PERSON_NAME]" at bounding box center [703, 394] width 173 height 21
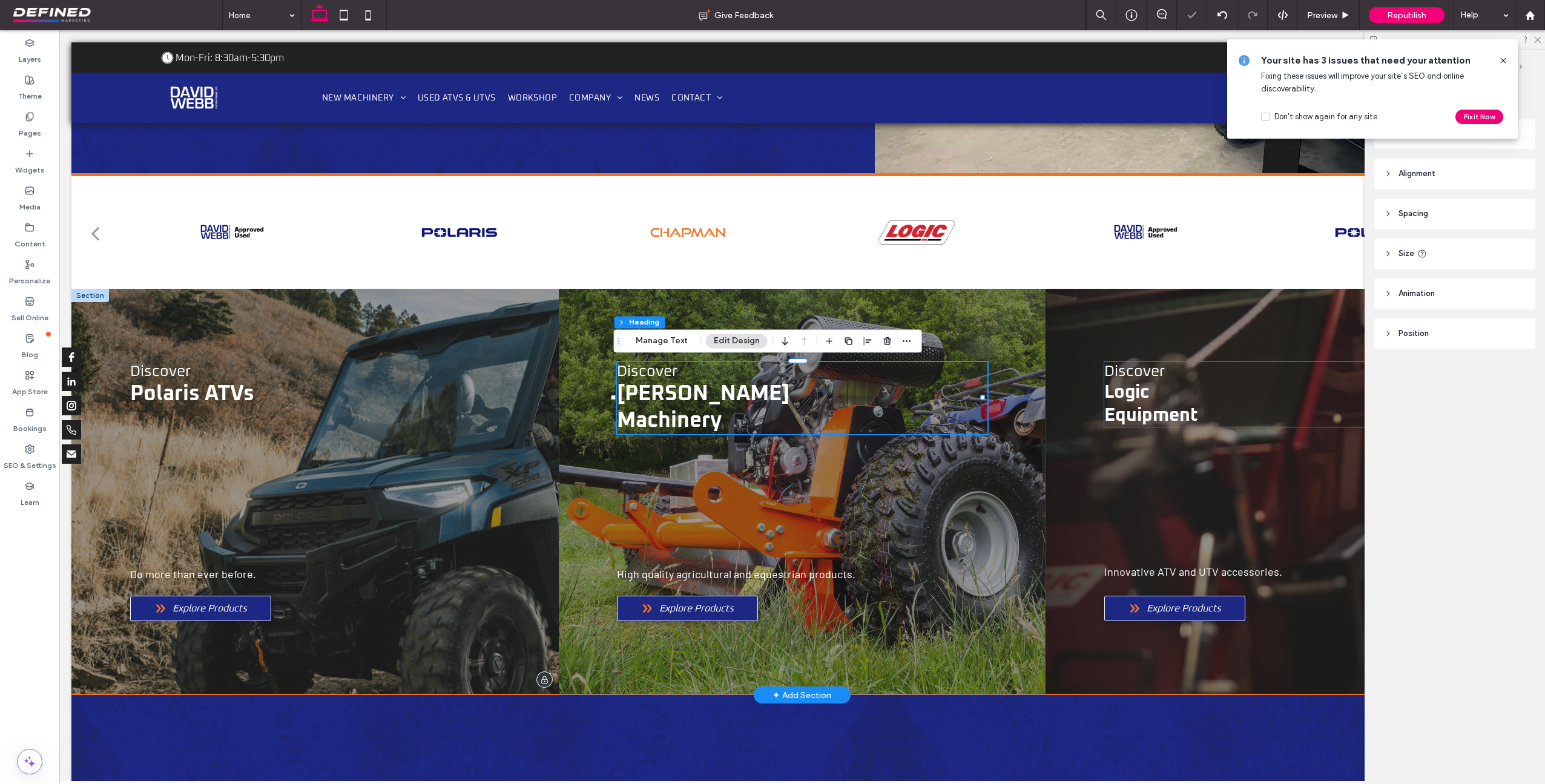
click at [1154, 404] on h3 "Equipment" at bounding box center [1290, 415] width 371 height 23
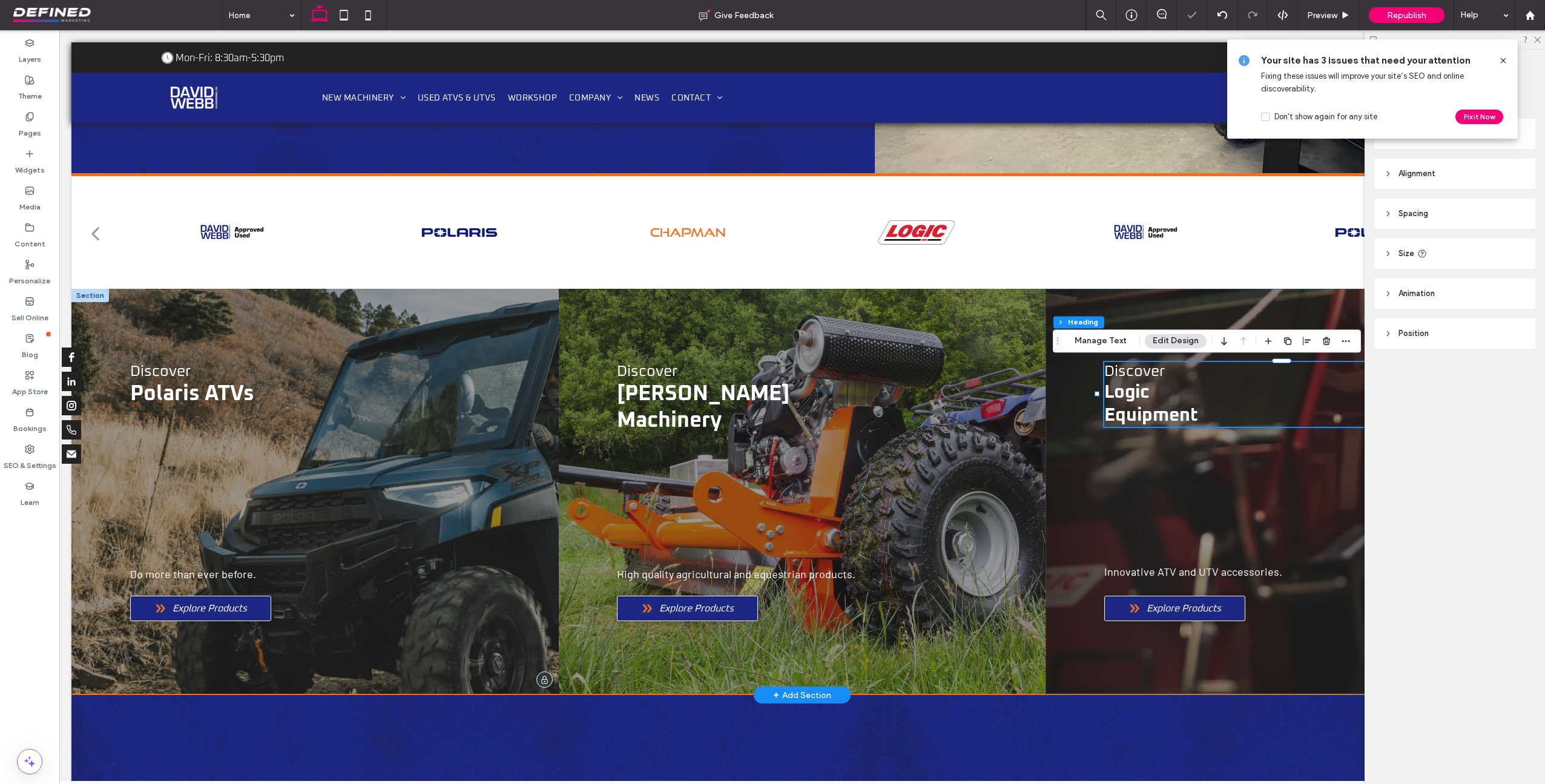
click at [1185, 408] on span "Equipment" at bounding box center [1151, 415] width 94 height 18
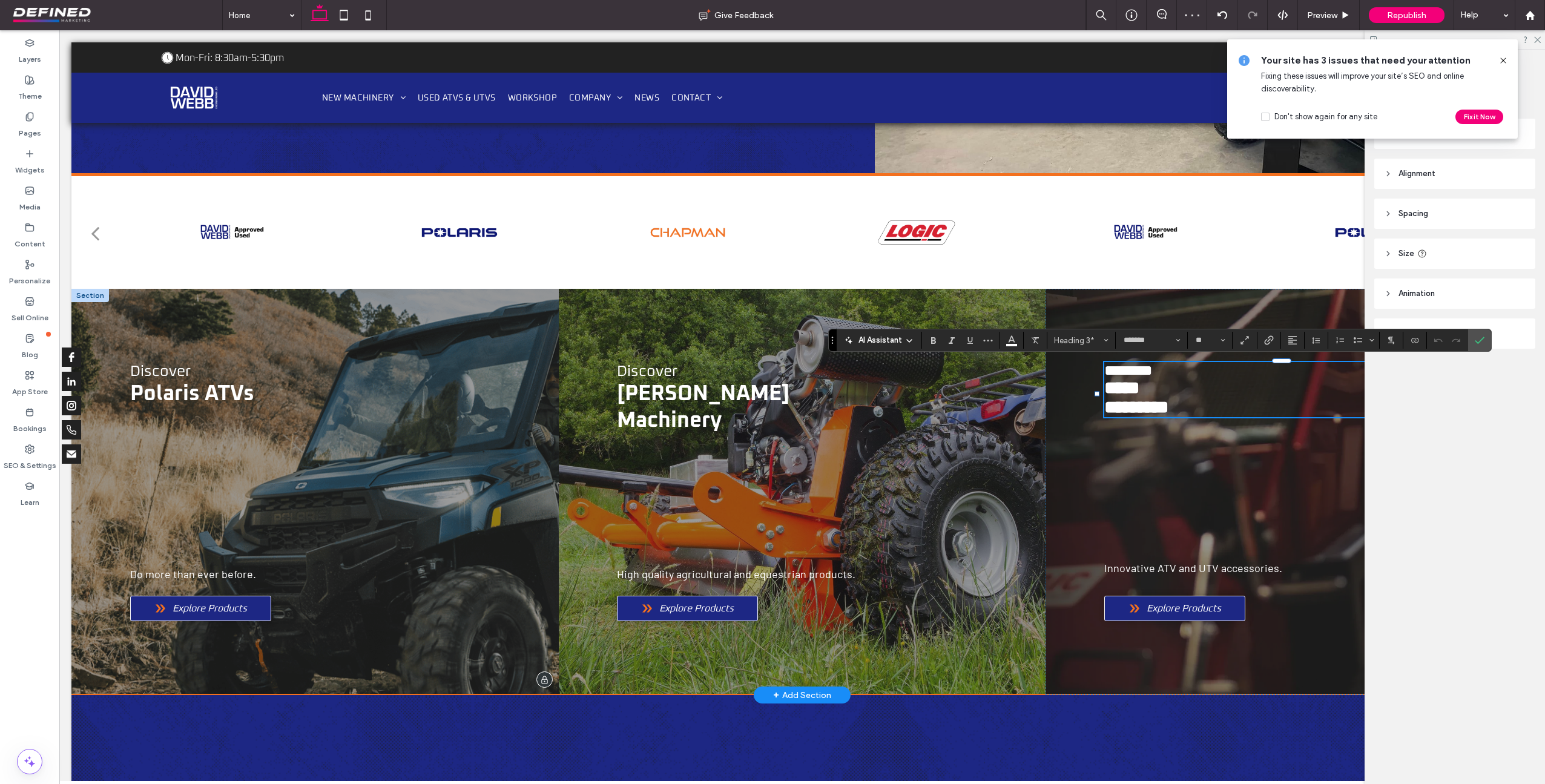
click at [1198, 415] on h3 "*********" at bounding box center [1290, 407] width 371 height 19
type input "**"
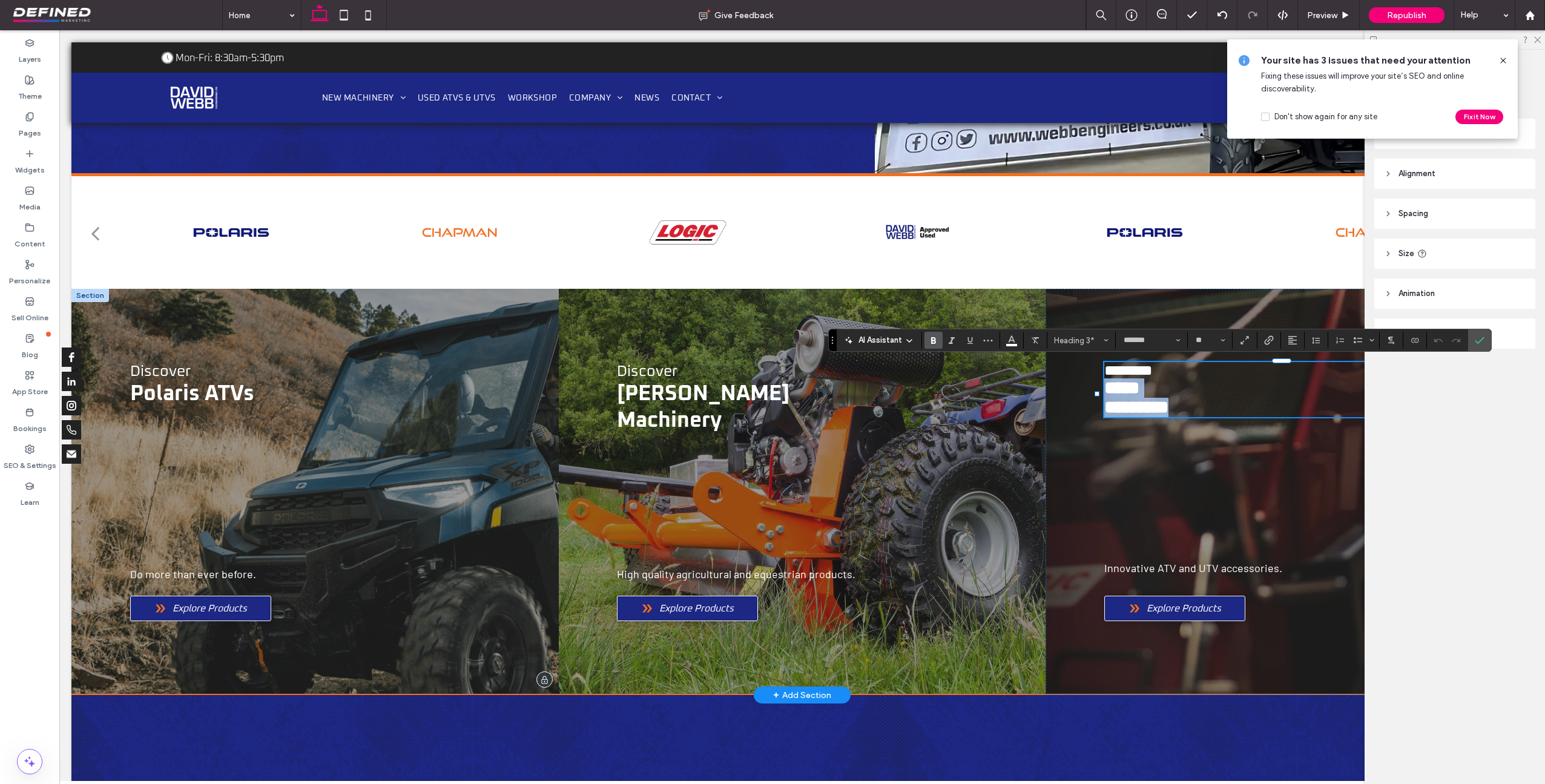
drag, startPoint x: 1197, startPoint y: 415, endPoint x: 1101, endPoint y: 396, distance: 97.9
click at [1104, 396] on div "******** ***** *********" at bounding box center [1290, 390] width 371 height 55
click at [1209, 338] on input "**" at bounding box center [1206, 340] width 24 height 10
type input "**"
click at [215, 575] on span "Do more than ever before." at bounding box center [193, 574] width 126 height 13
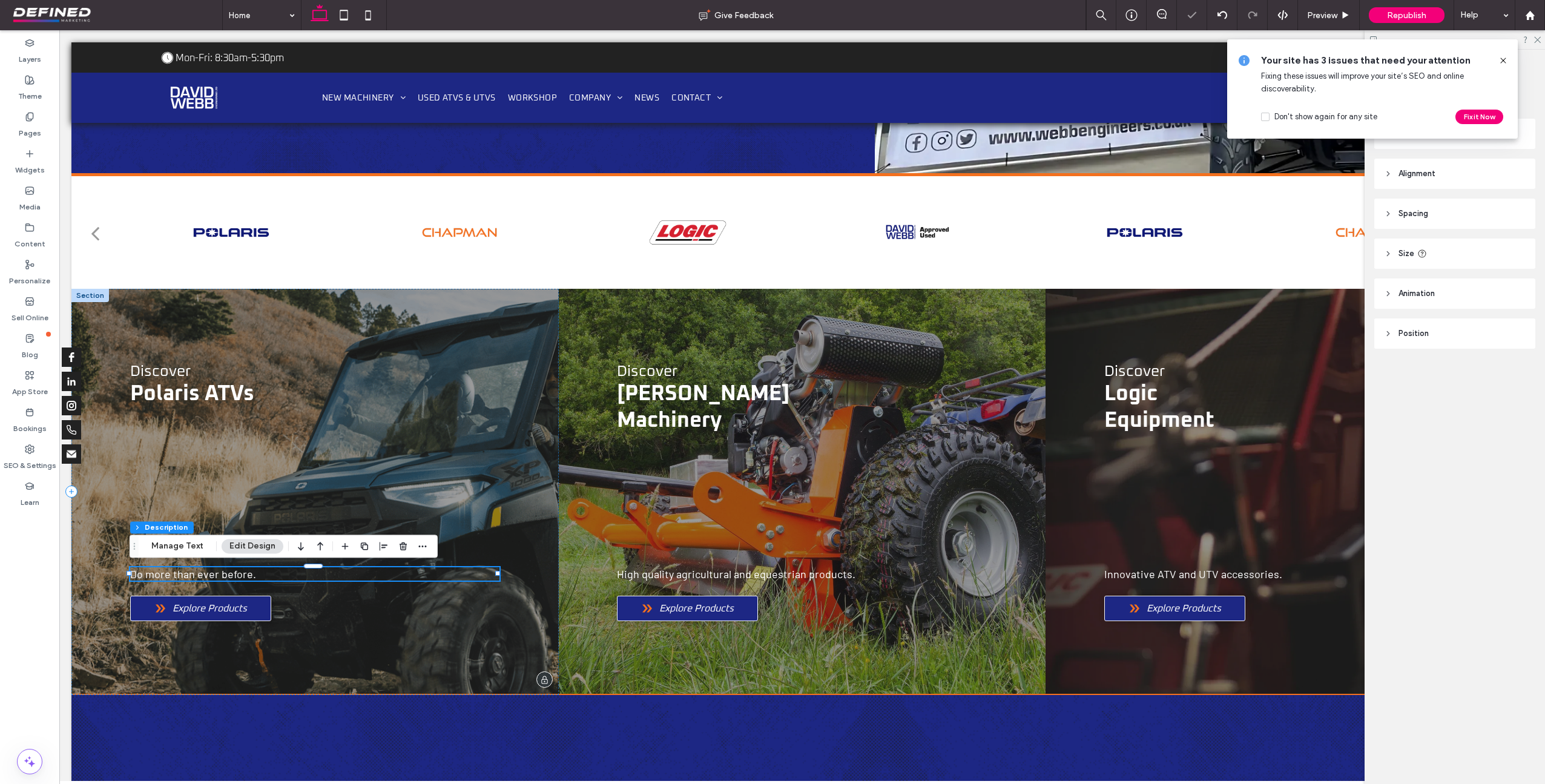
click at [212, 575] on span "Do more than ever before." at bounding box center [193, 574] width 126 height 13
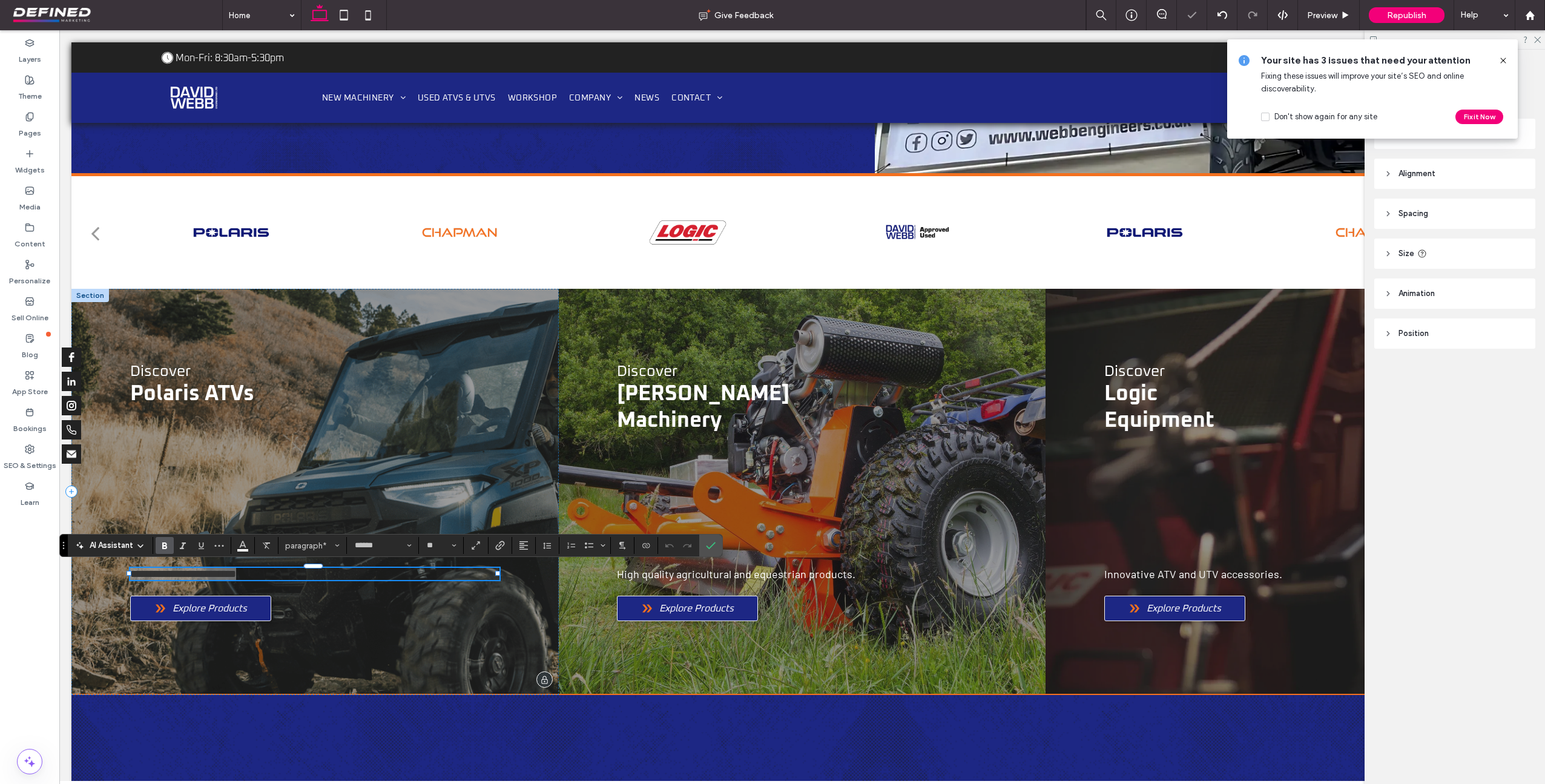
click at [167, 545] on icon "Bold" at bounding box center [164, 545] width 10 height 10
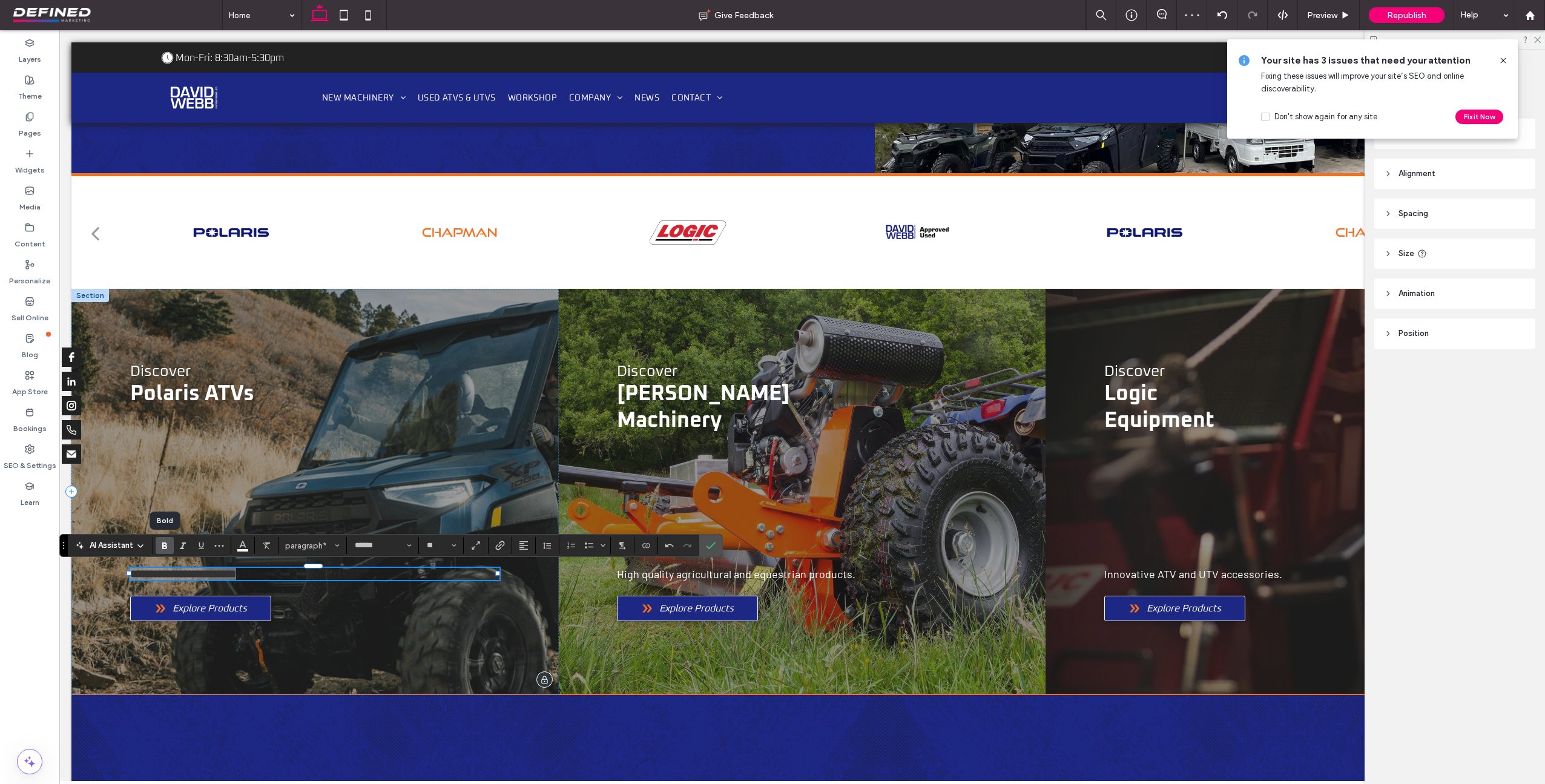
click at [166, 545] on use "Bold" at bounding box center [165, 546] width 5 height 6
click at [180, 546] on icon "Italic" at bounding box center [183, 545] width 10 height 10
click at [718, 548] on label "Confirm" at bounding box center [711, 546] width 18 height 22
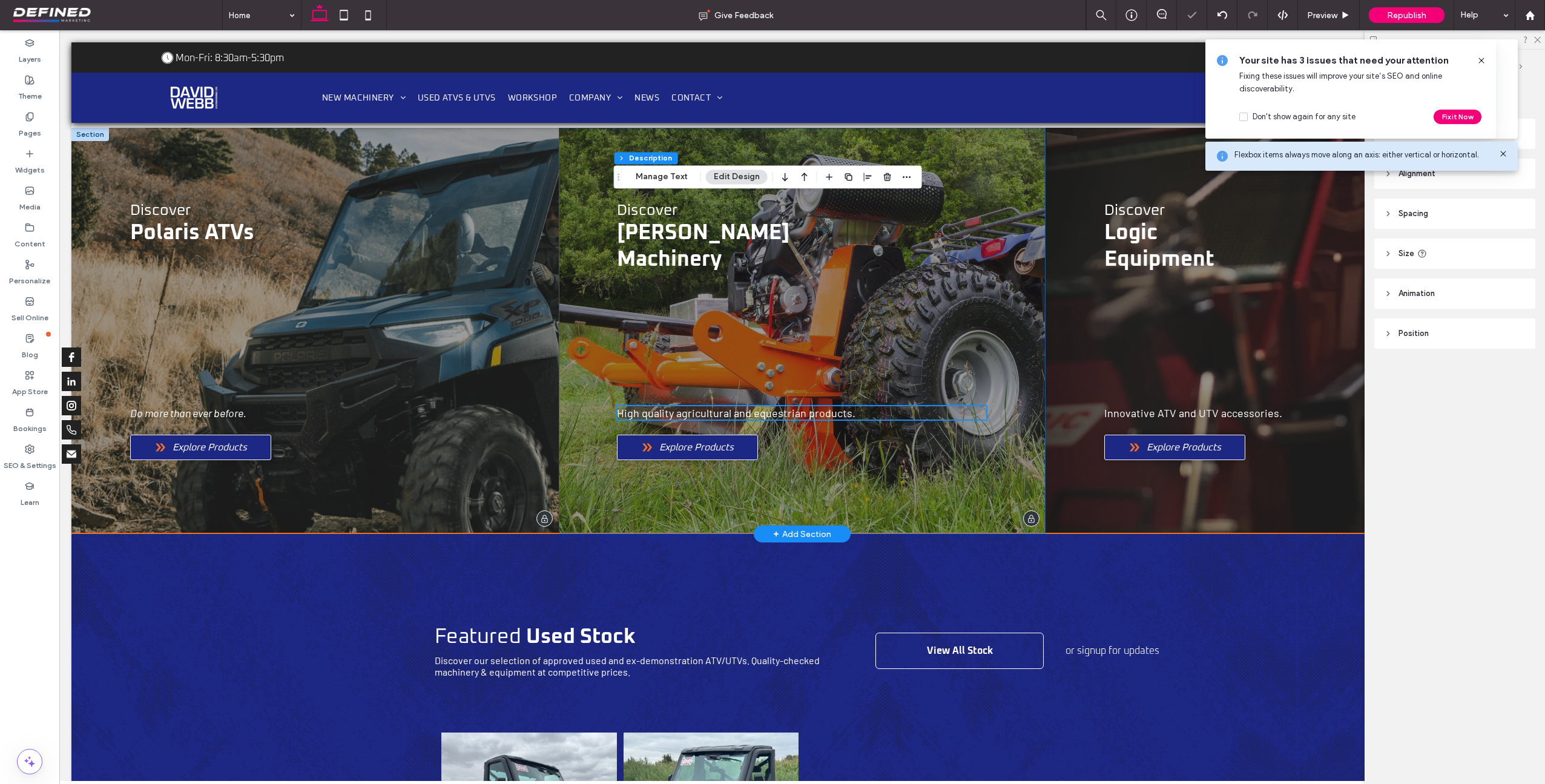
scroll to position [428, 0]
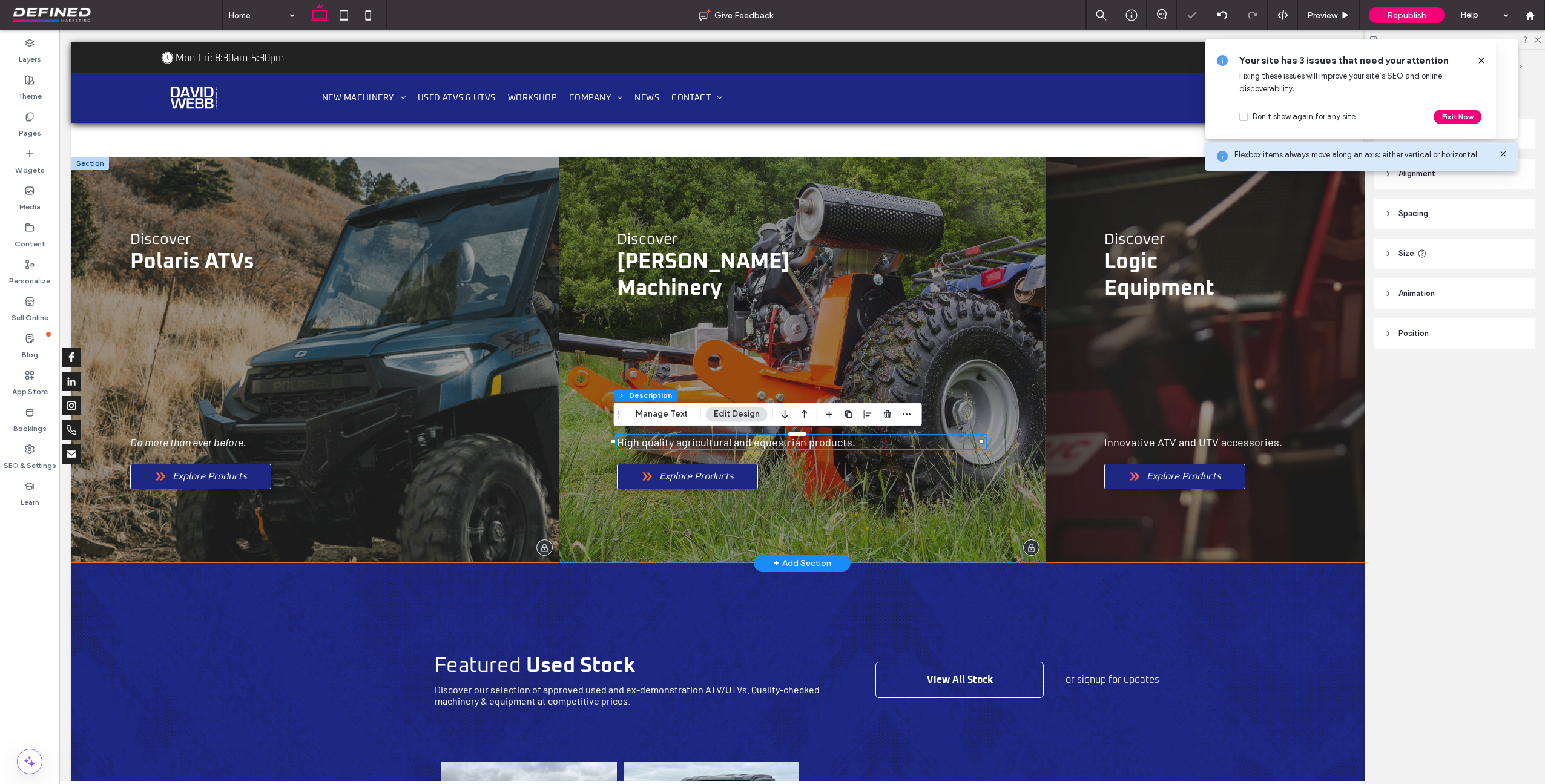
click at [650, 444] on span "High quality agricultural and equestrian products." at bounding box center [736, 442] width 239 height 13
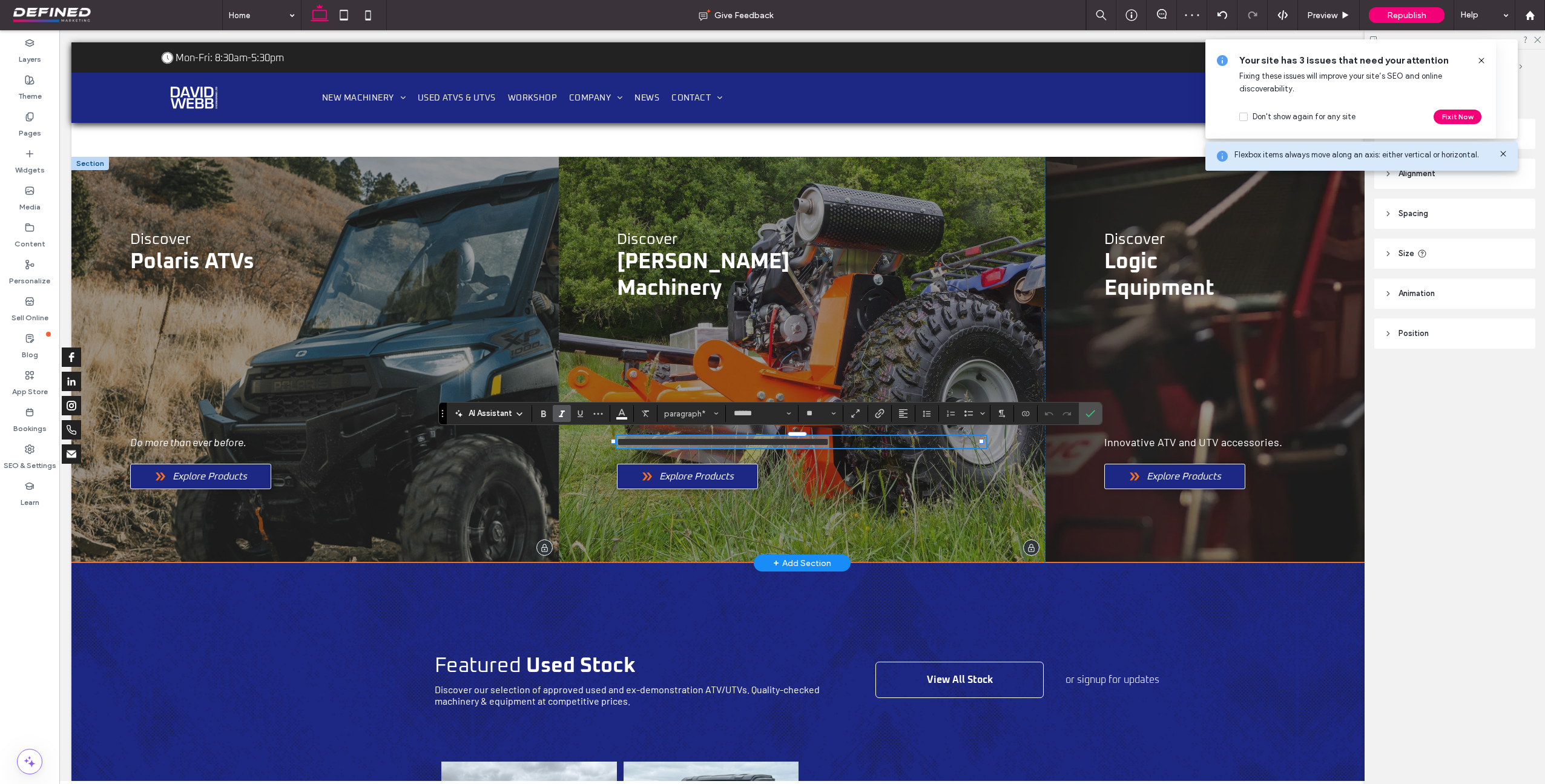
click at [558, 415] on icon "Italic" at bounding box center [562, 413] width 10 height 10
click at [1125, 446] on span "Innovative ATV and UTV accessories." at bounding box center [1194, 442] width 178 height 13
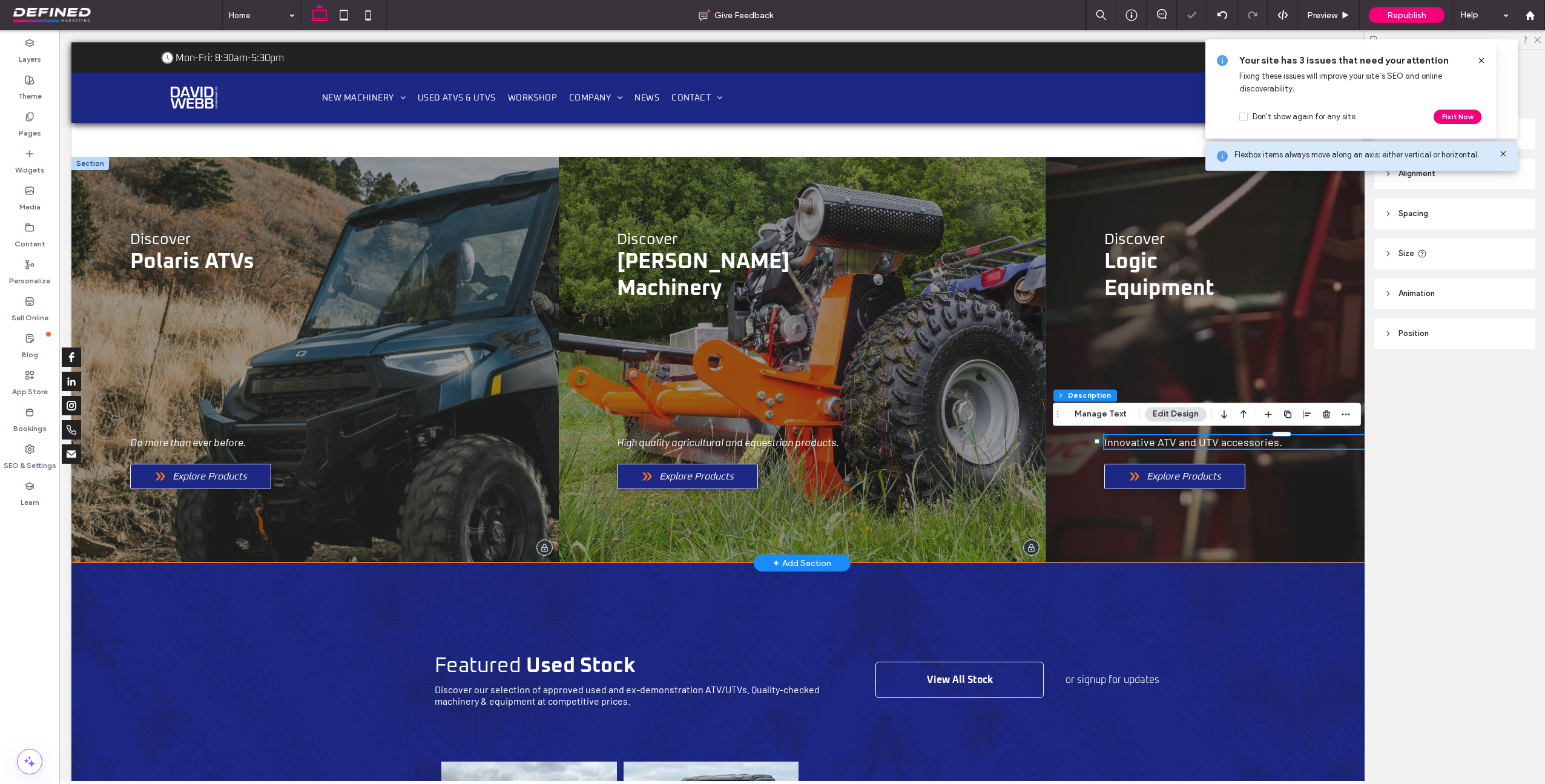
click at [1126, 442] on span "Innovative ATV and UTV accessories." at bounding box center [1194, 442] width 178 height 13
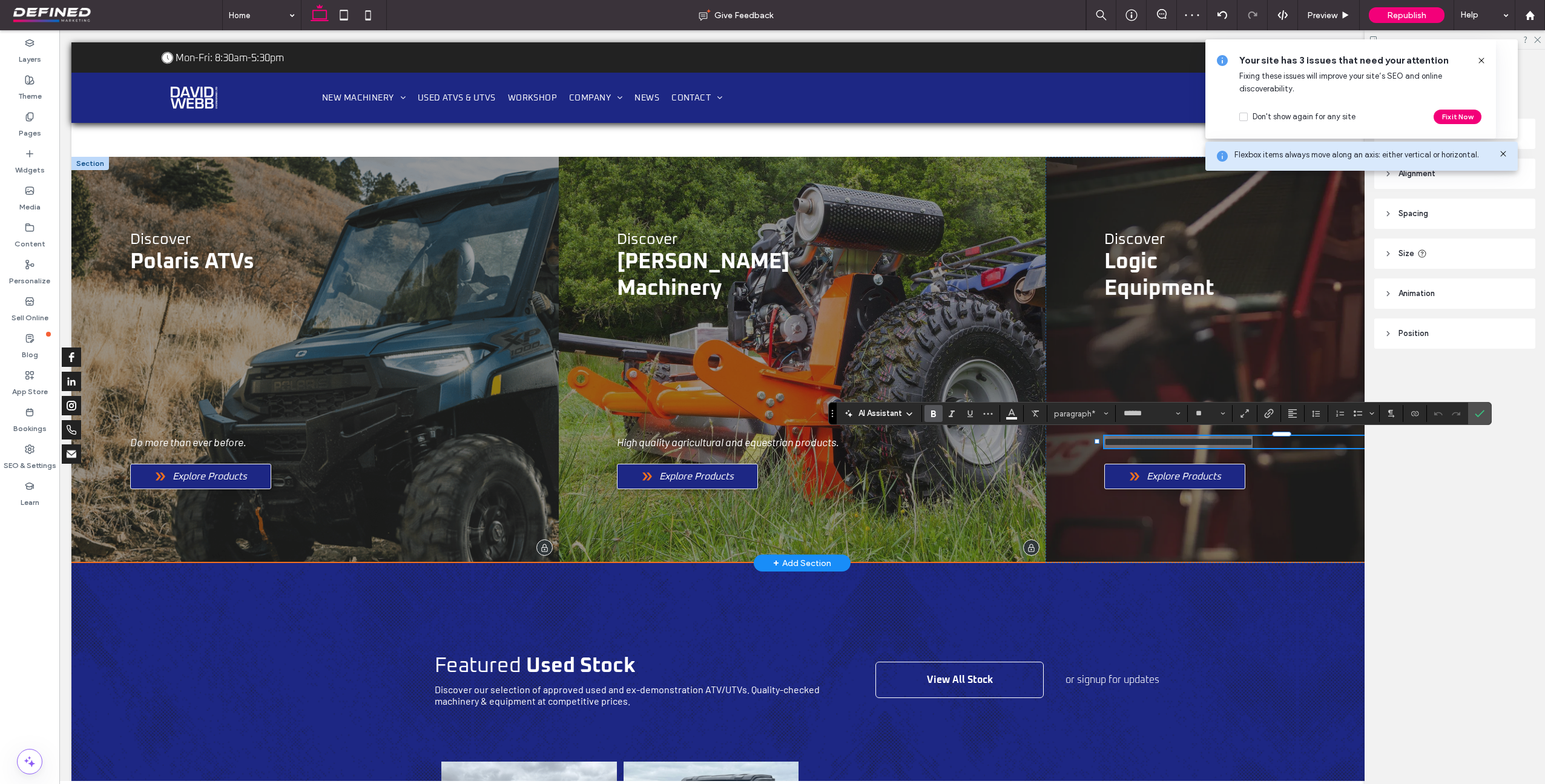
click at [941, 412] on label "Bold" at bounding box center [934, 413] width 18 height 17
drag, startPoint x: 934, startPoint y: 413, endPoint x: 941, endPoint y: 414, distance: 7.1
click at [934, 413] on use "Bold" at bounding box center [934, 413] width 5 height 6
click at [954, 414] on icon "Italic" at bounding box center [952, 413] width 10 height 10
click at [1480, 412] on icon "Confirm" at bounding box center [1480, 413] width 10 height 10
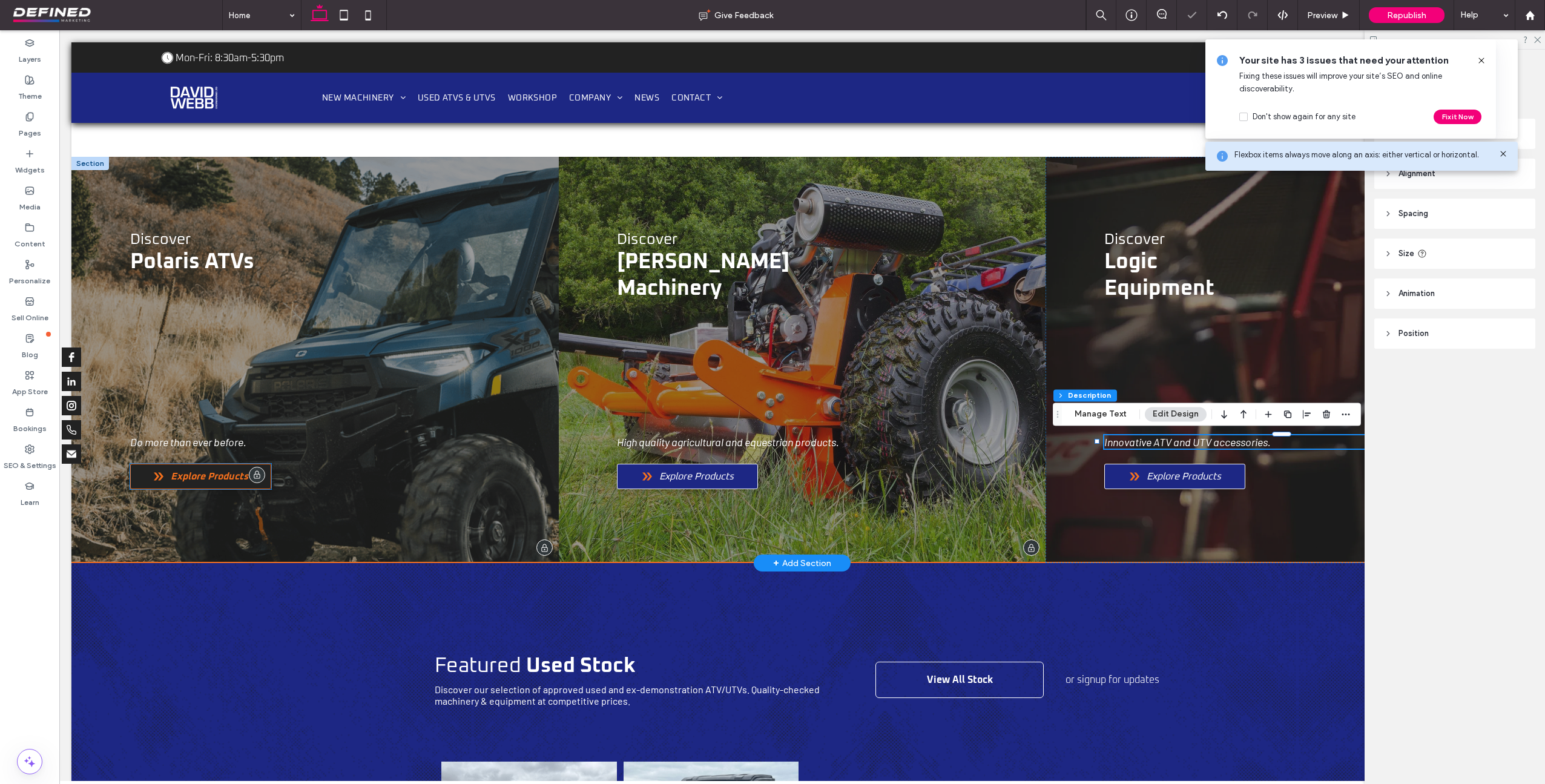
click at [232, 471] on span "Explore Products" at bounding box center [209, 476] width 78 height 12
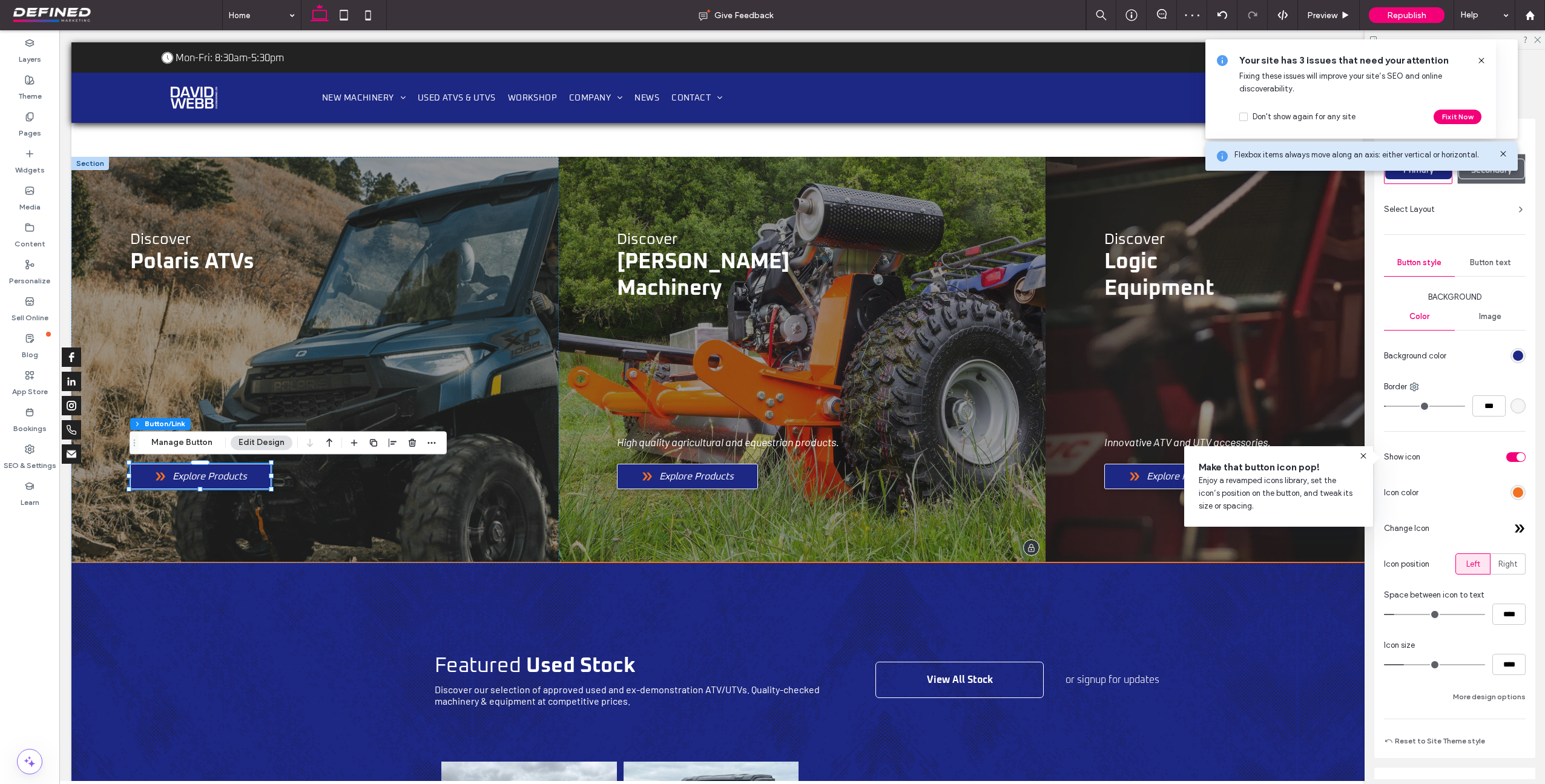
type input "*"
type input "***"
type input "*"
drag, startPoint x: 1447, startPoint y: 437, endPoint x: 1400, endPoint y: 438, distance: 47.0
click at [671, 478] on span "Explore Products" at bounding box center [697, 476] width 78 height 12
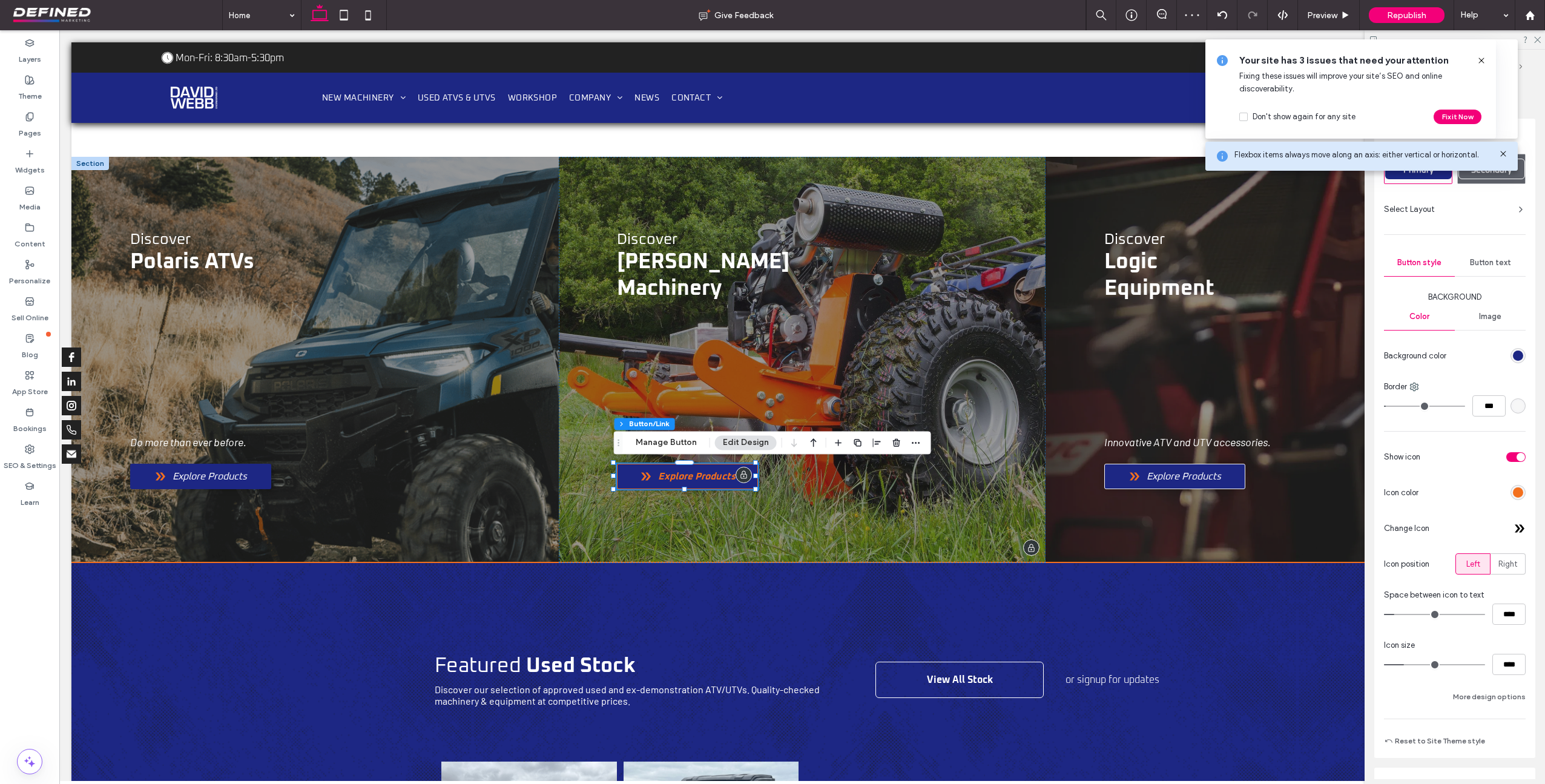
type input "**"
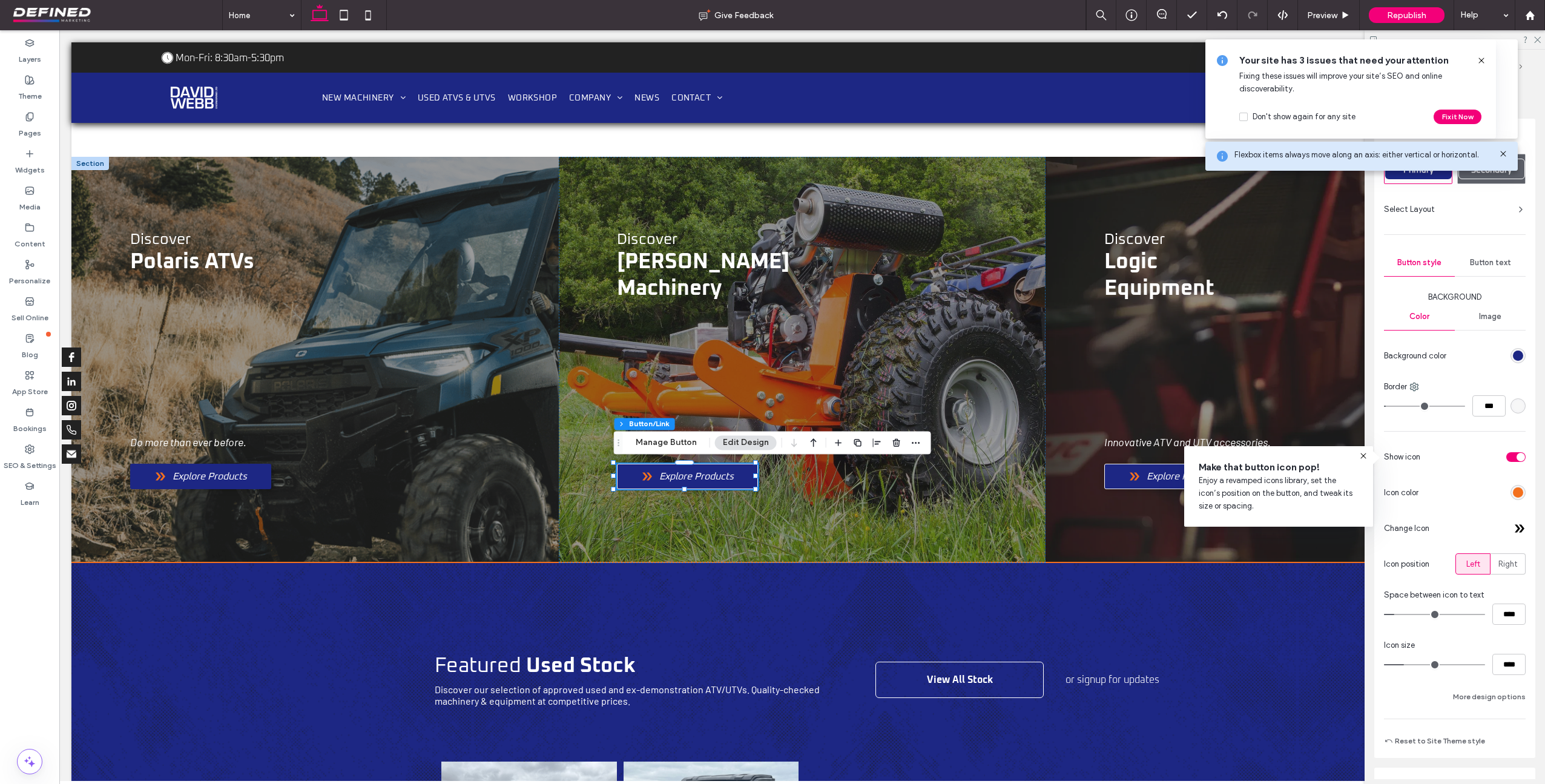
type input "*"
type input "***"
type input "*"
drag, startPoint x: 1447, startPoint y: 436, endPoint x: 1374, endPoint y: 437, distance: 73.0
click at [1110, 469] on link "Explore Products" at bounding box center [1175, 476] width 141 height 26
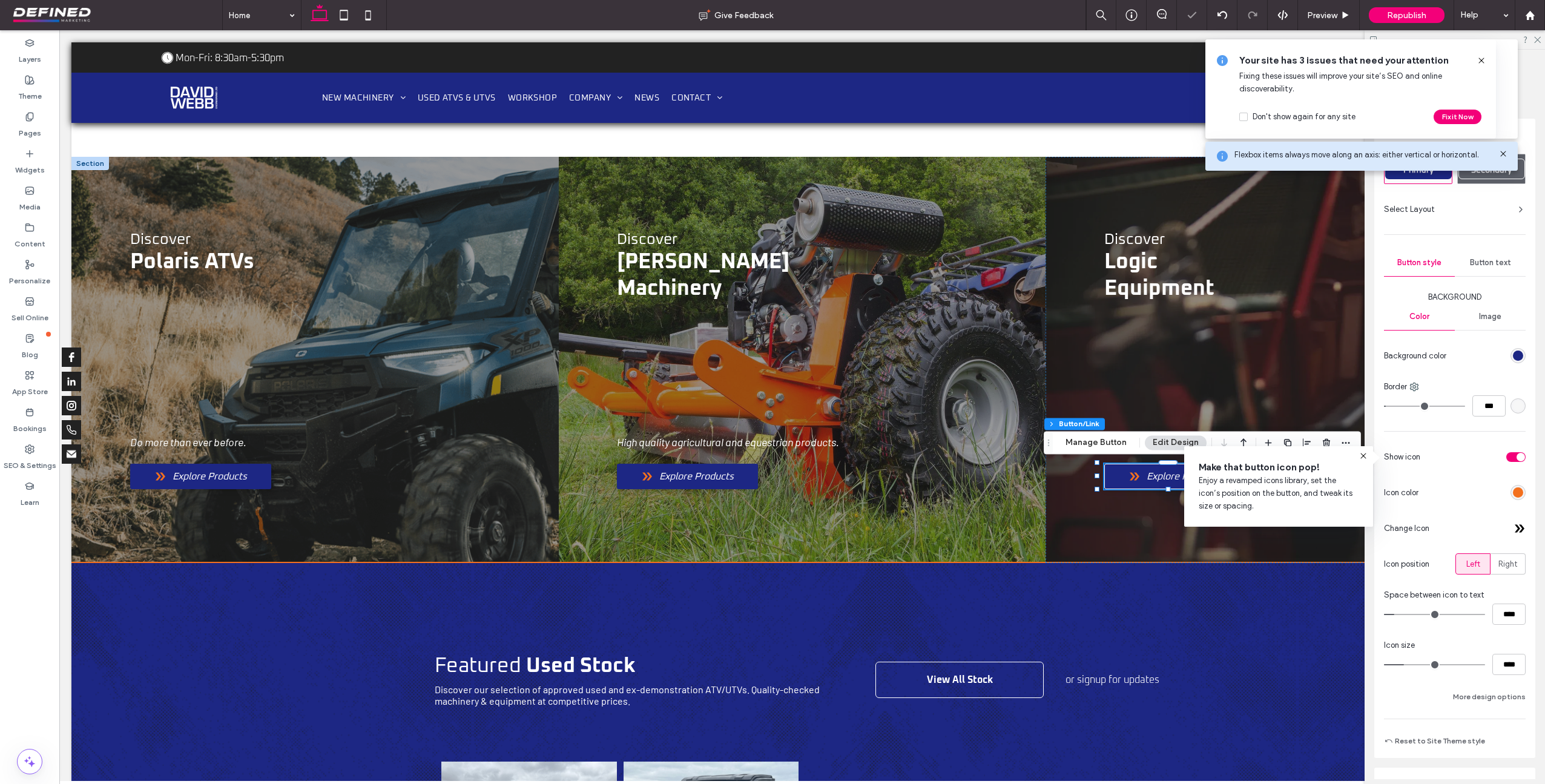
type input "*"
type input "***"
drag, startPoint x: 1390, startPoint y: 408, endPoint x: 1349, endPoint y: 408, distance: 41.0
type input "*"
click at [1384, 406] on input "range" at bounding box center [1424, 406] width 81 height 1
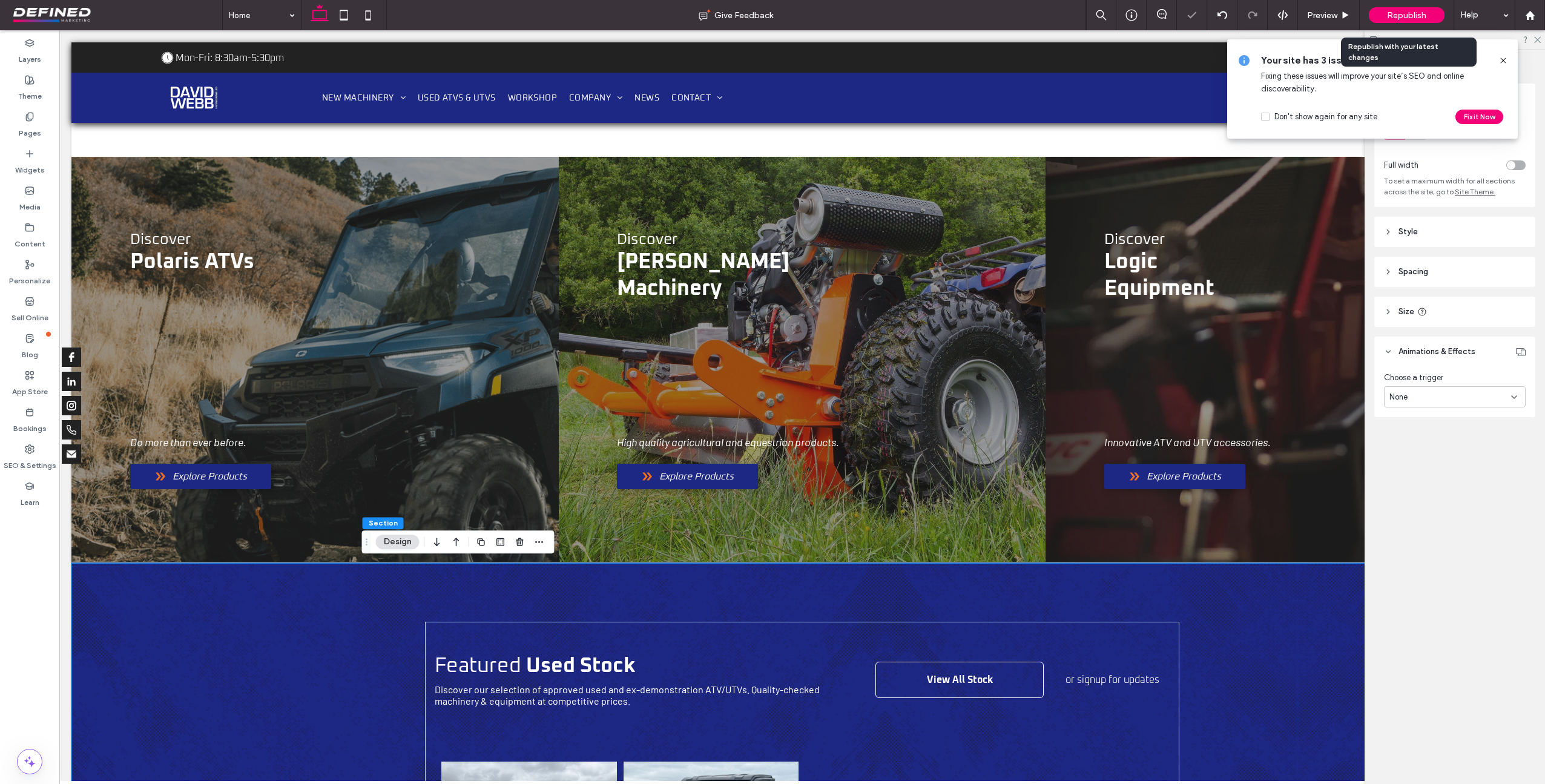
click at [1416, 15] on span "Republish" at bounding box center [1406, 15] width 39 height 10
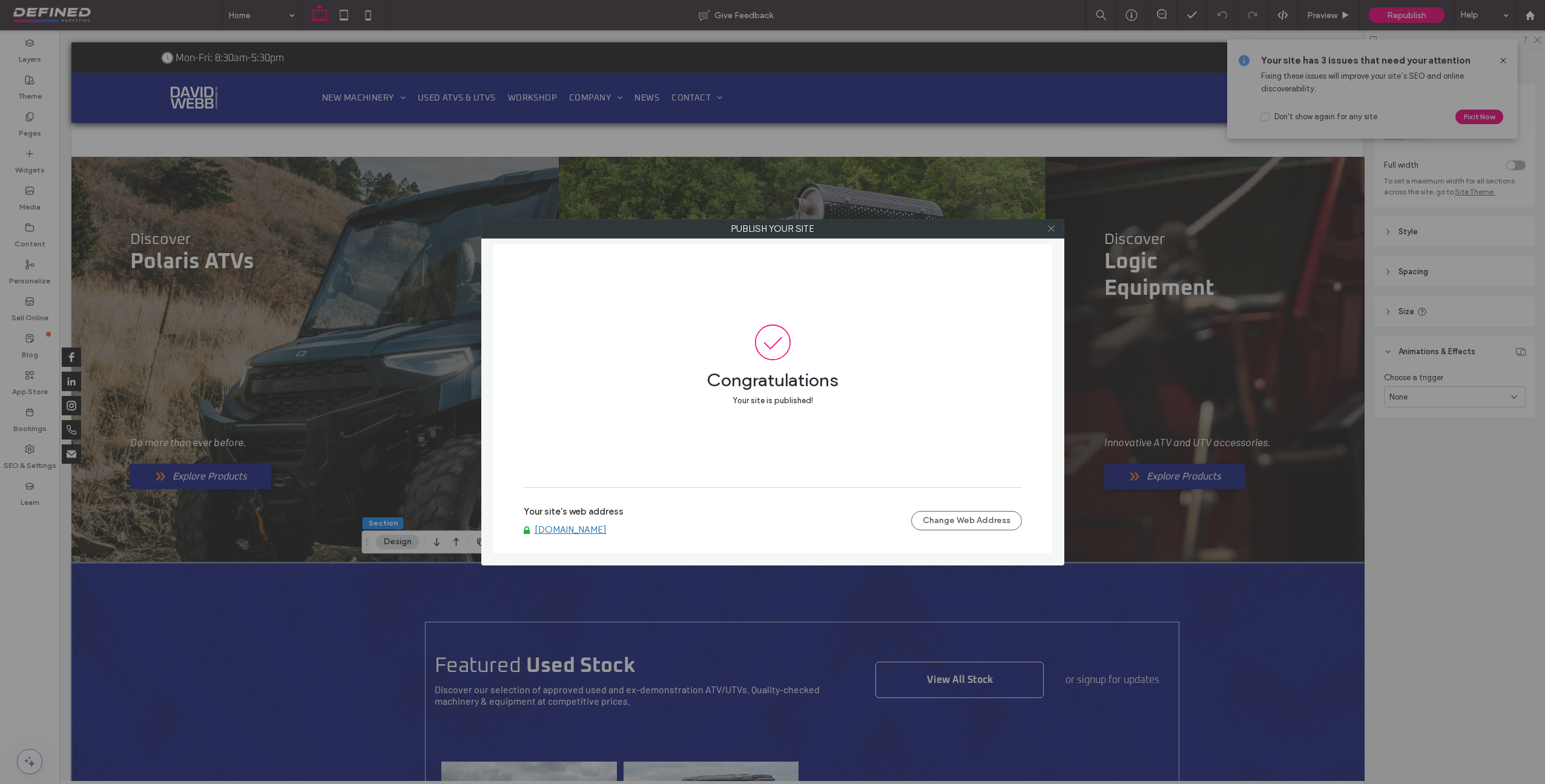
click at [1051, 230] on icon at bounding box center [1051, 228] width 9 height 9
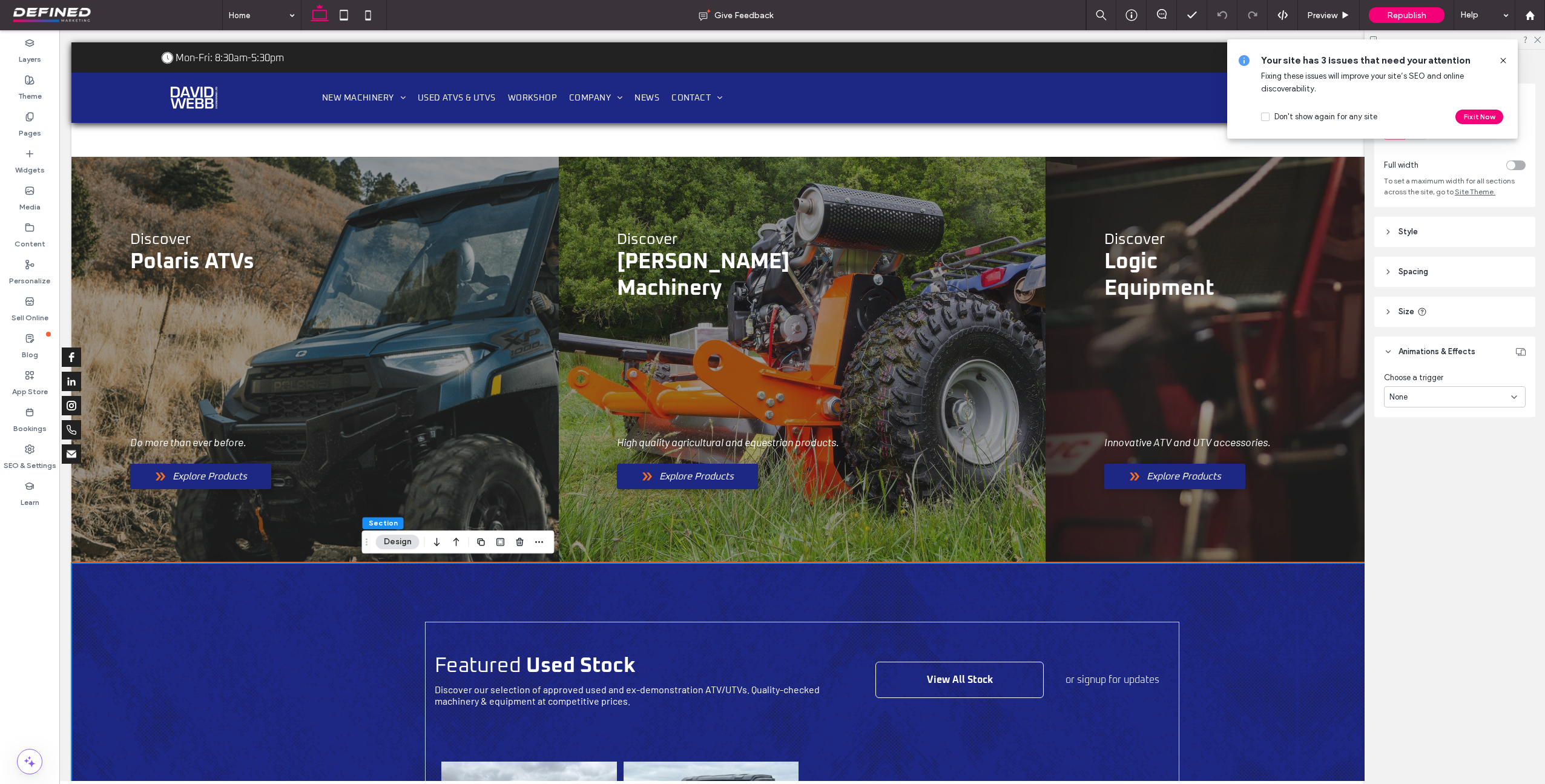
click at [1505, 60] on icon at bounding box center [1503, 60] width 10 height 10
click at [342, 16] on icon at bounding box center [344, 15] width 24 height 24
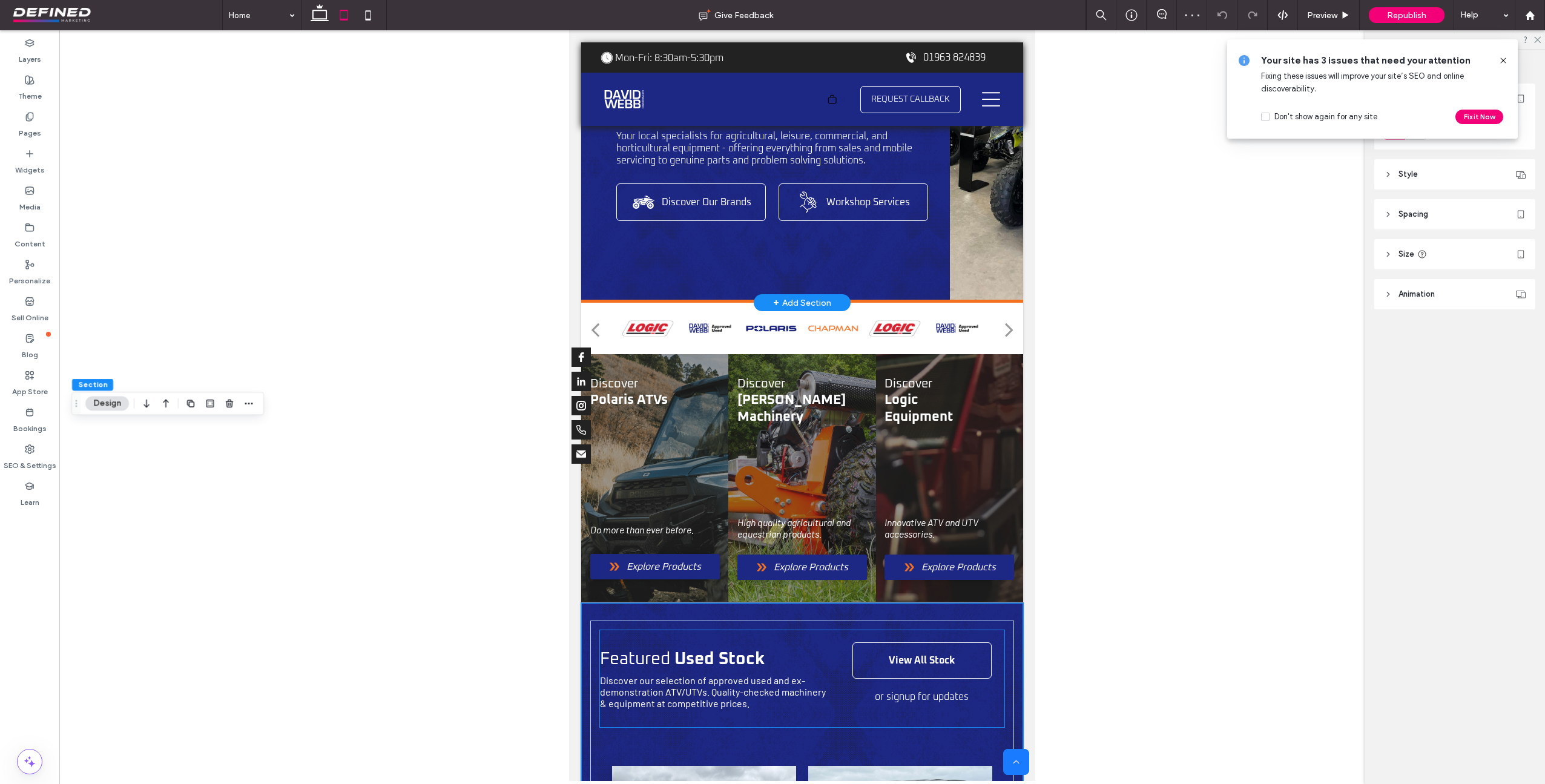
scroll to position [0, 0]
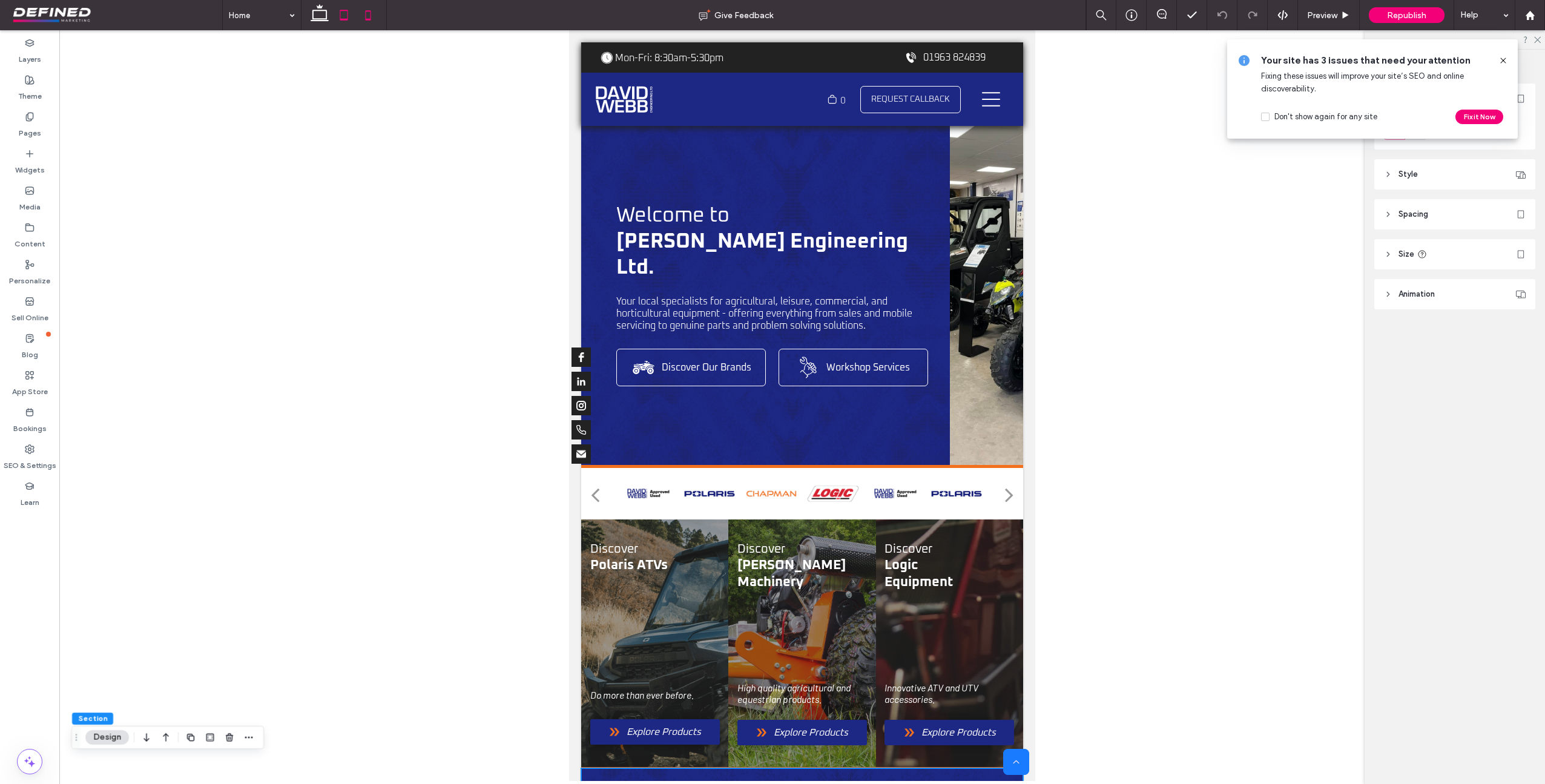
click at [371, 21] on icon at bounding box center [368, 15] width 24 height 24
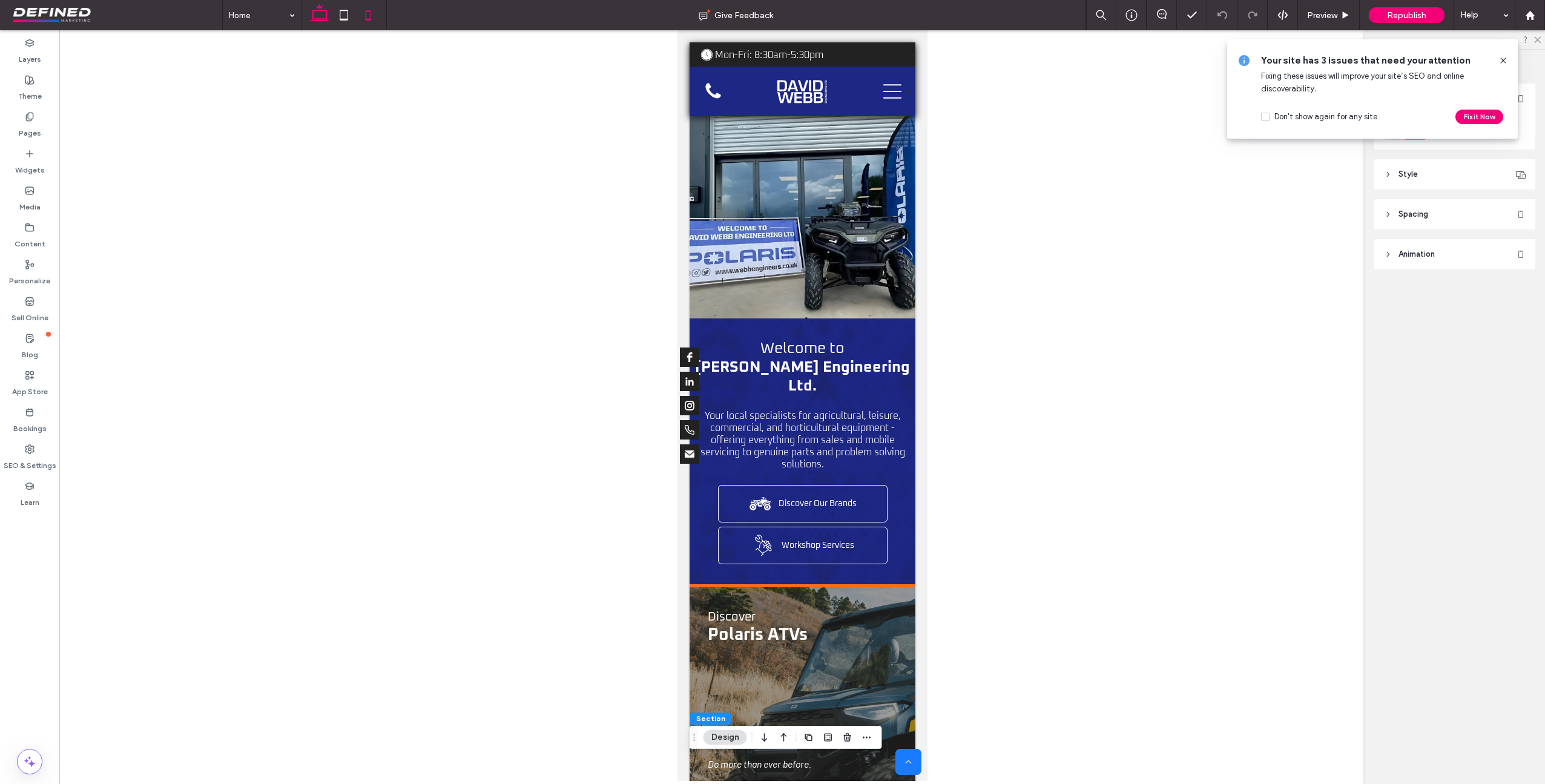
click at [327, 17] on icon at bounding box center [320, 15] width 24 height 24
